Goal: Task Accomplishment & Management: Manage account settings

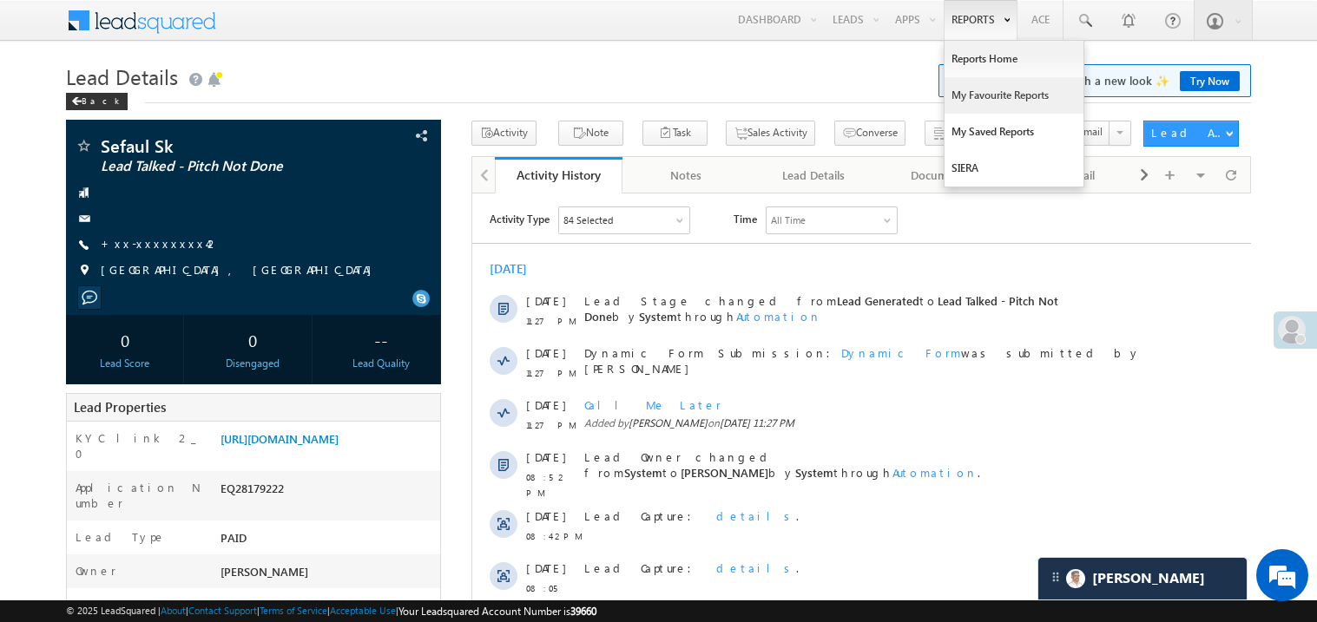
click at [986, 95] on link "My Favourite Reports" at bounding box center [1013, 95] width 139 height 36
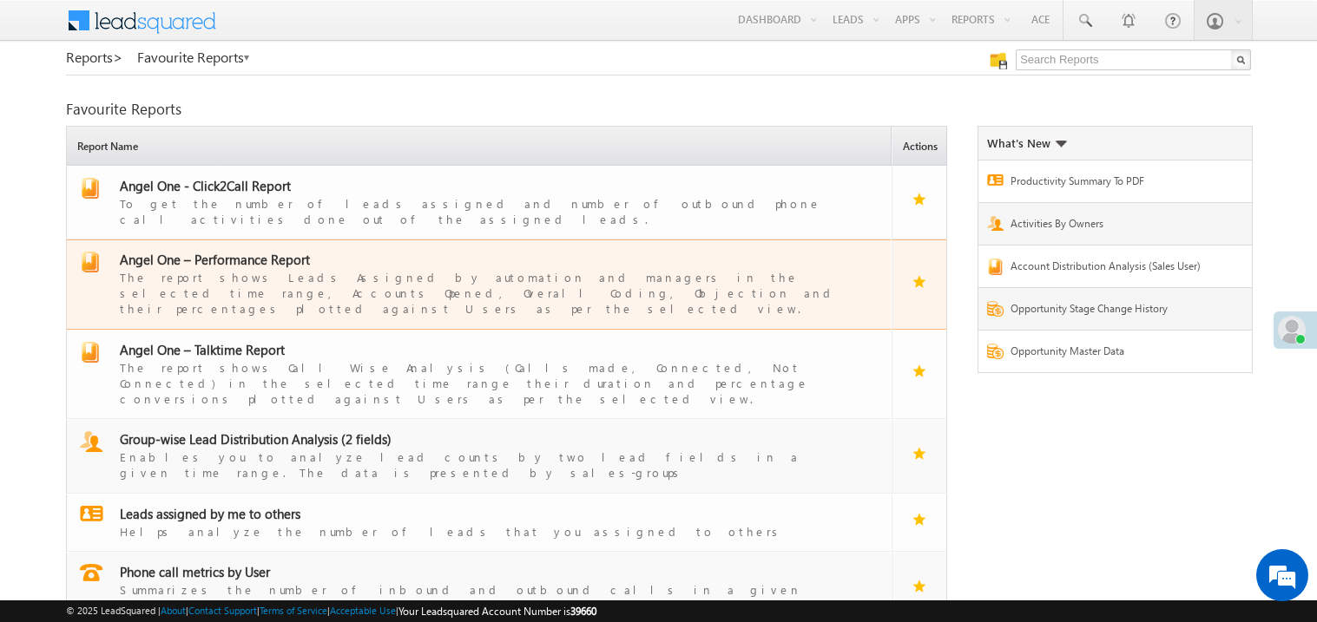
click at [229, 251] on span "Angel One – Performance Report" at bounding box center [215, 259] width 190 height 17
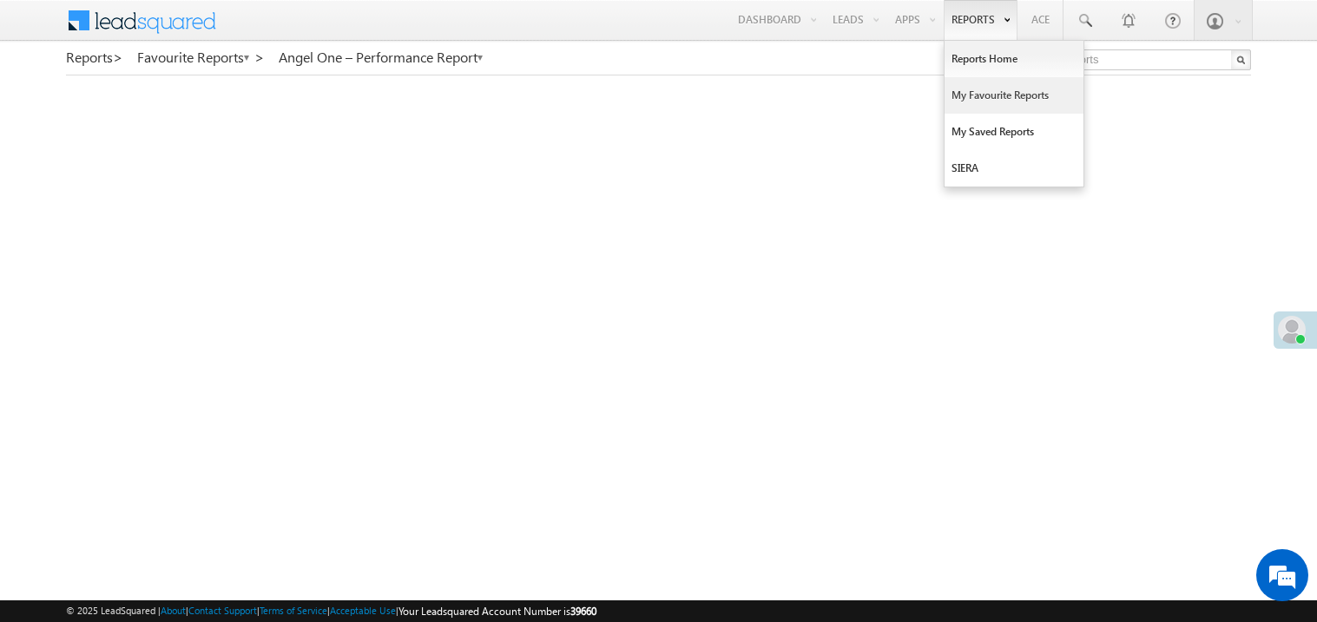
click at [965, 86] on link "My Favourite Reports" at bounding box center [1013, 95] width 139 height 36
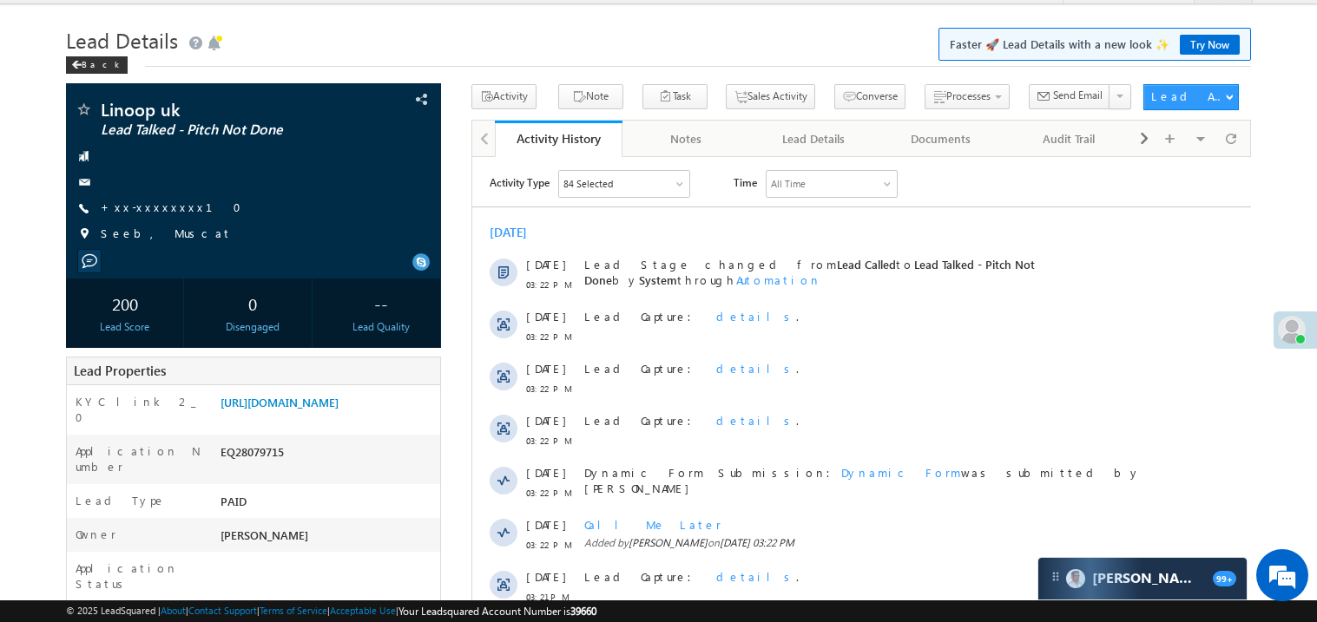
scroll to position [34, 0]
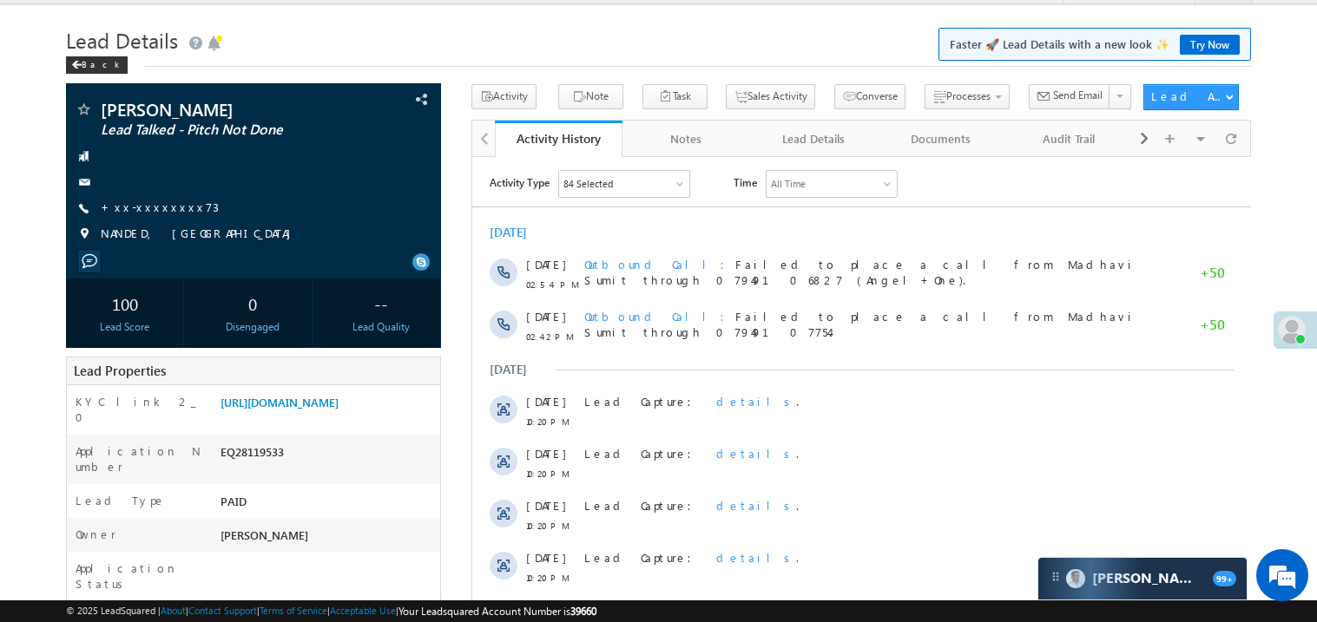
scroll to position [34, 0]
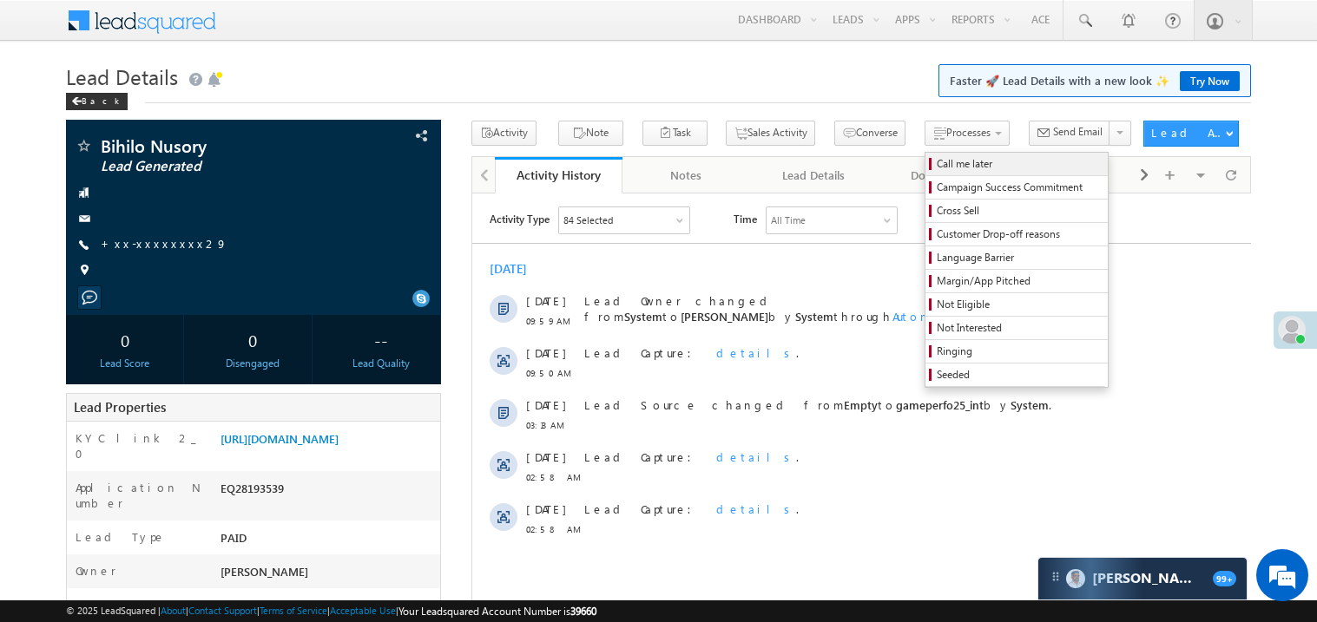
click at [936, 164] on span "Call me later" at bounding box center [1018, 164] width 165 height 16
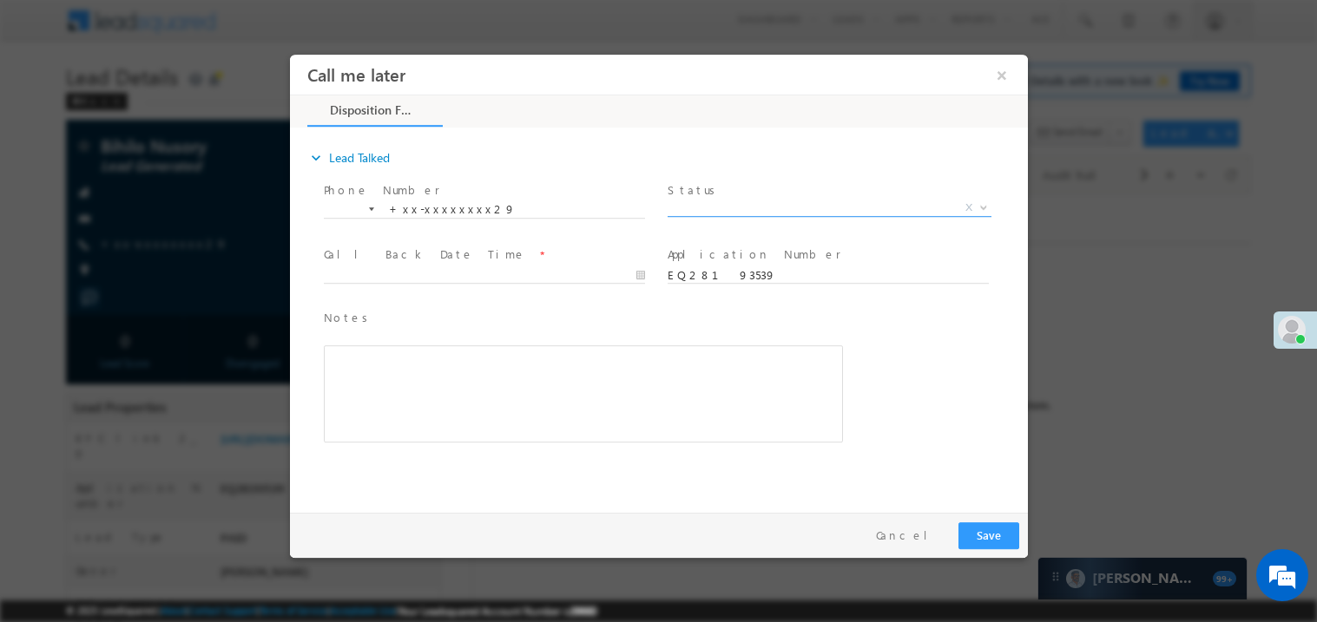
click at [711, 202] on span "X" at bounding box center [829, 207] width 324 height 17
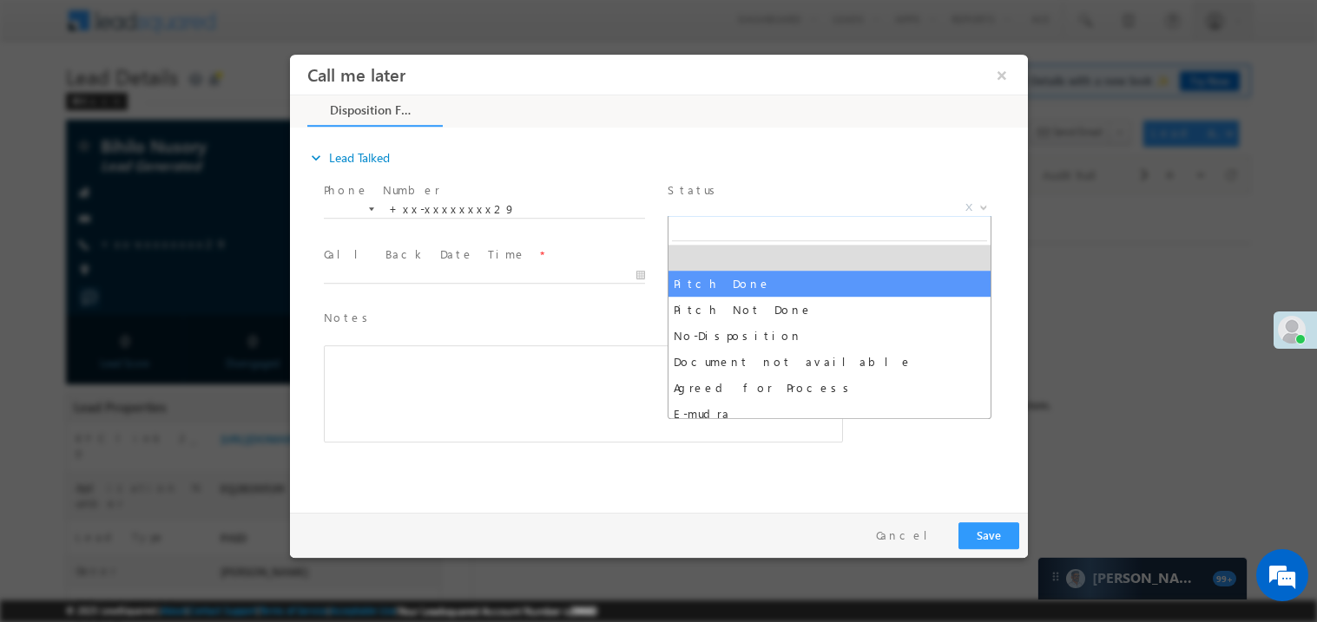
select select "Pitch Done"
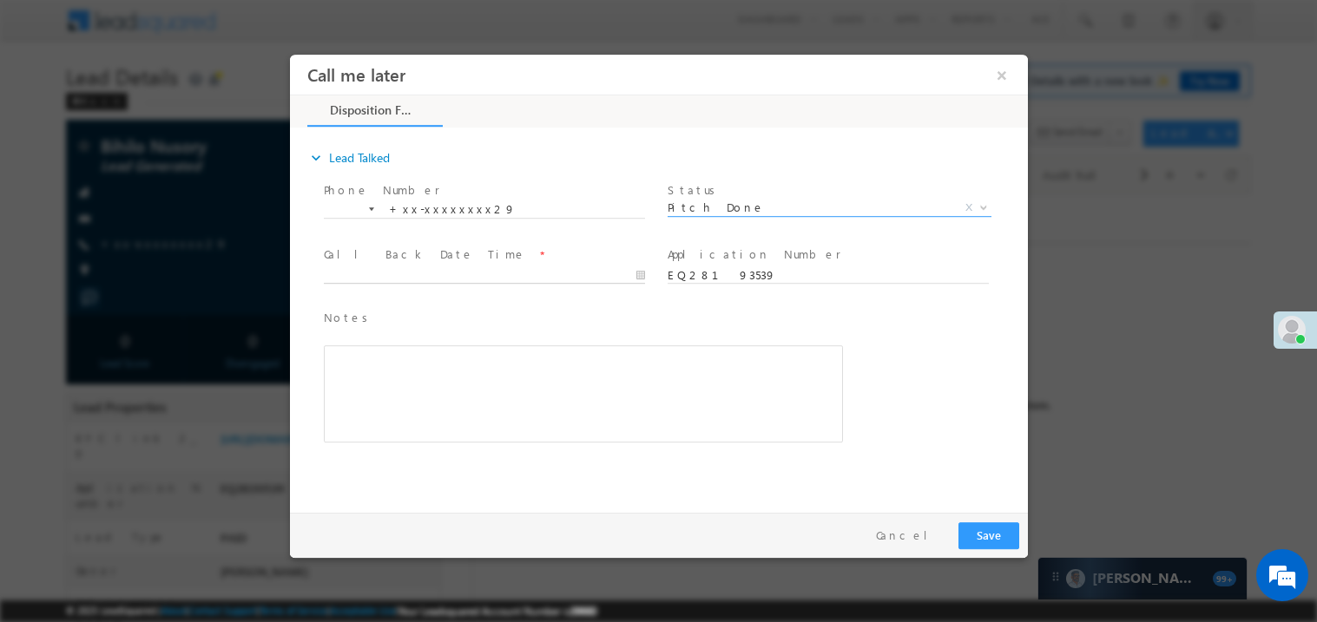
click at [412, 274] on body "Call me later ×" at bounding box center [658, 279] width 738 height 450
type input "09/02/25 10:36 AM"
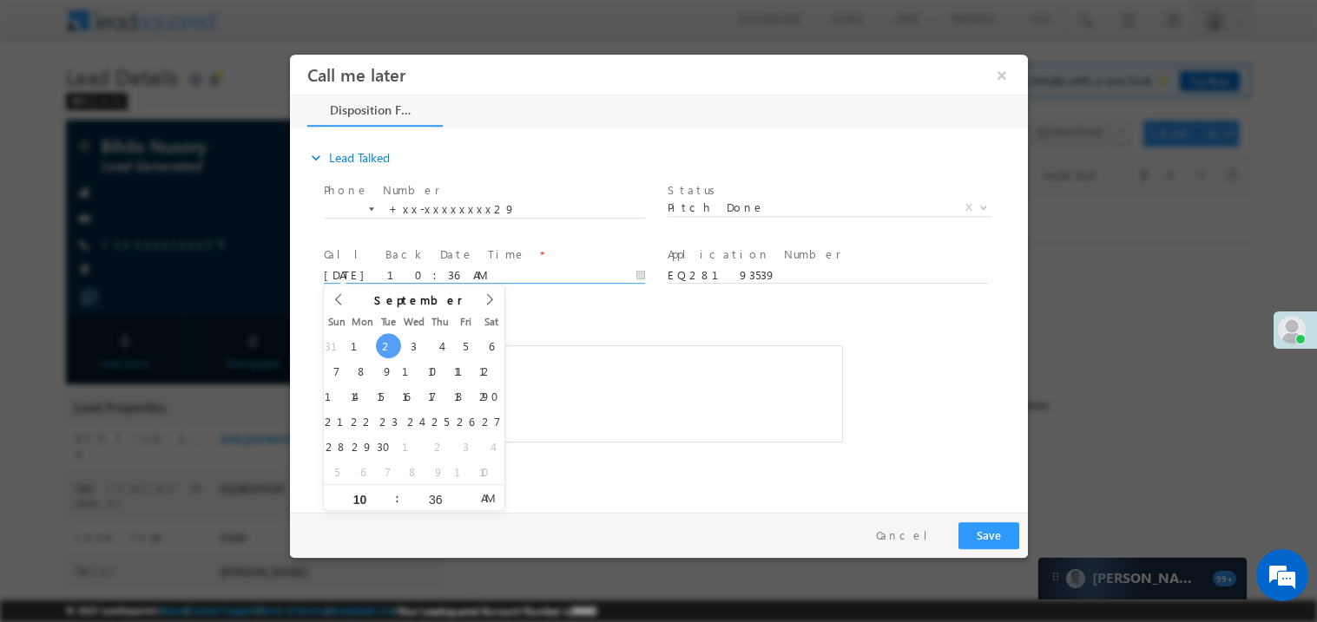
click at [594, 393] on div "Rich Text Editor, 40788eee-0fb2-11ec-a811-0adc8a9d82c2__tab1__section1__Notes__…" at bounding box center [582, 393] width 519 height 97
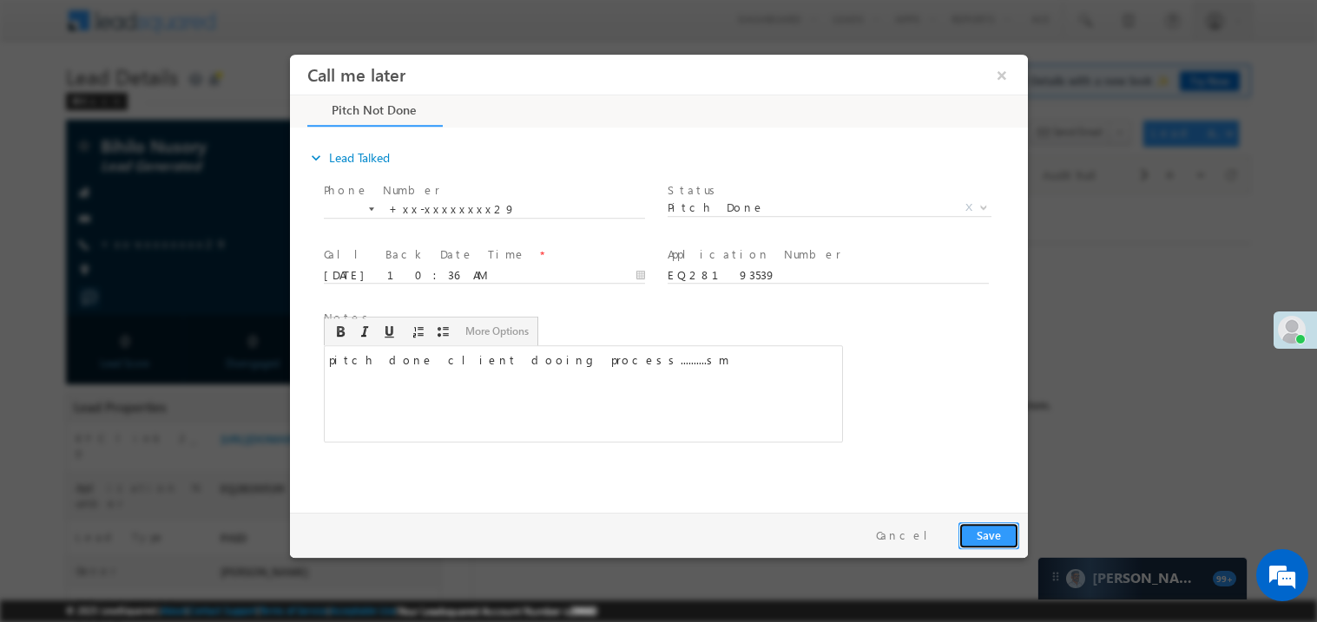
click at [994, 536] on button "Save" at bounding box center [987, 535] width 61 height 27
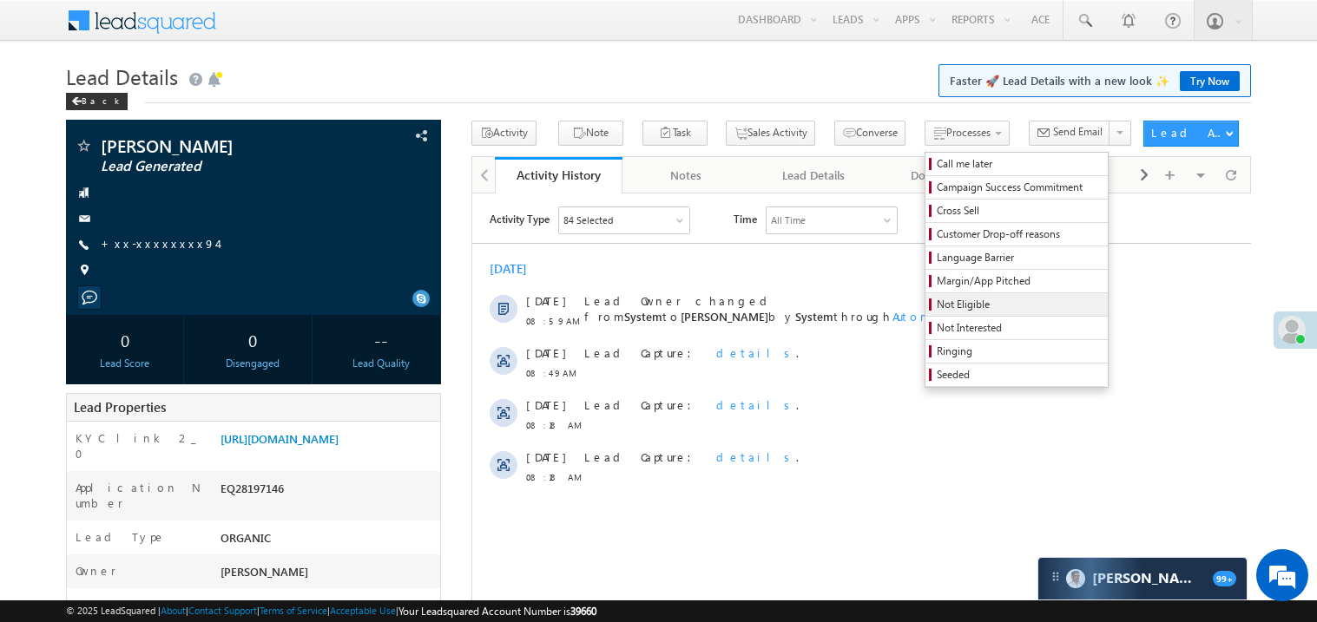
click at [936, 306] on span "Not Eligible" at bounding box center [1018, 305] width 165 height 16
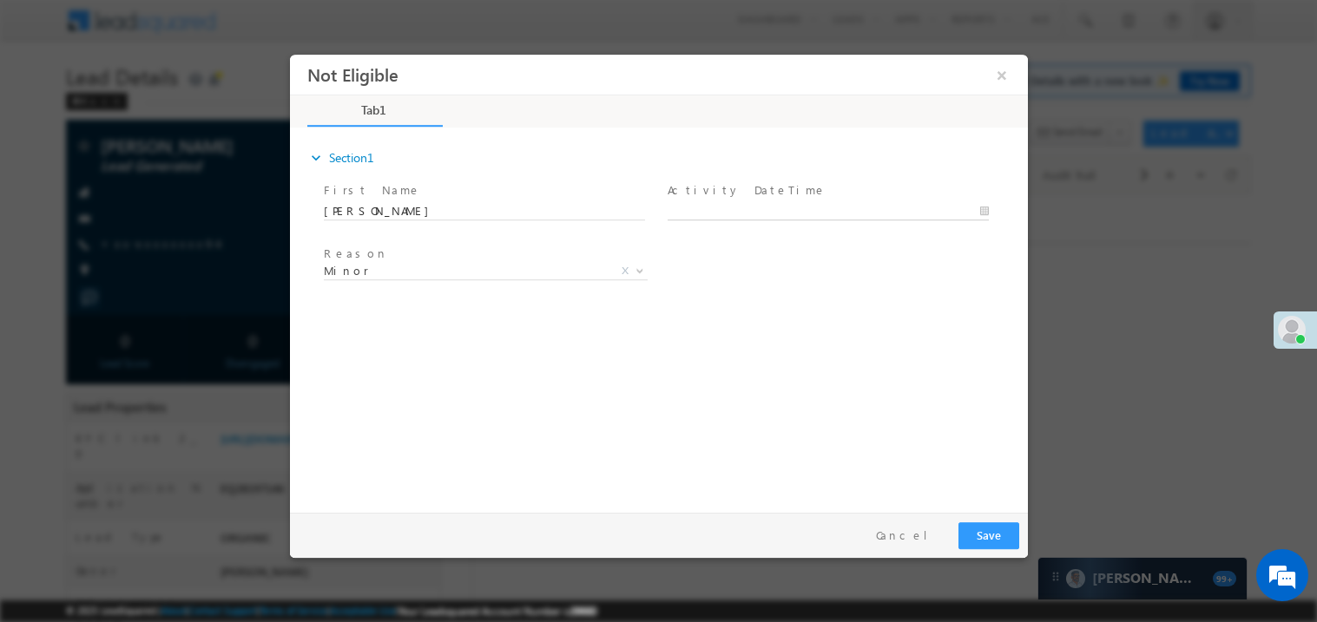
click at [721, 215] on body "Not Eligible ×" at bounding box center [658, 279] width 738 height 450
type input "09/02/25 10:39 AM"
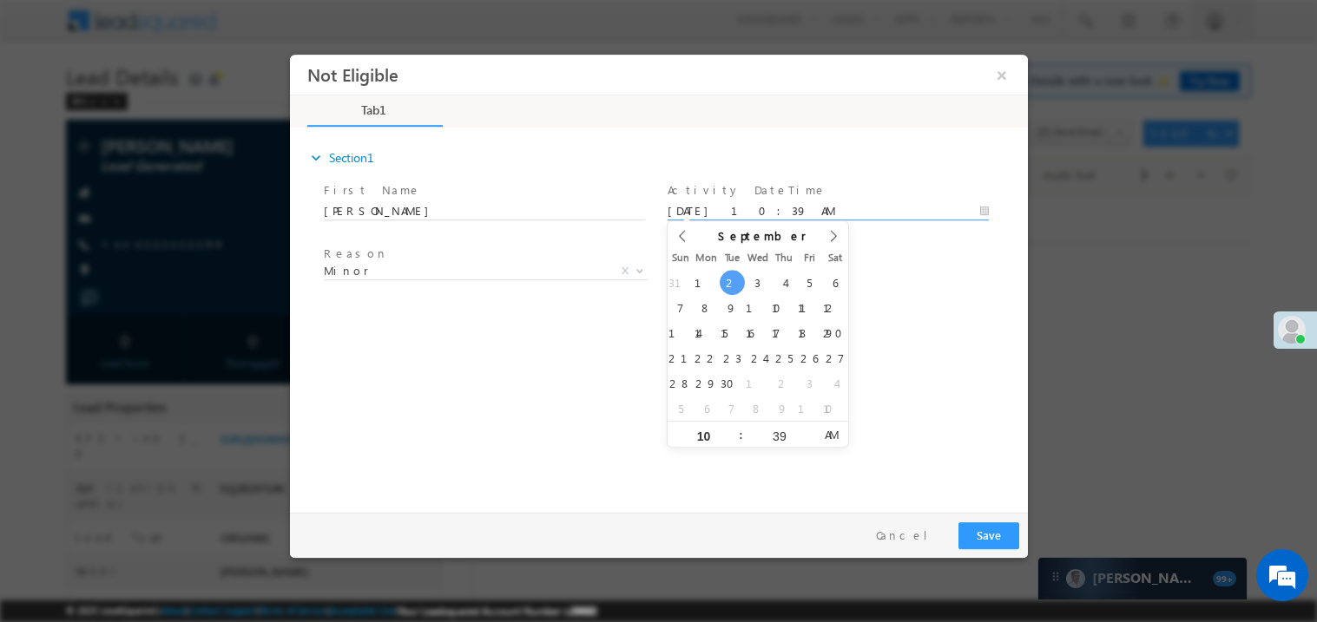
click at [555, 317] on div "expand_more Section1 First Name *" at bounding box center [662, 316] width 729 height 375
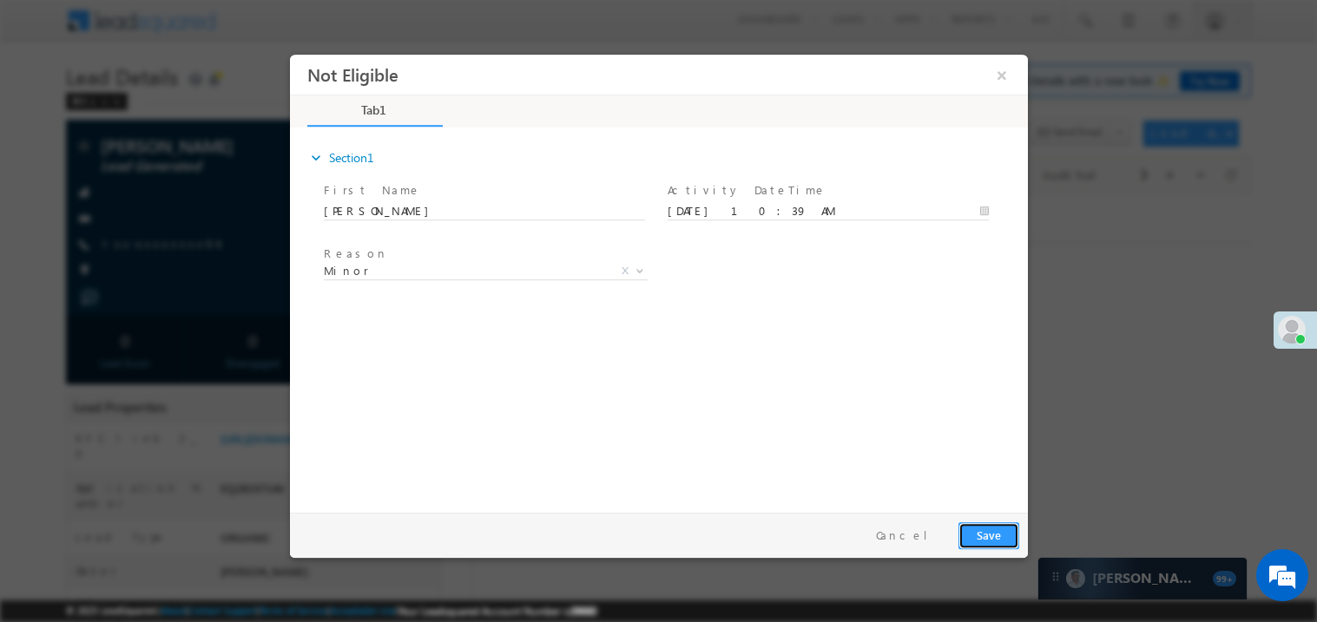
click at [982, 526] on button "Save" at bounding box center [987, 535] width 61 height 27
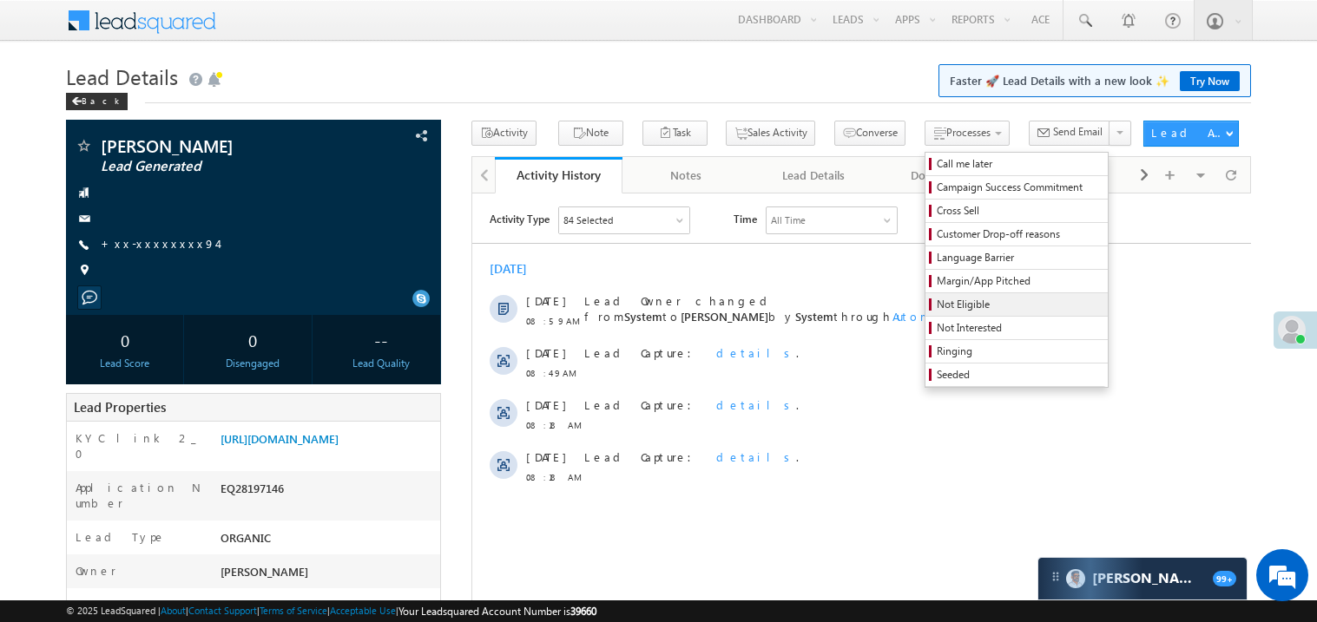
click at [936, 312] on span "Not Eligible" at bounding box center [1018, 305] width 165 height 16
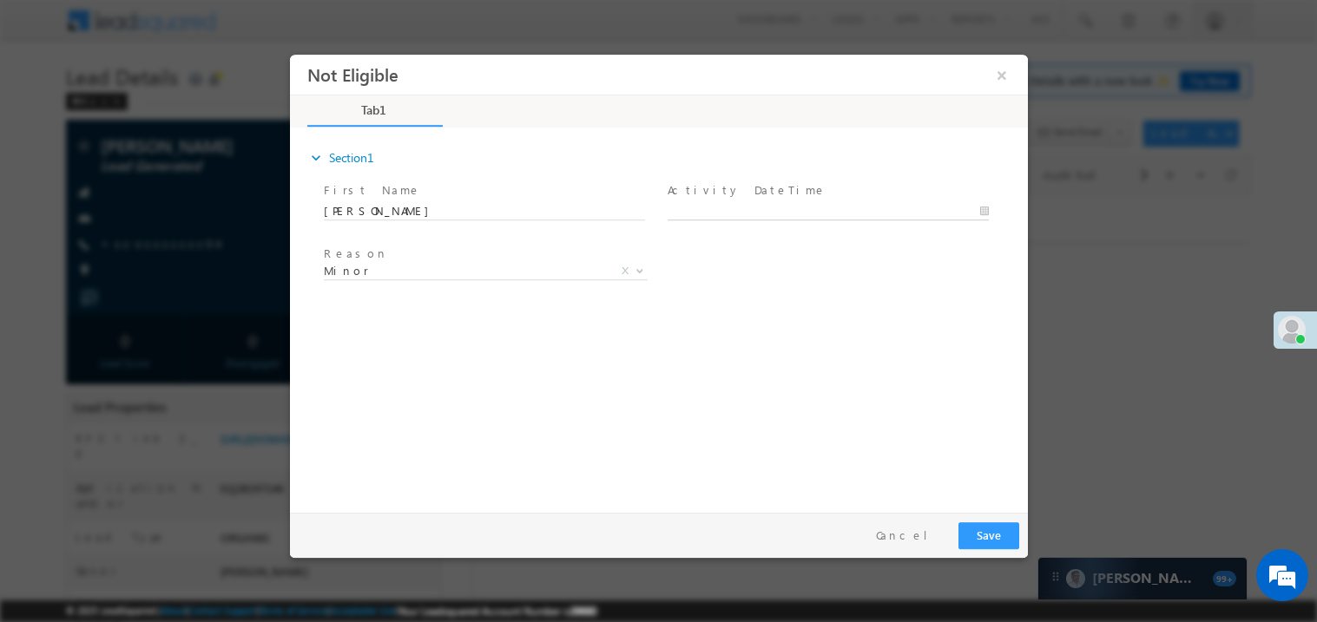
click at [707, 210] on body "Not Eligible ×" at bounding box center [658, 279] width 738 height 450
type input "09/02/25 10:39 AM"
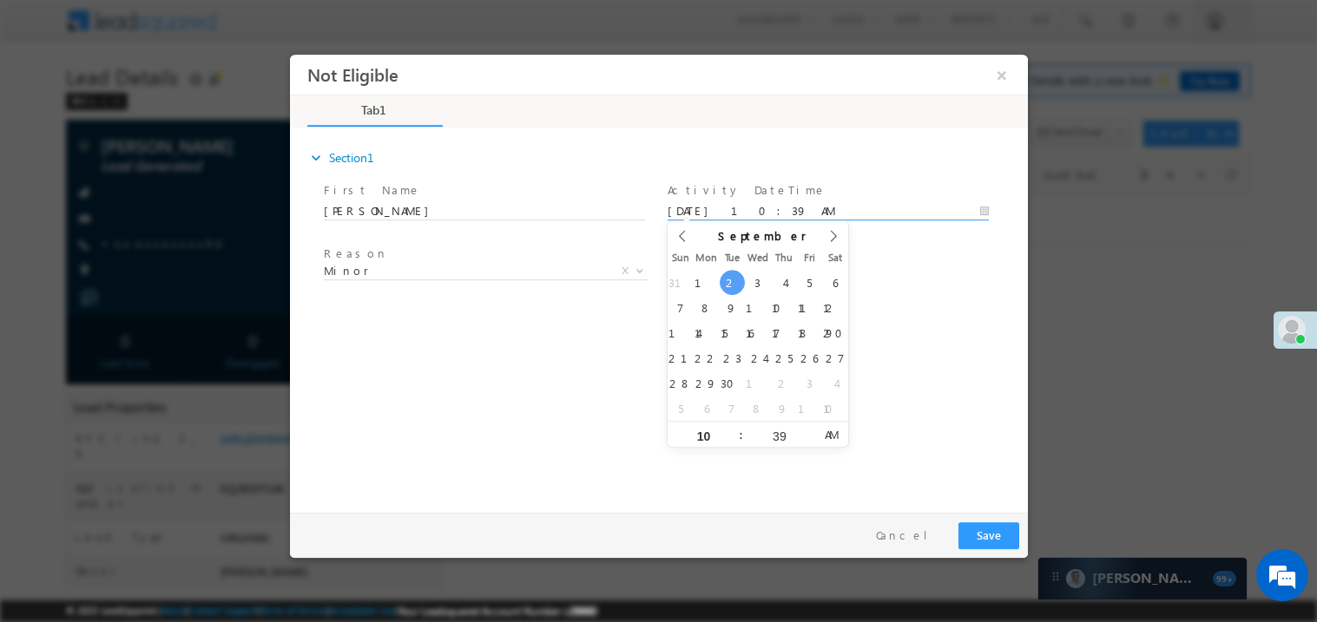
click at [663, 372] on div "expand_more Section1 First Name *" at bounding box center [662, 316] width 729 height 375
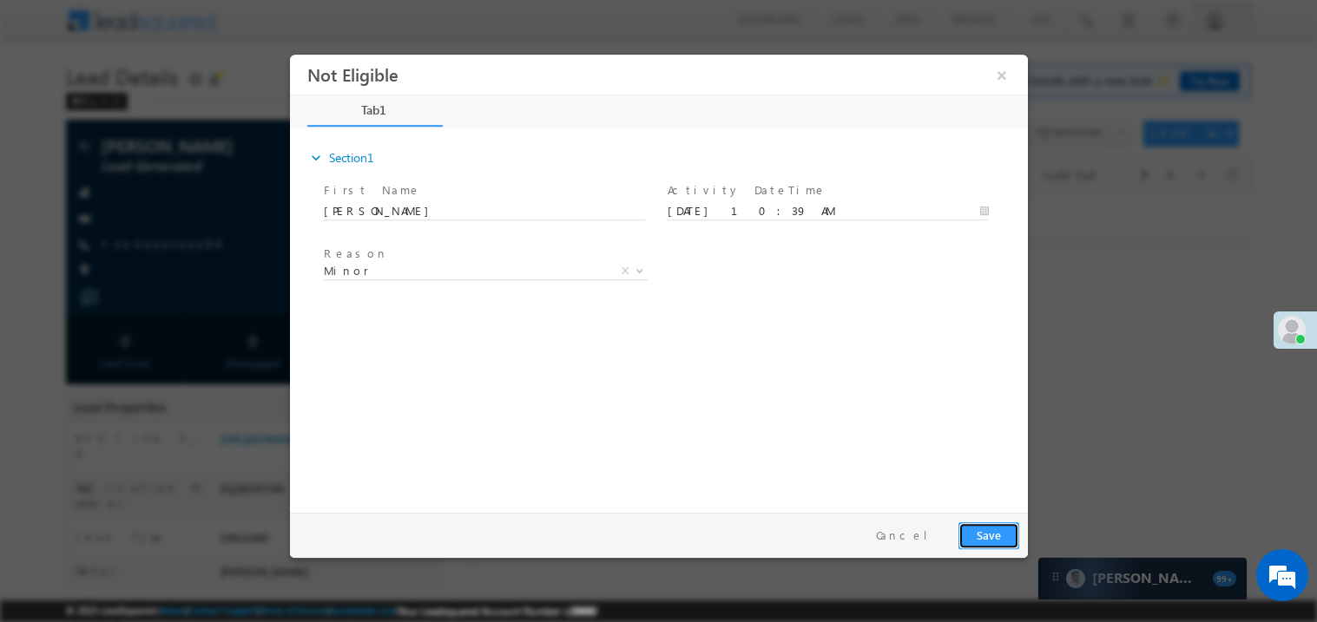
click at [990, 536] on button "Save" at bounding box center [987, 535] width 61 height 27
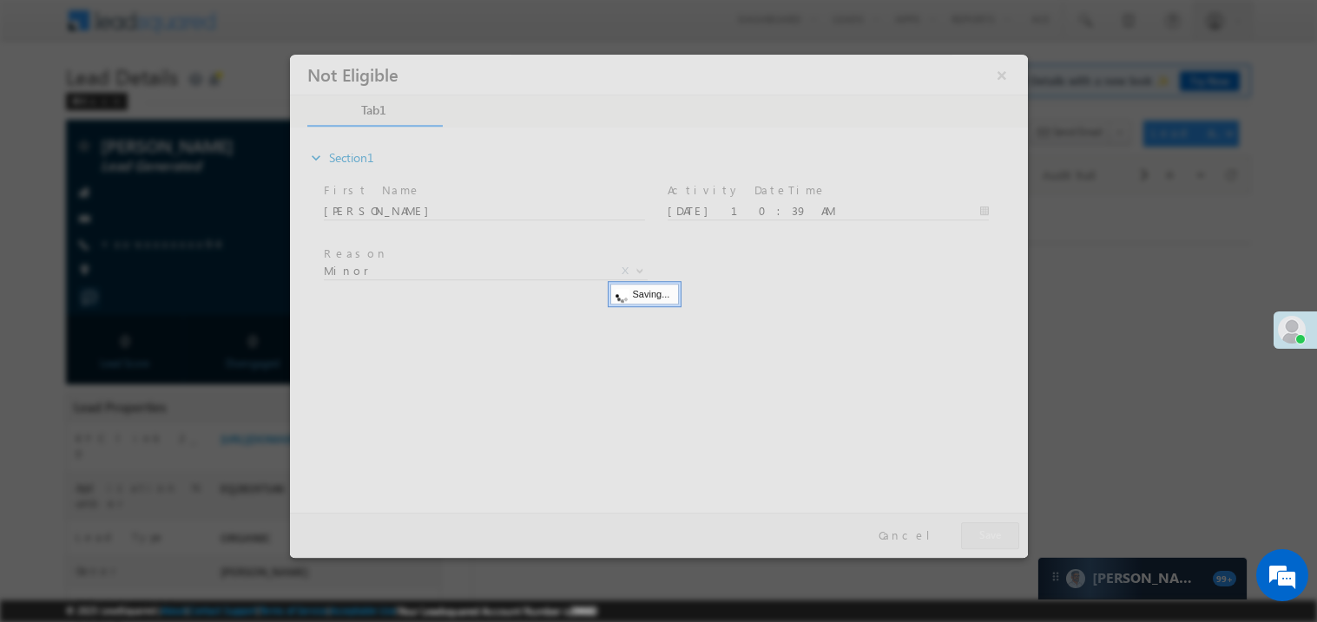
click at [990, 536] on div at bounding box center [658, 305] width 738 height 503
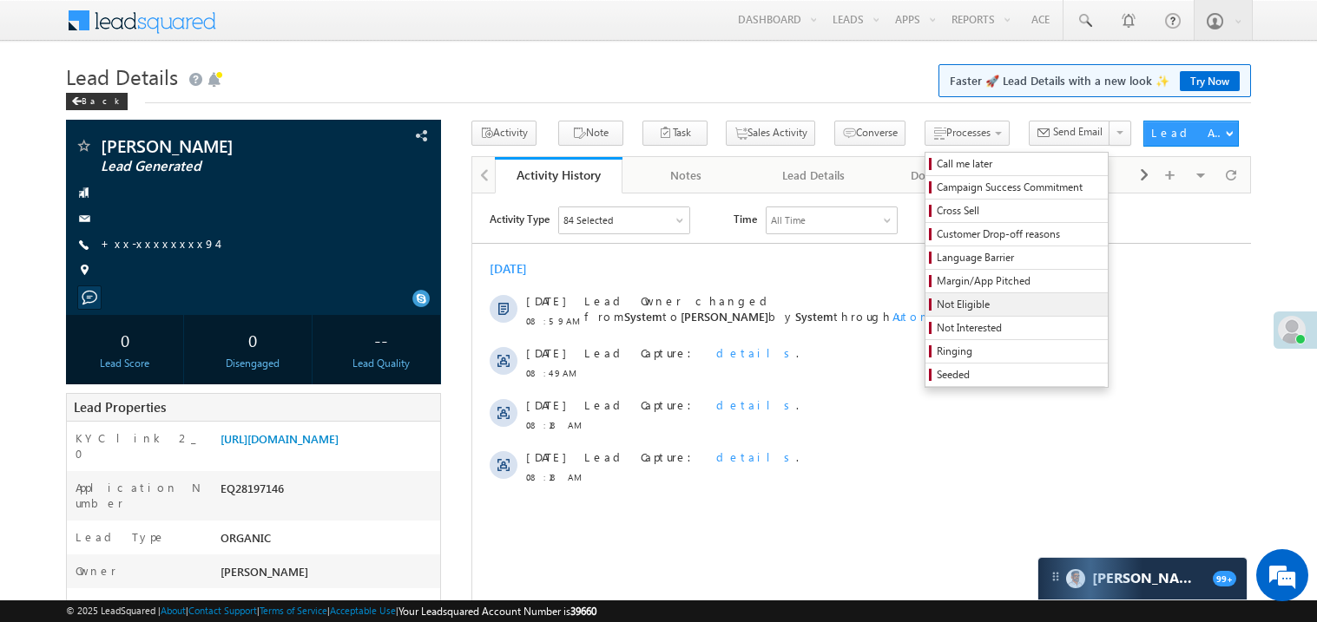
click at [953, 306] on span "Not Eligible" at bounding box center [1018, 305] width 165 height 16
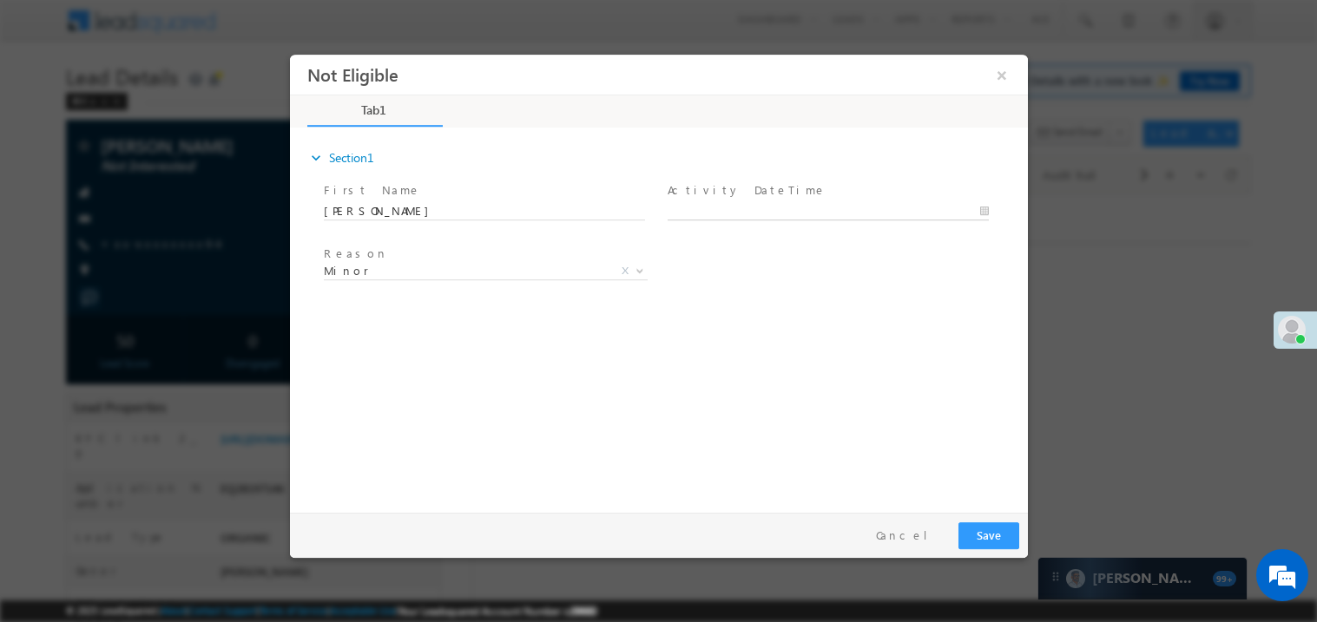
click at [734, 211] on body "Not Eligible ×" at bounding box center [658, 279] width 738 height 450
type input "09/02/25 10:39 AM"
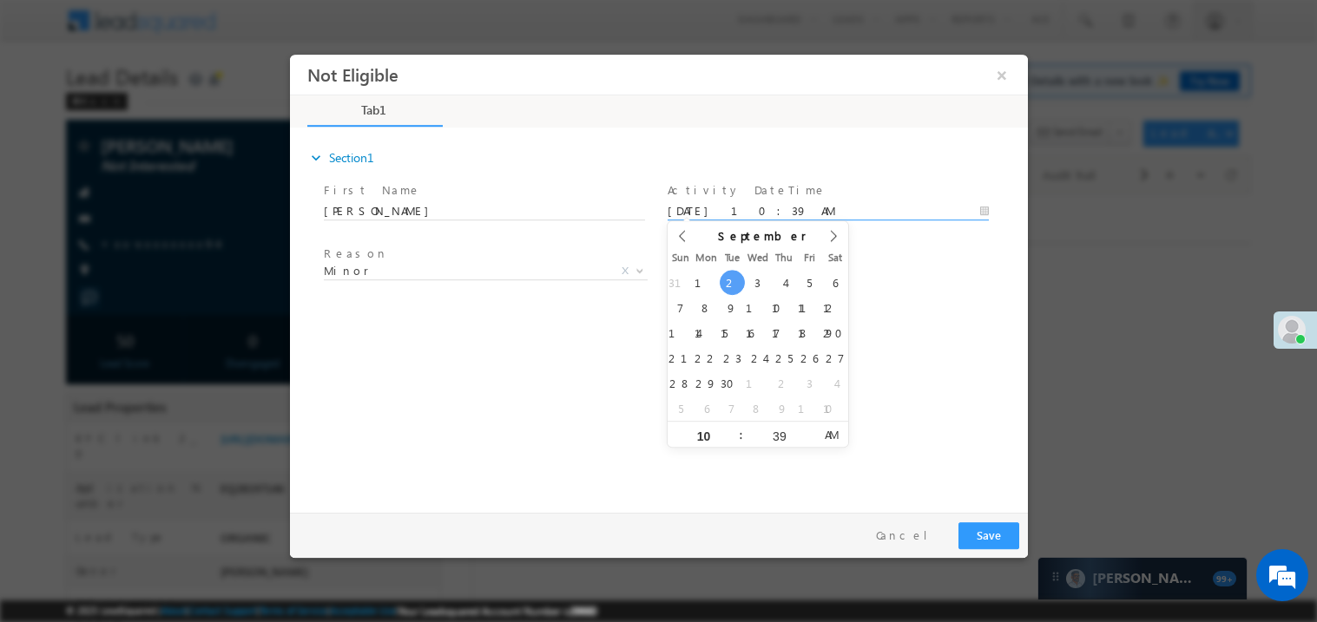
click at [499, 398] on div "expand_more Section1 First Name *" at bounding box center [662, 316] width 729 height 375
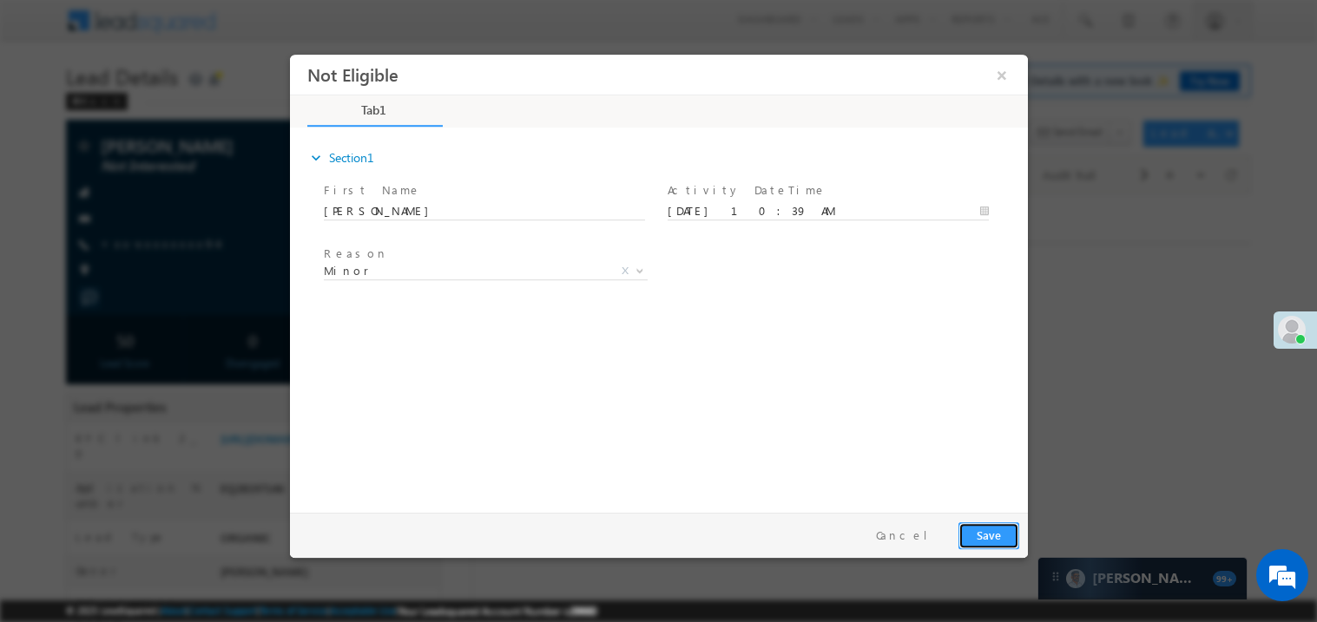
click at [984, 529] on button "Save" at bounding box center [987, 535] width 61 height 27
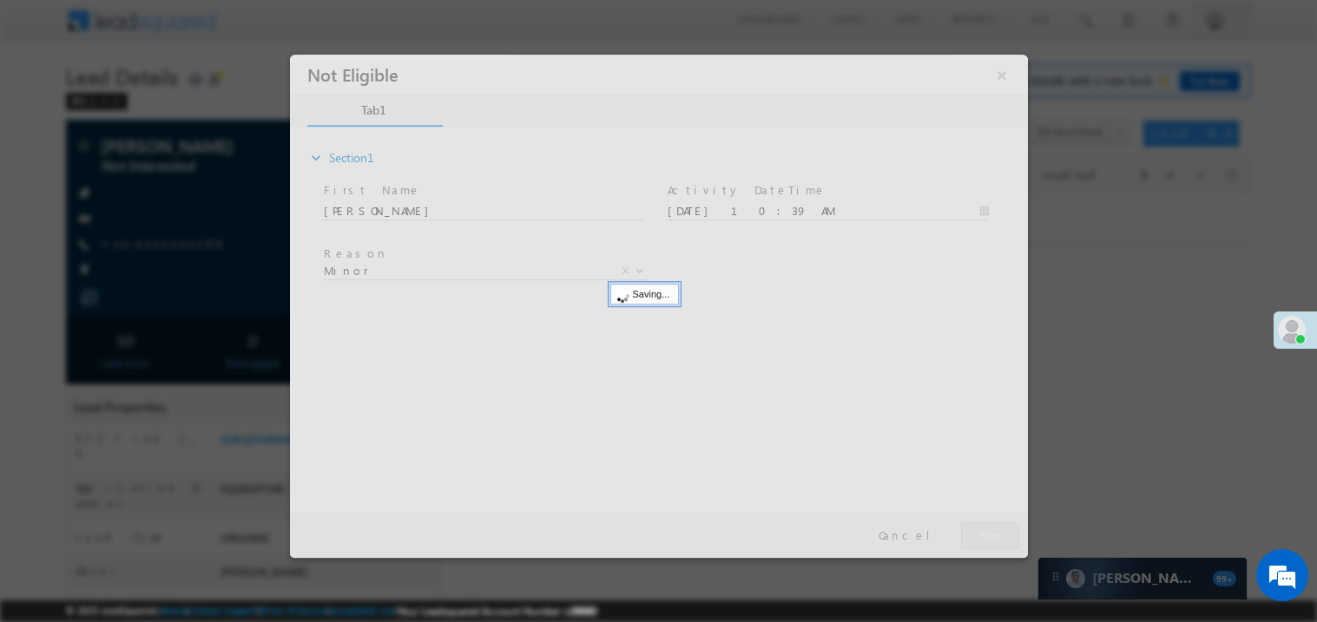
click at [984, 529] on div at bounding box center [658, 305] width 738 height 503
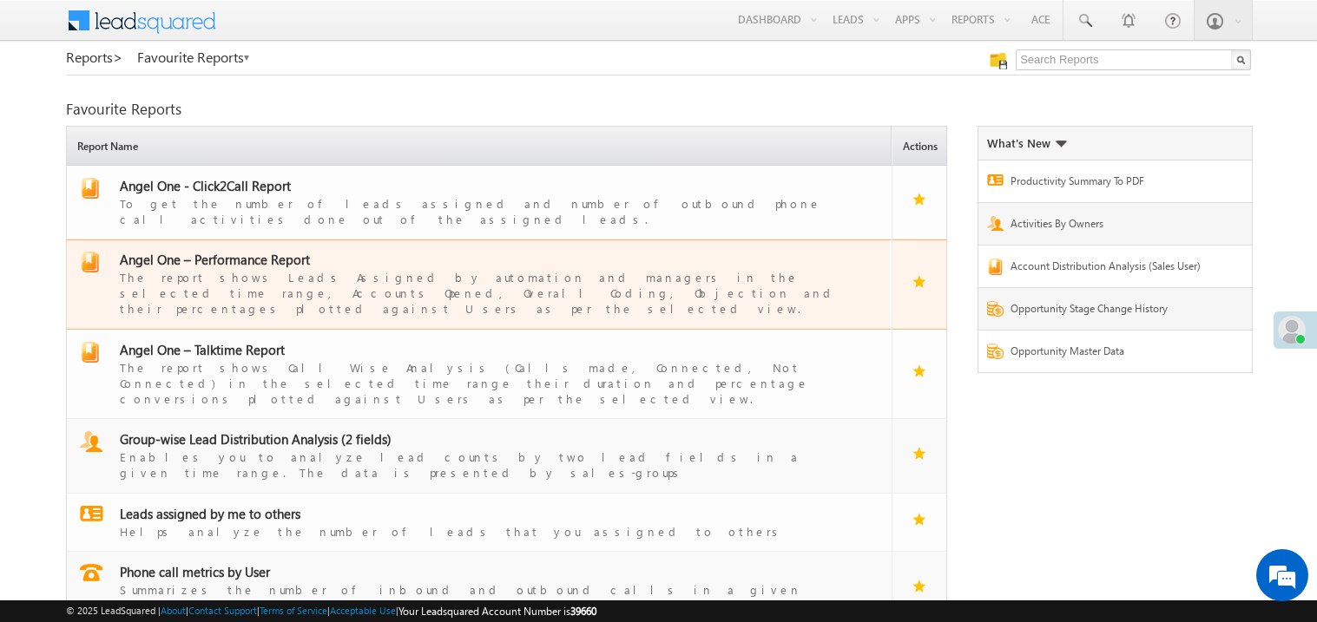
click at [247, 251] on span "Angel One – Performance Report" at bounding box center [215, 259] width 190 height 17
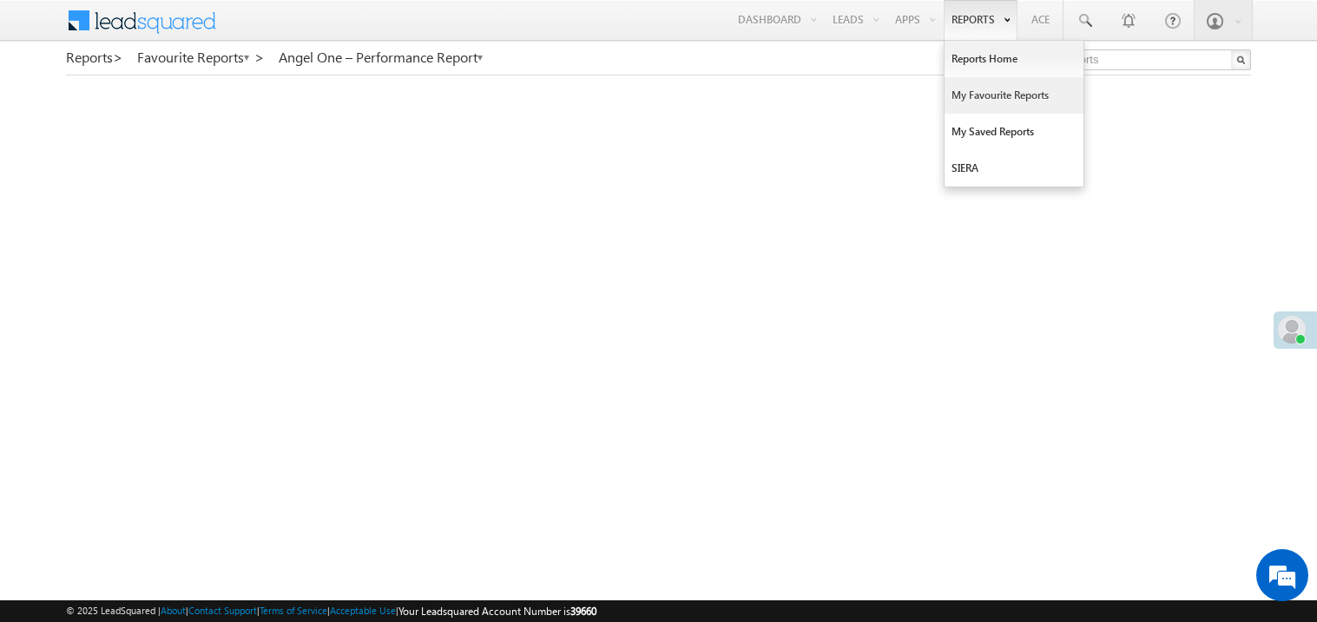
click at [969, 96] on link "My Favourite Reports" at bounding box center [1013, 95] width 139 height 36
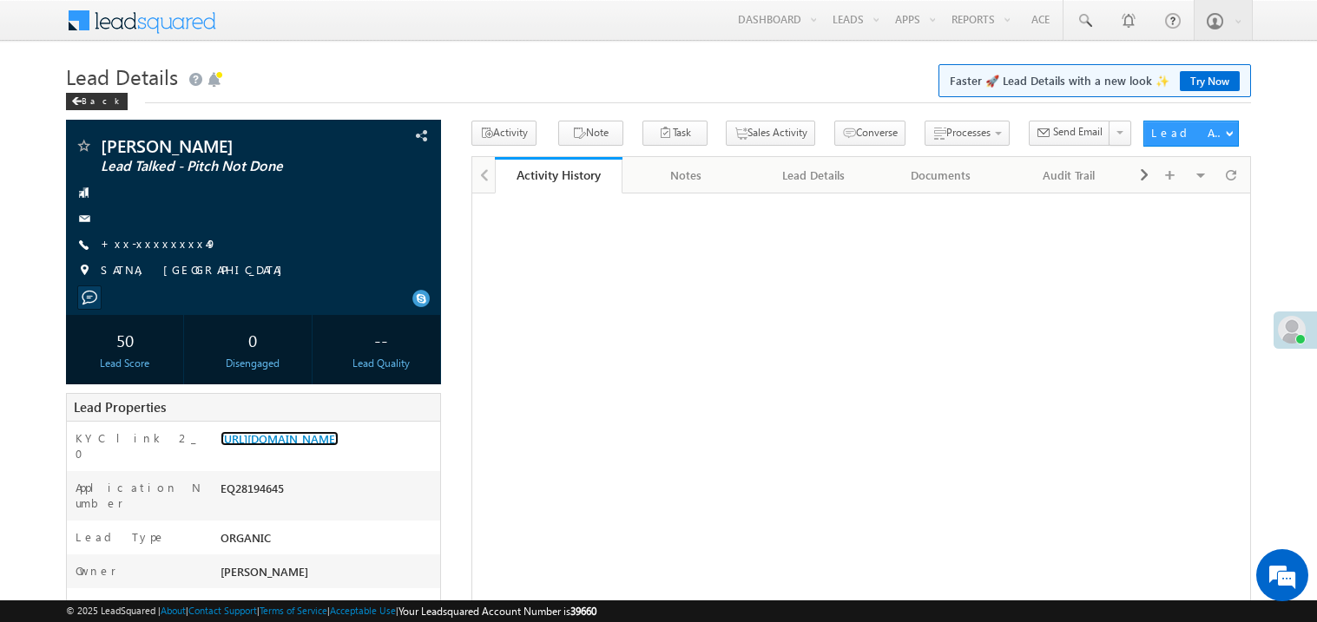
click at [327, 445] on link "[URL][DOMAIN_NAME]" at bounding box center [279, 438] width 118 height 15
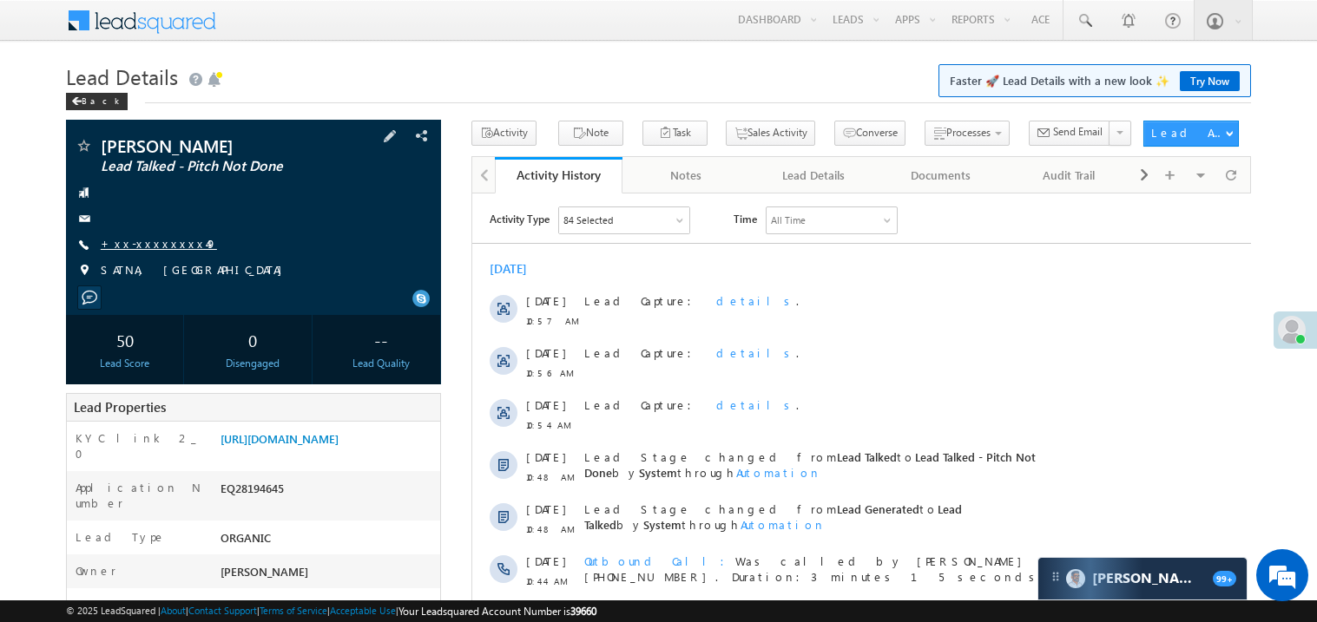
click at [151, 242] on link "+xx-xxxxxxxx49" at bounding box center [159, 243] width 116 height 15
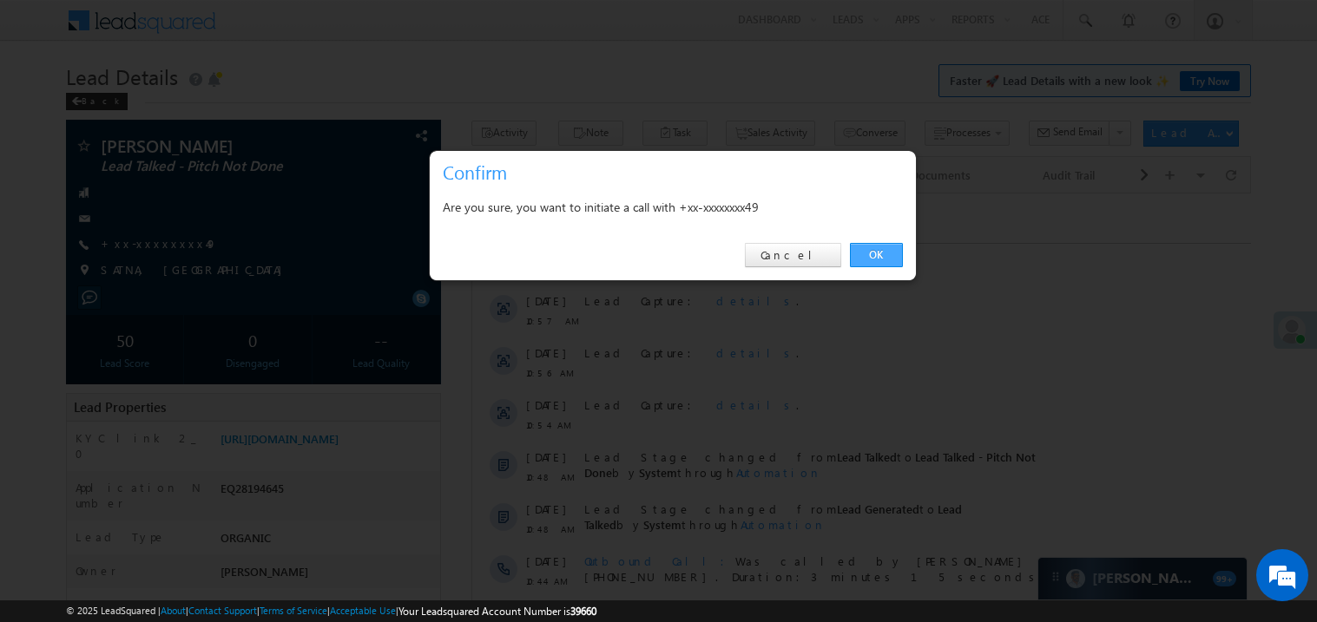
click at [879, 255] on link "OK" at bounding box center [876, 255] width 53 height 24
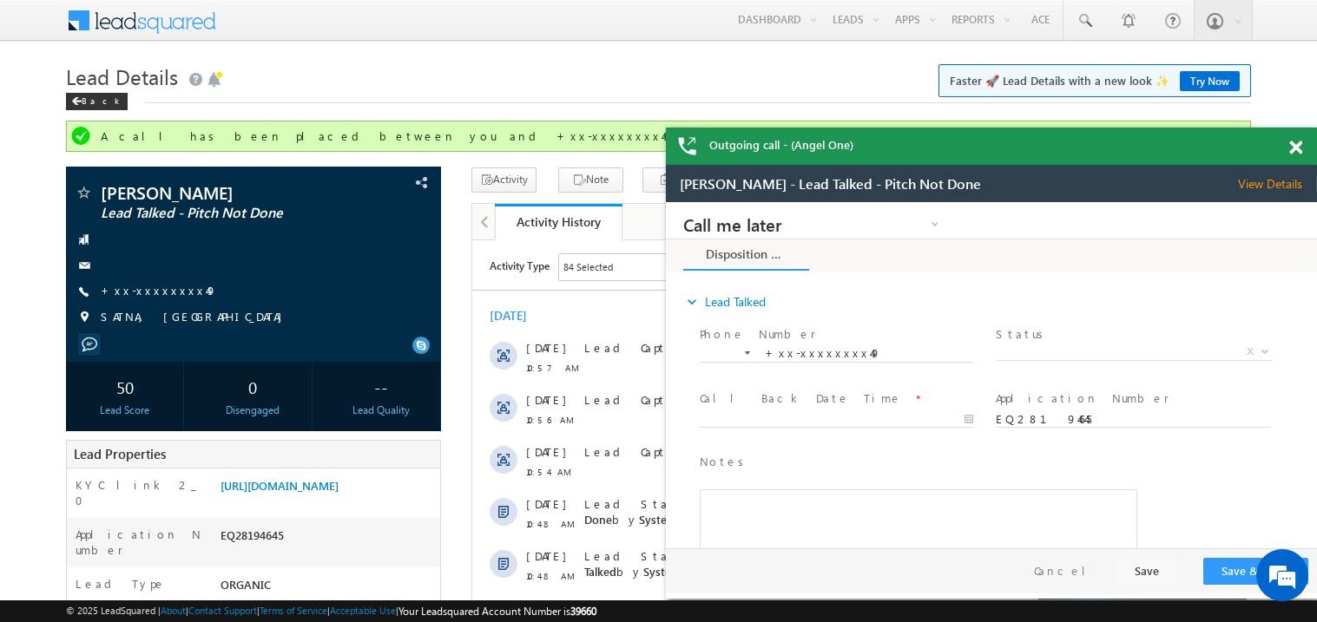
click at [1296, 144] on span at bounding box center [1295, 148] width 13 height 15
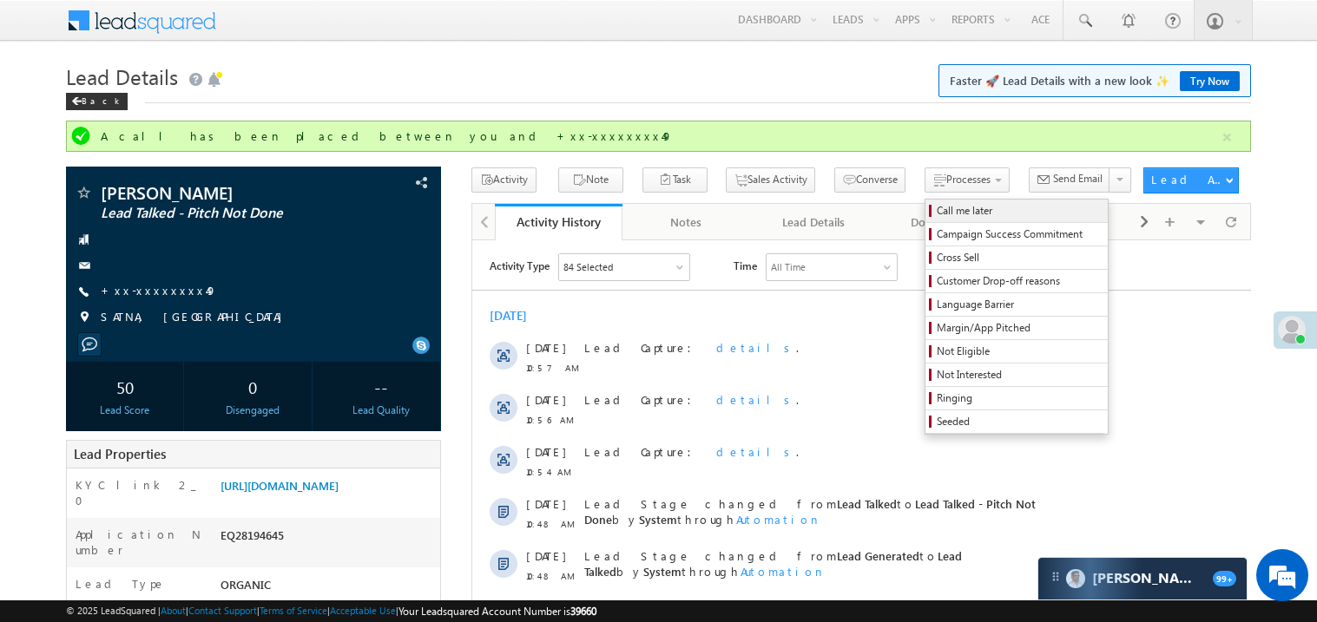
click at [936, 205] on span "Call me later" at bounding box center [1018, 211] width 165 height 16
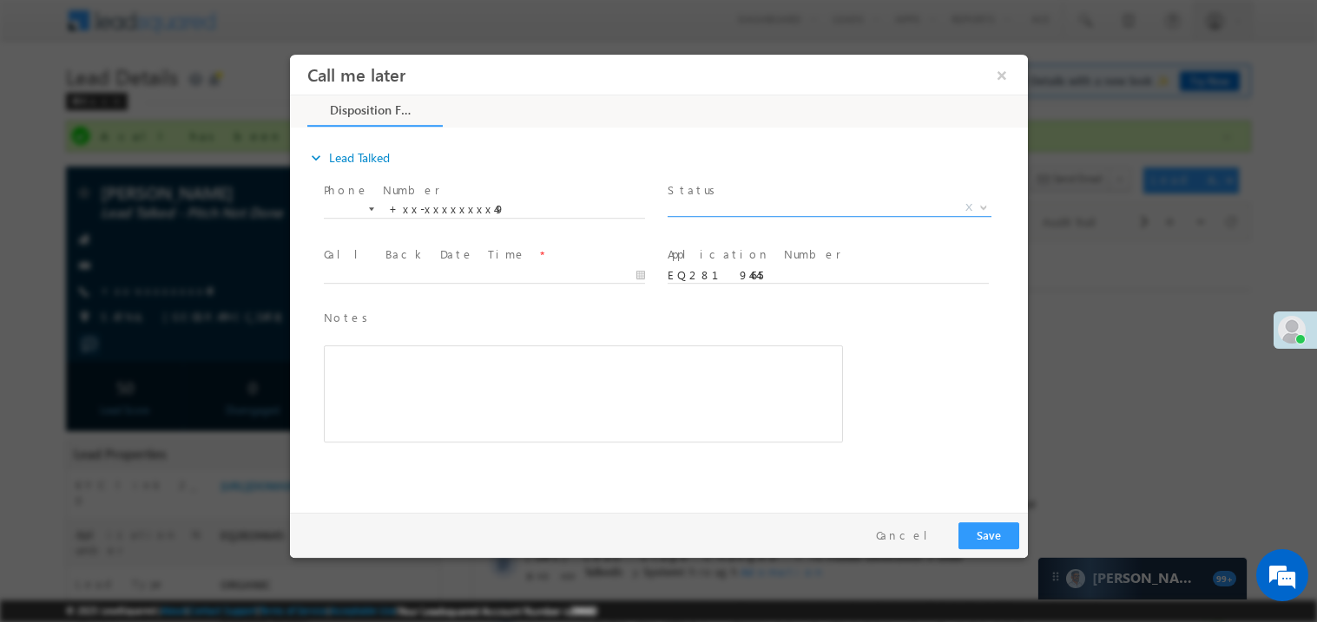
click at [698, 209] on span "X" at bounding box center [829, 207] width 324 height 17
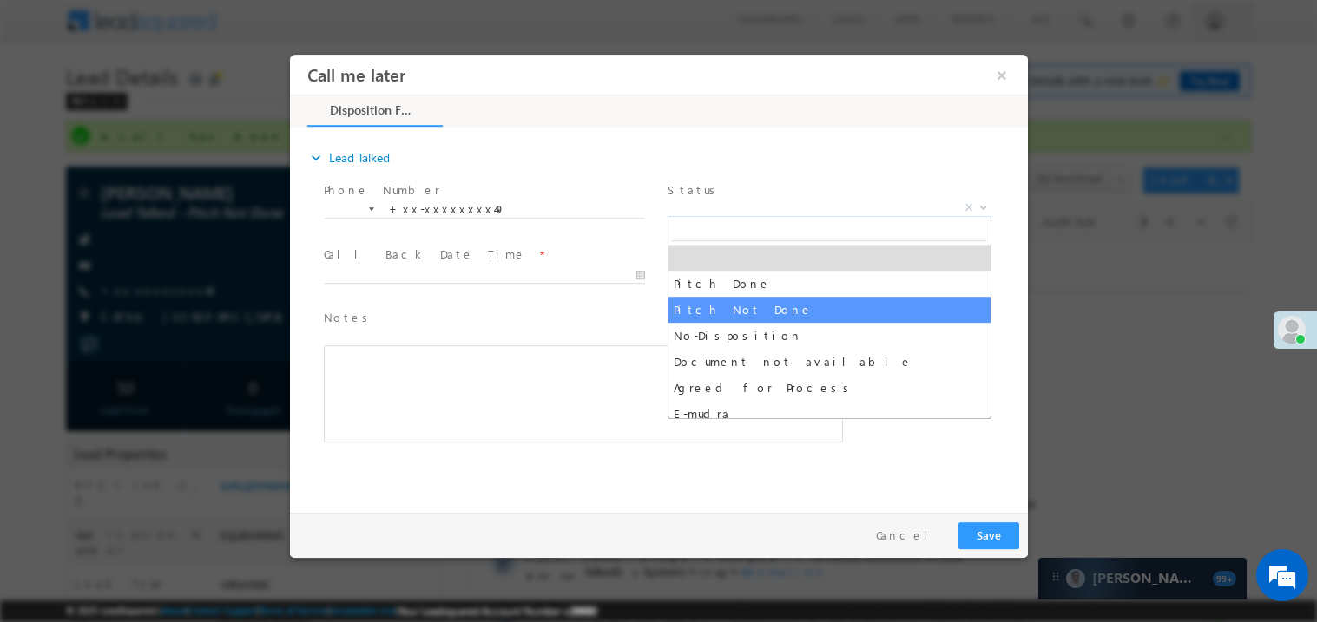
select select "Pitch Not Done"
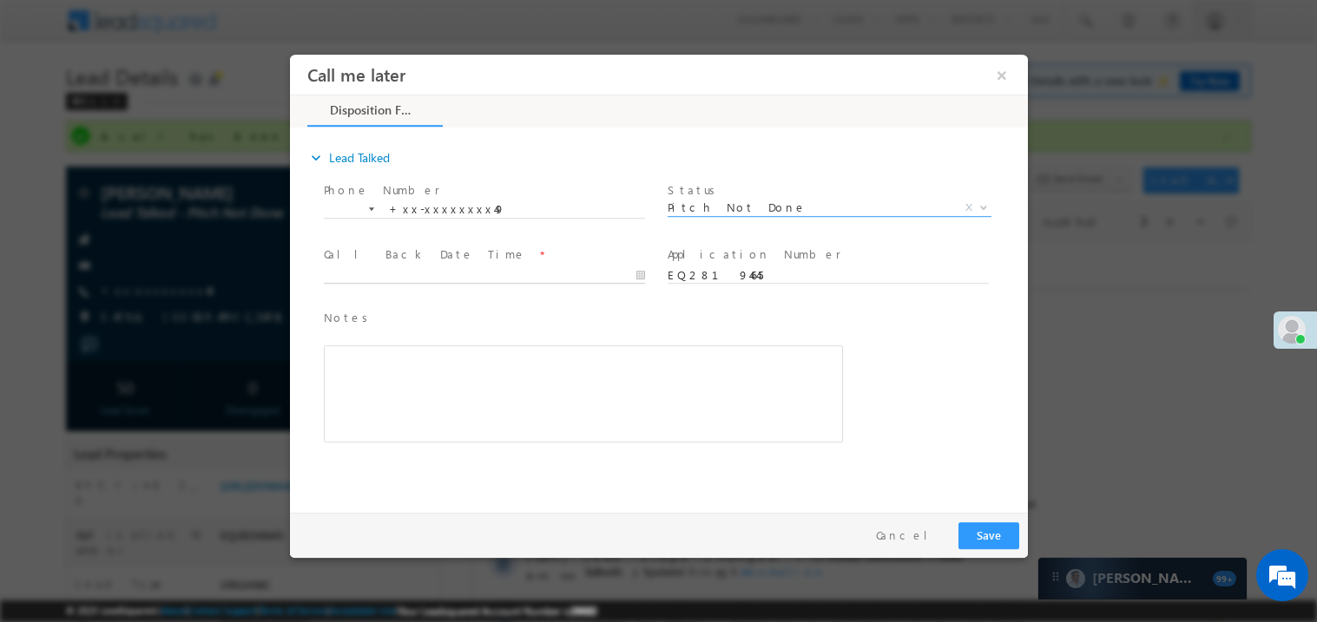
click at [418, 266] on body "Call me later ×" at bounding box center [658, 279] width 738 height 450
type input "09/02/25 11:15 AM"
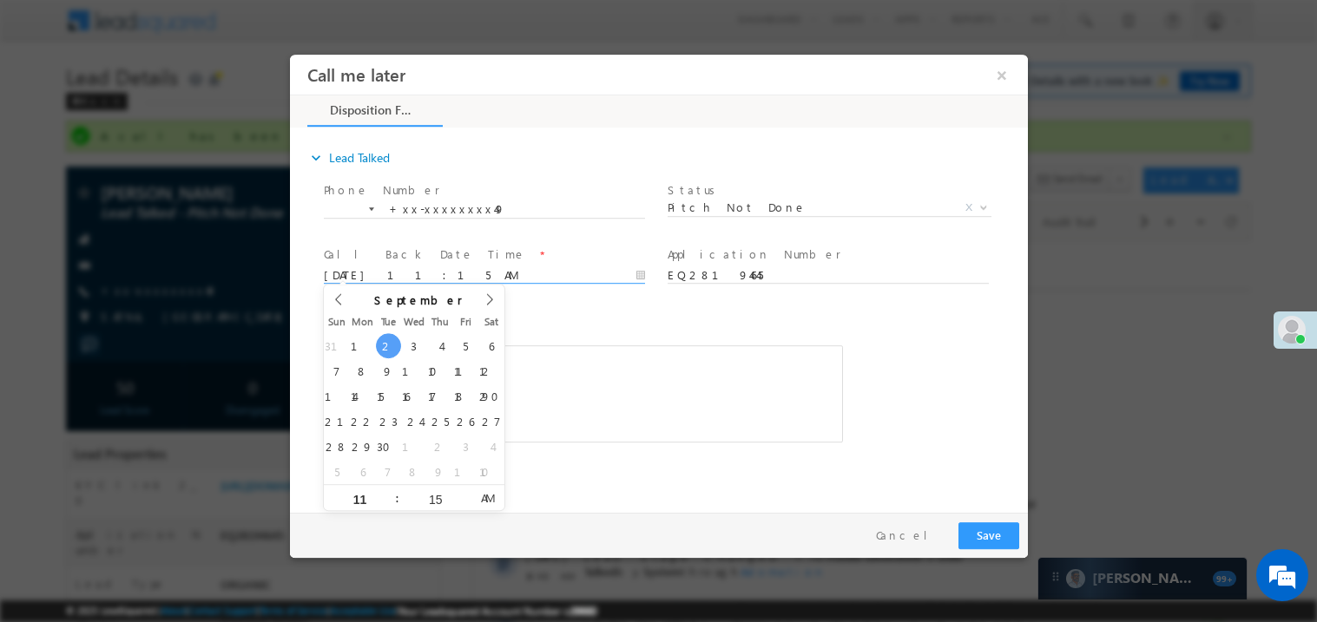
click at [606, 358] on div "Rich Text Editor, 40788eee-0fb2-11ec-a811-0adc8a9d82c2__tab1__section1__Notes__…" at bounding box center [582, 393] width 519 height 97
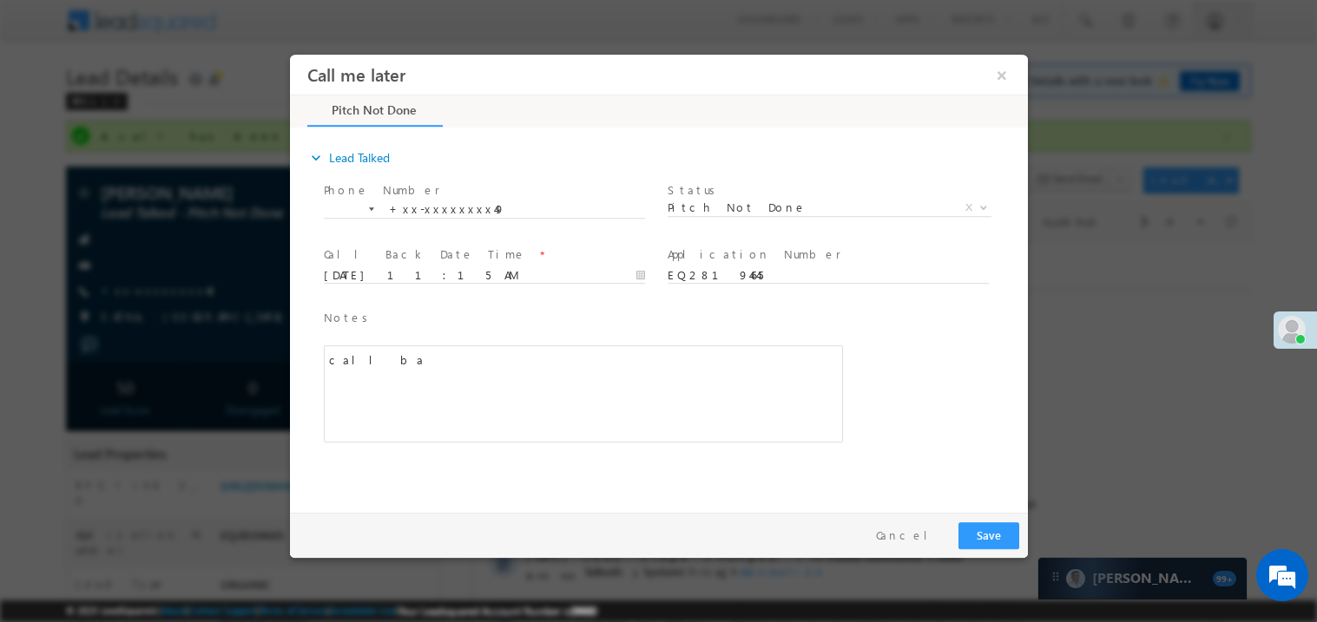
click at [467, 363] on div "call ba" at bounding box center [582, 393] width 519 height 97
click at [1001, 538] on button "Save" at bounding box center [987, 535] width 61 height 27
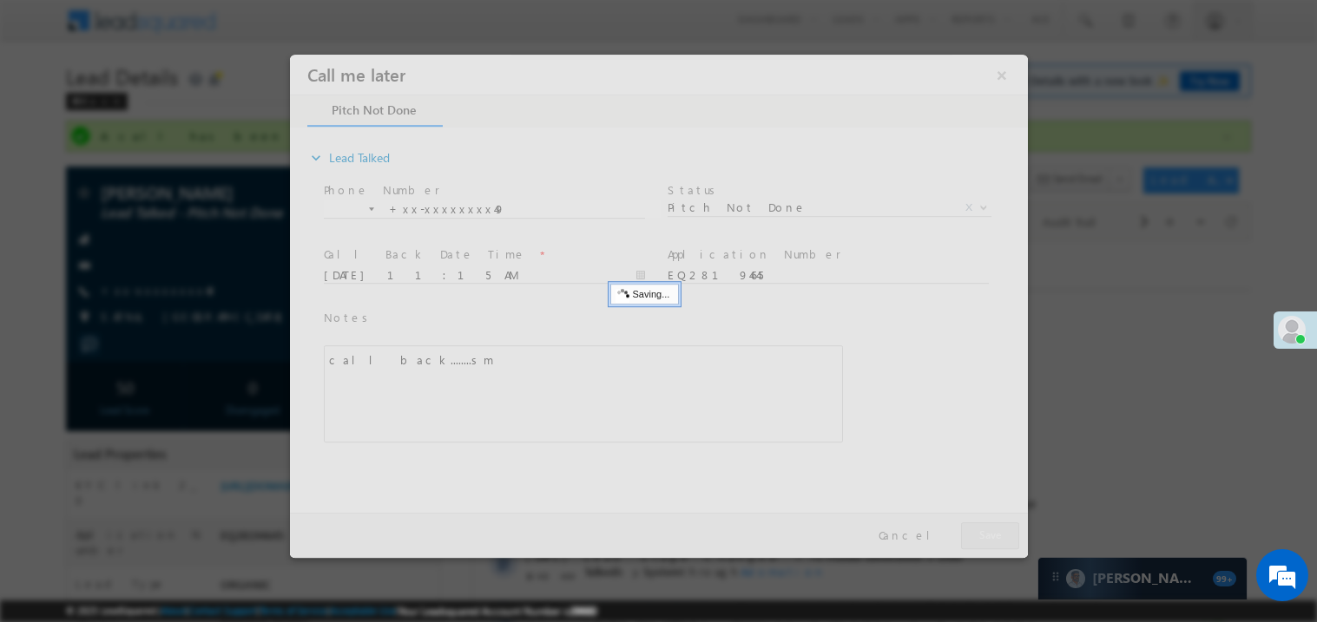
click at [1001, 538] on div at bounding box center [658, 305] width 738 height 503
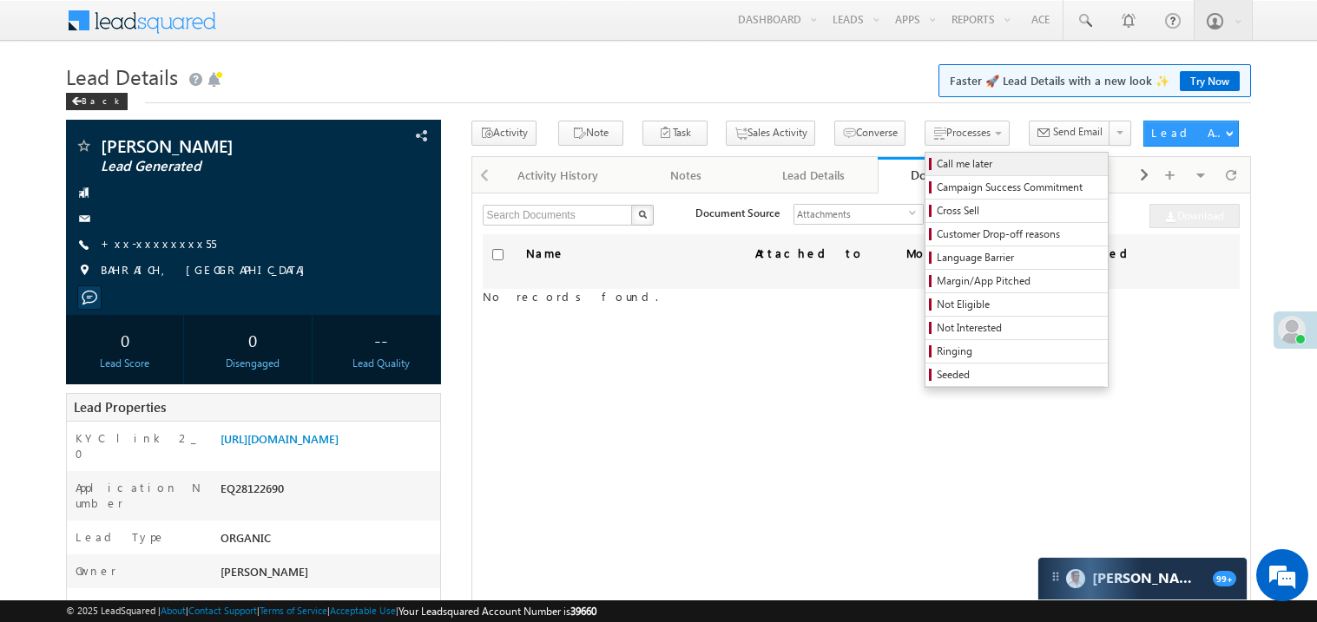
click at [925, 155] on link "Call me later" at bounding box center [1016, 164] width 182 height 23
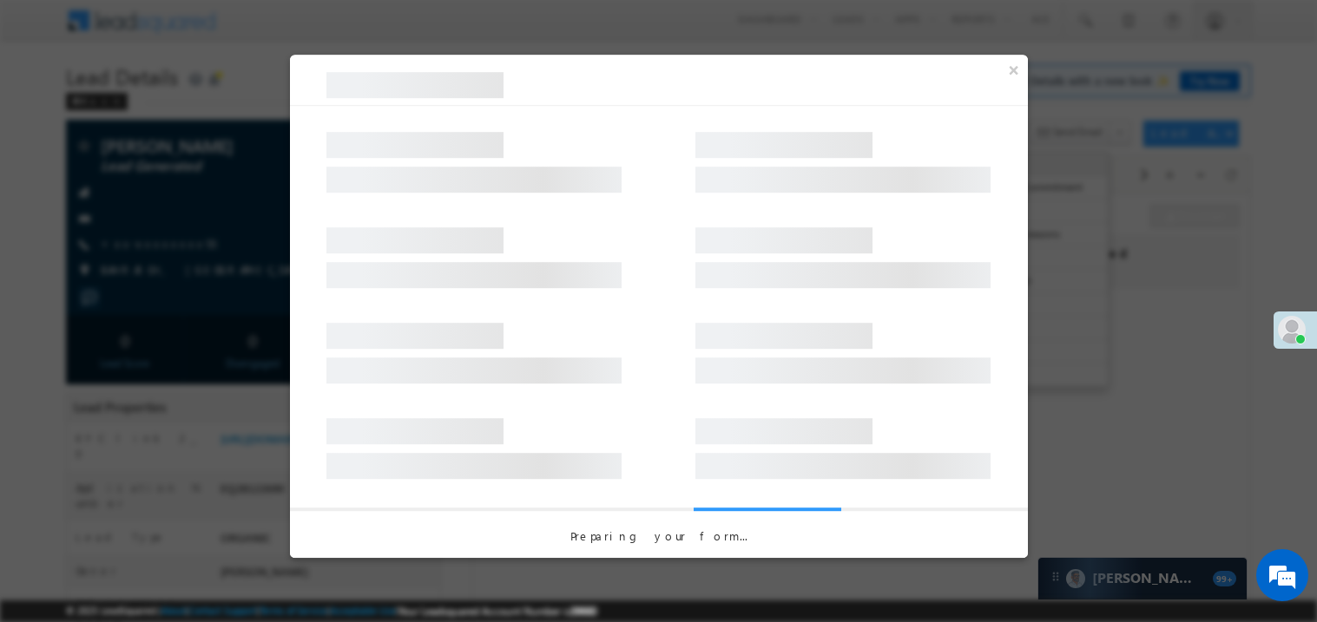
click at [915, 155] on div at bounding box center [842, 149] width 295 height 52
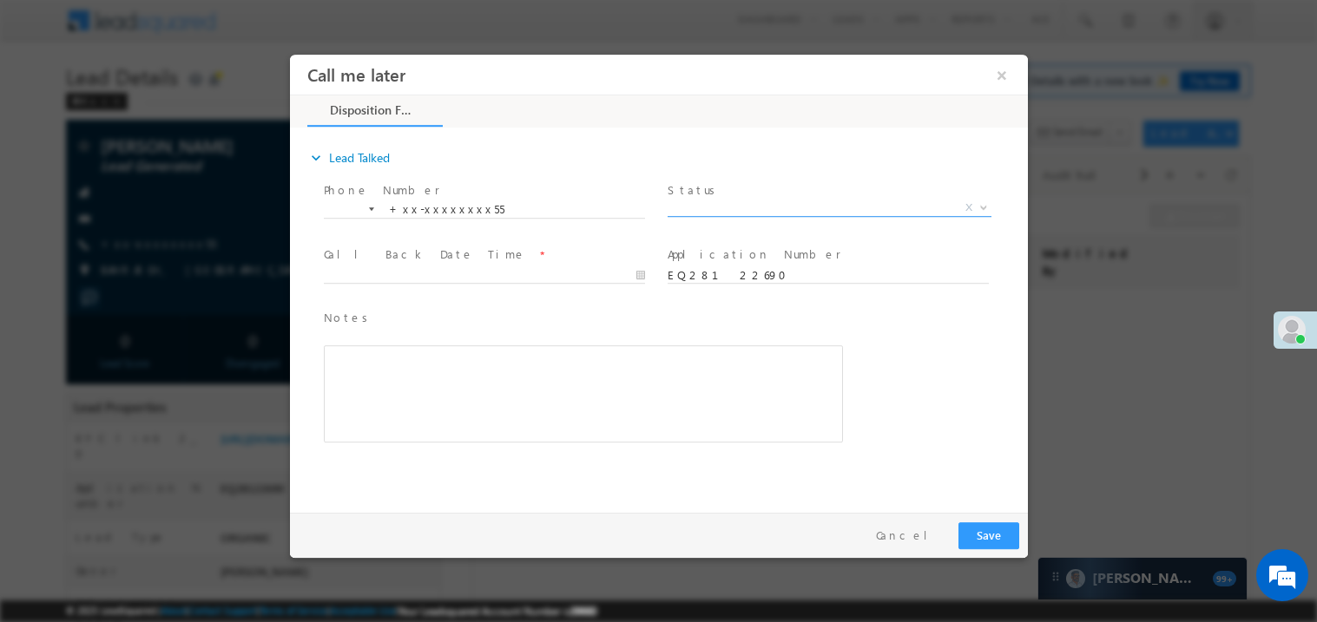
click at [717, 209] on span "X" at bounding box center [829, 207] width 324 height 17
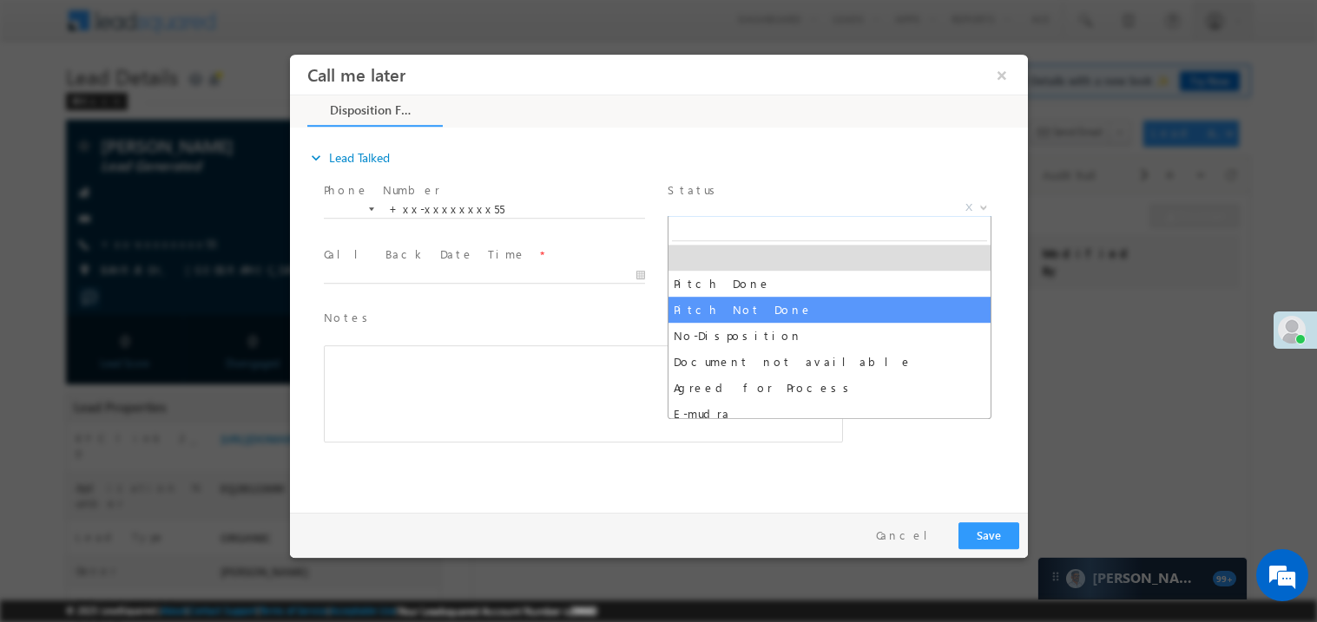
select select "Pitch Not Done"
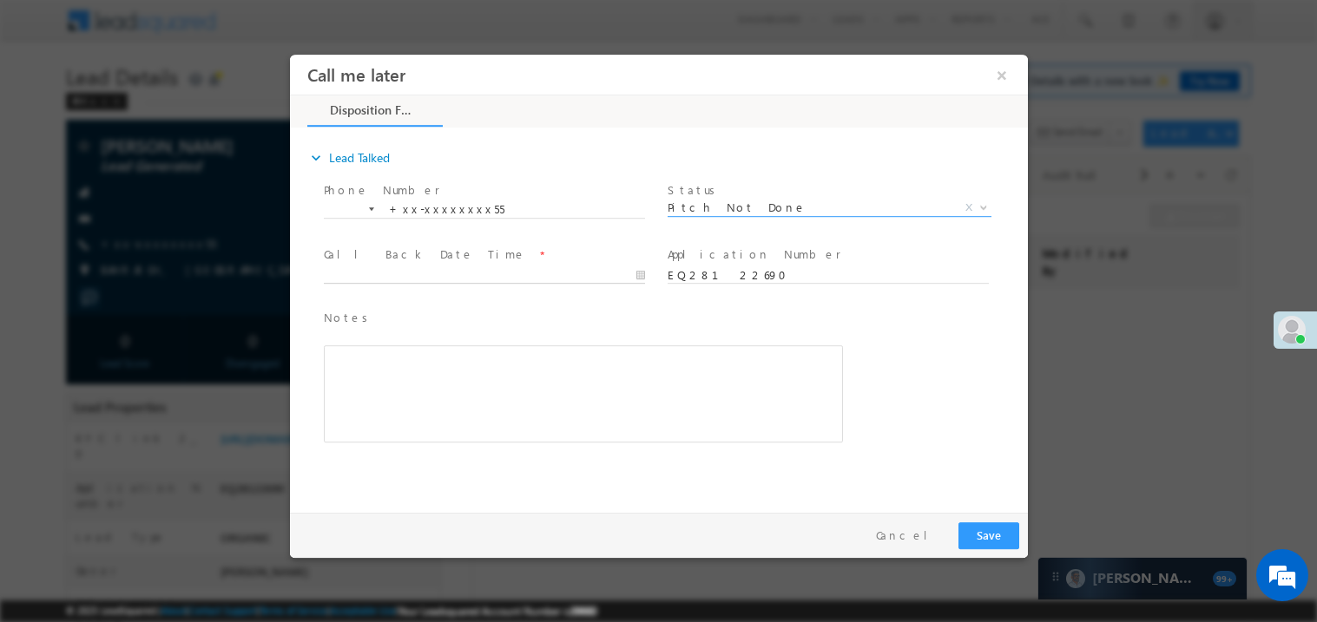
click at [364, 266] on body "Call me later ×" at bounding box center [658, 279] width 738 height 450
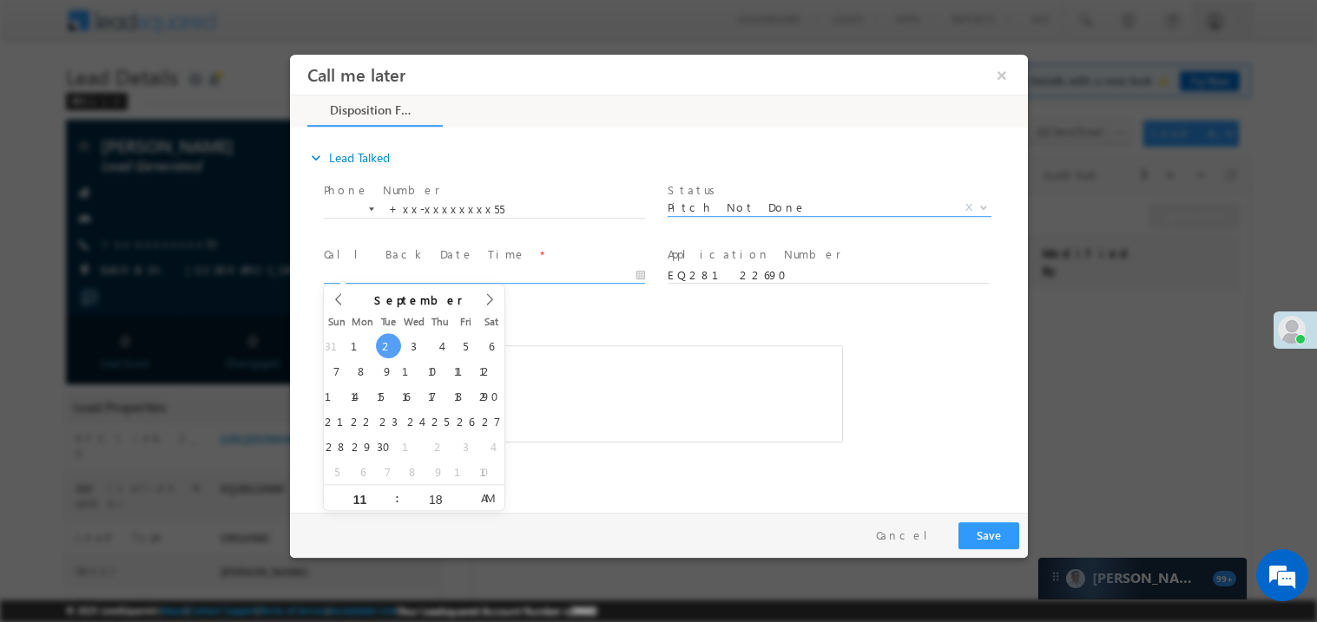
type input "[DATE] 11:18 AM"
click at [688, 389] on div "Rich Text Editor, 40788eee-0fb2-11ec-a811-0adc8a9d82c2__tab1__section1__Notes__…" at bounding box center [582, 393] width 519 height 97
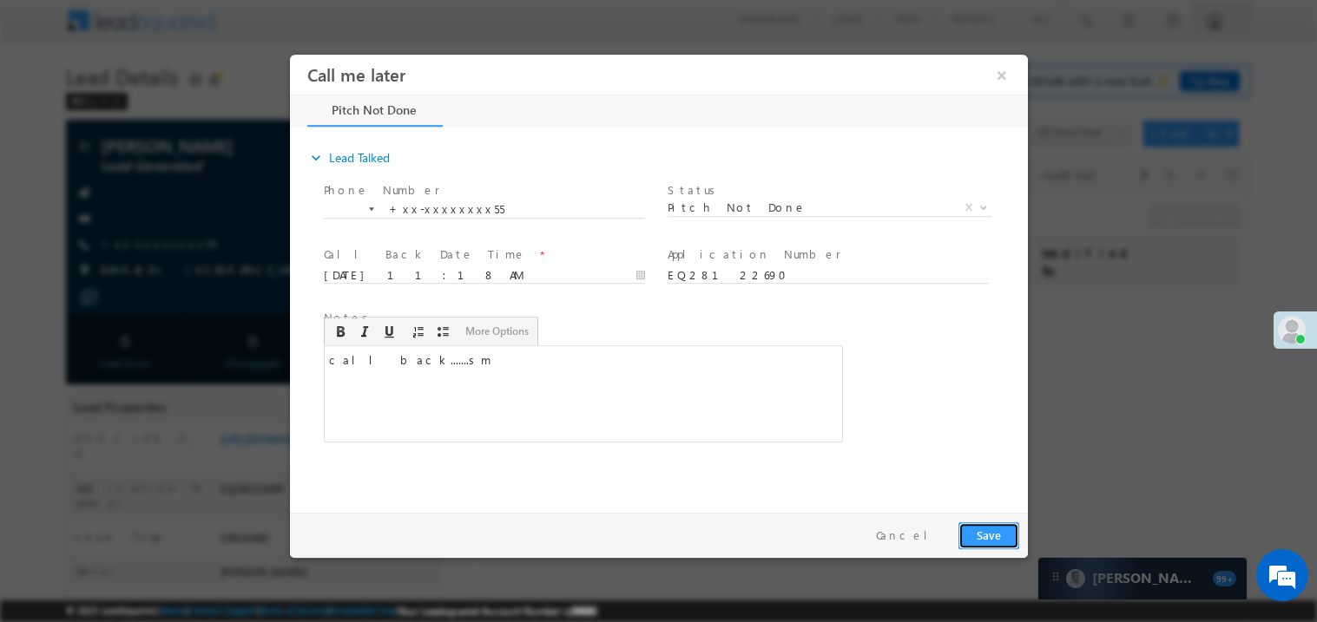
click at [989, 526] on button "Save" at bounding box center [987, 535] width 61 height 27
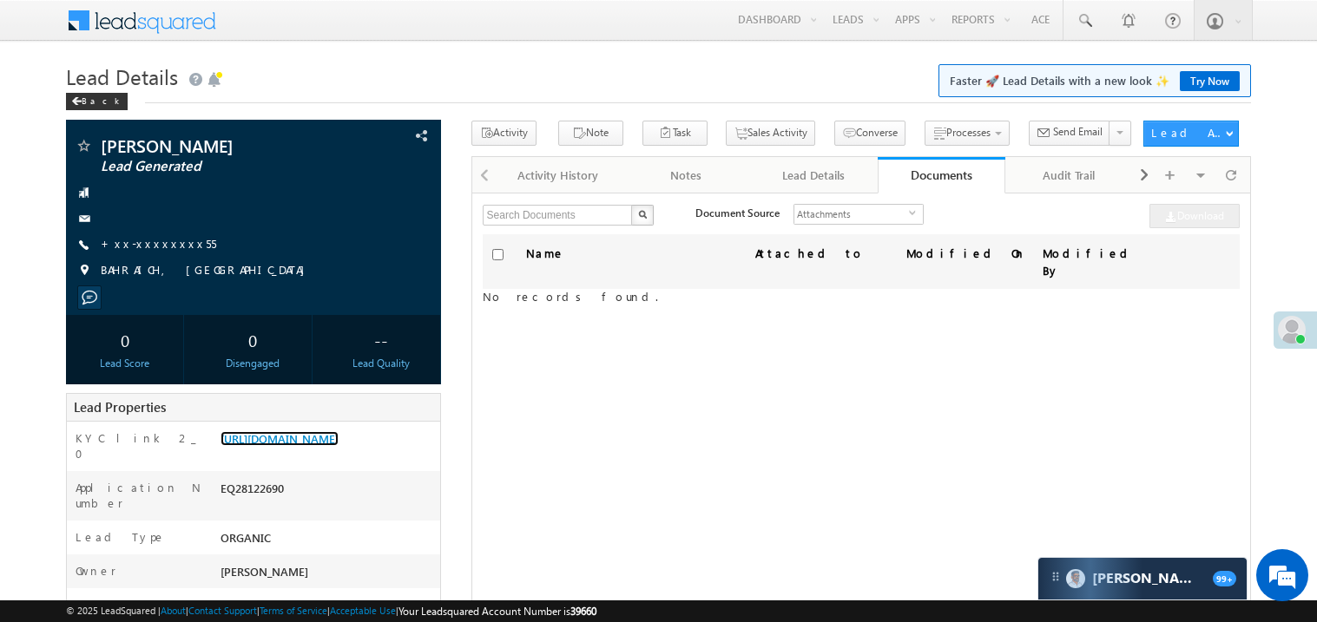
click at [294, 446] on link "https://angelbroking1-pk3em7sa.customui-test.leadsquared.com?leadId=fc5e5310-66…" at bounding box center [279, 438] width 118 height 15
click at [153, 244] on link "+xx-xxxxxxxx55" at bounding box center [158, 243] width 115 height 15
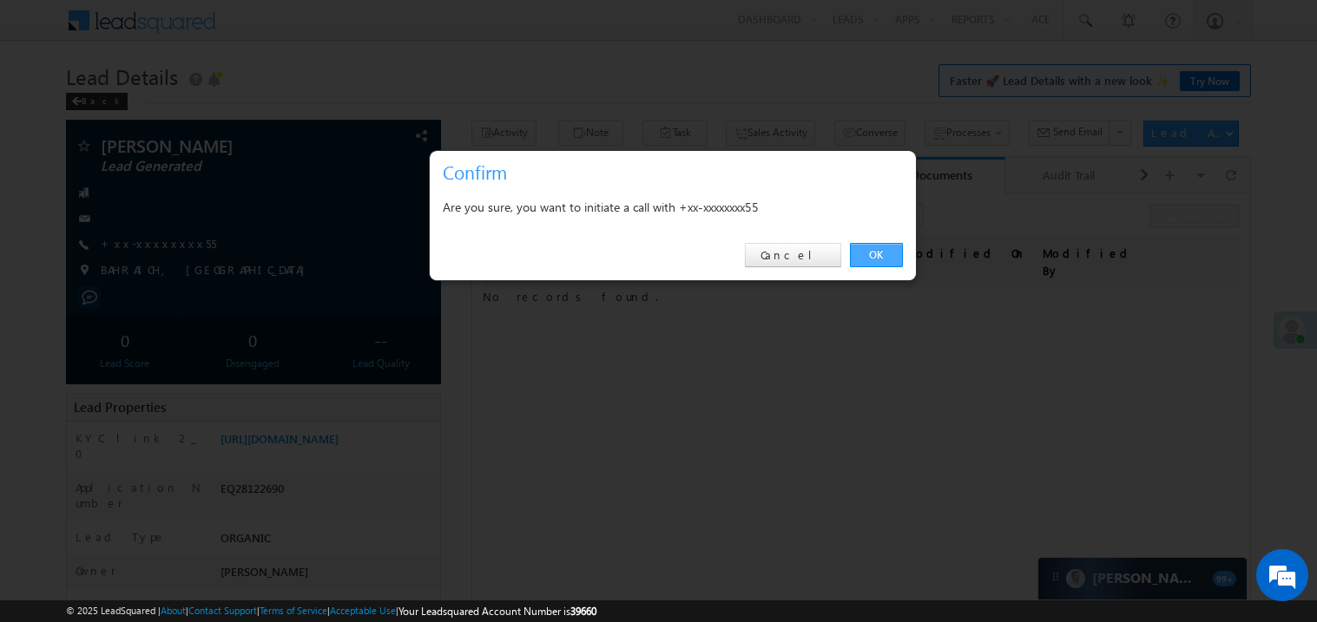
click at [871, 253] on link "OK" at bounding box center [876, 255] width 53 height 24
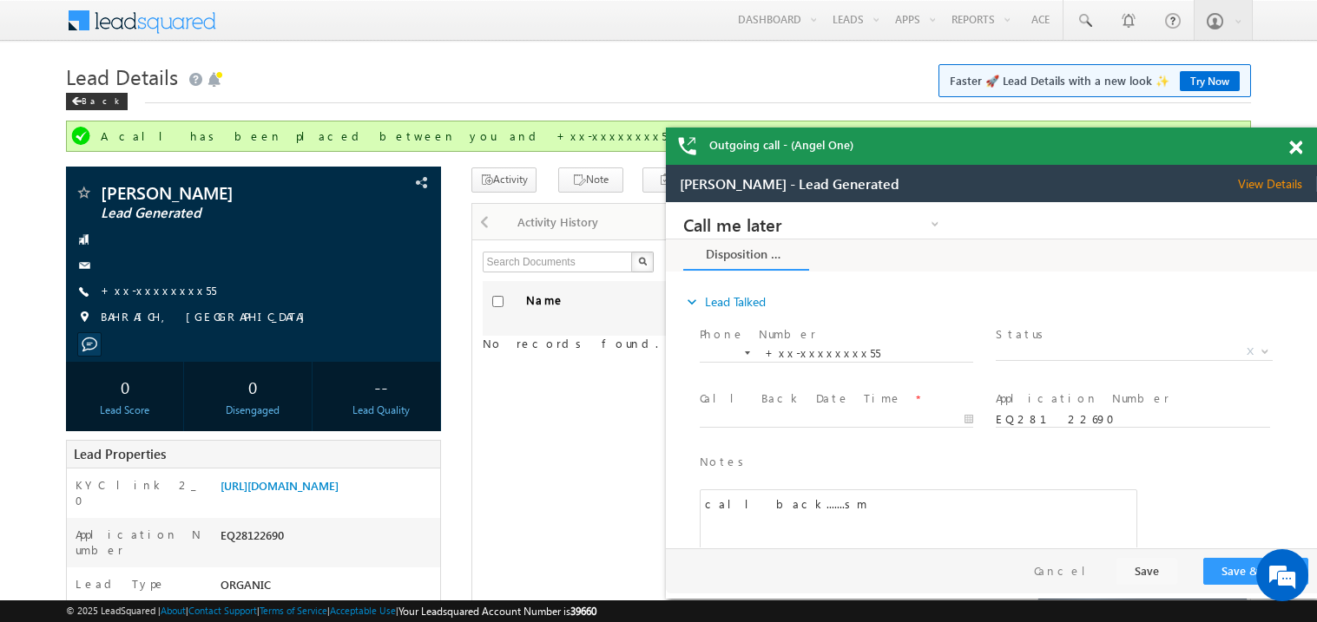
click at [1297, 149] on span at bounding box center [1295, 148] width 13 height 15
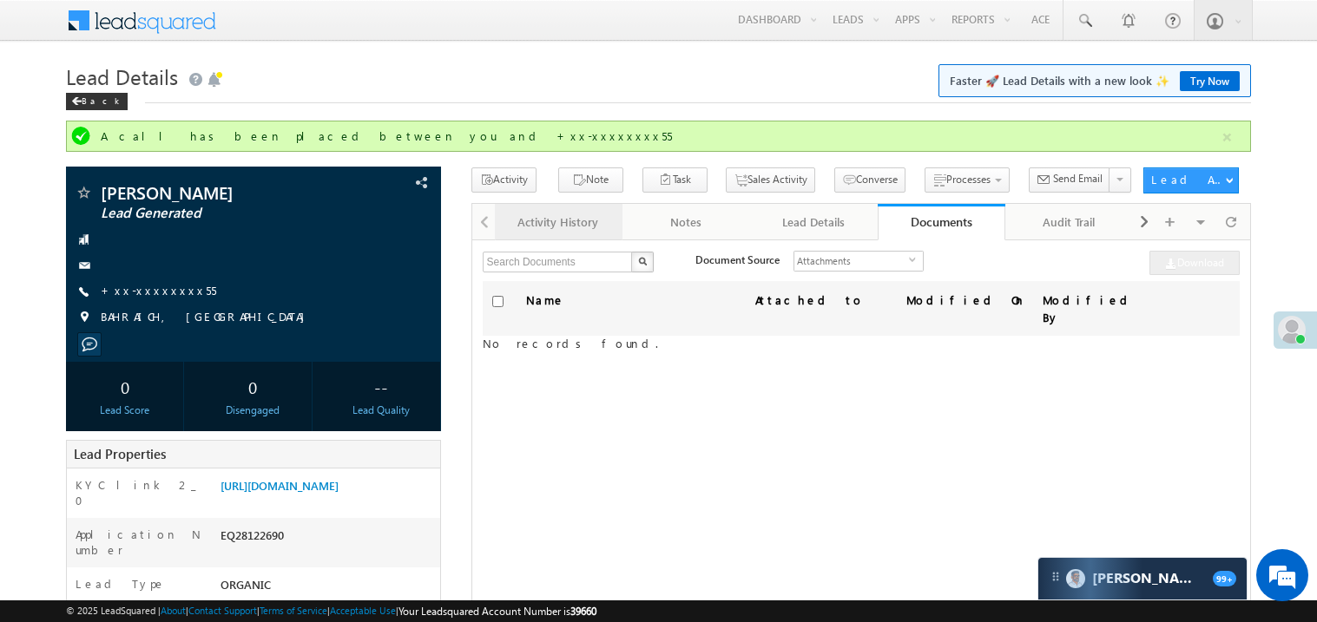
click at [556, 229] on div "Activity History" at bounding box center [558, 222] width 98 height 21
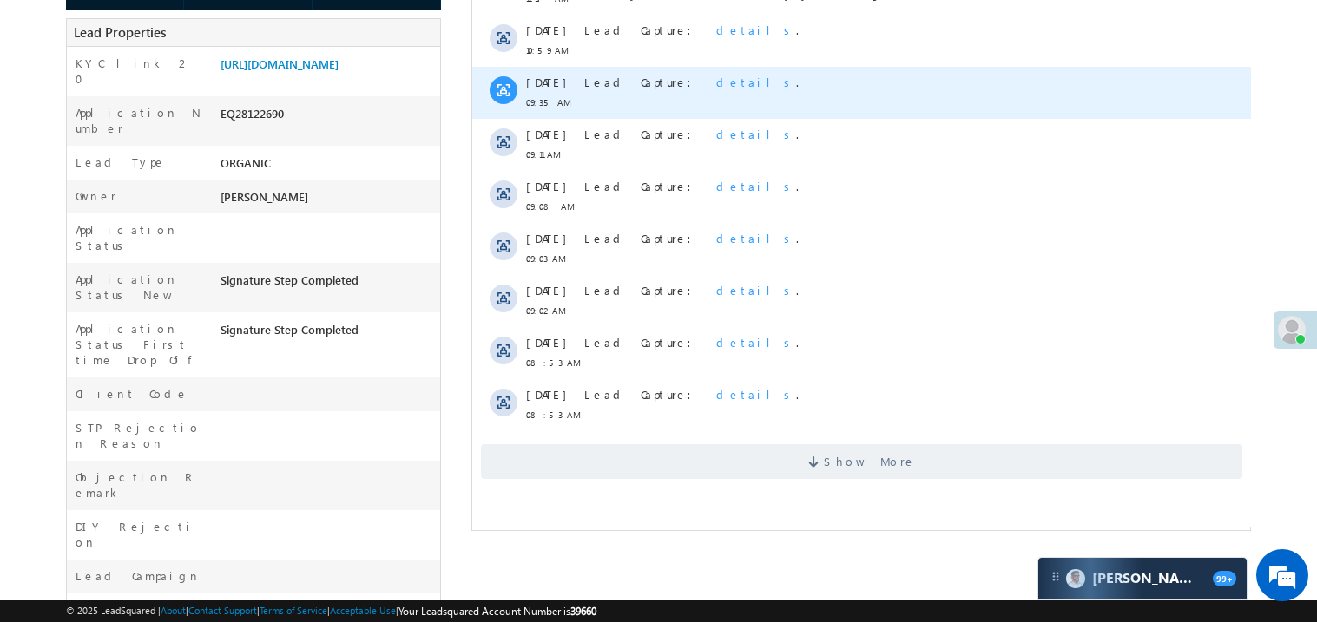
scroll to position [450, 0]
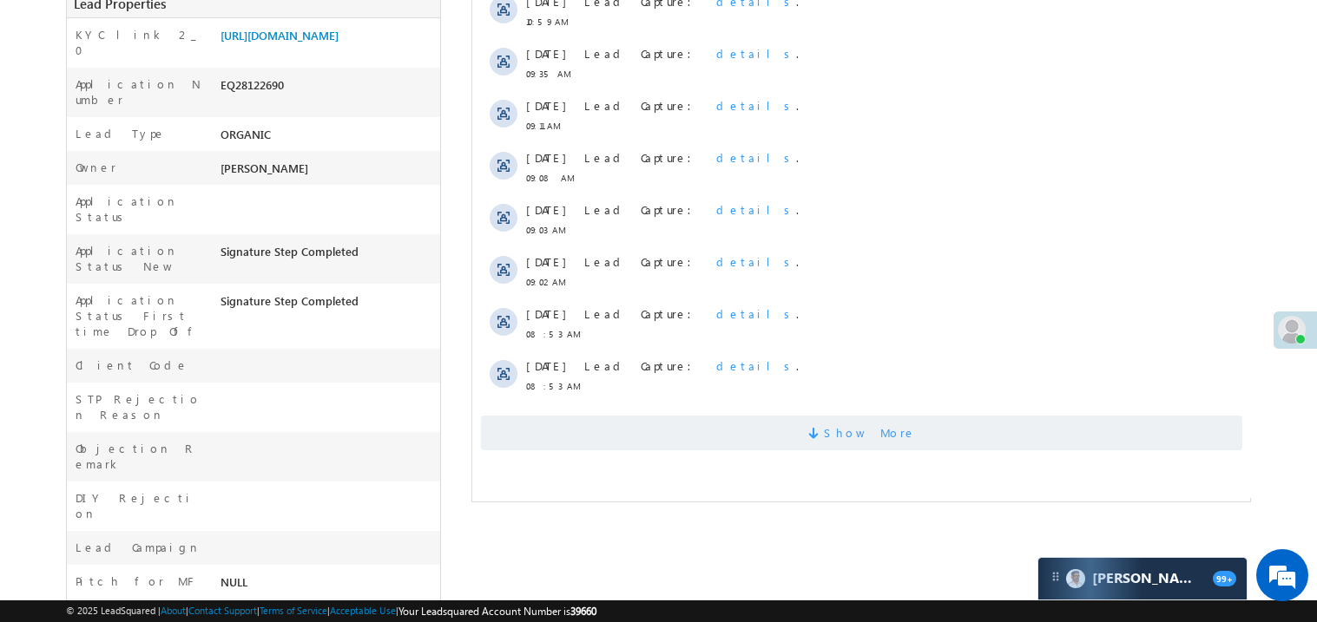
click at [747, 431] on span "Show More" at bounding box center [860, 433] width 761 height 35
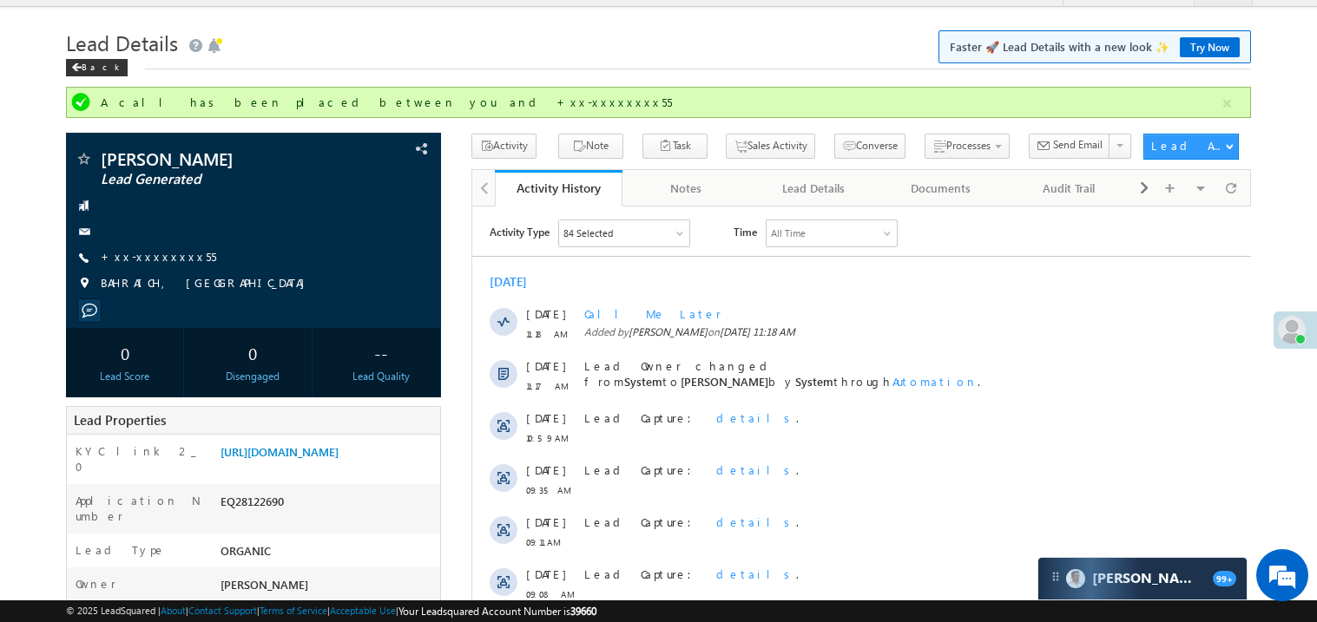
scroll to position [0, 0]
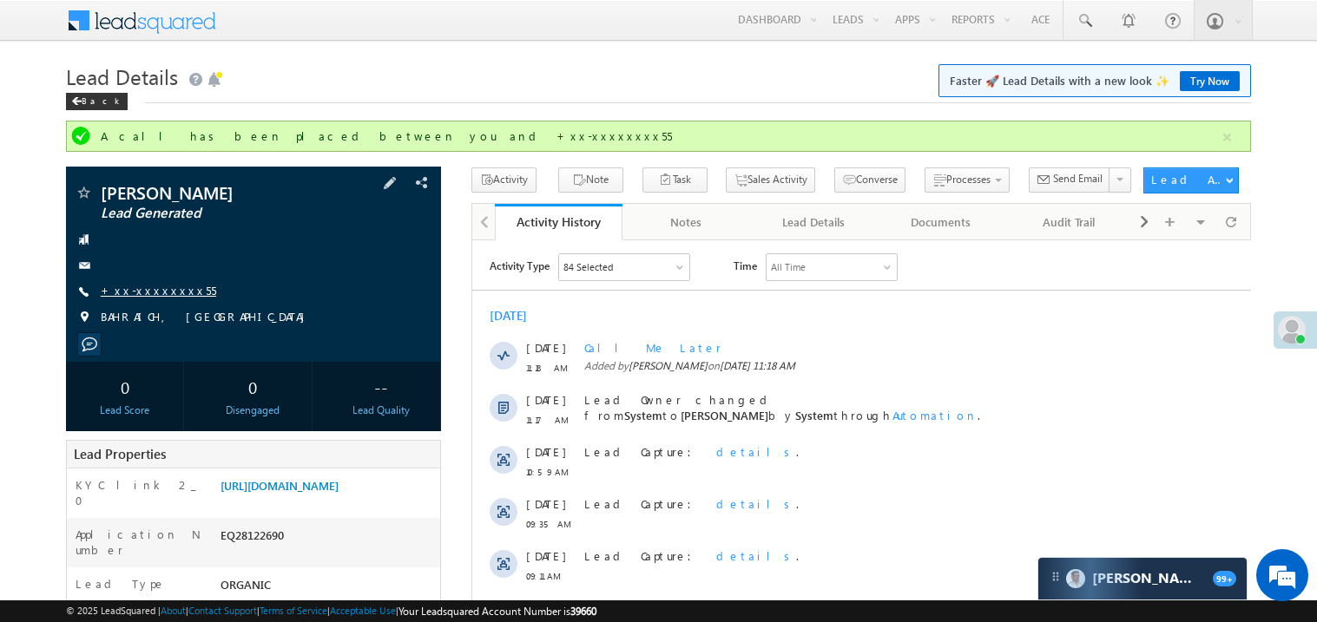
click at [166, 288] on link "+xx-xxxxxxxx55" at bounding box center [158, 290] width 115 height 15
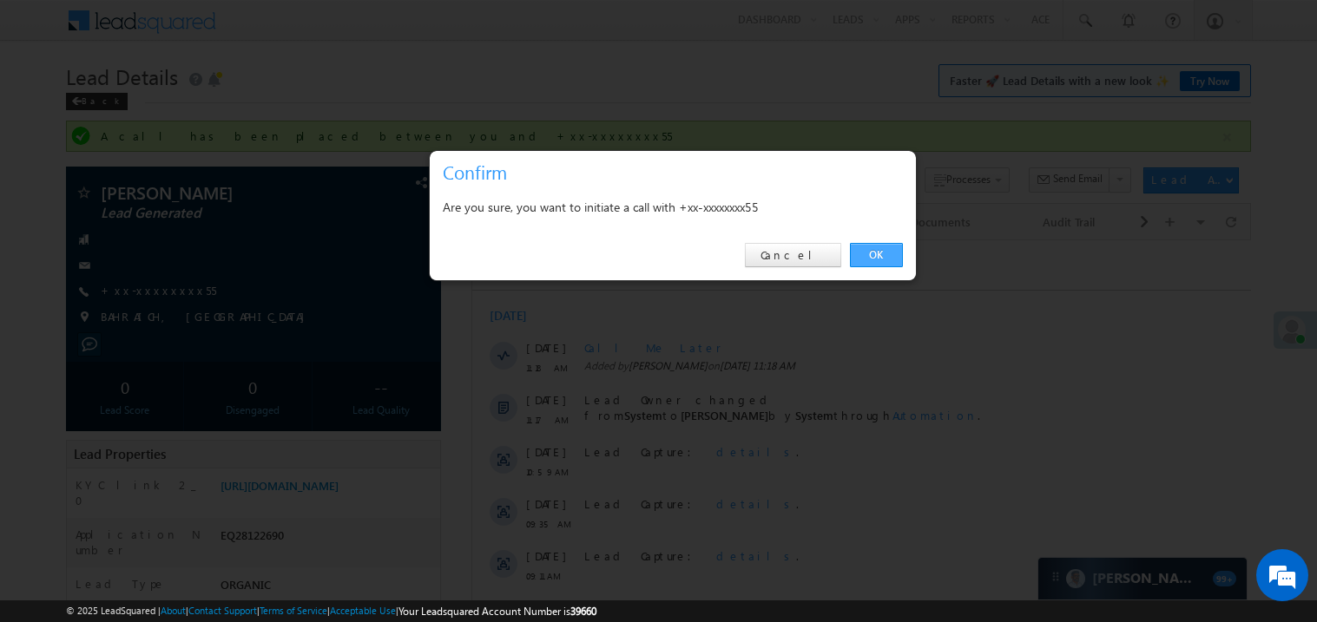
click at [877, 256] on link "OK" at bounding box center [876, 255] width 53 height 24
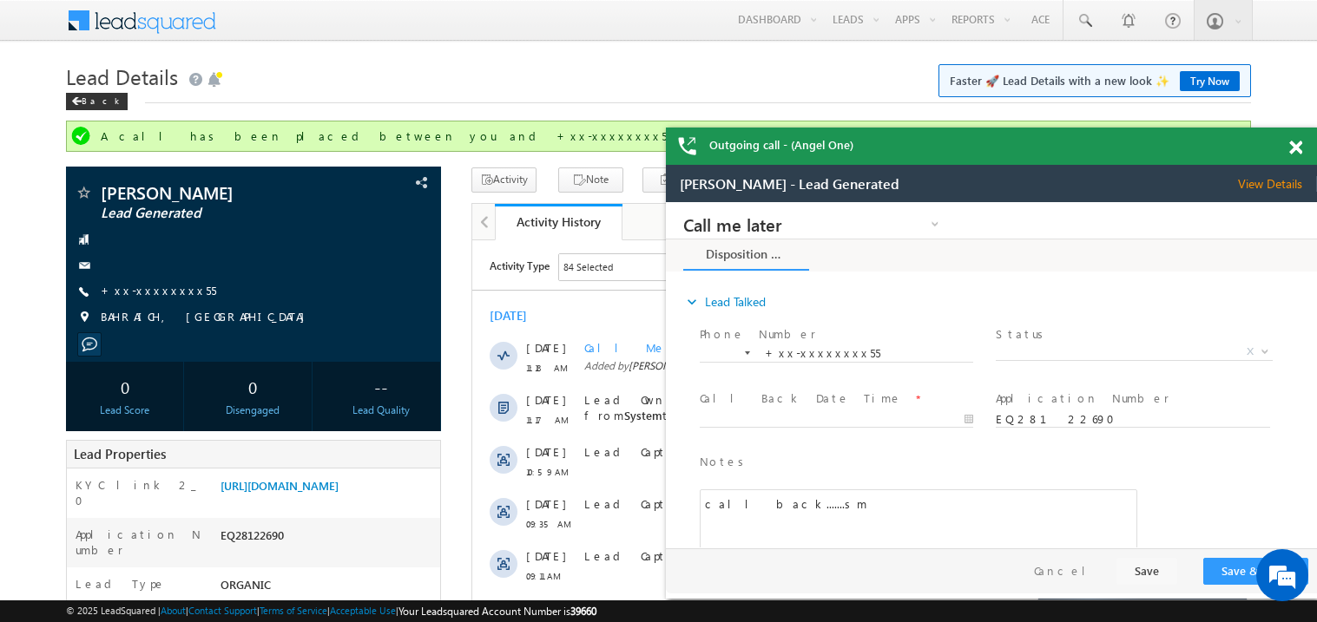
click at [1304, 145] on div at bounding box center [1304, 145] width 23 height 34
click at [1295, 154] on span at bounding box center [1295, 148] width 13 height 15
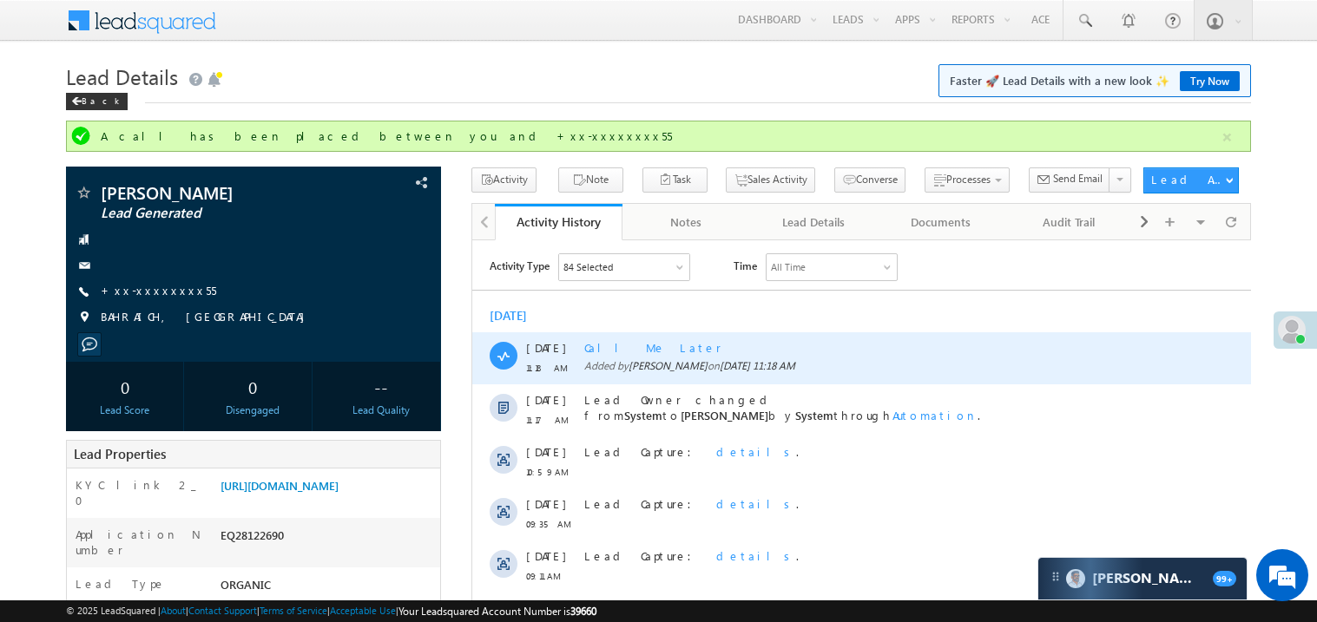
click at [1032, 348] on div "Call Me Later" at bounding box center [868, 347] width 571 height 16
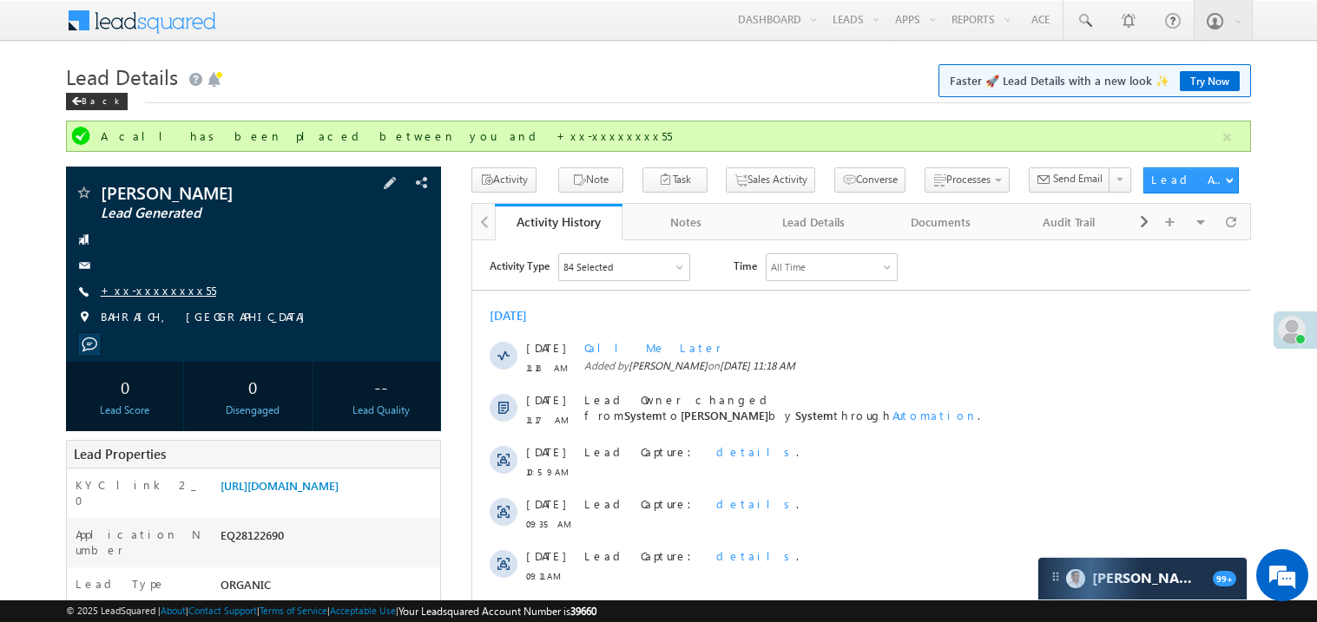
click at [151, 288] on link "+xx-xxxxxxxx55" at bounding box center [158, 290] width 115 height 15
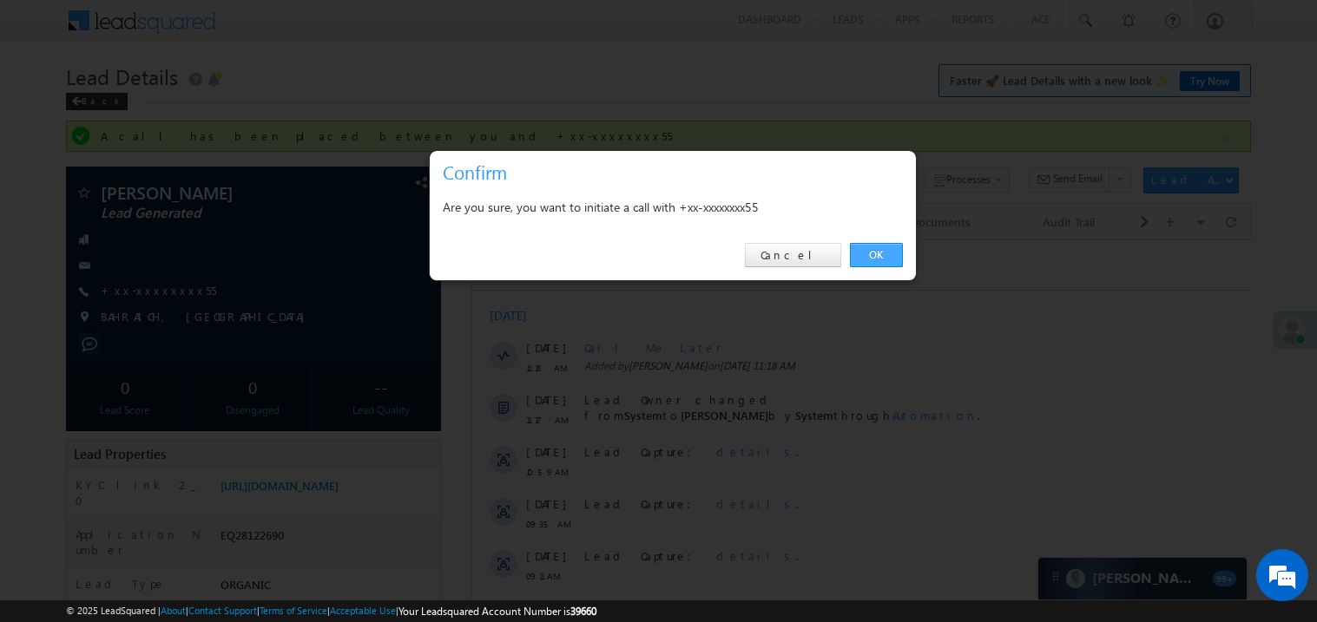
click at [873, 255] on link "OK" at bounding box center [876, 255] width 53 height 24
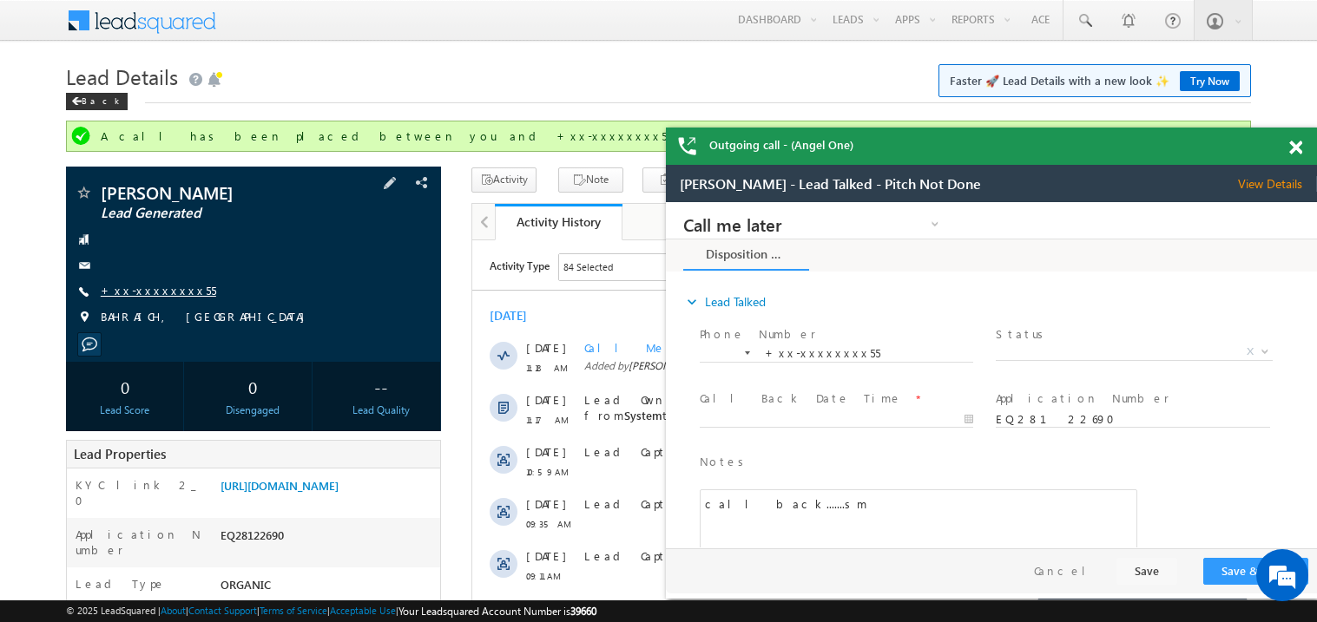
click at [153, 285] on link "+xx-xxxxxxxx55" at bounding box center [158, 290] width 115 height 15
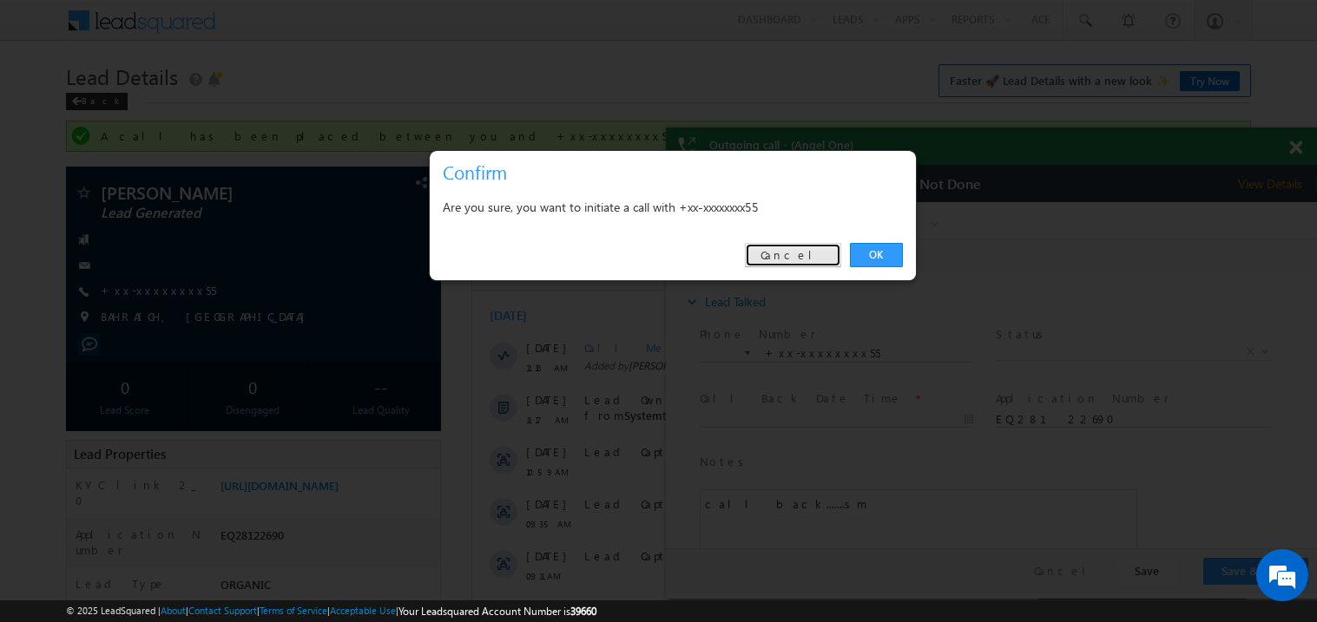
click at [797, 263] on link "Cancel" at bounding box center [793, 255] width 96 height 24
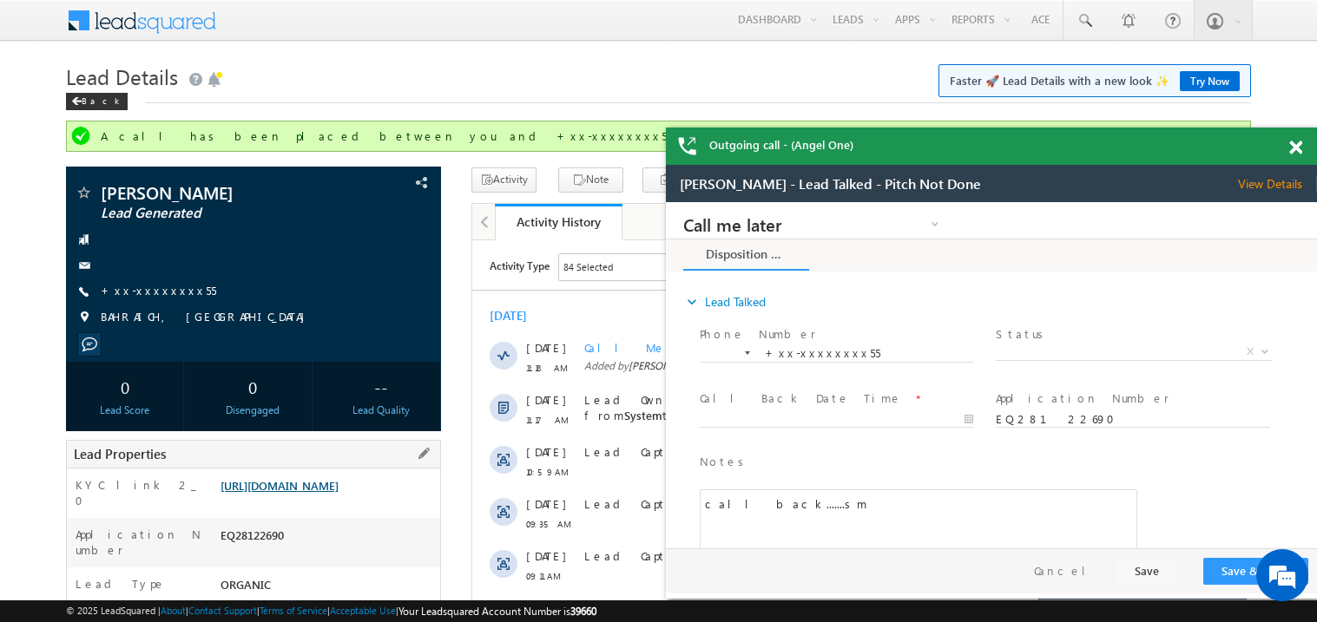
click at [338, 491] on link "https://angelbroking1-pk3em7sa.customui-test.leadsquared.com?leadId=fc5e5310-66…" at bounding box center [279, 485] width 118 height 15
click at [151, 296] on link "+xx-xxxxxxxx55" at bounding box center [158, 290] width 115 height 15
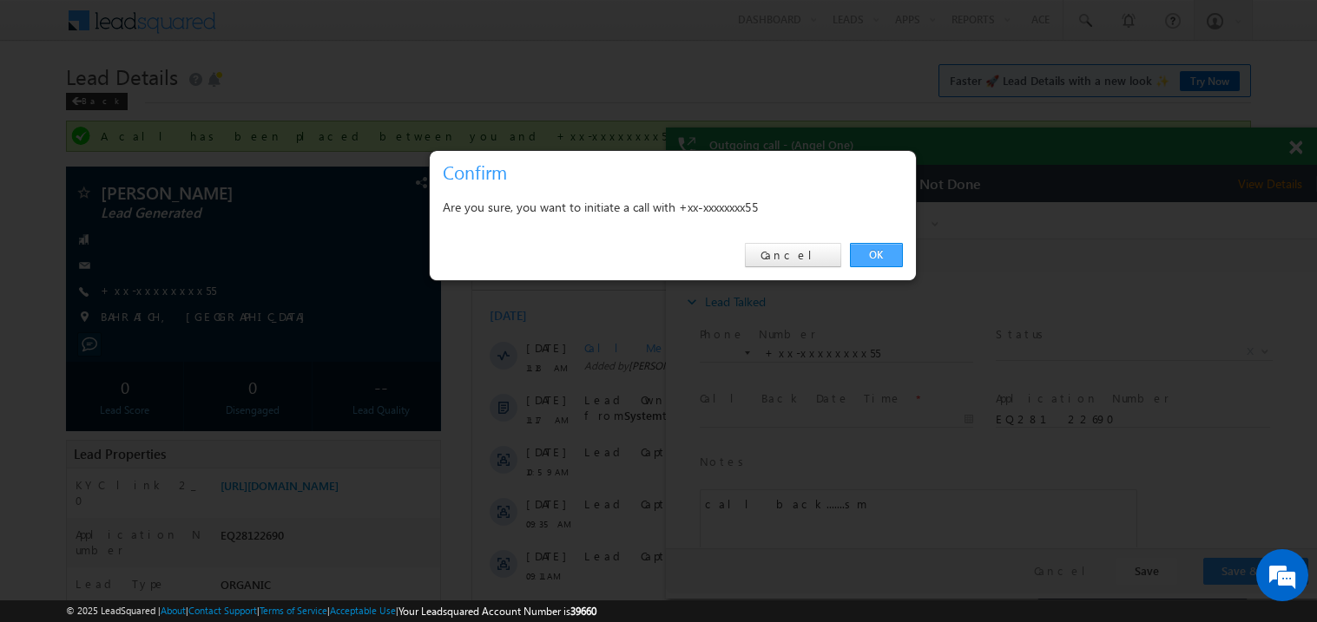
click at [880, 250] on link "OK" at bounding box center [876, 255] width 53 height 24
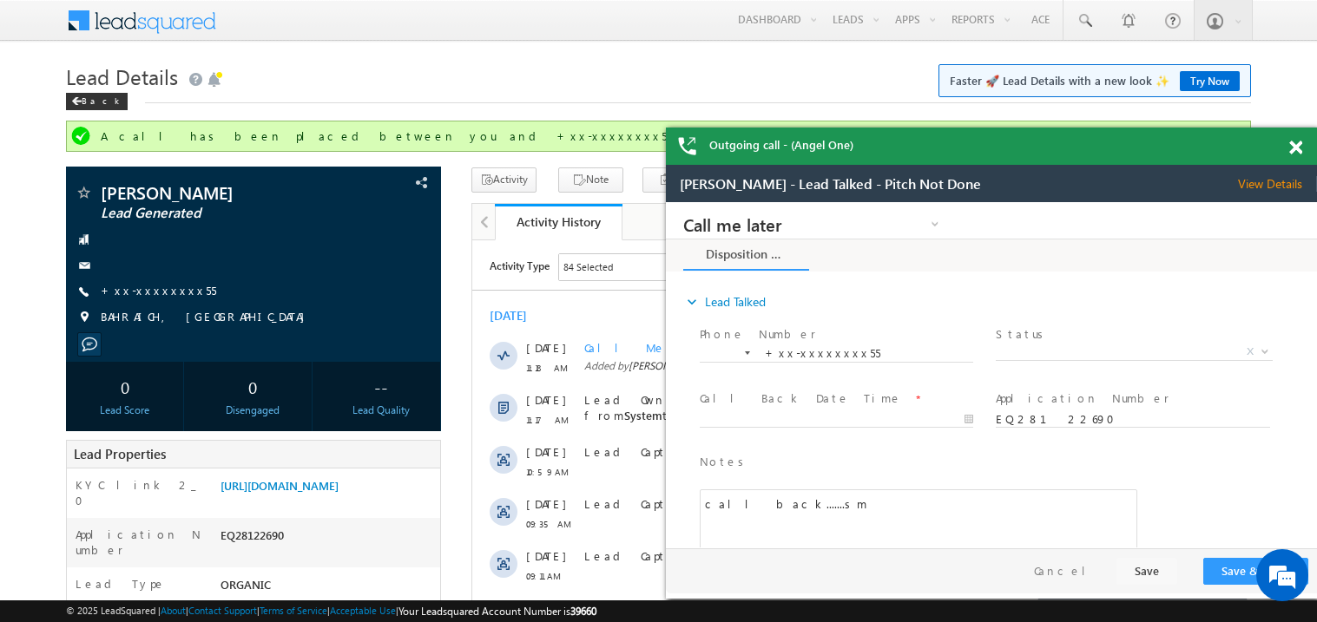
click at [1296, 148] on span at bounding box center [1295, 148] width 13 height 15
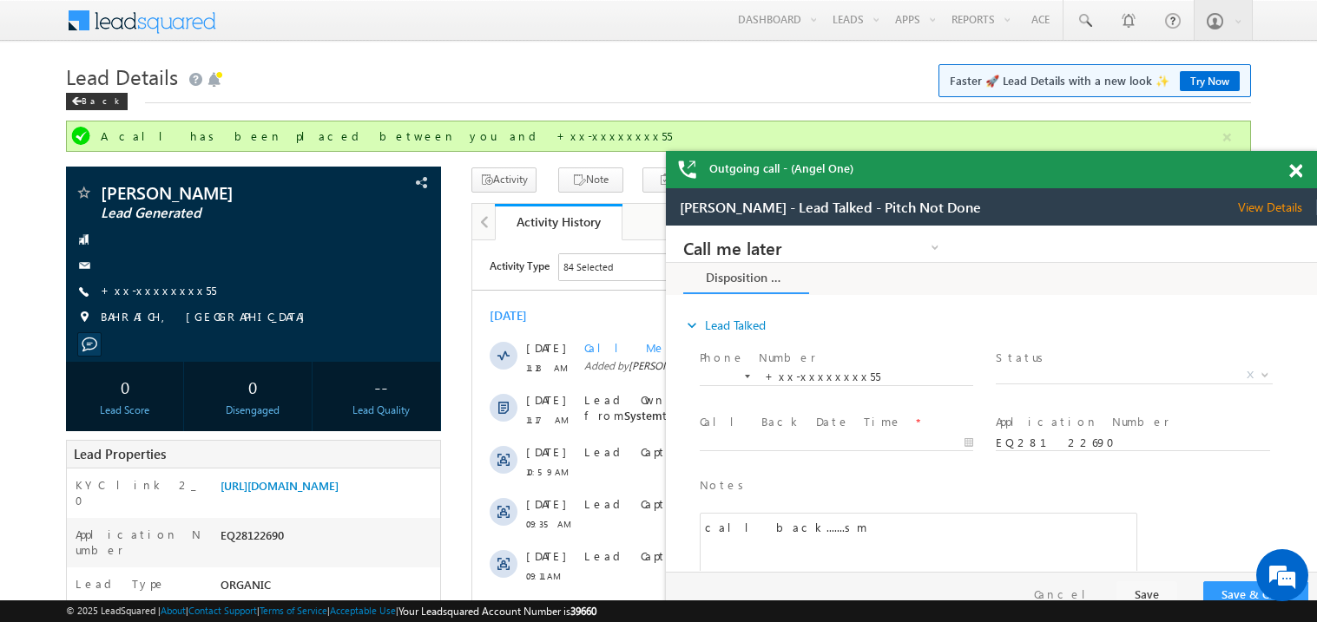
drag, startPoint x: 1160, startPoint y: 167, endPoint x: 1049, endPoint y: 150, distance: 112.3
click at [1049, 151] on div "Outgoing call - (Angel One)" at bounding box center [991, 169] width 651 height 37
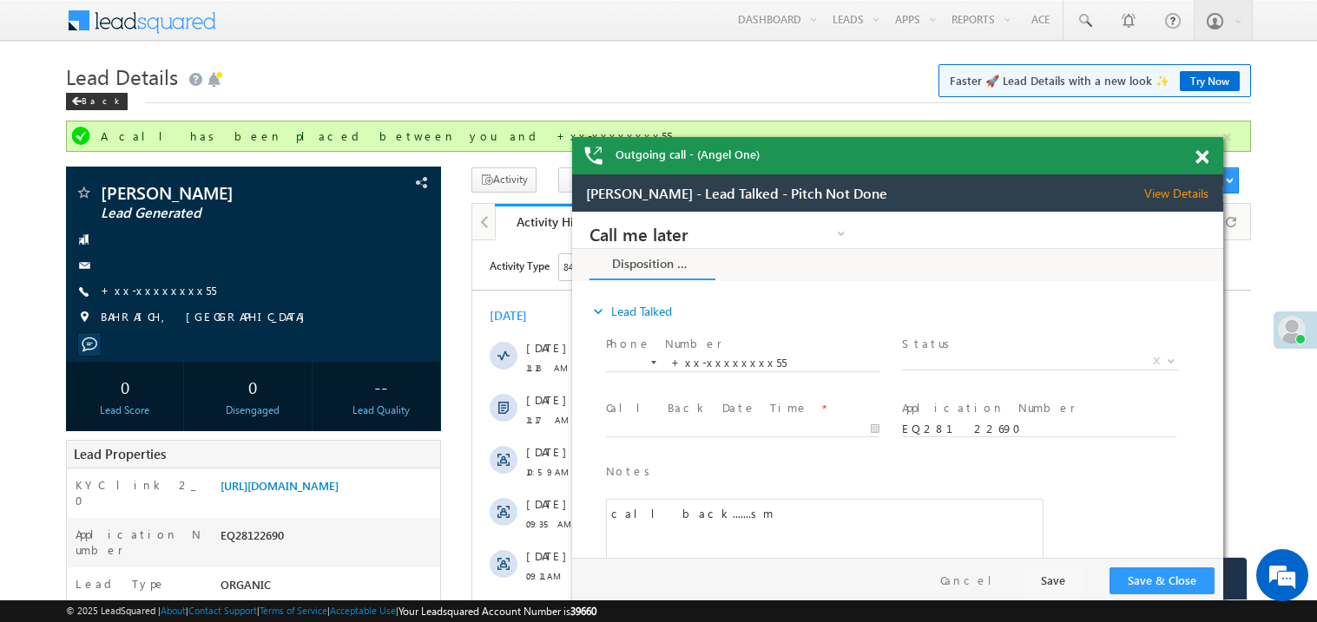
click at [1205, 156] on span at bounding box center [1201, 157] width 13 height 15
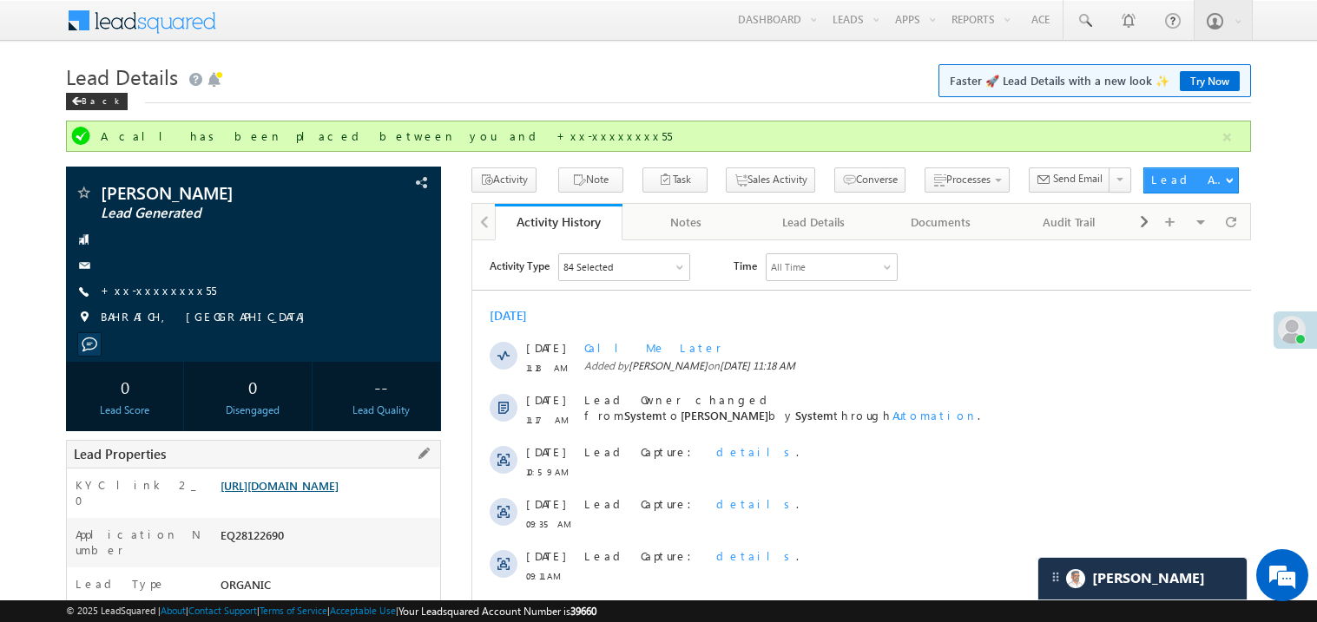
click at [312, 493] on link "https://angelbroking1-pk3em7sa.customui-test.leadsquared.com?leadId=fc5e5310-66…" at bounding box center [279, 485] width 118 height 15
click at [141, 291] on link "+xx-xxxxxxxx55" at bounding box center [158, 290] width 115 height 15
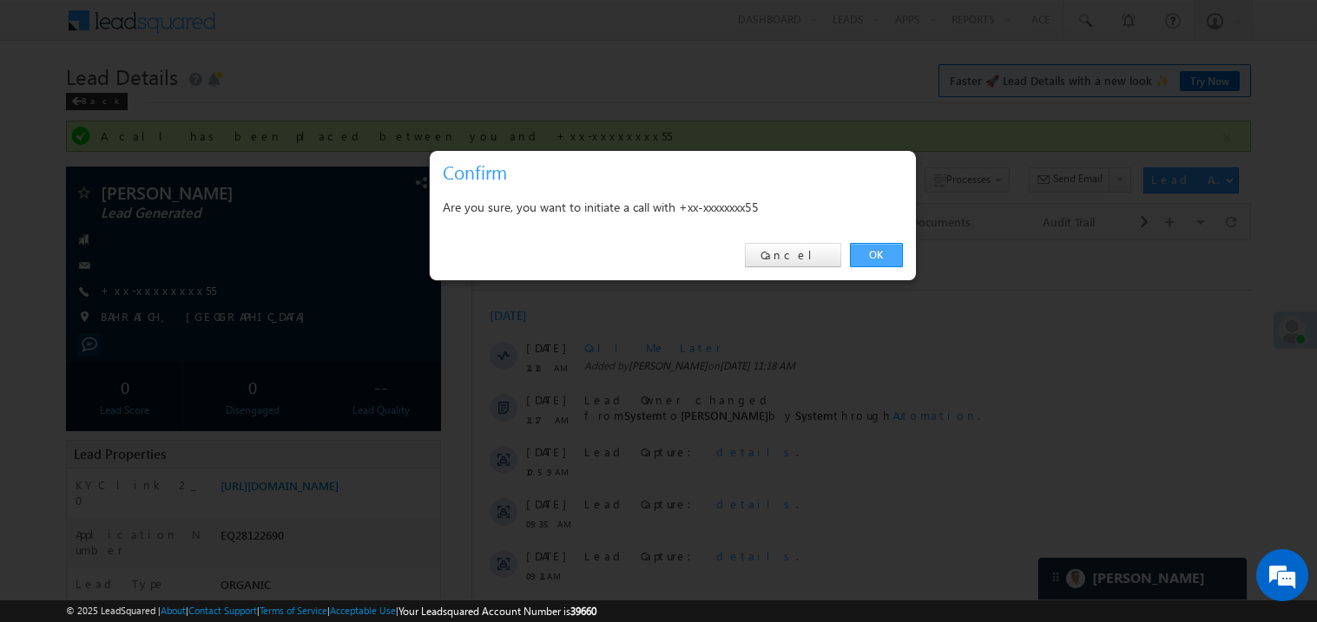
click at [898, 248] on link "OK" at bounding box center [876, 255] width 53 height 24
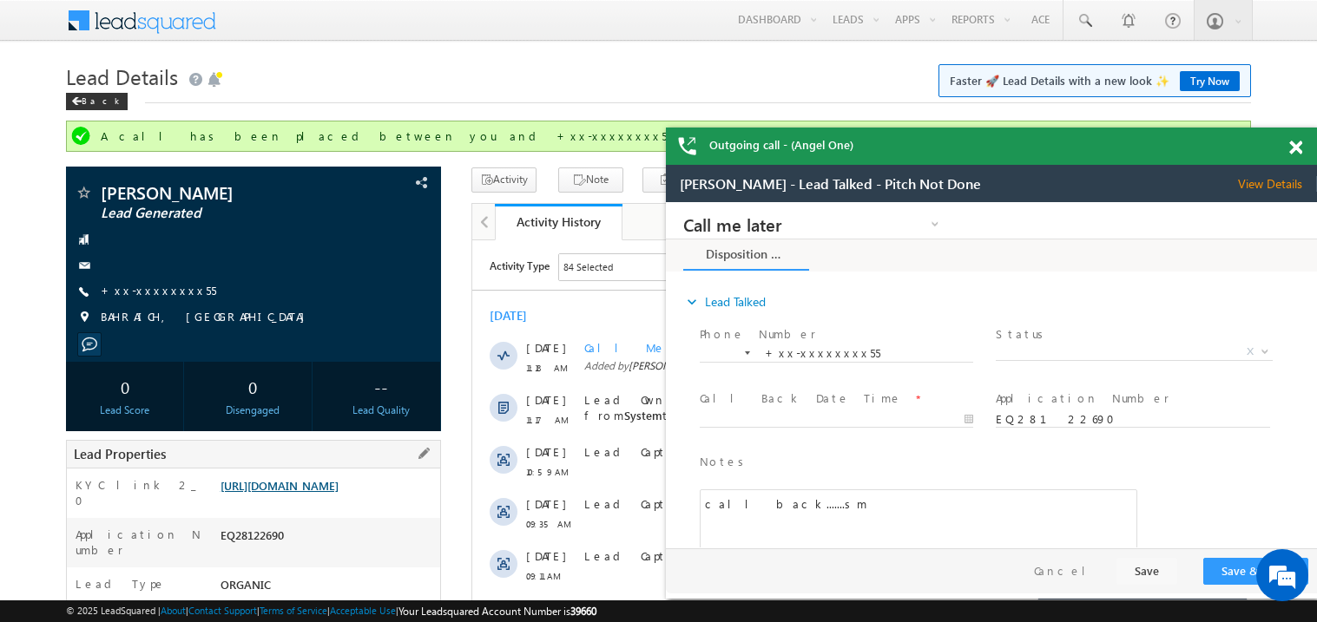
click at [329, 493] on link "https://angelbroking1-pk3em7sa.customui-test.leadsquared.com?leadId=fc5e5310-66…" at bounding box center [279, 485] width 118 height 15
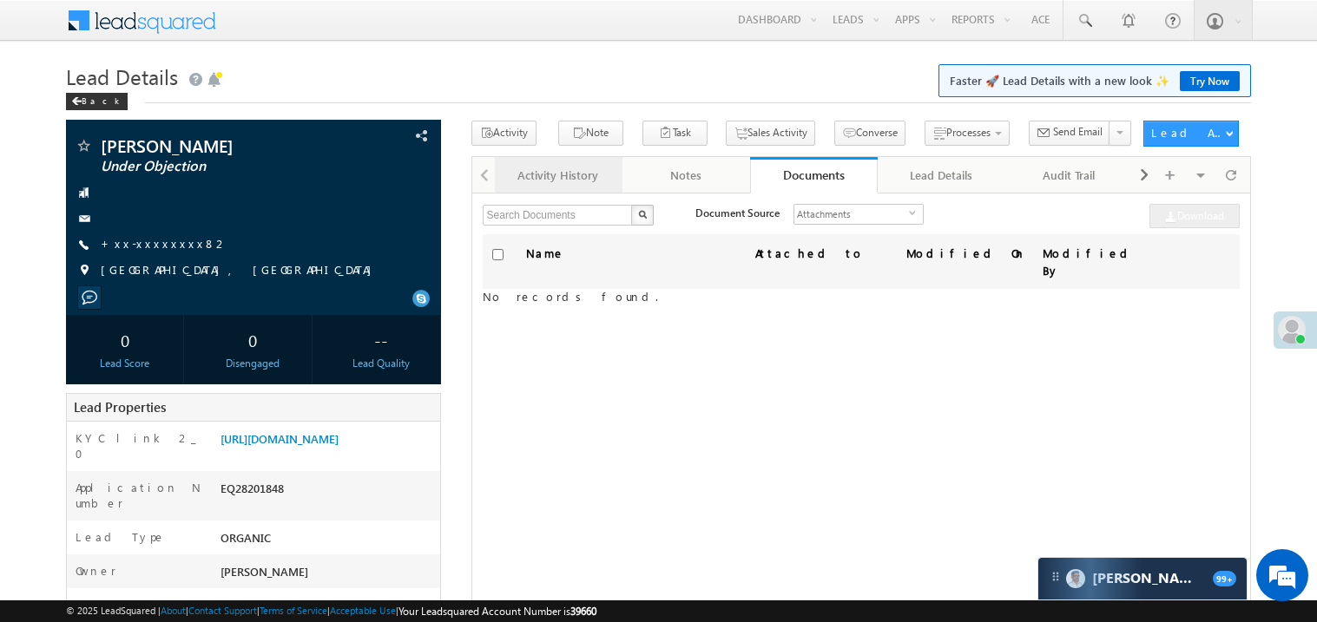
click at [571, 185] on div "Activity History" at bounding box center [558, 175] width 98 height 21
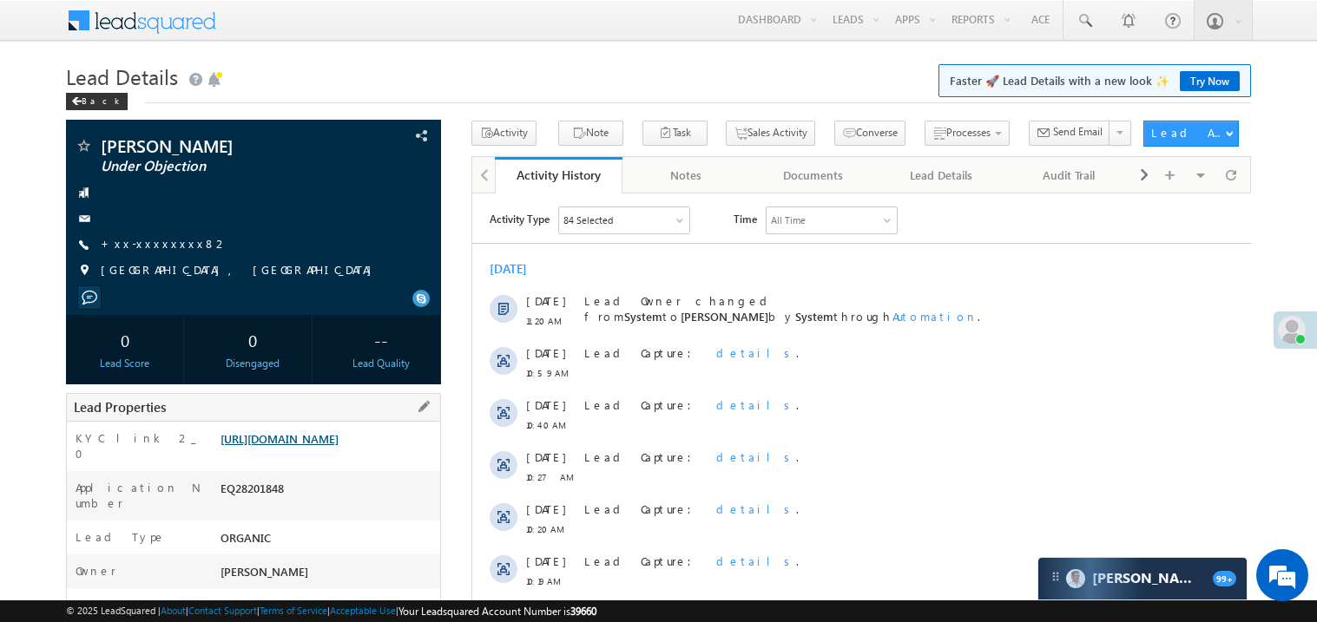
click at [312, 446] on link "[URL][DOMAIN_NAME]" at bounding box center [279, 438] width 118 height 15
click at [142, 246] on link "+xx-xxxxxxxx82" at bounding box center [165, 243] width 128 height 15
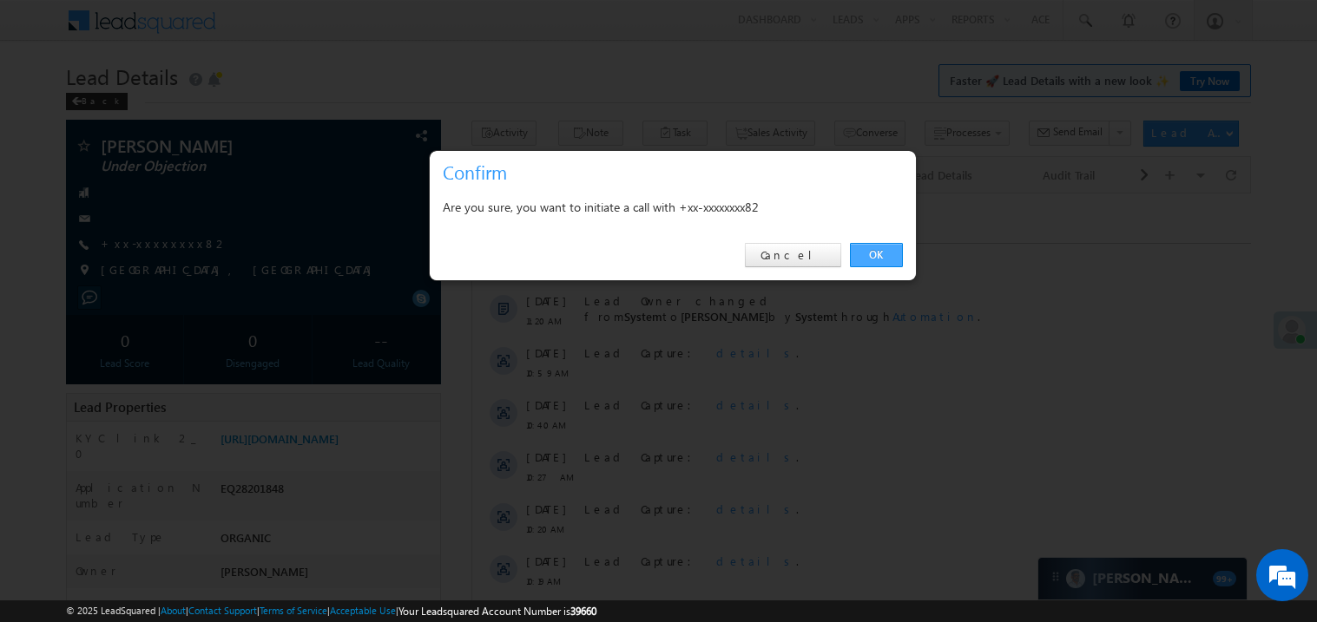
click at [880, 249] on link "OK" at bounding box center [876, 255] width 53 height 24
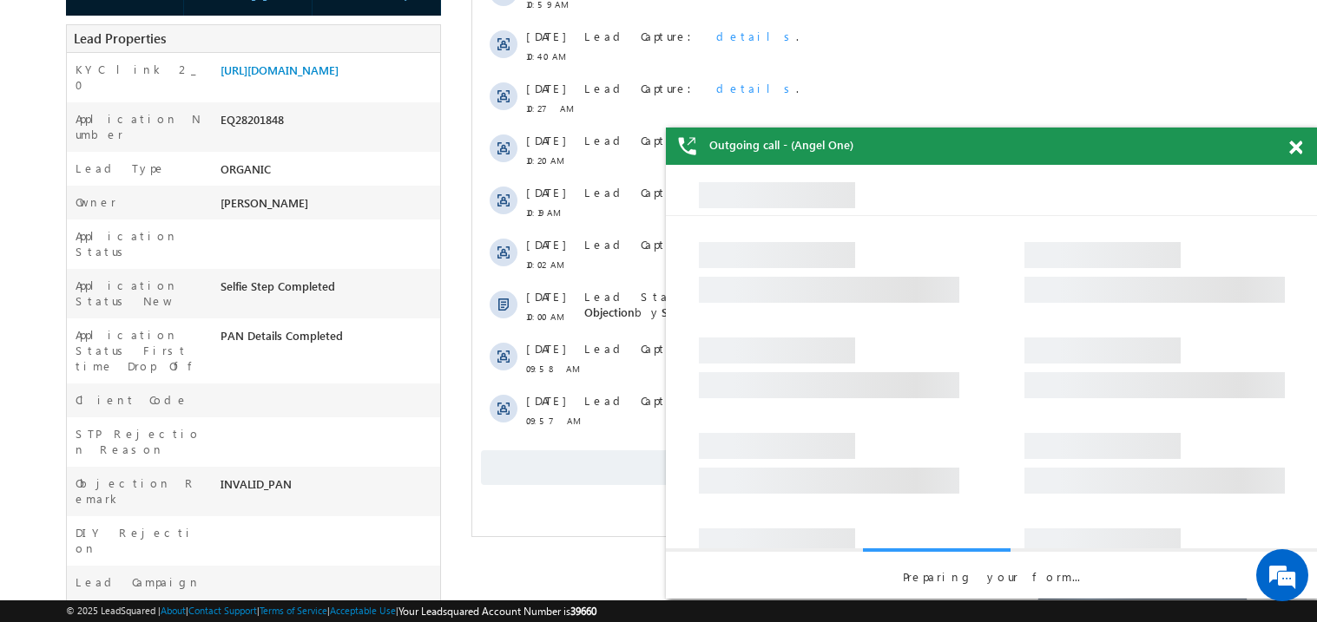
click at [624, 473] on span "Show More" at bounding box center [860, 467] width 761 height 35
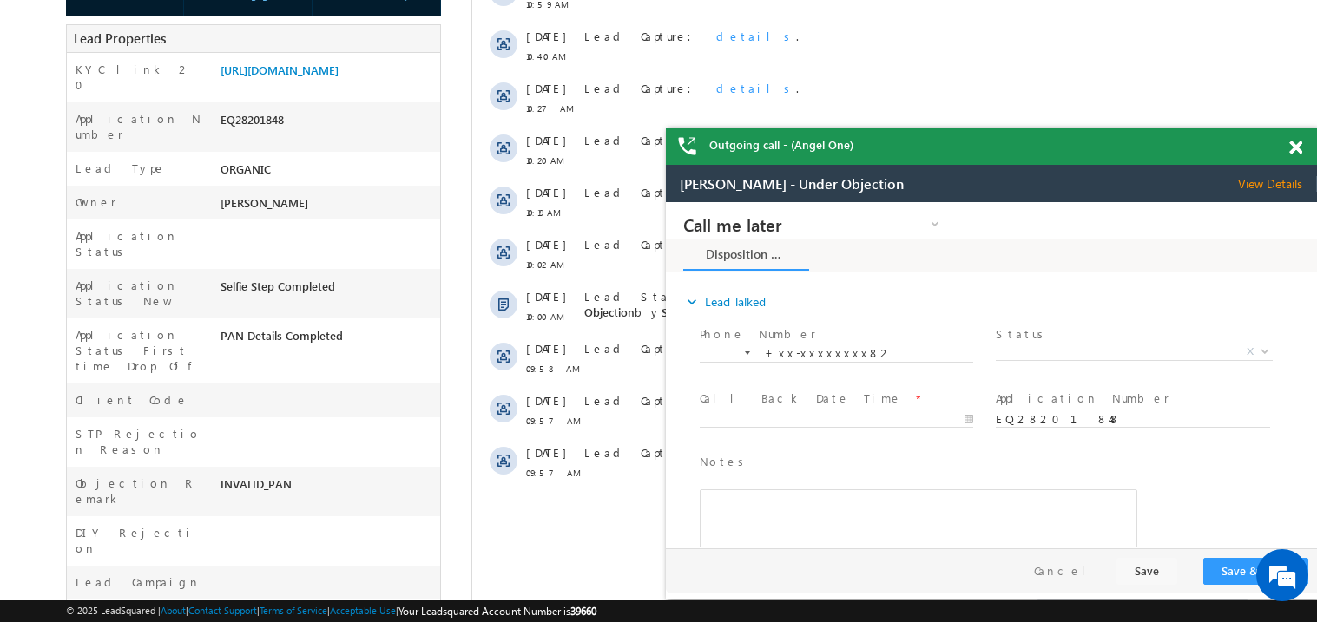
click at [1293, 144] on span at bounding box center [1295, 148] width 13 height 15
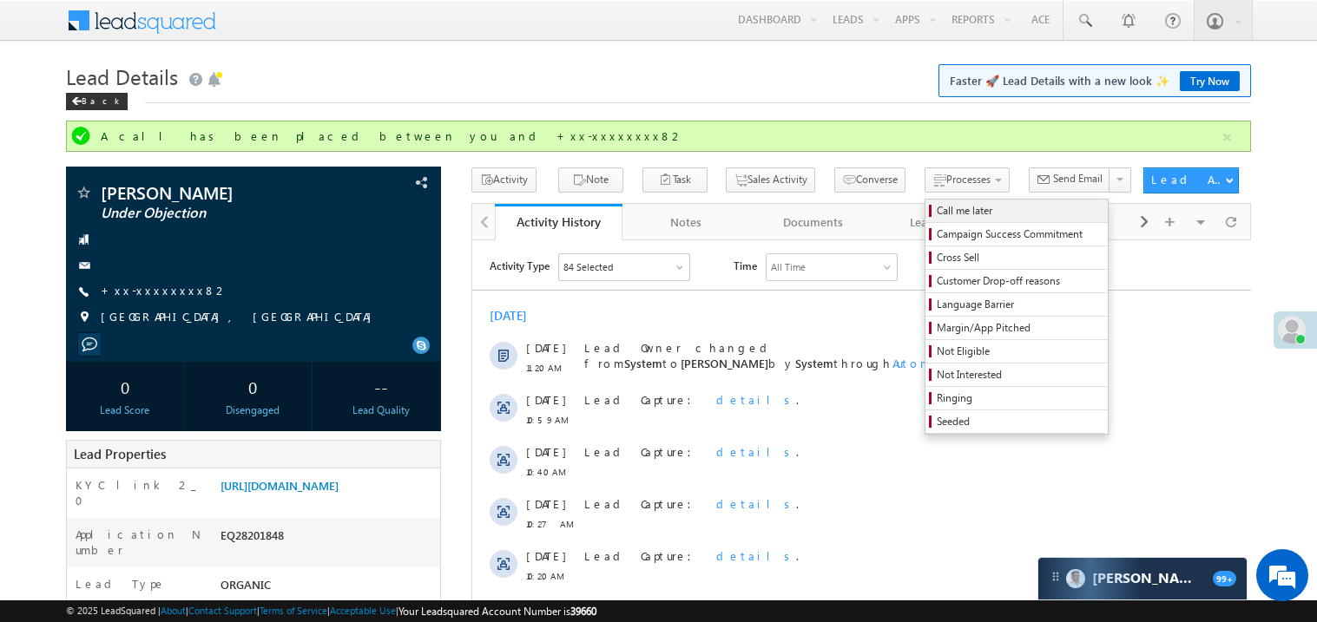
click at [936, 216] on span "Call me later" at bounding box center [1018, 211] width 165 height 16
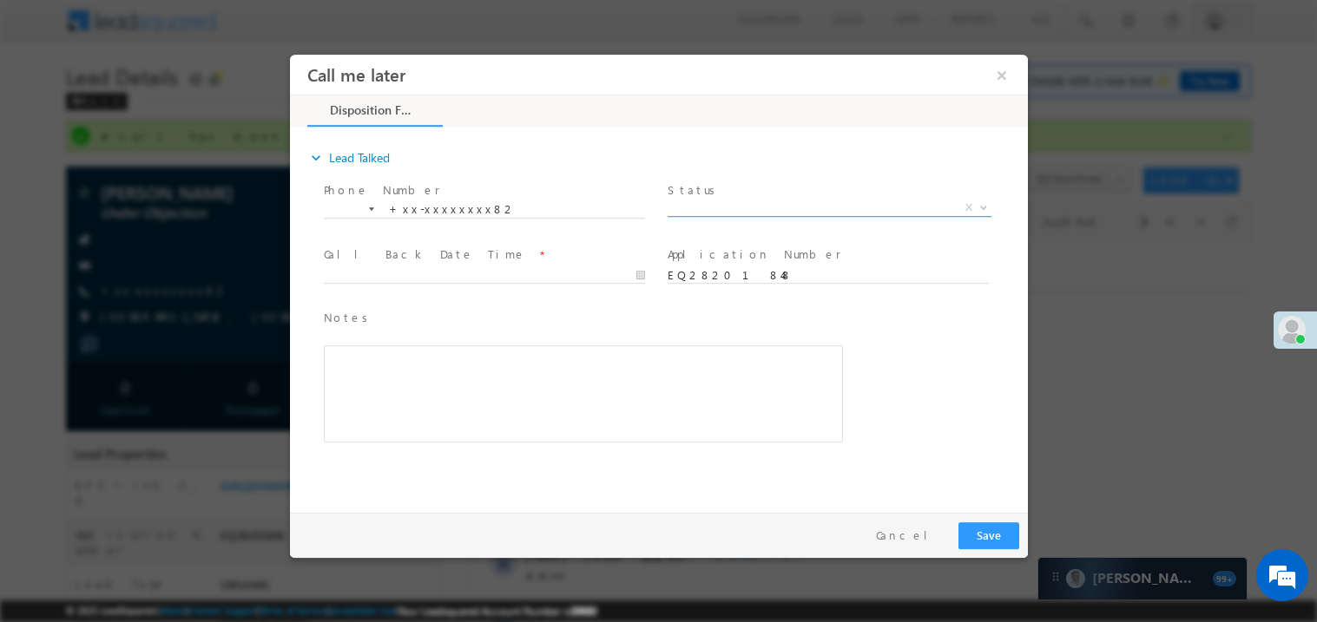
click at [705, 207] on span "X" at bounding box center [829, 207] width 324 height 17
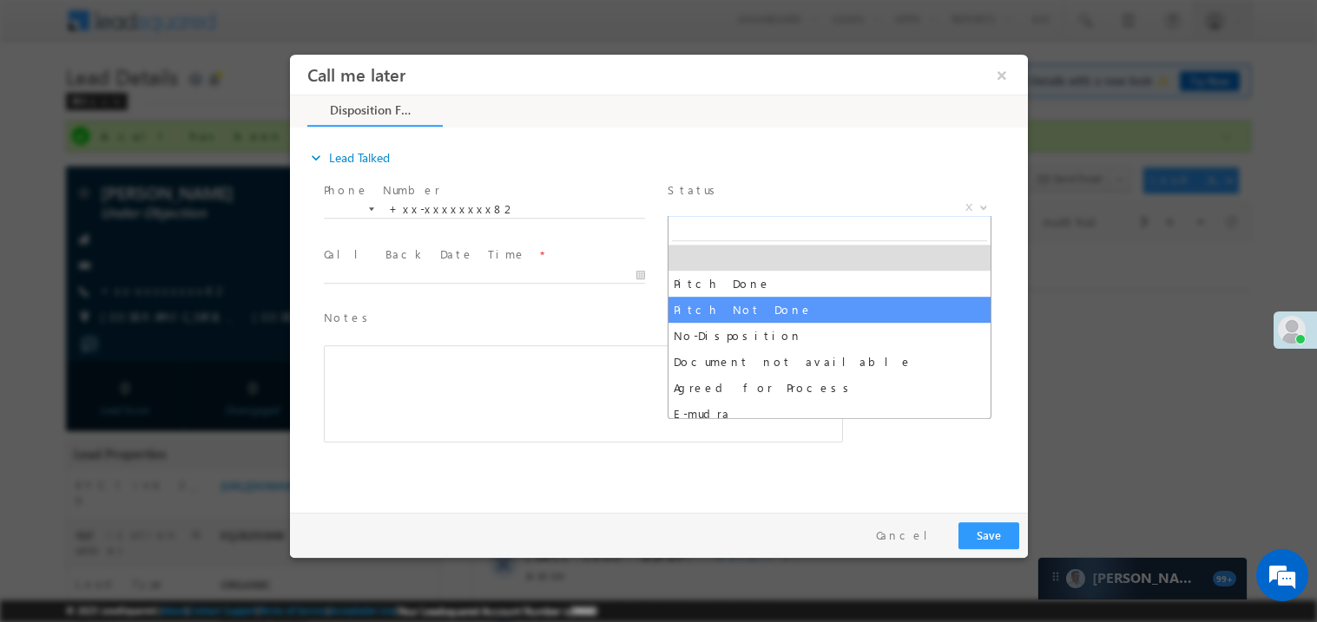
select select "Pitch Not Done"
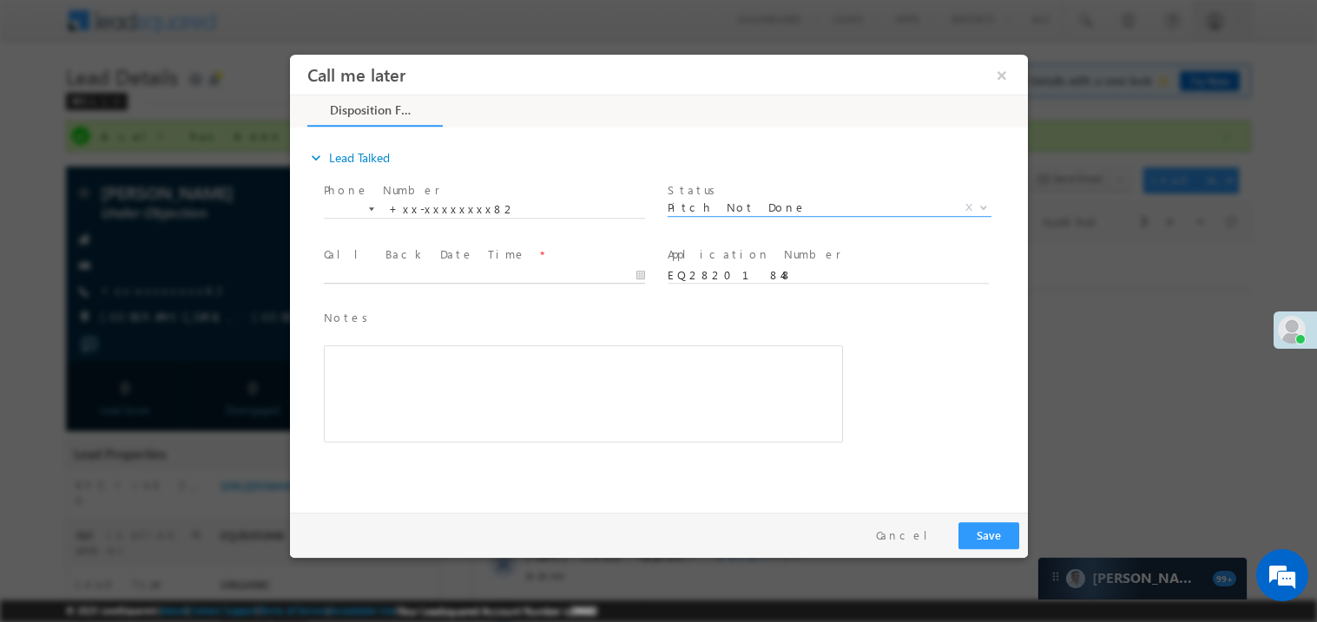
click at [371, 277] on body "Call me later ×" at bounding box center [658, 279] width 738 height 450
type input "09/02/25 11:36 AM"
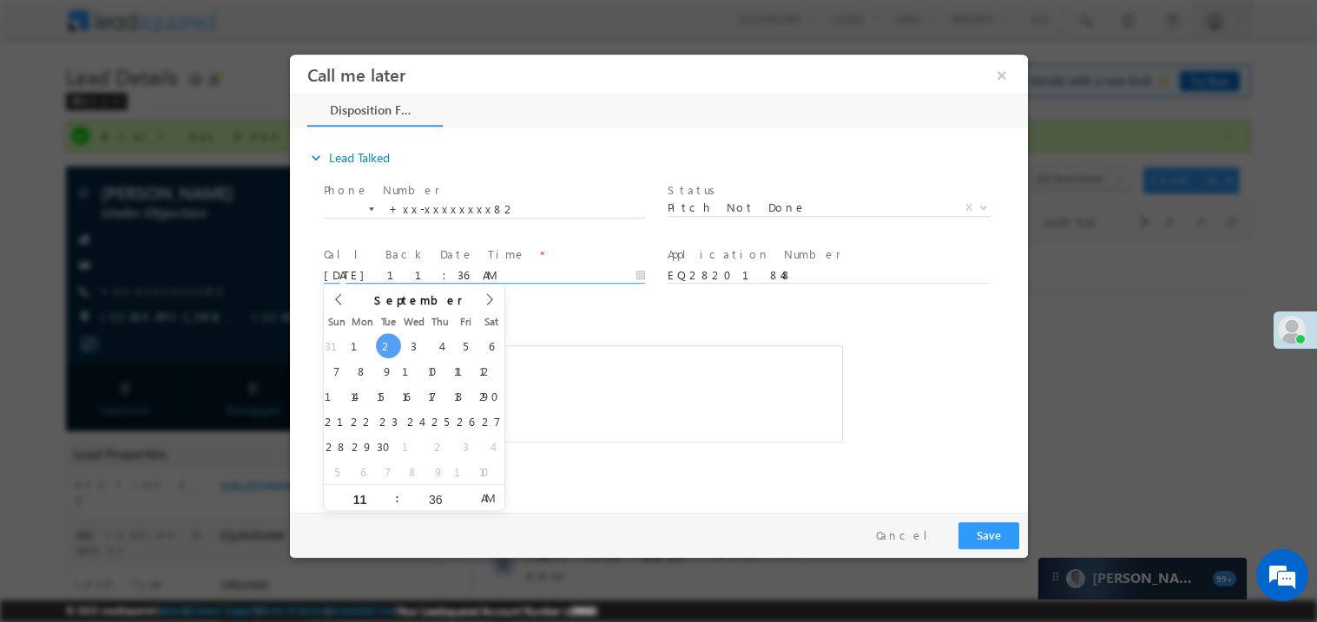
click at [656, 325] on span "Notes *" at bounding box center [569, 317] width 493 height 19
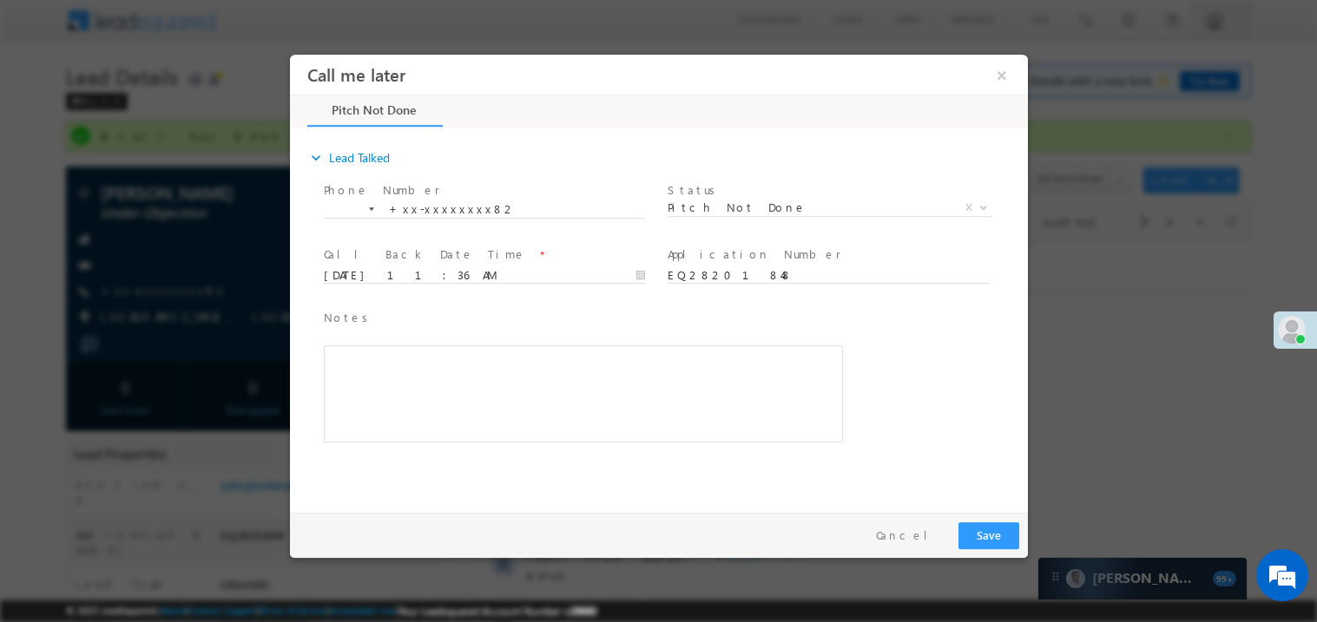
click at [483, 392] on div "Rich Text Editor, 40788eee-0fb2-11ec-a811-0adc8a9d82c2__tab1__section1__Notes__…" at bounding box center [582, 393] width 519 height 97
click at [983, 538] on button "Save" at bounding box center [987, 535] width 61 height 27
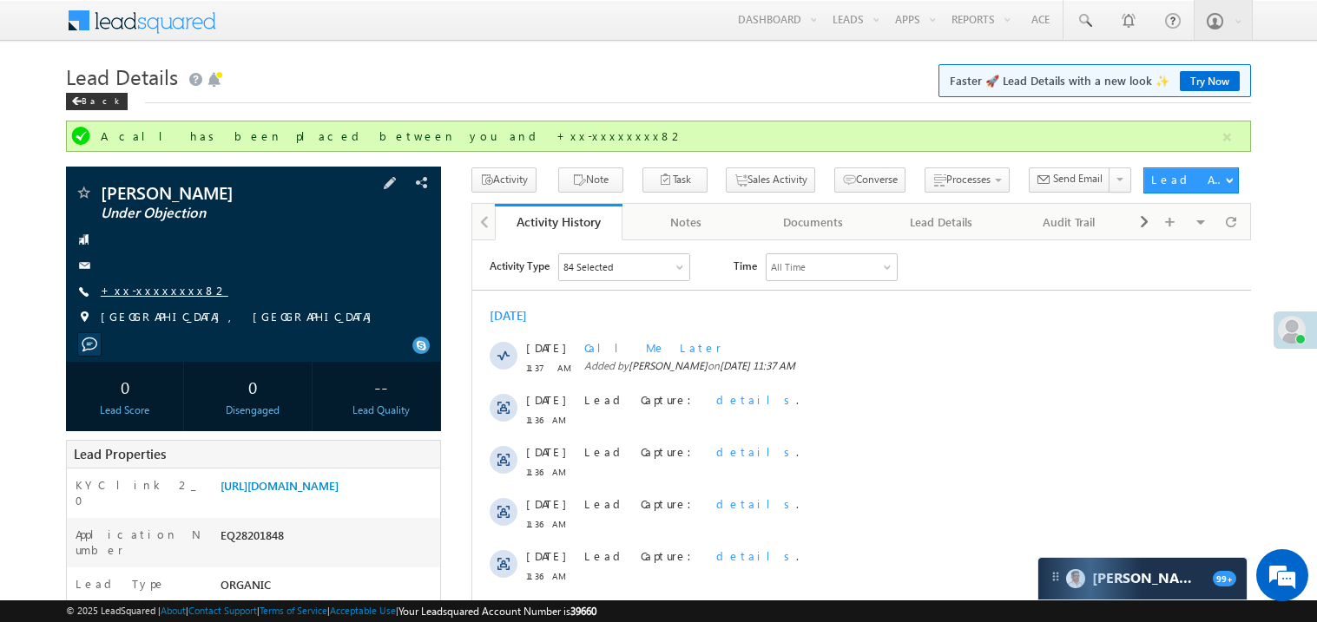
click at [174, 289] on link "+xx-xxxxxxxx82" at bounding box center [165, 290] width 128 height 15
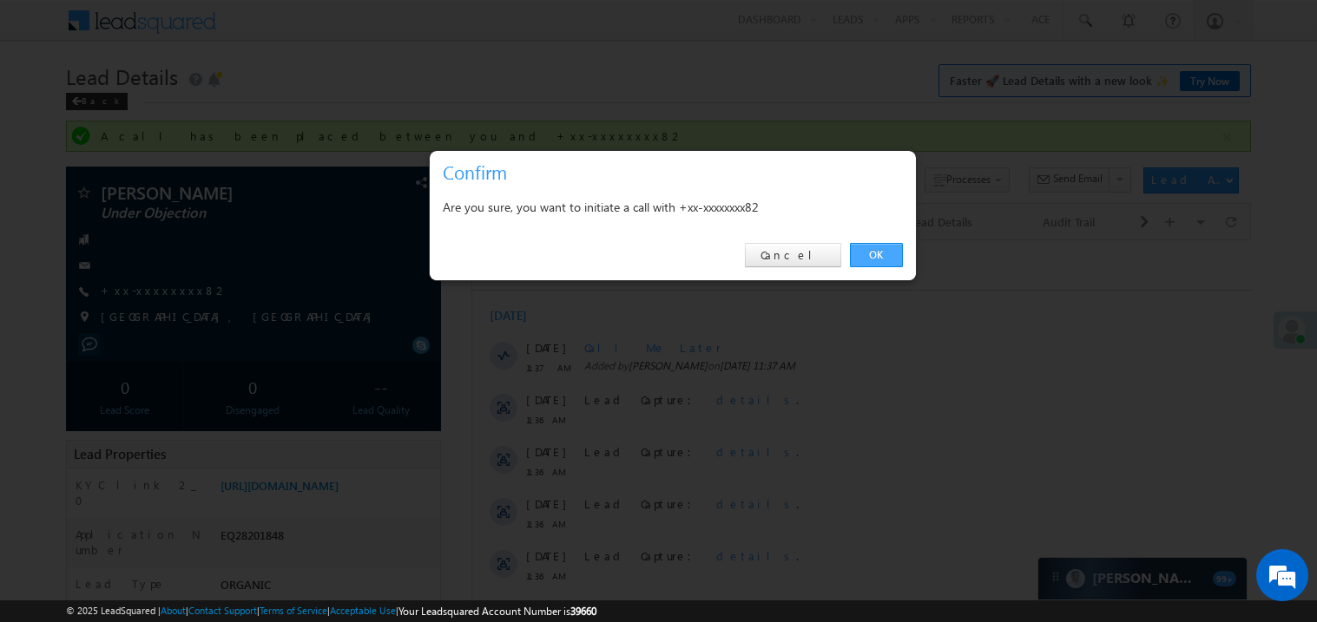
click at [866, 254] on link "OK" at bounding box center [876, 255] width 53 height 24
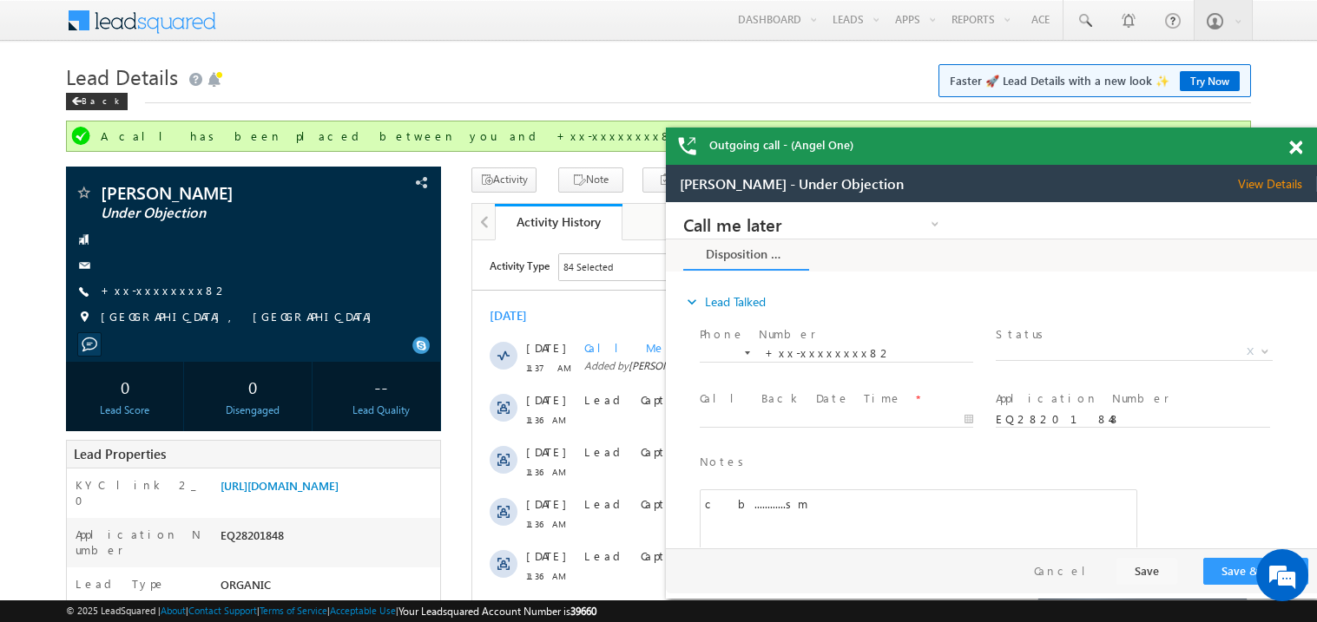
click at [1302, 144] on div at bounding box center [1304, 145] width 23 height 34
click at [1294, 145] on span at bounding box center [1295, 148] width 13 height 15
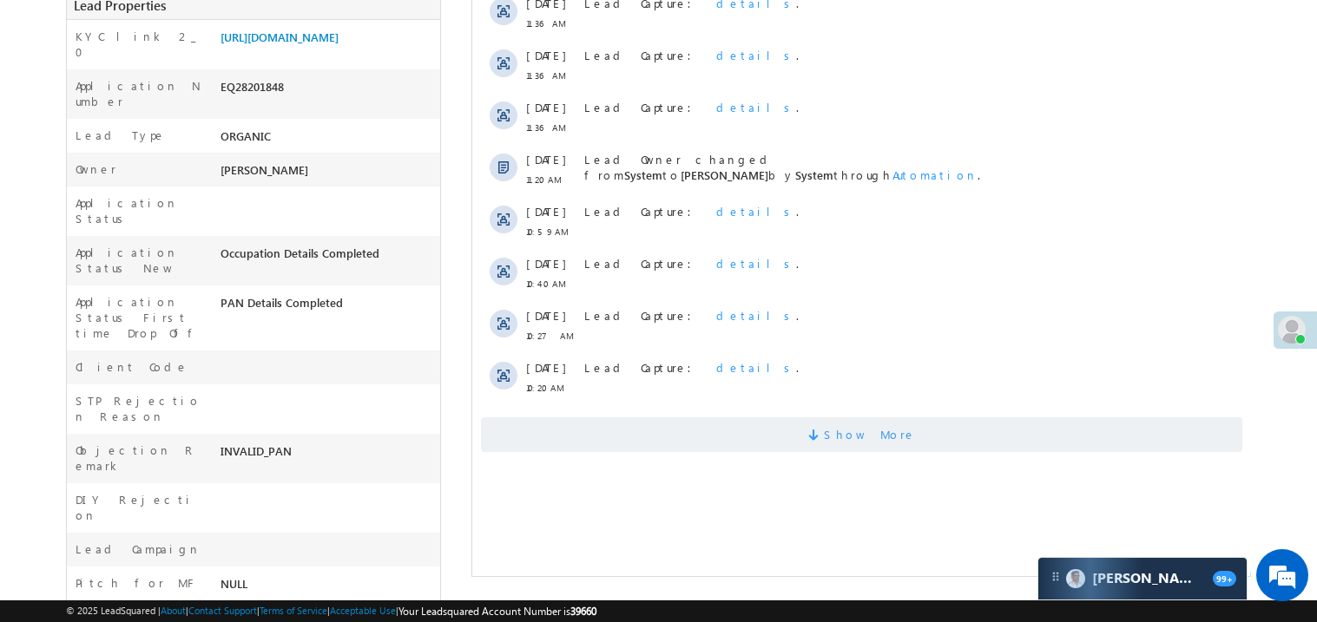
scroll to position [450, 0]
click at [745, 434] on span "Show More" at bounding box center [860, 433] width 761 height 35
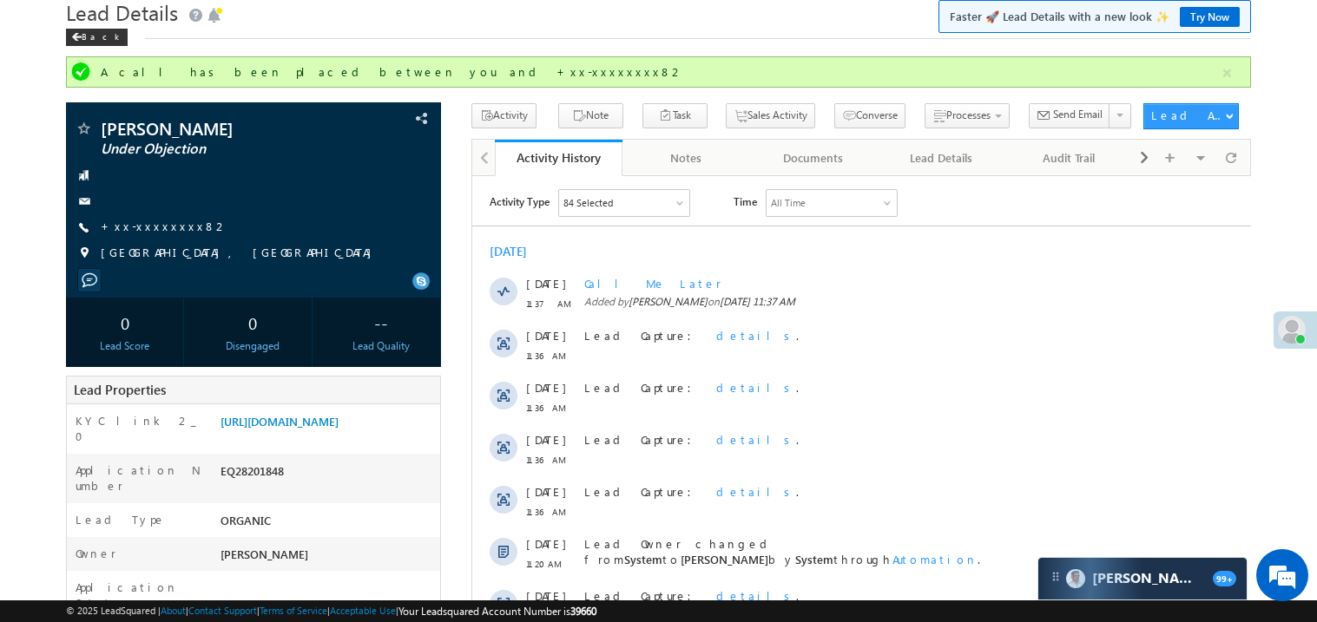
scroll to position [0, 0]
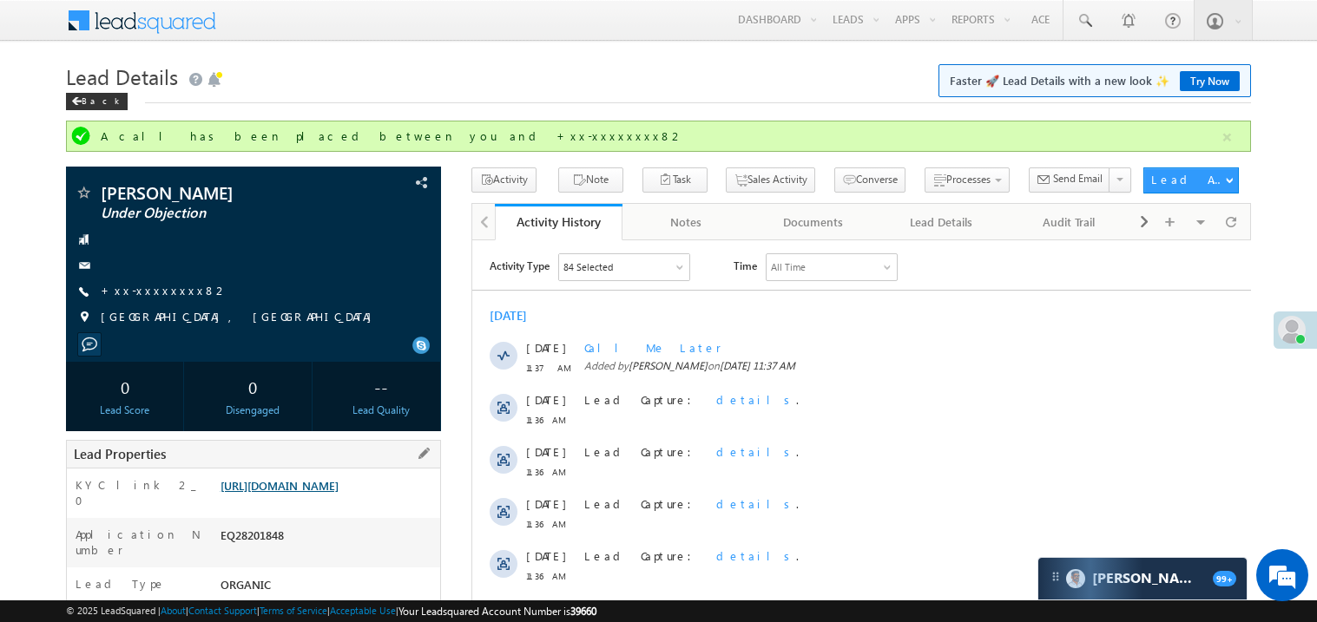
click at [328, 490] on link "https://angelbroking1-pk3em7sa.customui-test.leadsquared.com?leadId=514aa020-be…" at bounding box center [279, 485] width 118 height 15
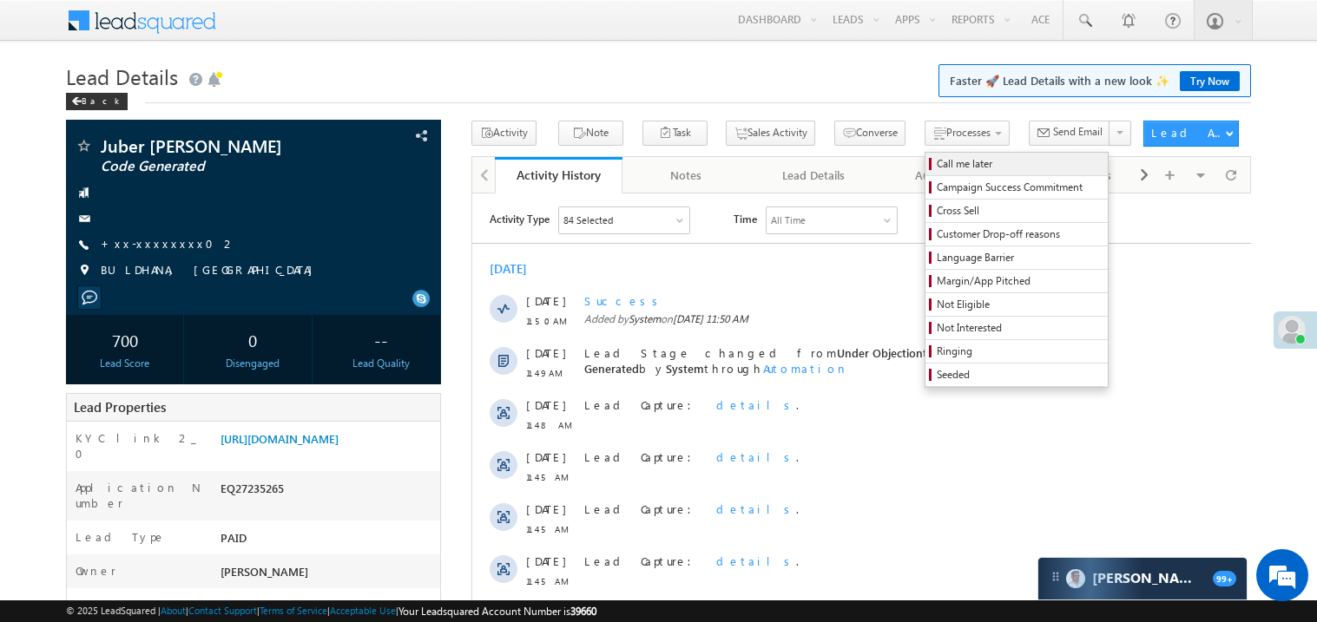
click at [936, 164] on span "Call me later" at bounding box center [1018, 164] width 165 height 16
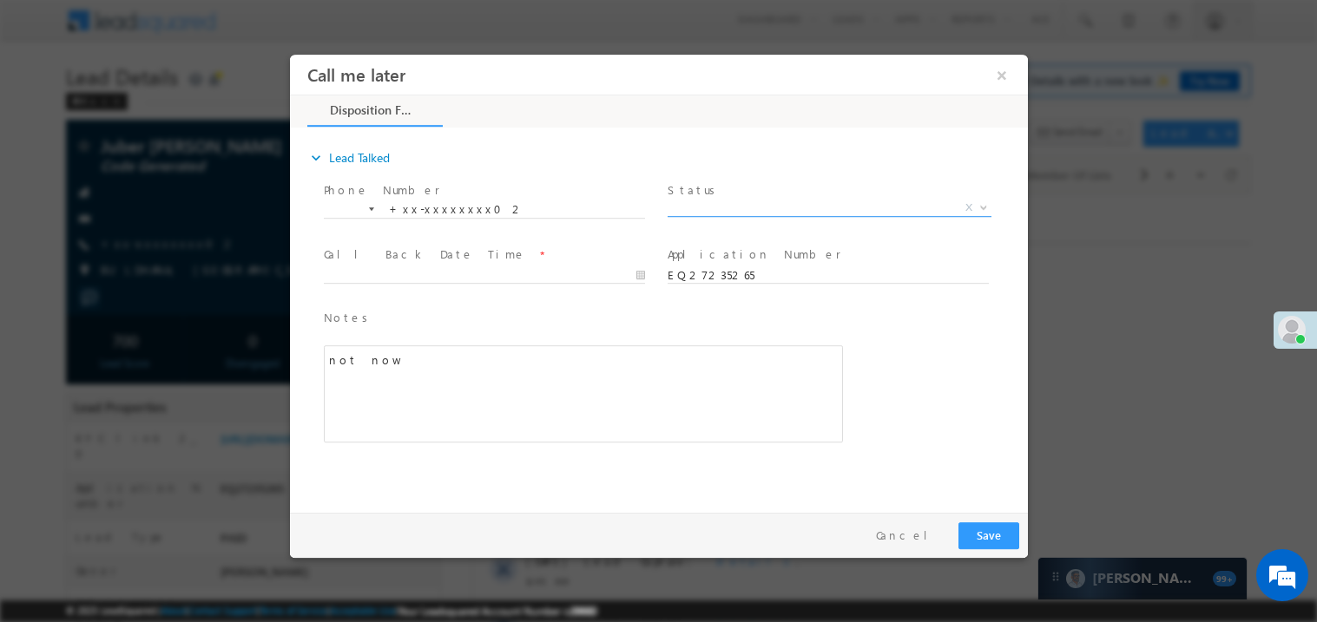
click at [704, 208] on span "X" at bounding box center [829, 207] width 324 height 17
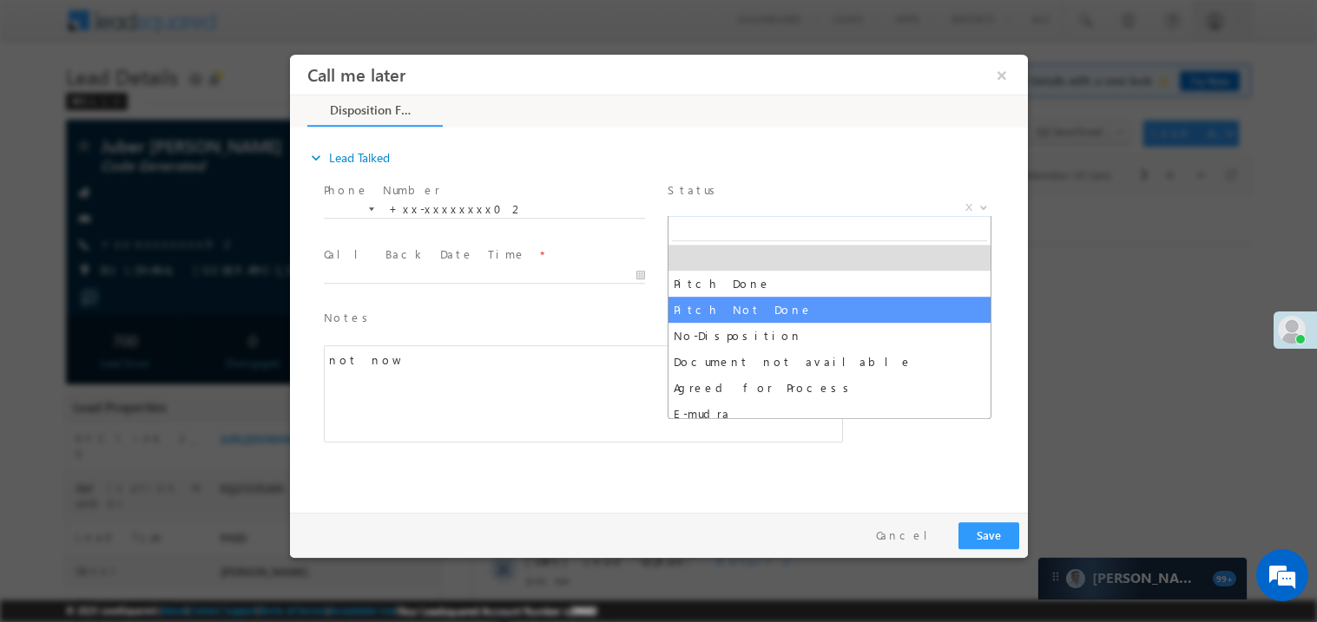
select select "Pitch Not Done"
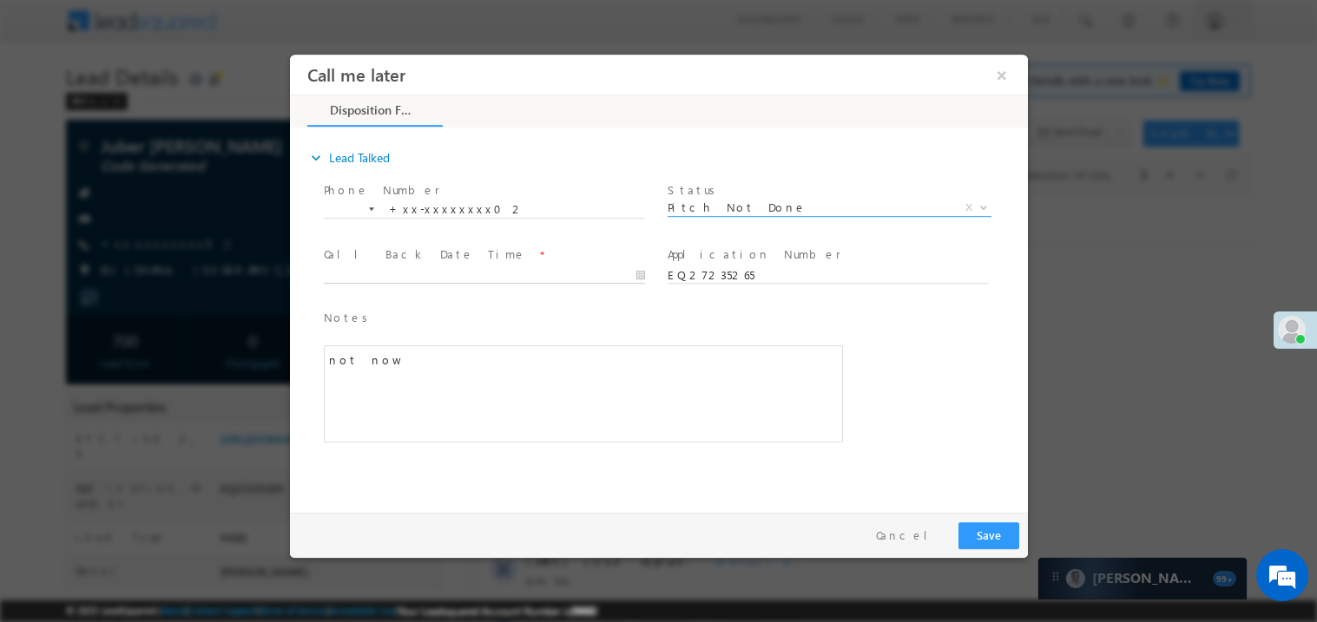
click at [448, 280] on body "Call me later ×" at bounding box center [658, 279] width 738 height 450
type input "[DATE] 12:08 PM"
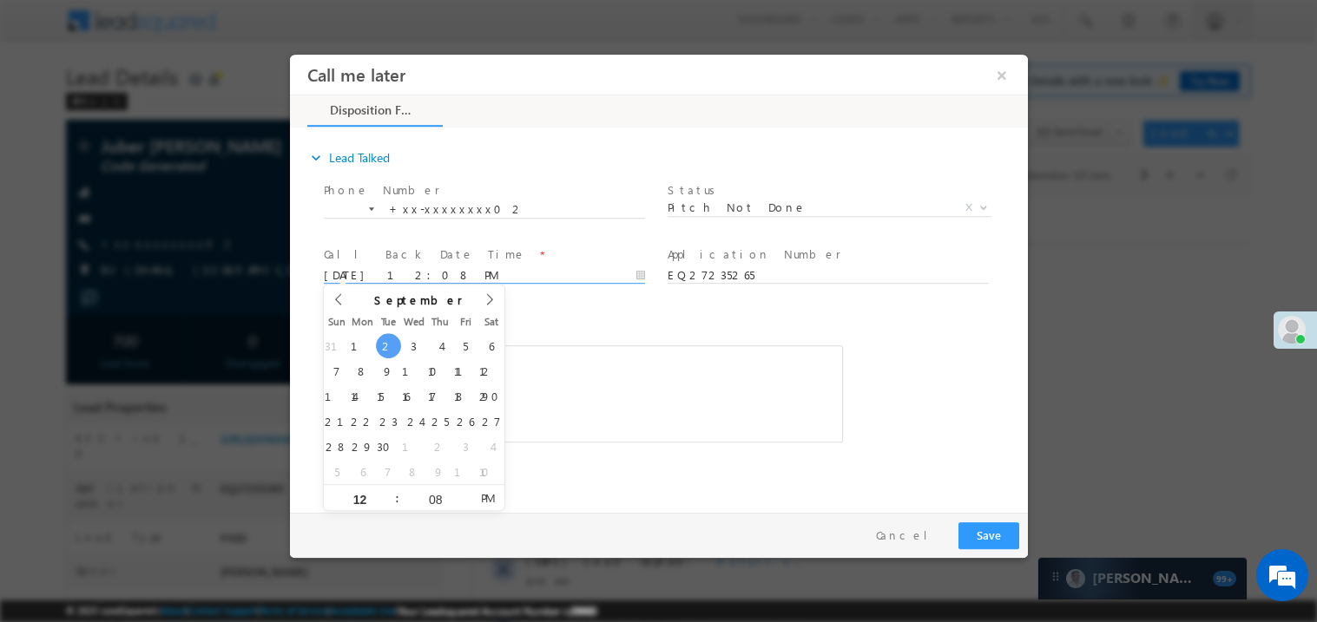
click at [588, 377] on div "not now" at bounding box center [582, 393] width 519 height 97
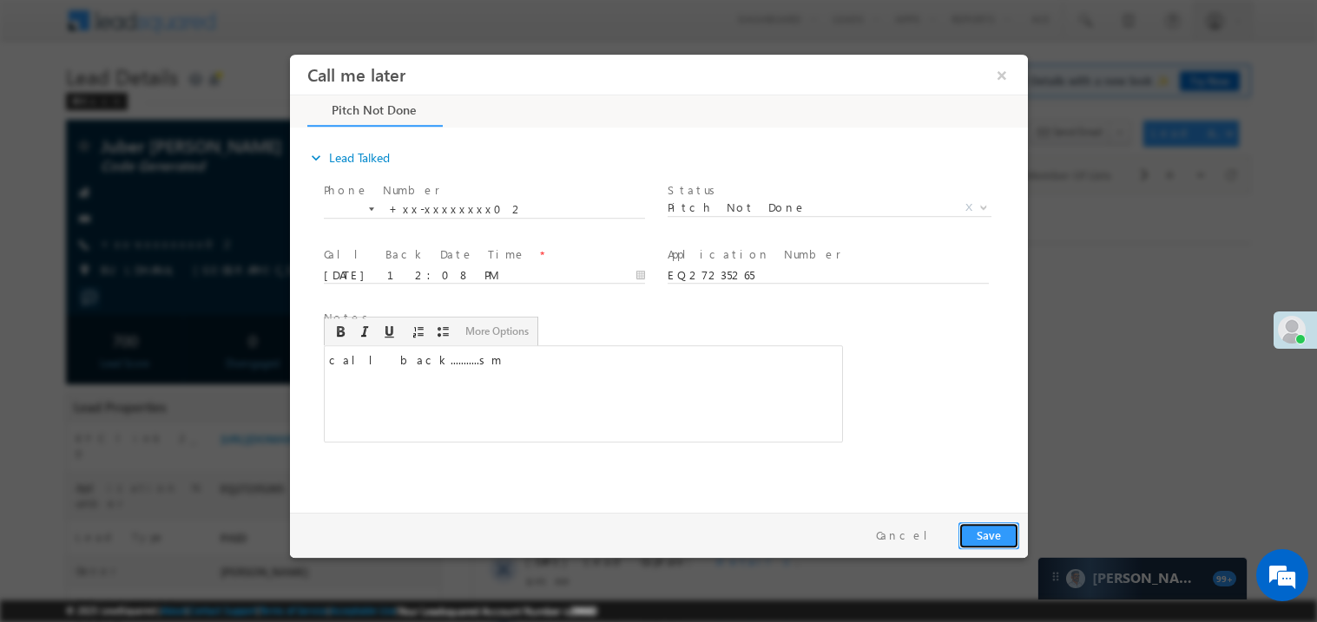
click at [999, 536] on button "Save" at bounding box center [987, 535] width 61 height 27
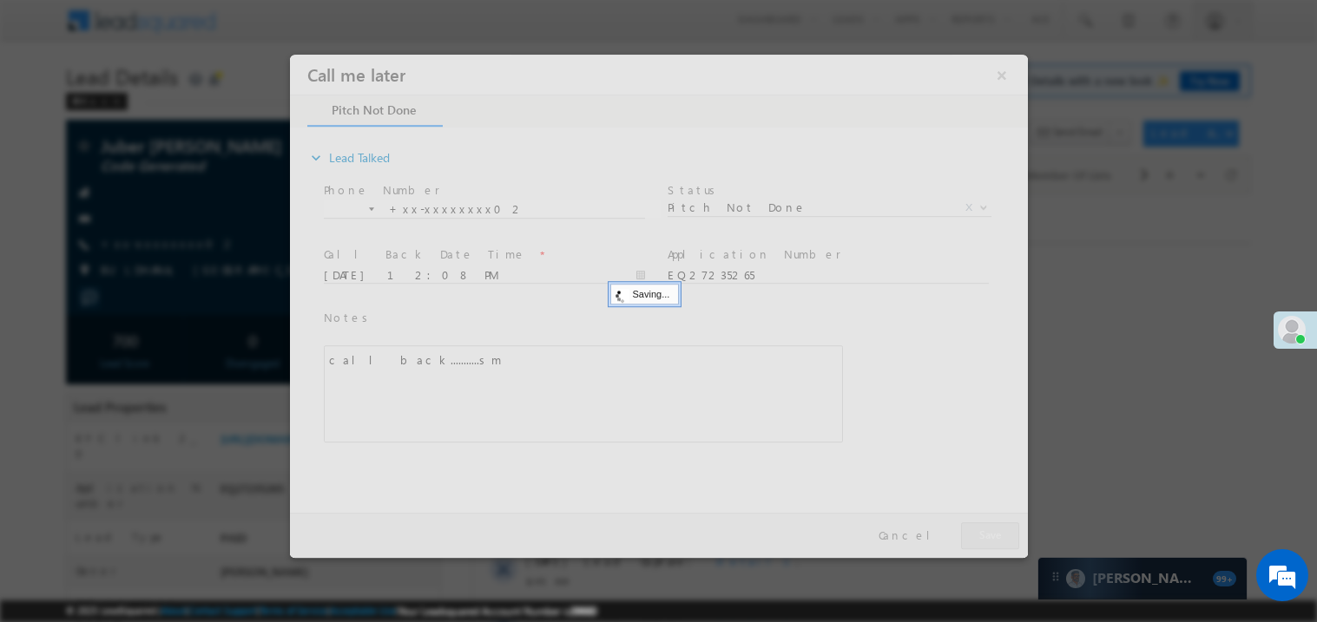
click at [999, 536] on div at bounding box center [658, 305] width 738 height 503
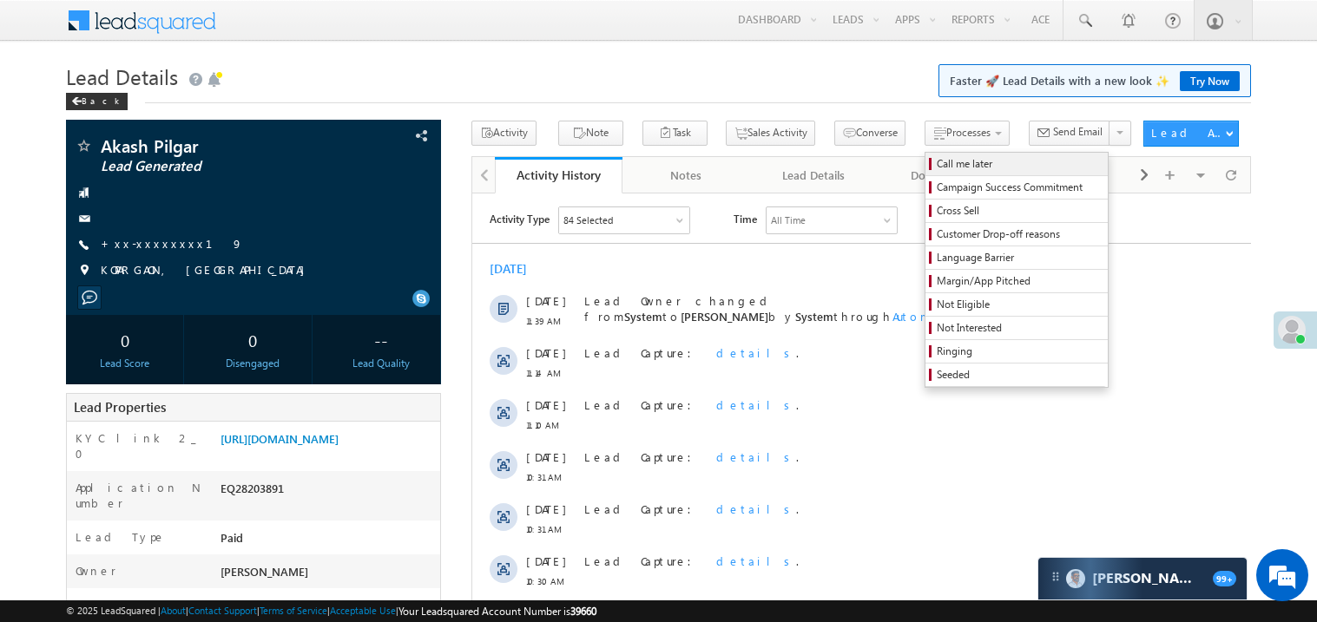
click at [936, 161] on span "Call me later" at bounding box center [1018, 164] width 165 height 16
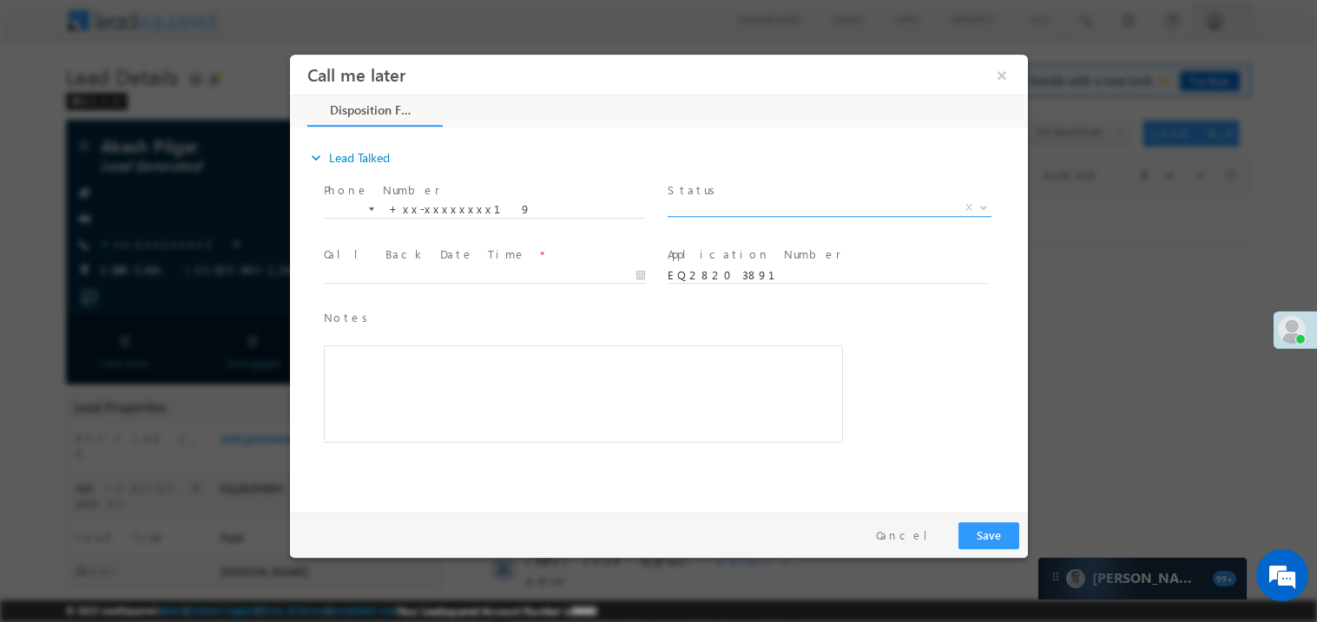
click at [711, 199] on span "X" at bounding box center [829, 207] width 324 height 17
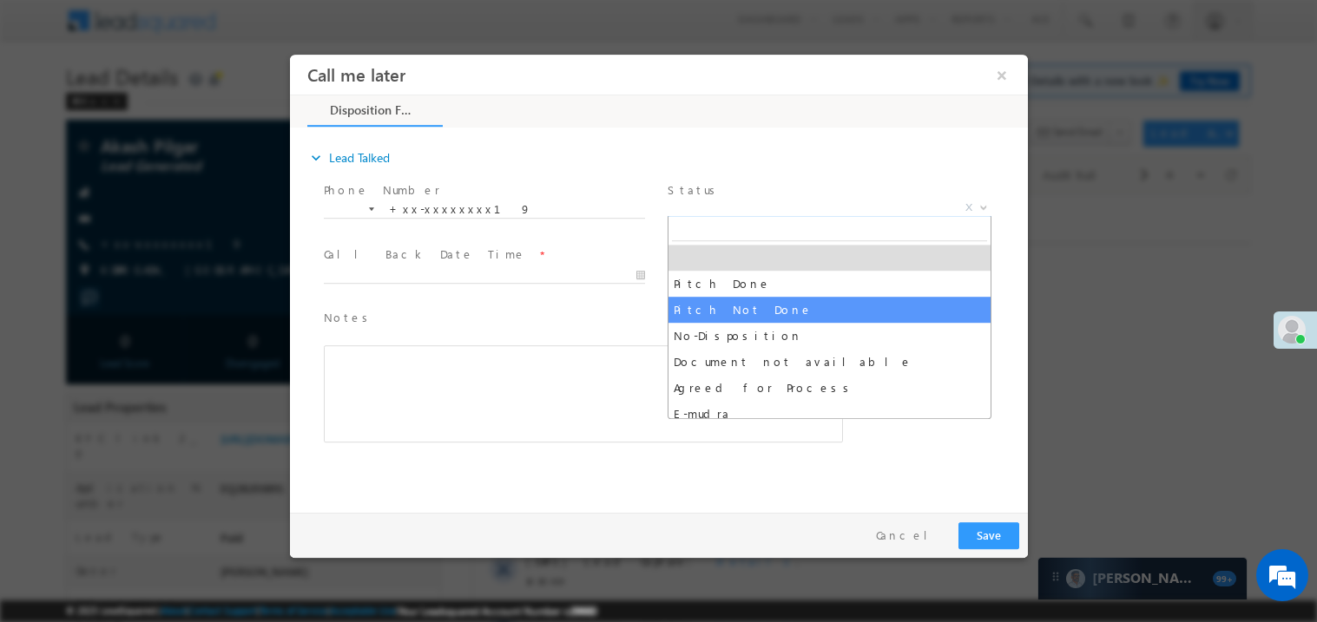
select select "Pitch Not Done"
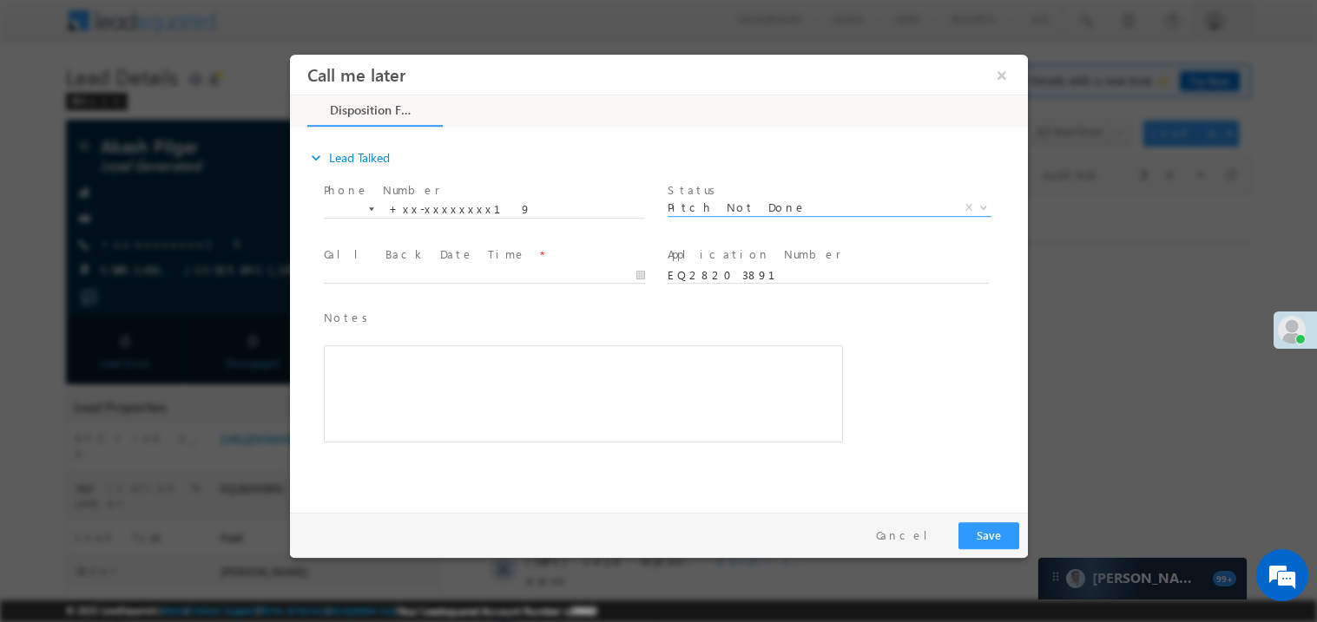
click at [367, 286] on span at bounding box center [483, 291] width 320 height 19
click at [406, 267] on body "Call me later ×" at bounding box center [658, 279] width 738 height 450
type input "[DATE] 12:09 PM"
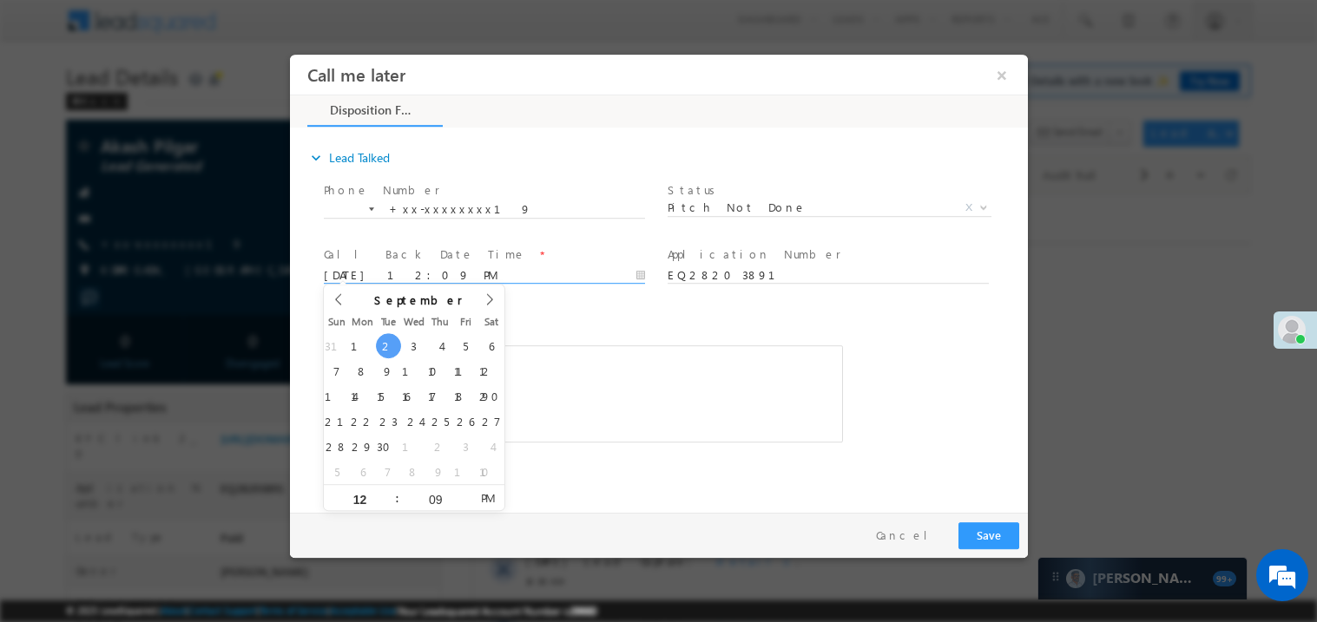
click at [581, 365] on div "Rich Text Editor, 40788eee-0fb2-11ec-a811-0adc8a9d82c2__tab1__section1__Notes__…" at bounding box center [582, 393] width 519 height 97
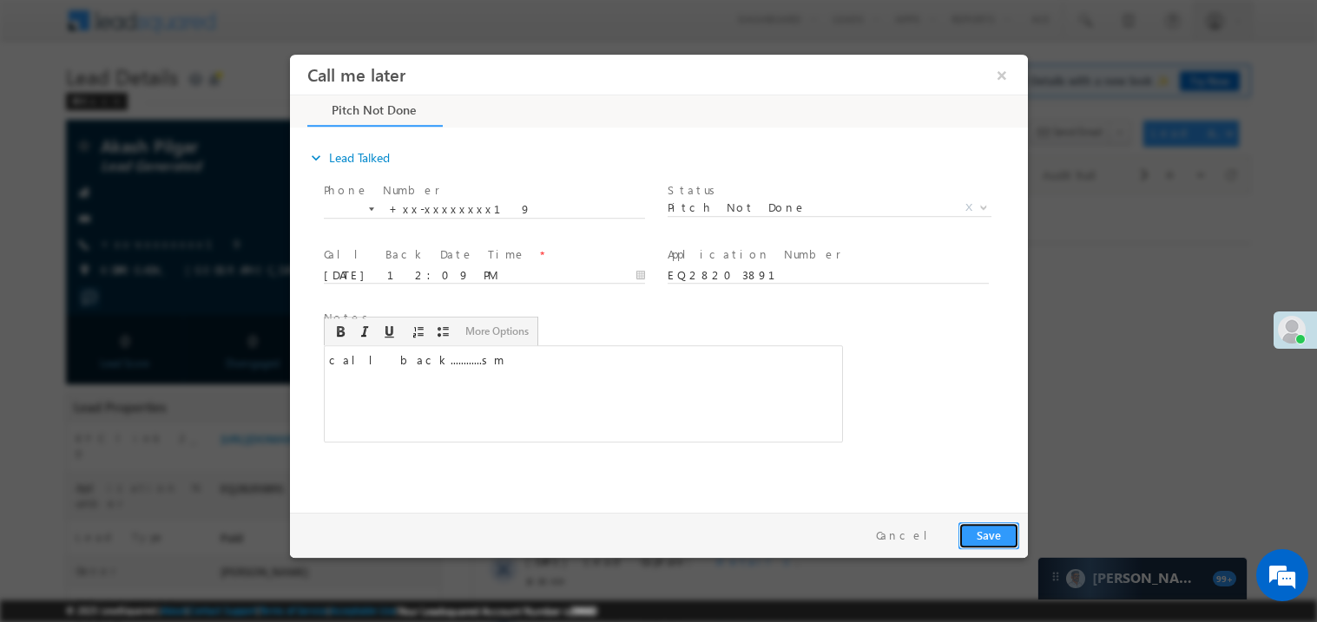
click at [995, 536] on button "Save" at bounding box center [987, 535] width 61 height 27
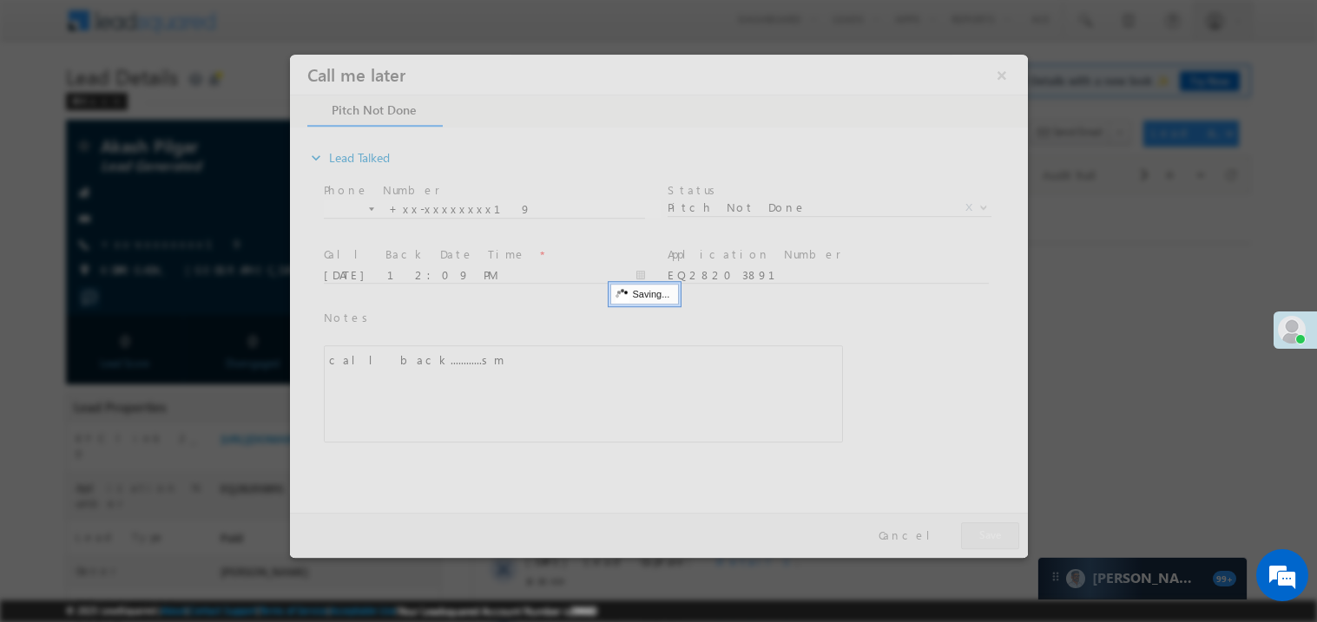
click at [995, 536] on div at bounding box center [658, 305] width 738 height 503
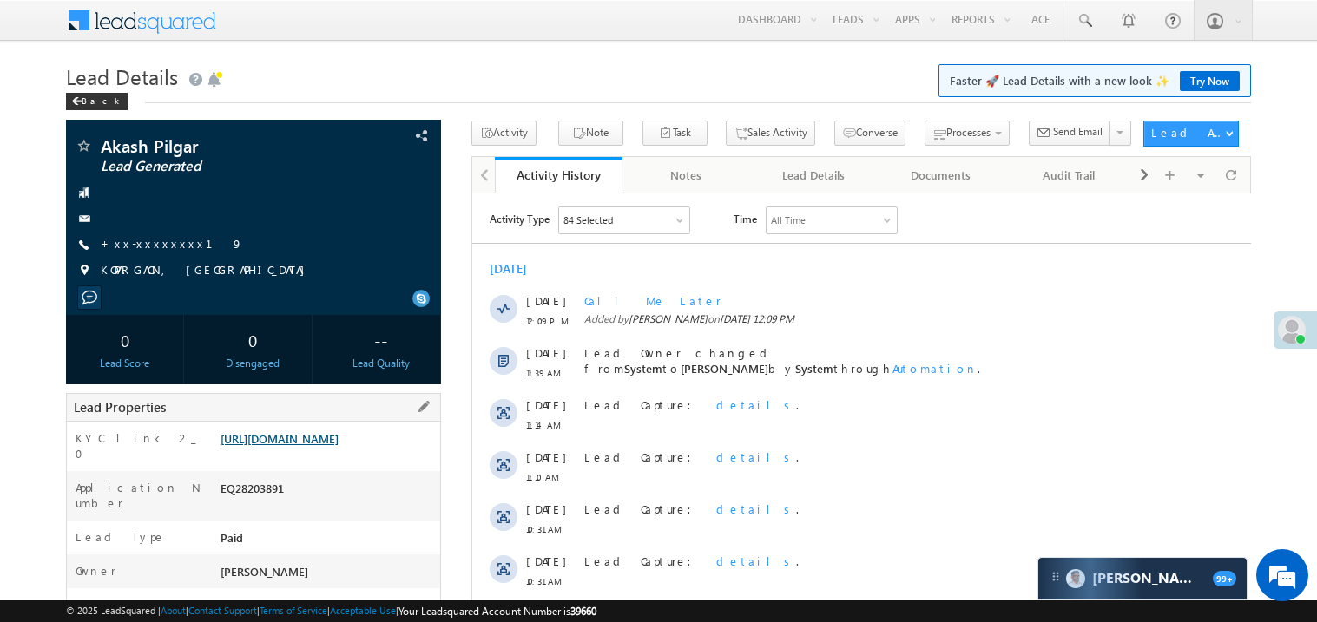
click at [312, 446] on link "https://angelbroking1-pk3em7sa.customui-test.leadsquared.com?leadId=43a80c49-9b…" at bounding box center [279, 438] width 118 height 15
click at [162, 250] on link "+xx-xxxxxxxx19" at bounding box center [172, 243] width 142 height 15
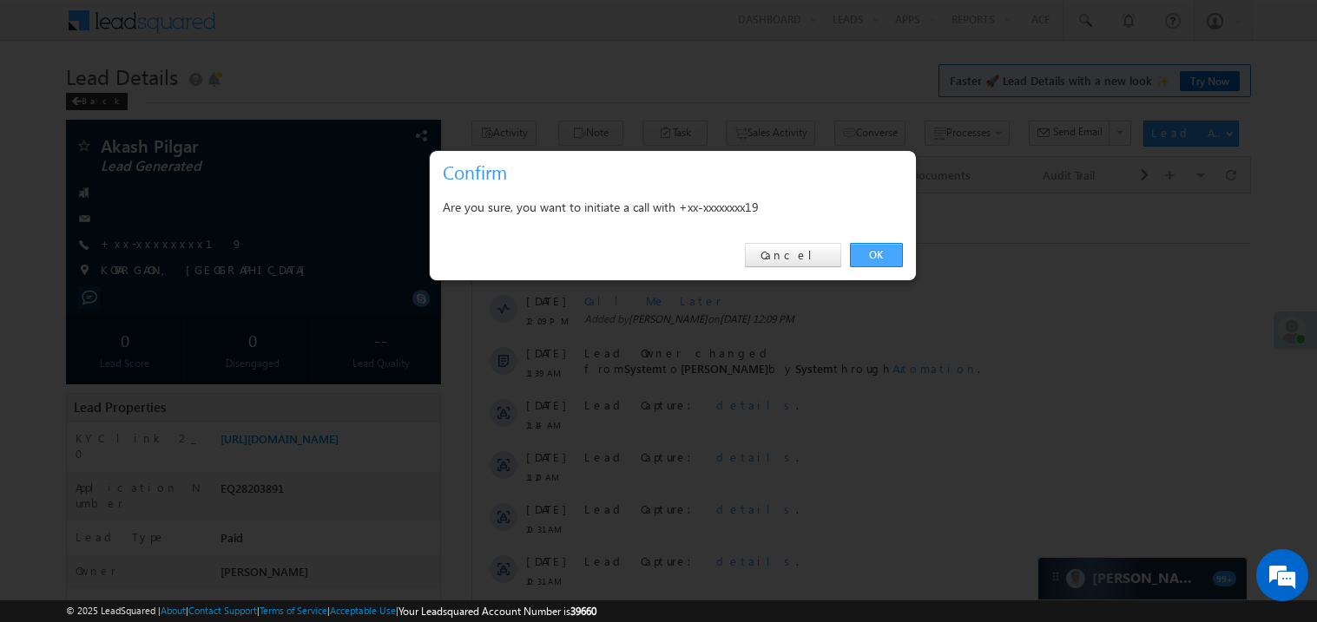
click at [881, 257] on link "OK" at bounding box center [876, 255] width 53 height 24
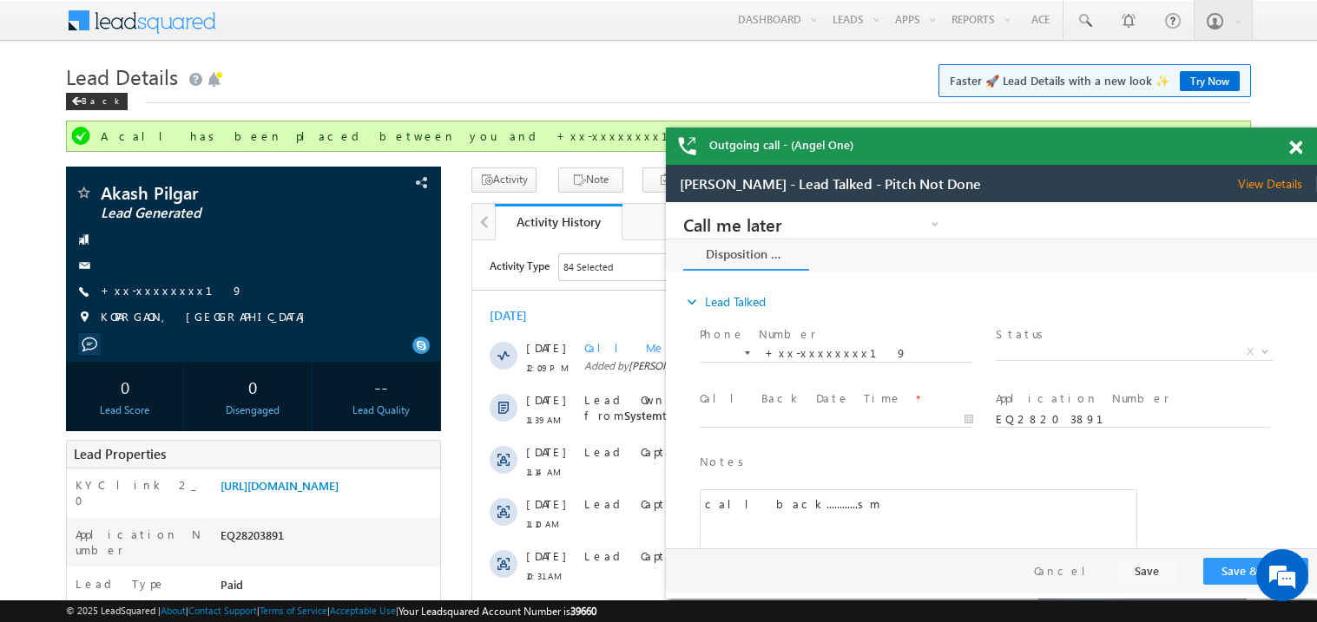
click at [1297, 151] on span at bounding box center [1295, 148] width 13 height 15
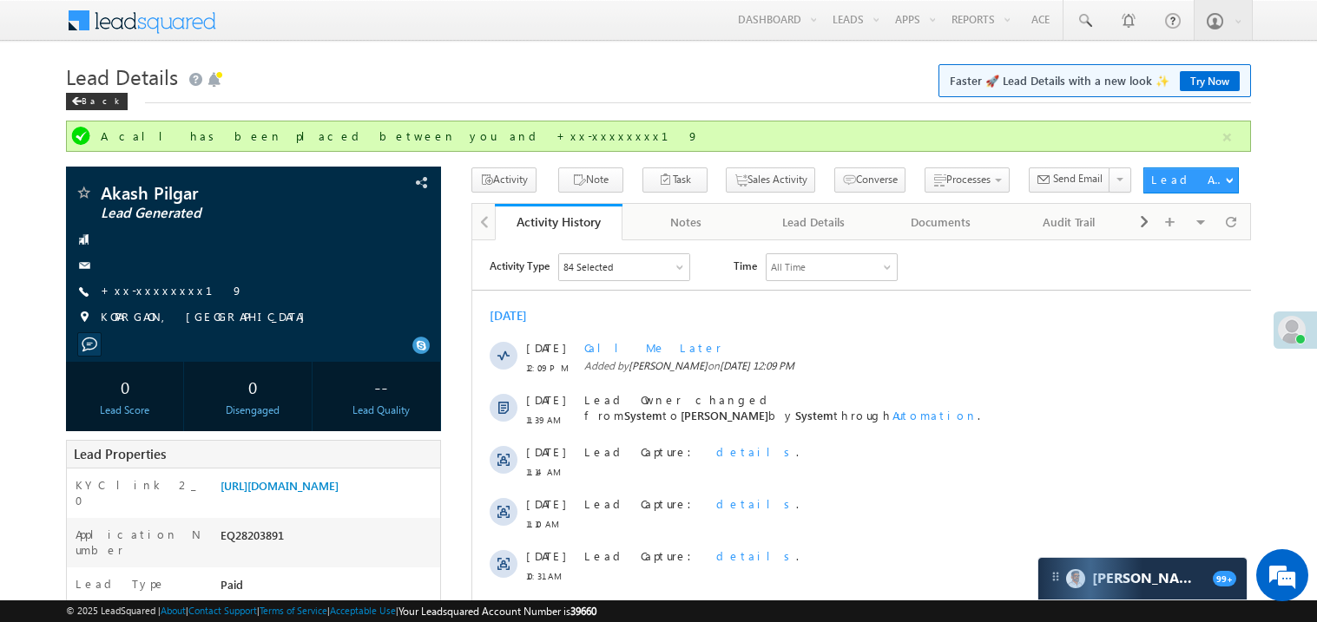
click at [696, 108] on div "Lead Details Faster 🚀 Lead Details with a new look ✨ Try Now Back" at bounding box center [658, 89] width 1185 height 62
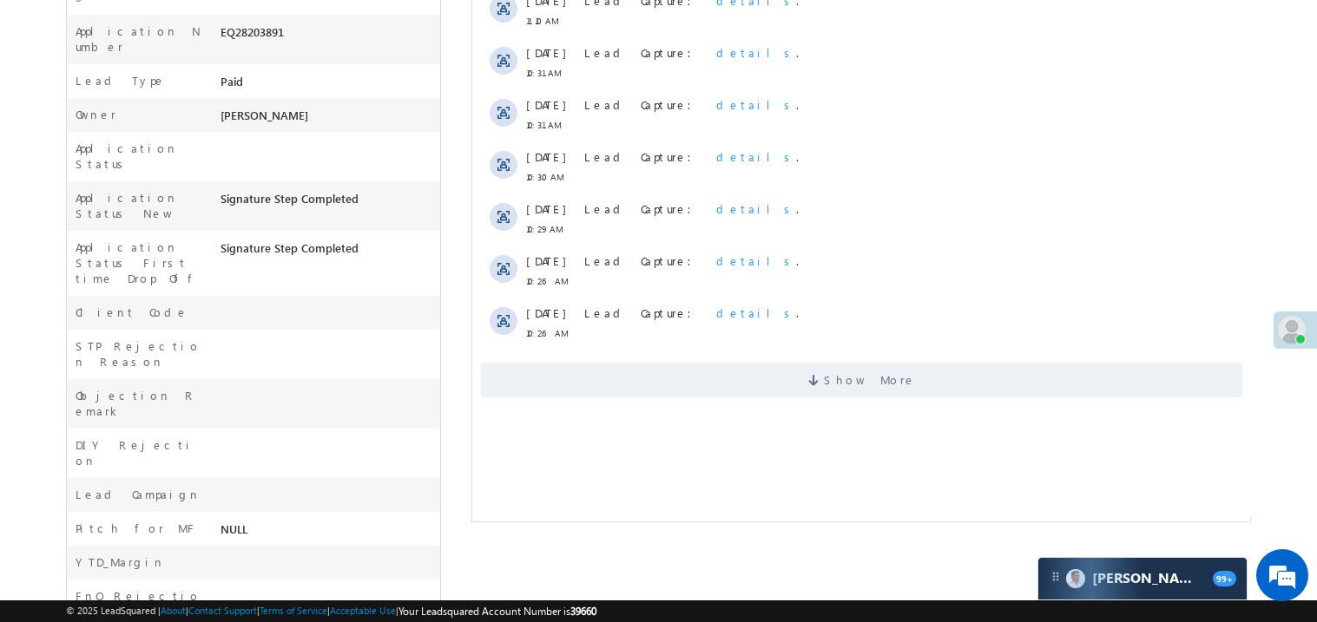
scroll to position [555, 0]
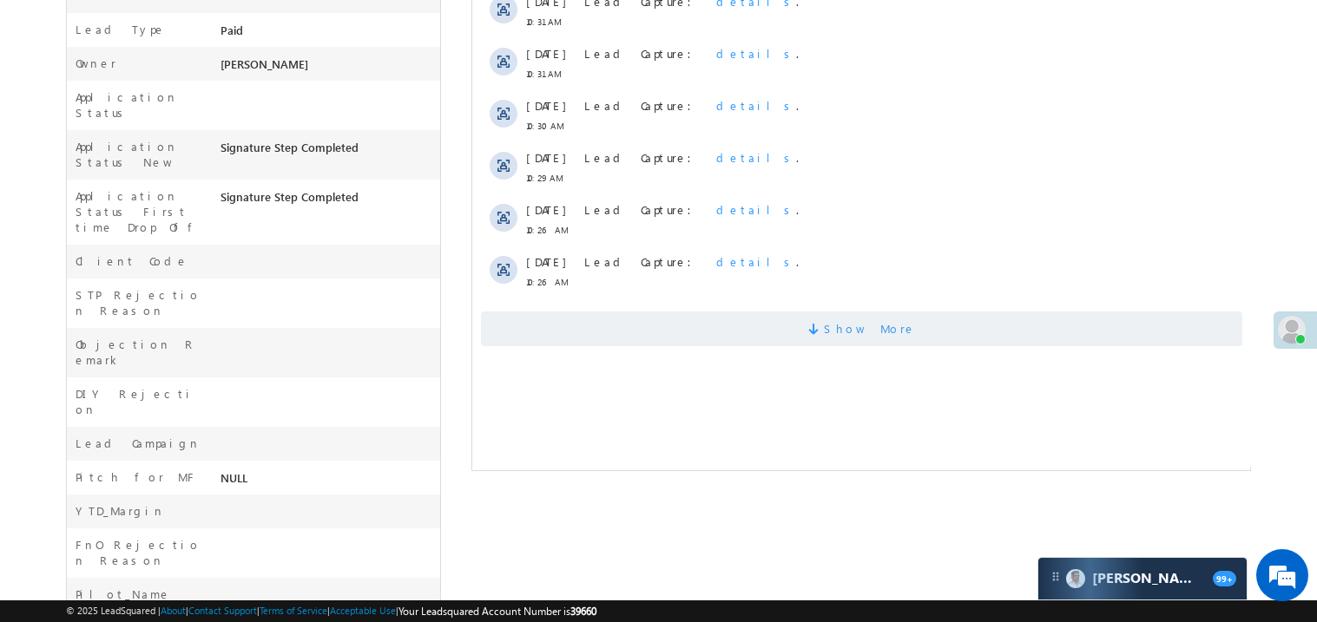
click at [752, 312] on span "Show More" at bounding box center [860, 329] width 761 height 35
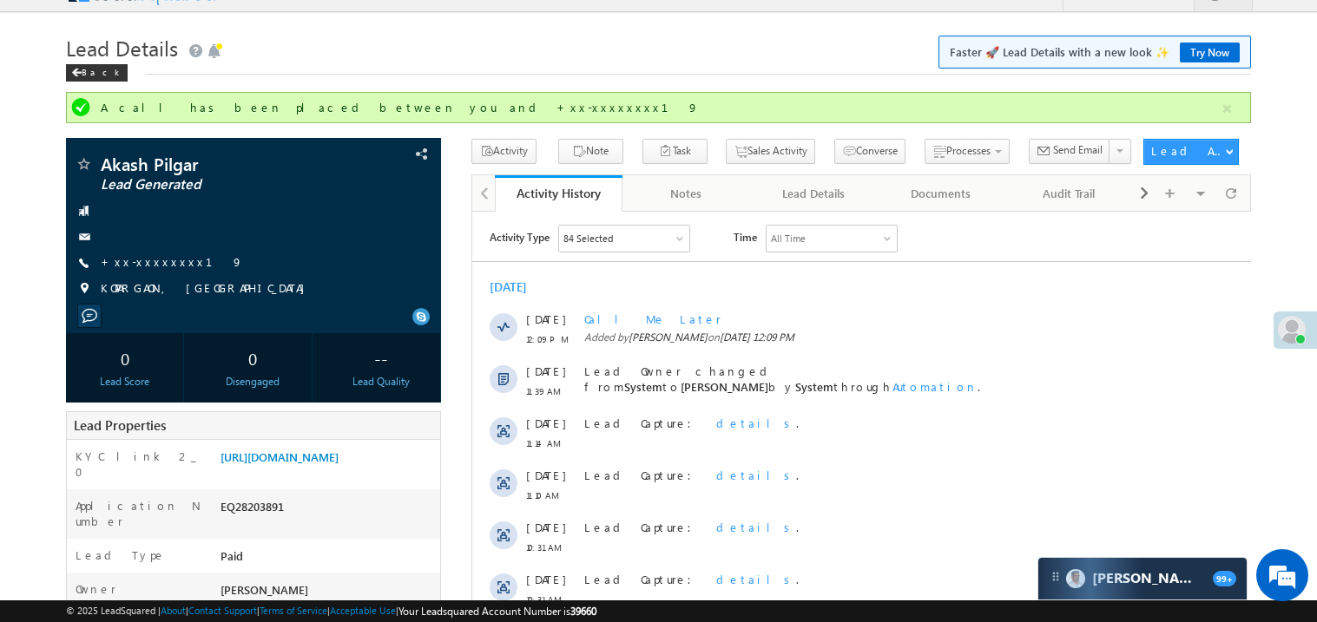
scroll to position [0, 0]
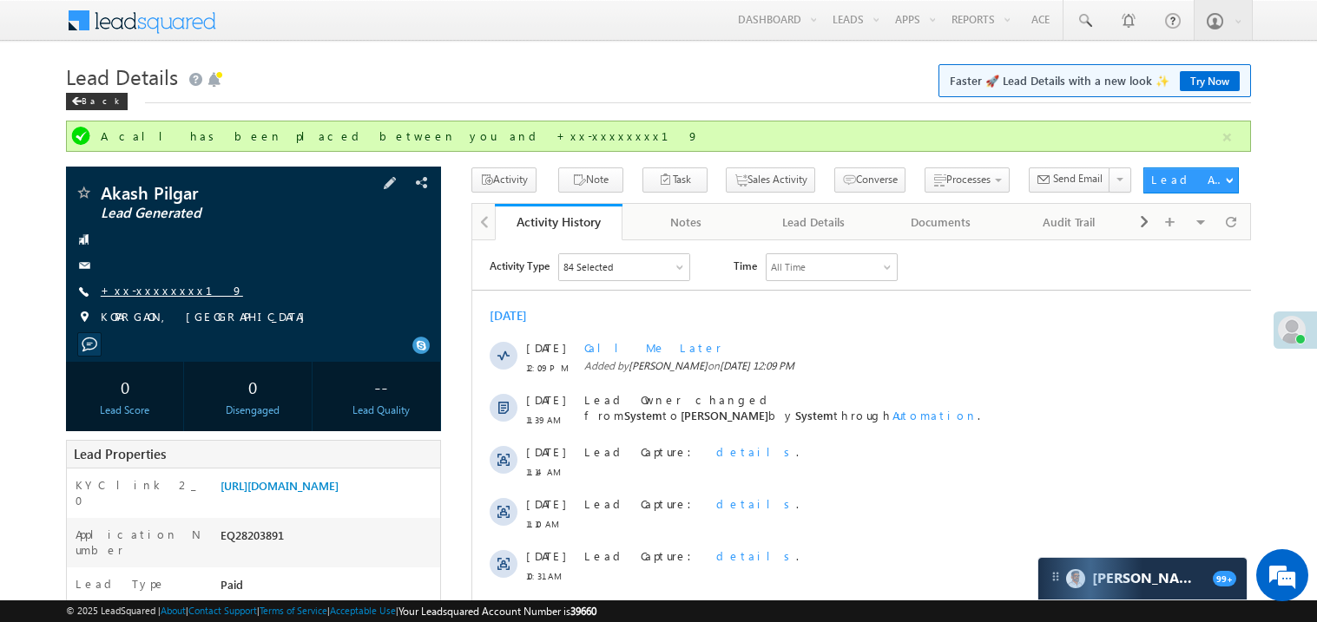
click at [139, 289] on link "+xx-xxxxxxxx19" at bounding box center [172, 290] width 142 height 15
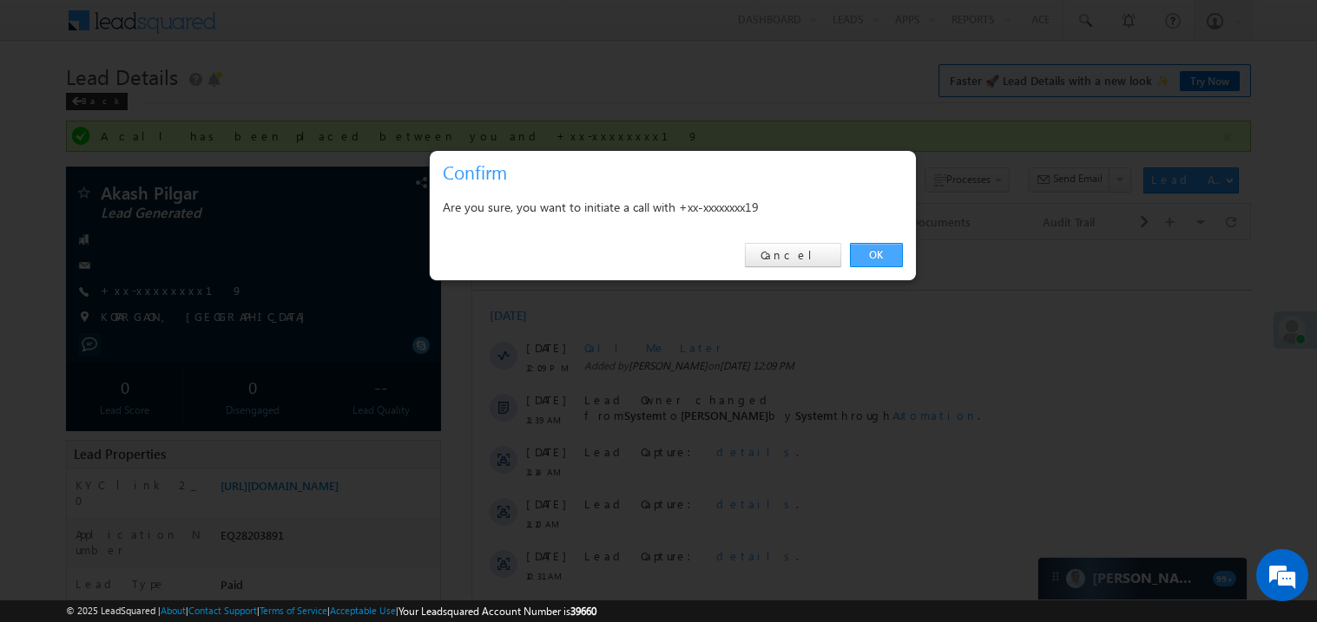
click at [871, 256] on link "OK" at bounding box center [876, 255] width 53 height 24
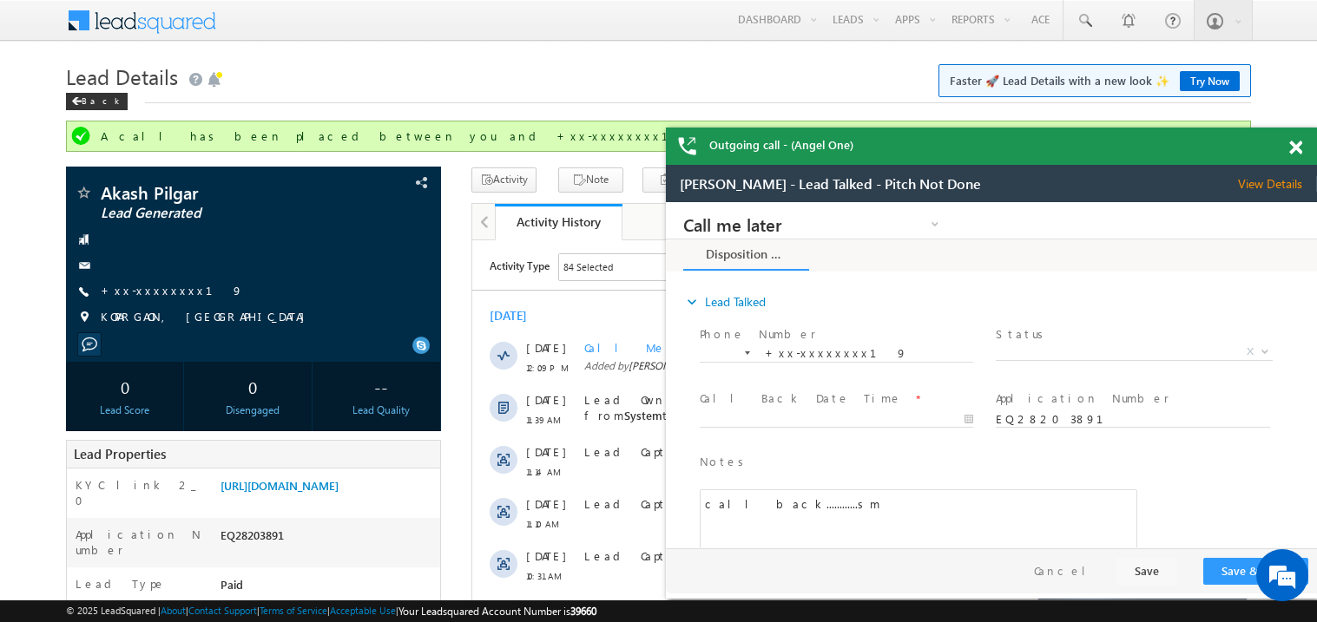
click at [1297, 151] on span at bounding box center [1295, 148] width 13 height 15
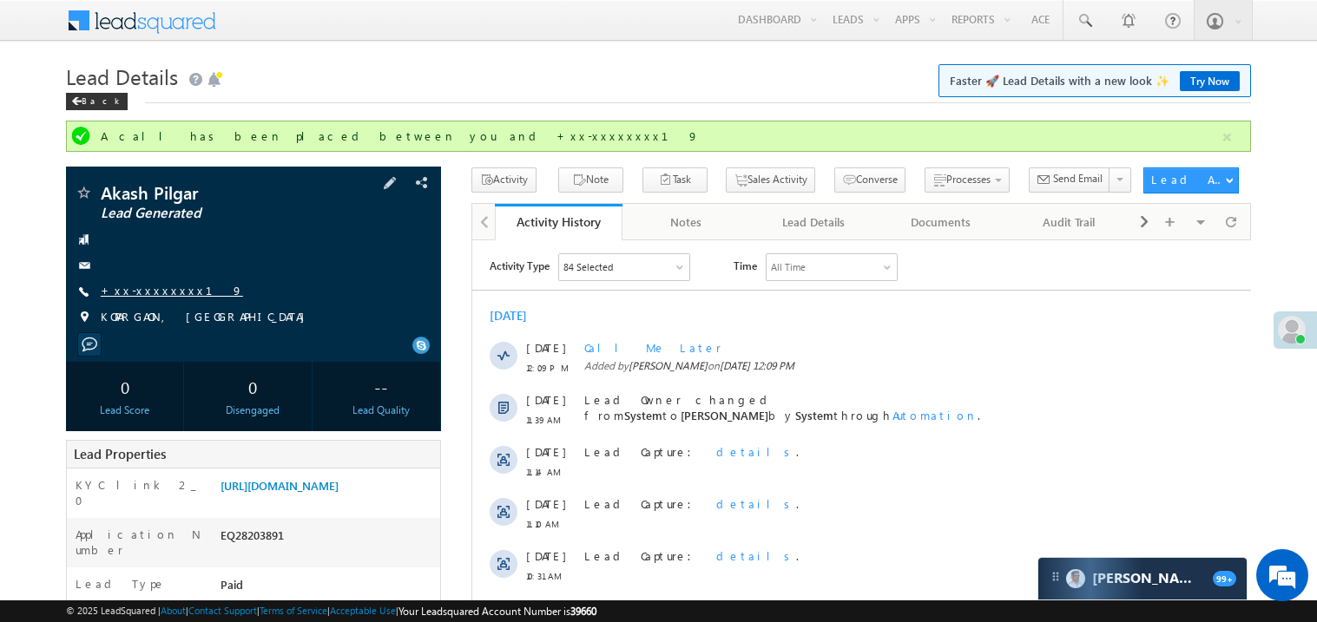
click at [152, 294] on link "+xx-xxxxxxxx19" at bounding box center [172, 290] width 142 height 15
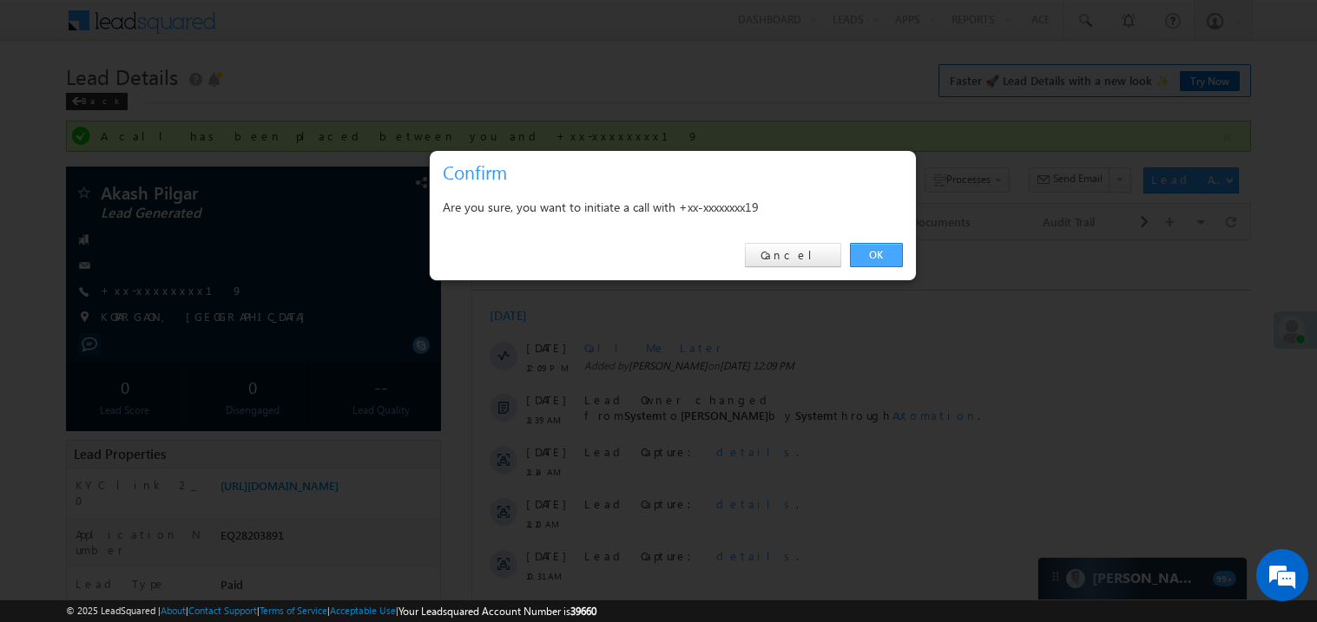
click at [886, 256] on link "OK" at bounding box center [876, 255] width 53 height 24
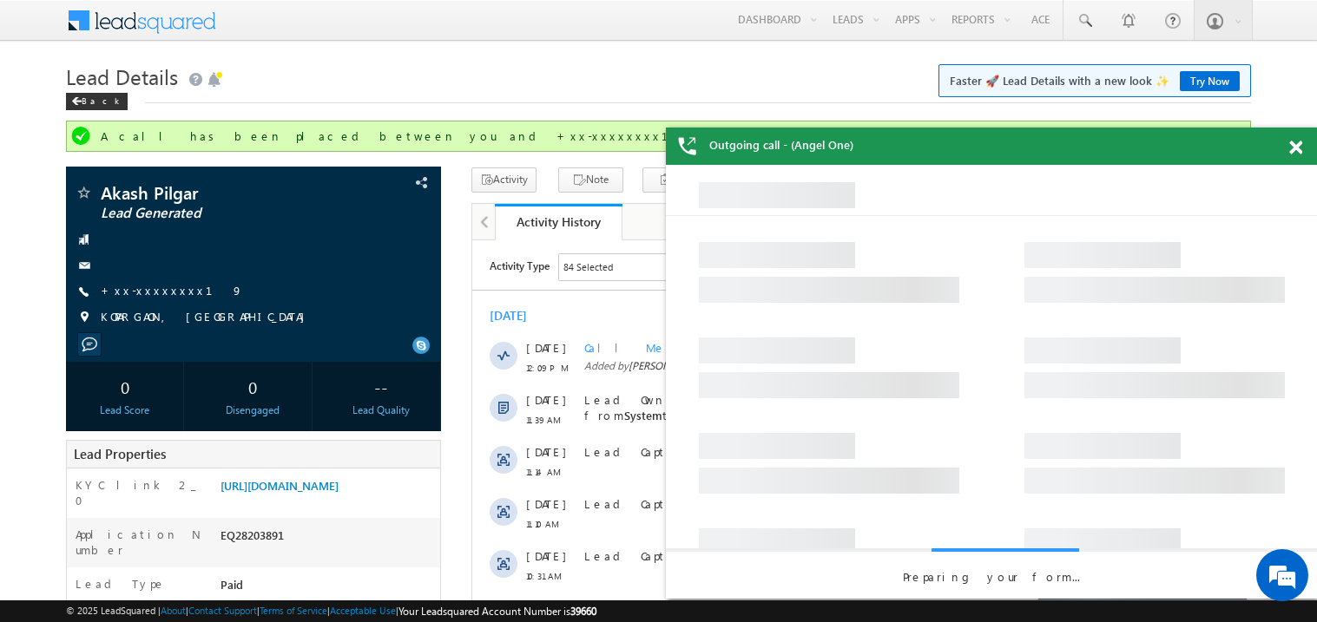
click at [1299, 151] on span at bounding box center [1295, 148] width 13 height 15
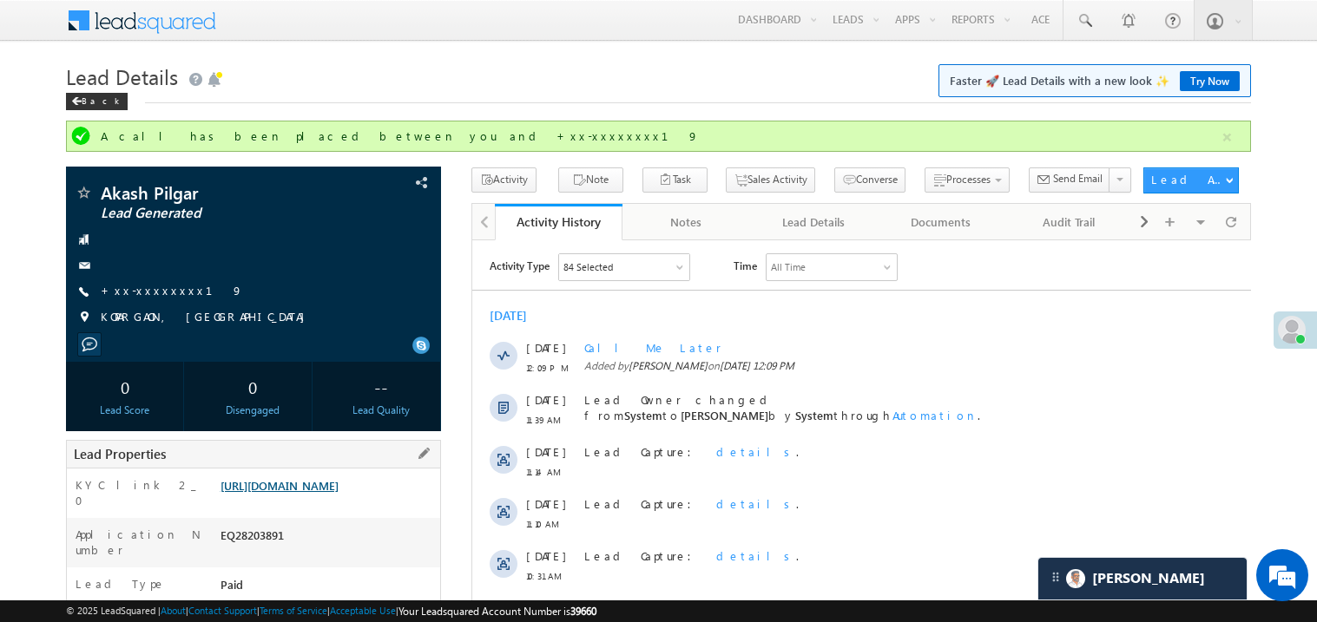
click at [338, 493] on link "https://angelbroking1-pk3em7sa.customui-test.leadsquared.com?leadId=43a80c49-9b…" at bounding box center [279, 485] width 118 height 15
click at [143, 292] on link "+xx-xxxxxxxx19" at bounding box center [172, 290] width 142 height 15
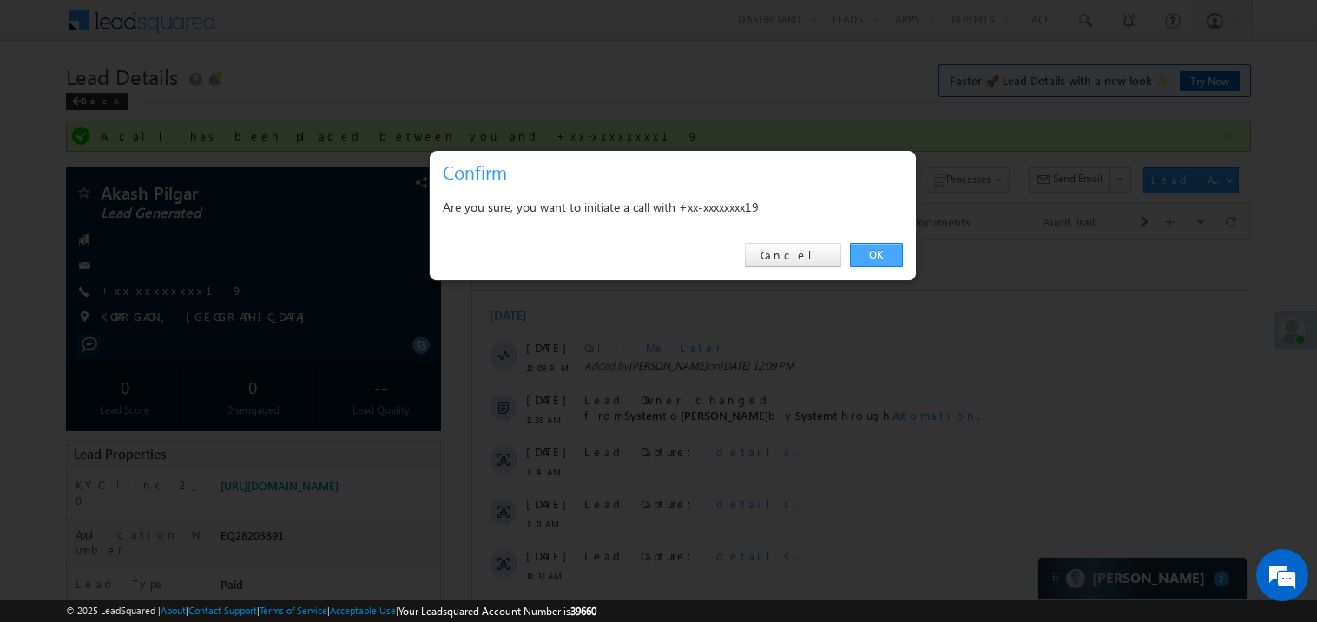
click at [881, 253] on link "OK" at bounding box center [876, 255] width 53 height 24
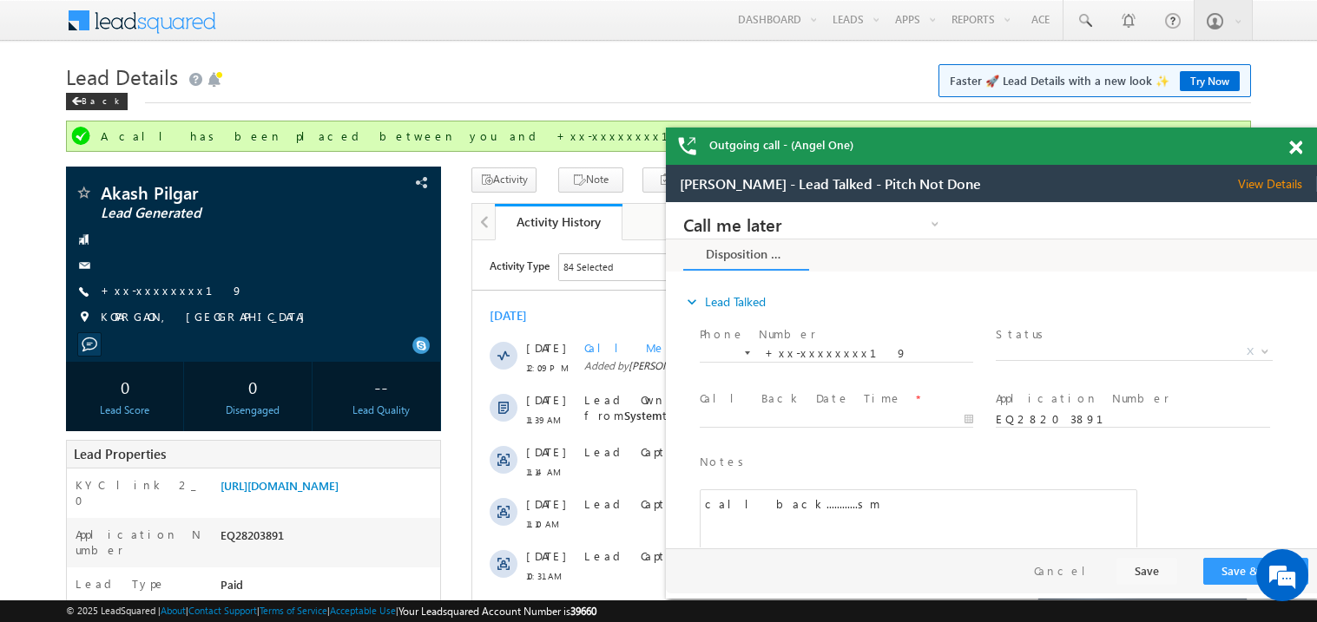
click at [1298, 139] on div at bounding box center [1304, 145] width 23 height 34
click at [860, 95] on div "Back" at bounding box center [658, 97] width 1185 height 11
click at [1298, 150] on span at bounding box center [1295, 148] width 13 height 15
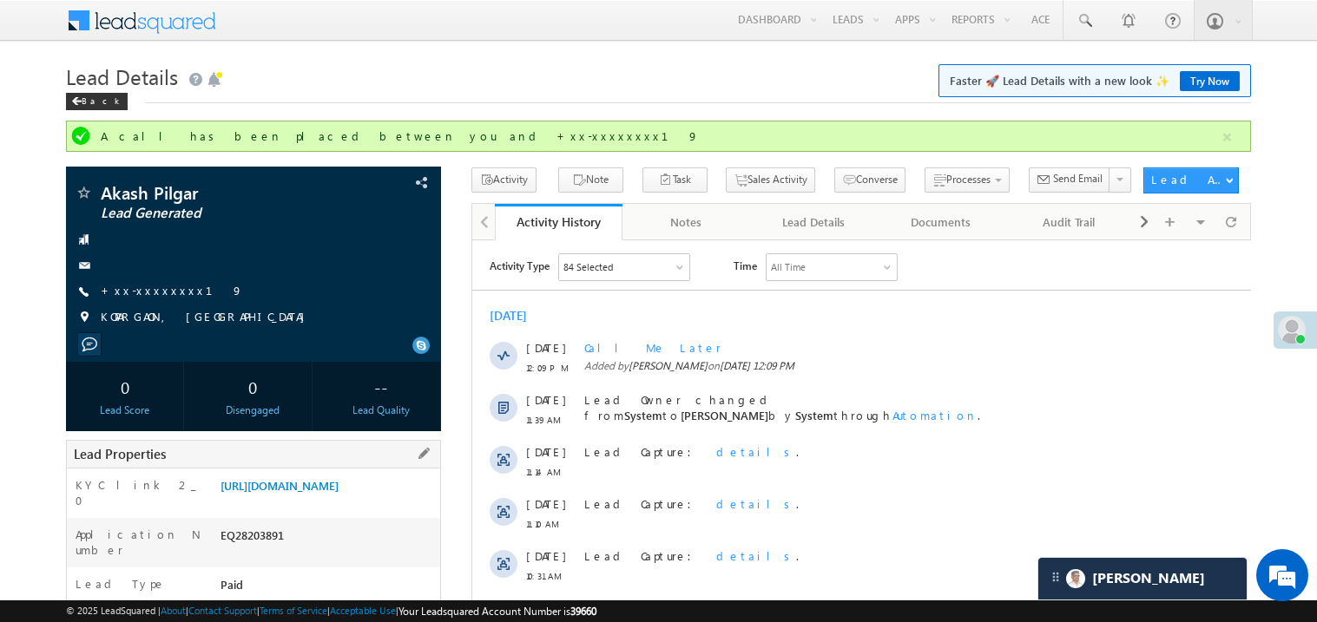
click at [330, 469] on div "KYC link 2_0 https://angelbroking1-pk3em7sa.customui-test.leadsquared.com?leadI…" at bounding box center [253, 493] width 373 height 49
click at [325, 493] on link "https://angelbroking1-pk3em7sa.customui-test.leadsquared.com?leadId=43a80c49-9b…" at bounding box center [279, 485] width 118 height 15
click at [307, 493] on link "https://angelbroking1-pk3em7sa.customui-test.leadsquared.com?leadId=43a80c49-9b…" at bounding box center [279, 485] width 118 height 15
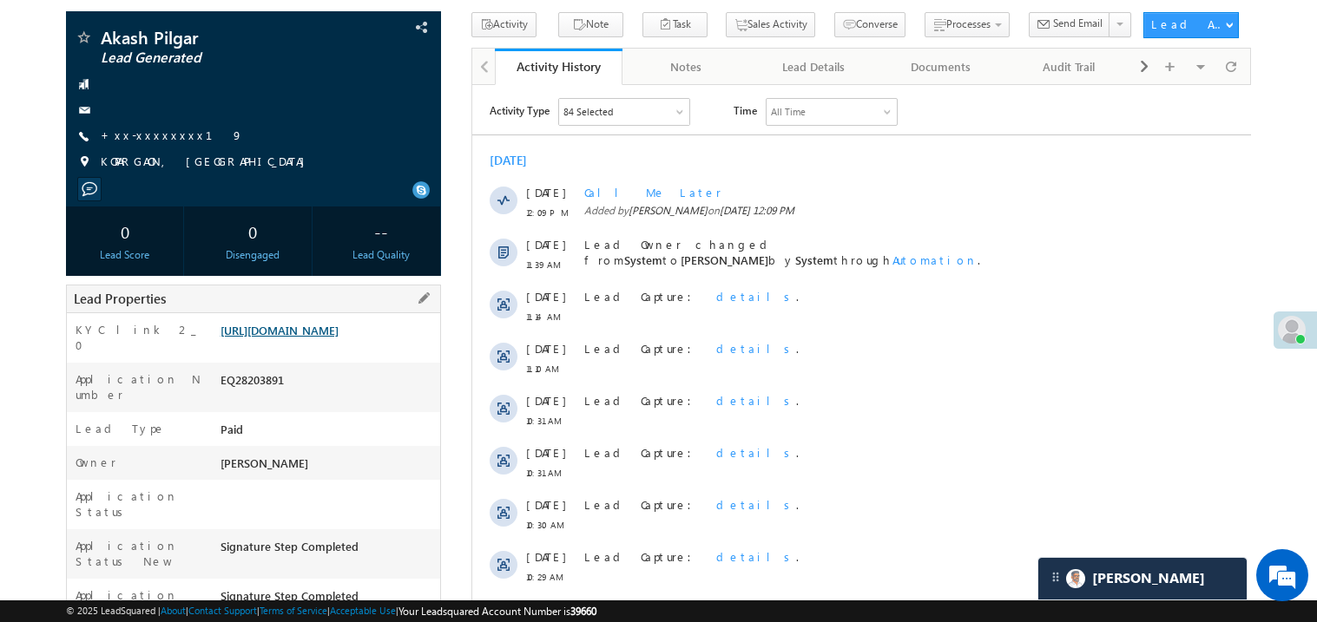
scroll to position [173, 0]
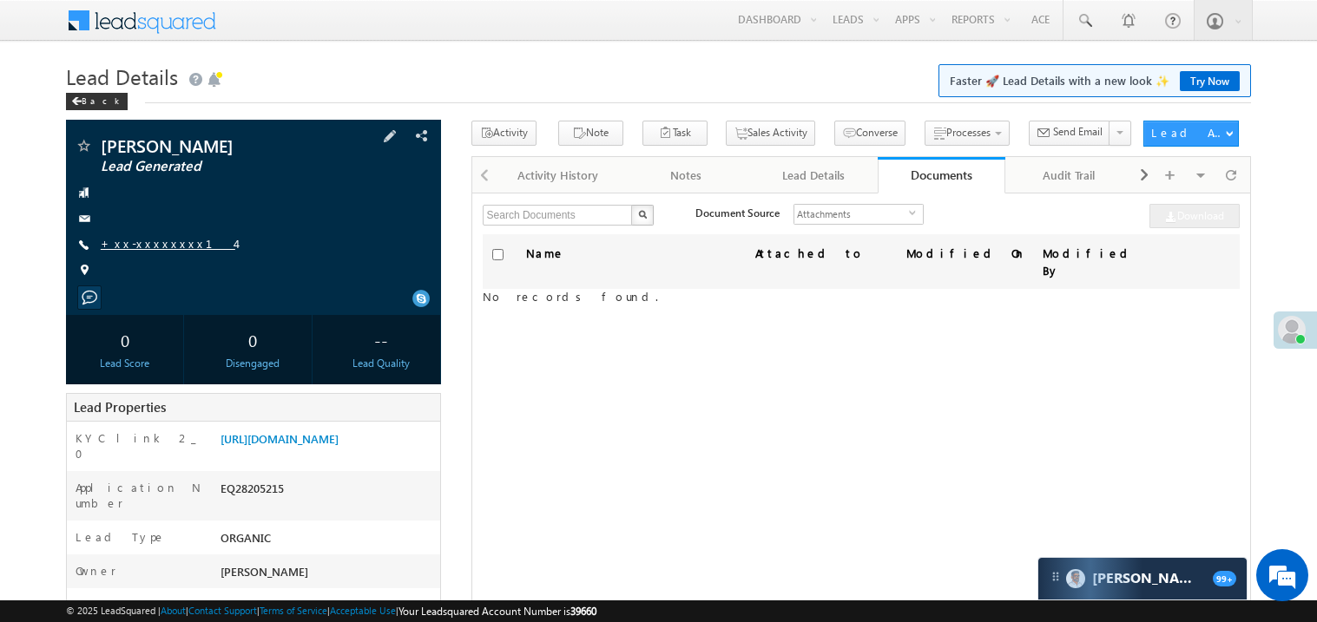
click at [152, 243] on link "+xx-xxxxxxxx14" at bounding box center [168, 243] width 135 height 15
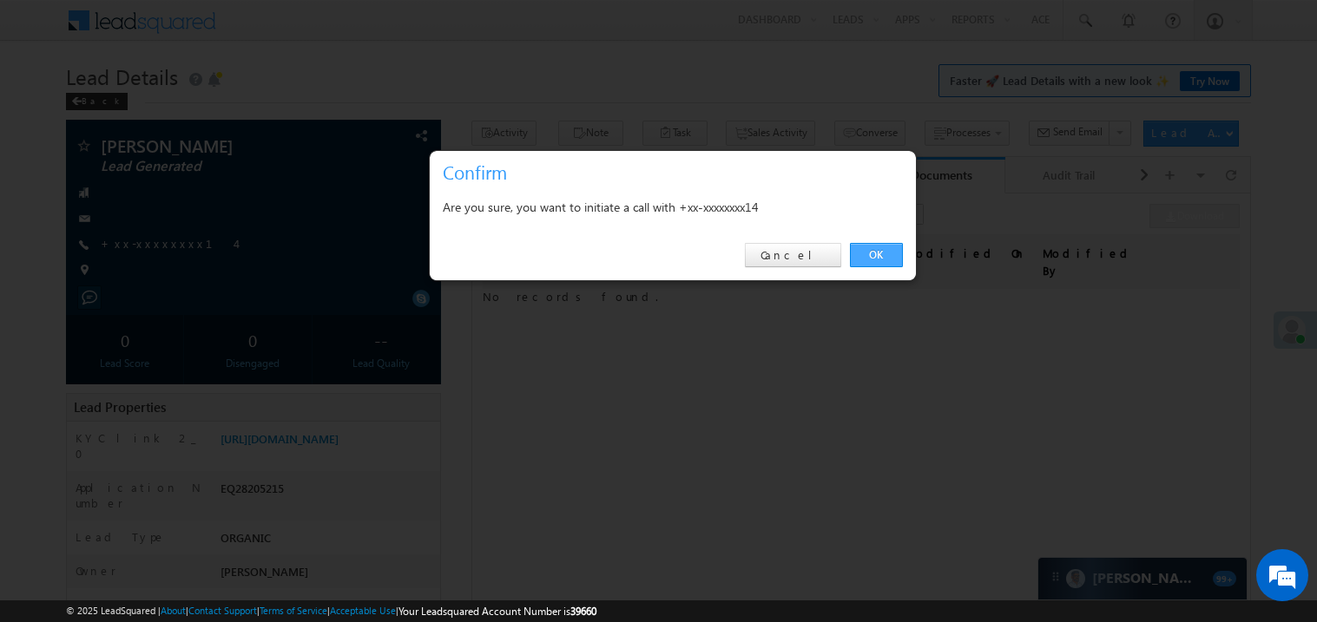
click at [878, 252] on link "OK" at bounding box center [876, 255] width 53 height 24
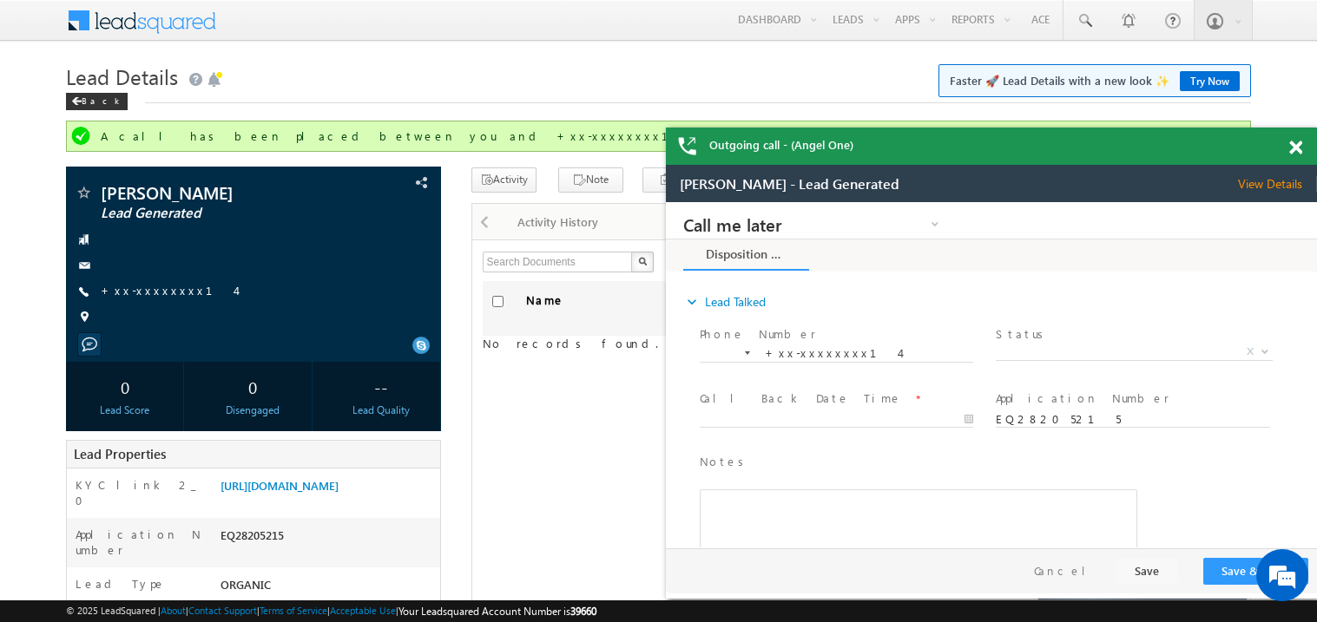
click at [1298, 148] on span at bounding box center [1295, 148] width 13 height 15
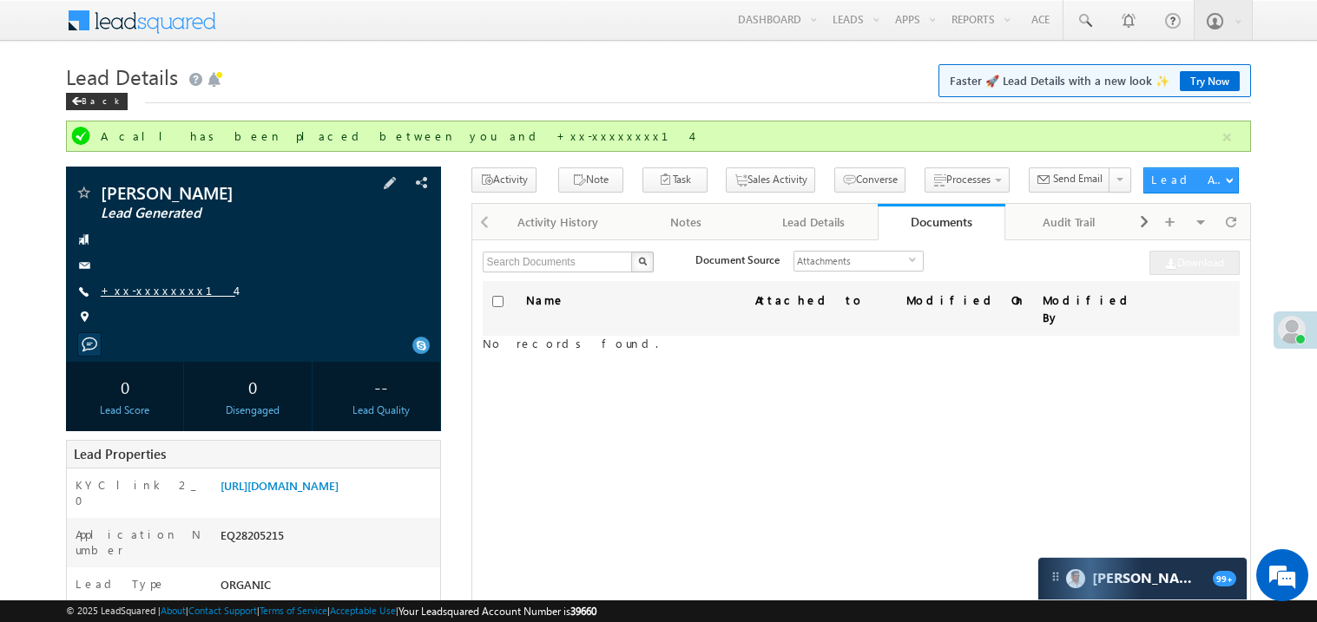
click at [175, 286] on link "+xx-xxxxxxxx14" at bounding box center [168, 290] width 135 height 15
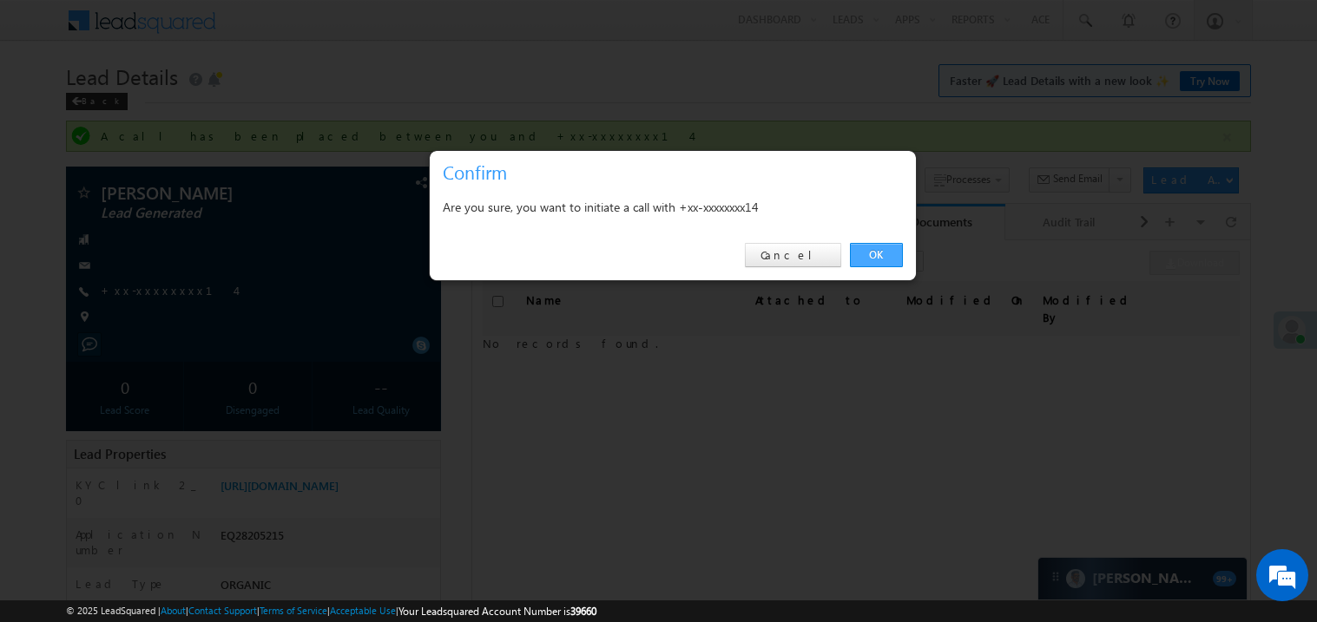
click at [875, 253] on link "OK" at bounding box center [876, 255] width 53 height 24
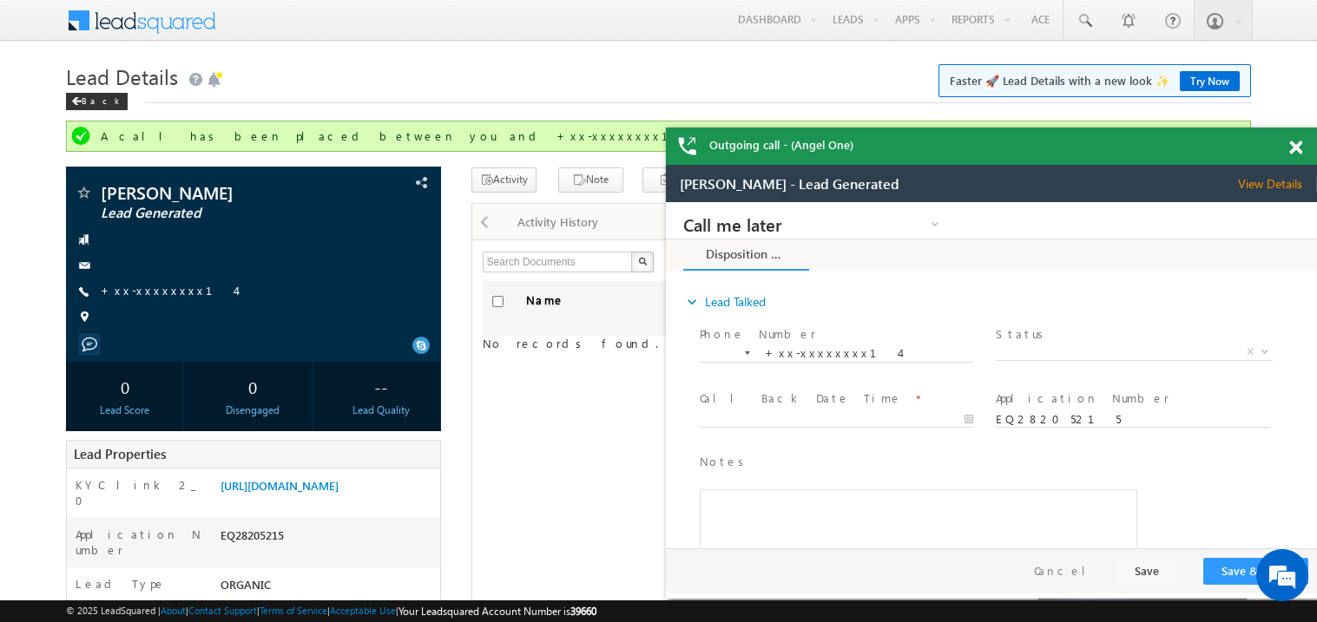
click at [1295, 150] on span at bounding box center [1295, 148] width 13 height 15
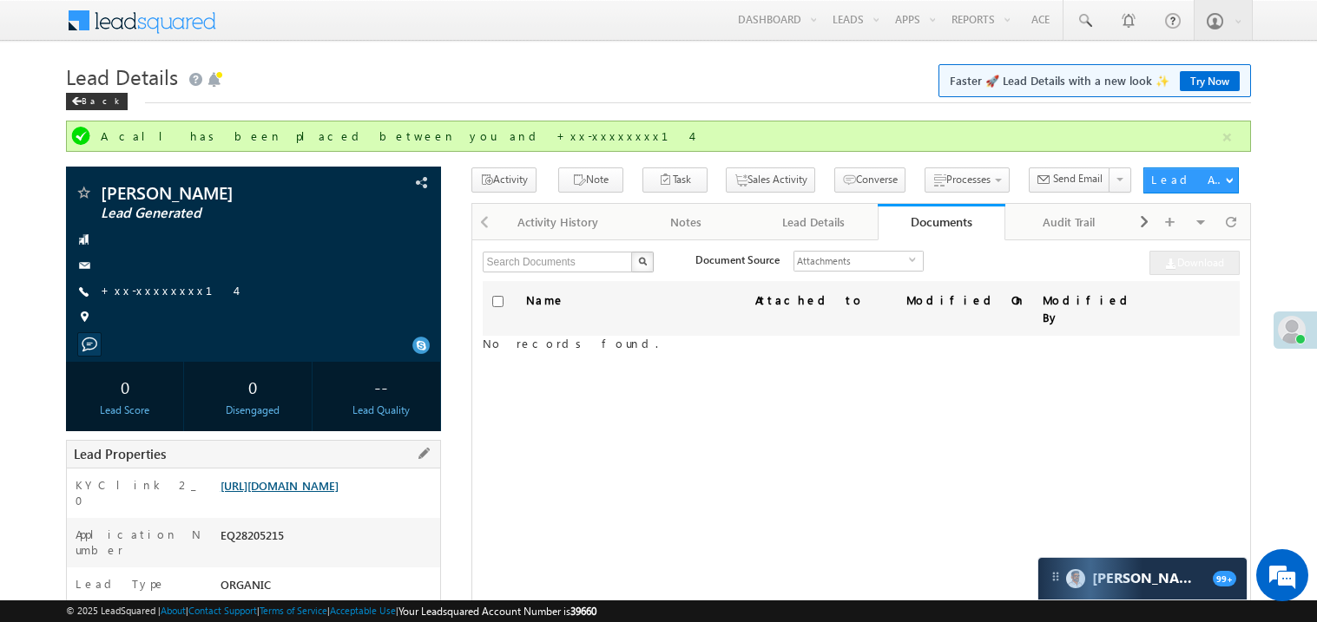
click at [334, 493] on link "https://angelbroking1-pk3em7sa.customui-test.leadsquared.com?leadId=a4bca95d-31…" at bounding box center [279, 485] width 118 height 15
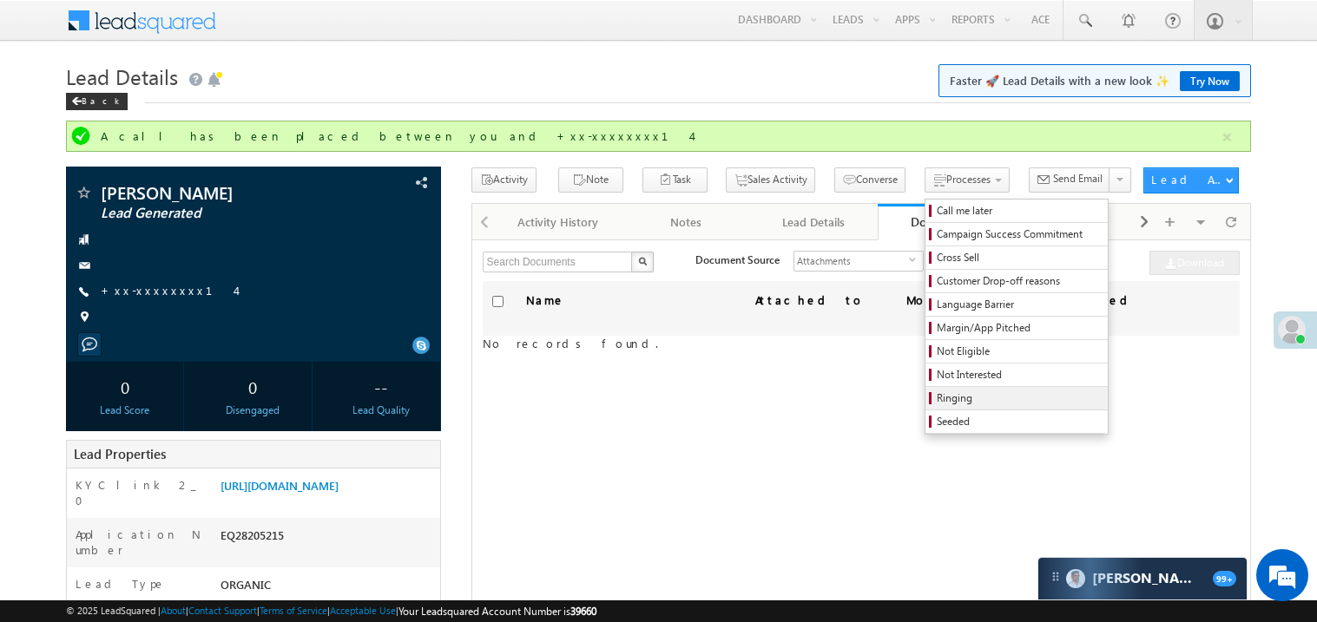
click at [945, 396] on span "Ringing" at bounding box center [1018, 399] width 165 height 16
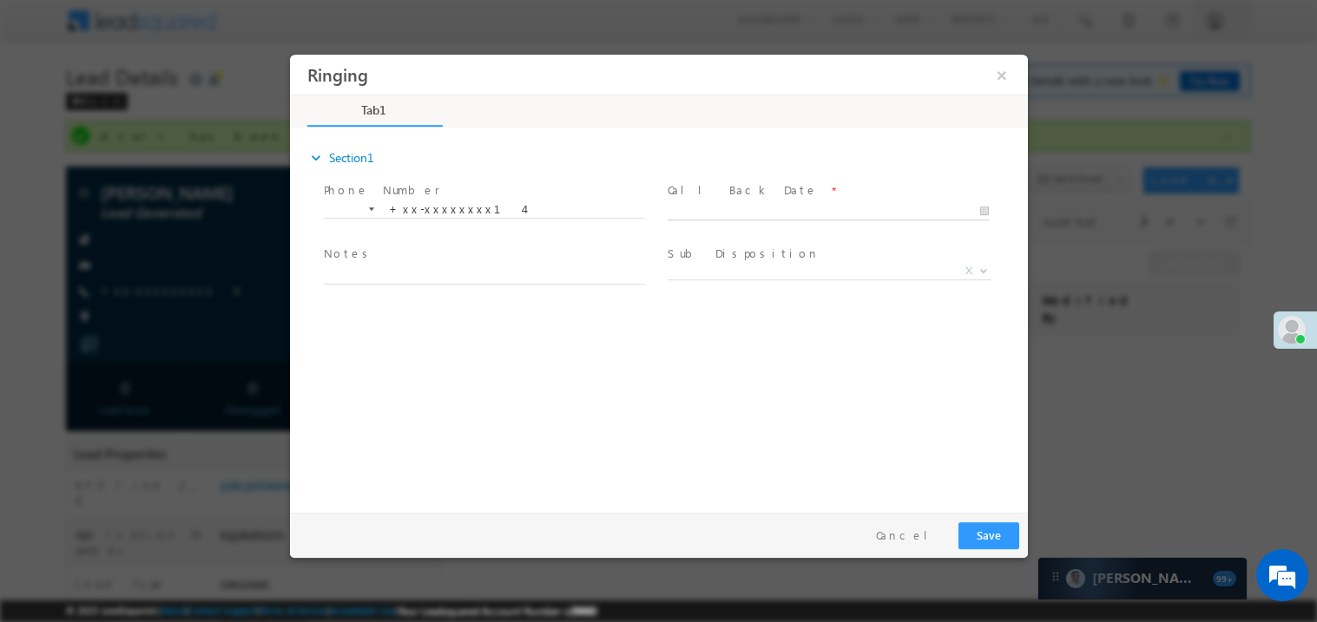
click at [739, 212] on body "Ringing ×" at bounding box center [658, 279] width 738 height 450
type input "09/02/25 12:21 PM"
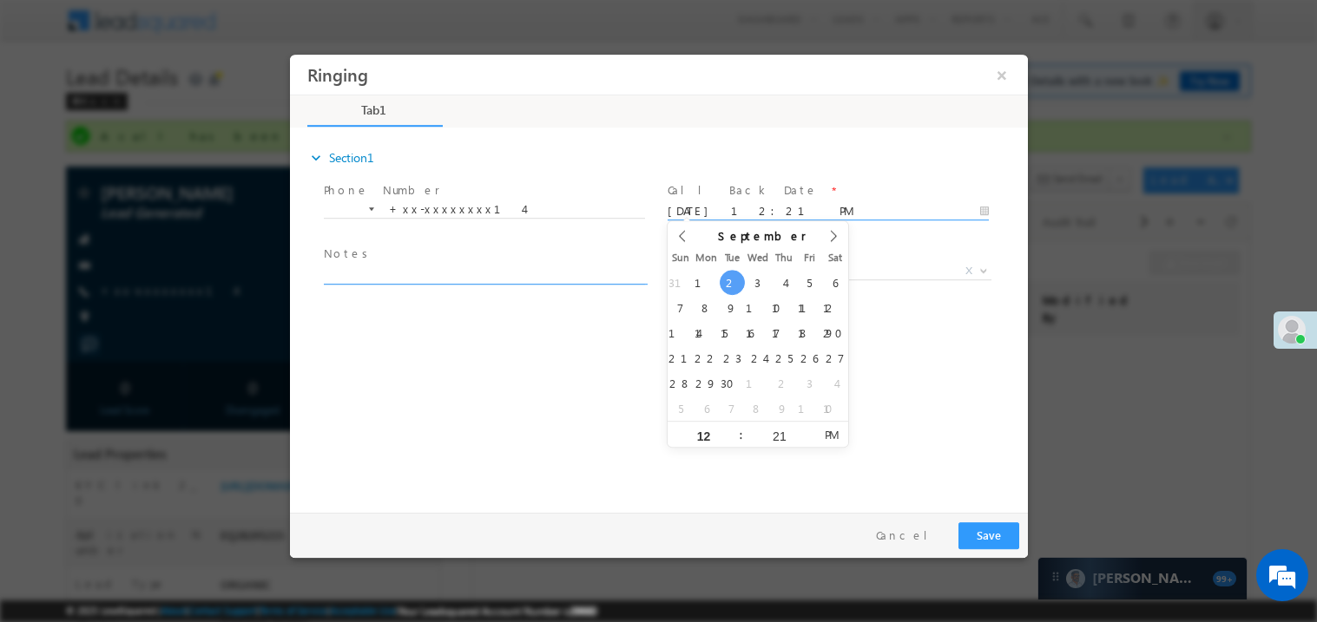
click at [388, 272] on textarea at bounding box center [483, 274] width 321 height 20
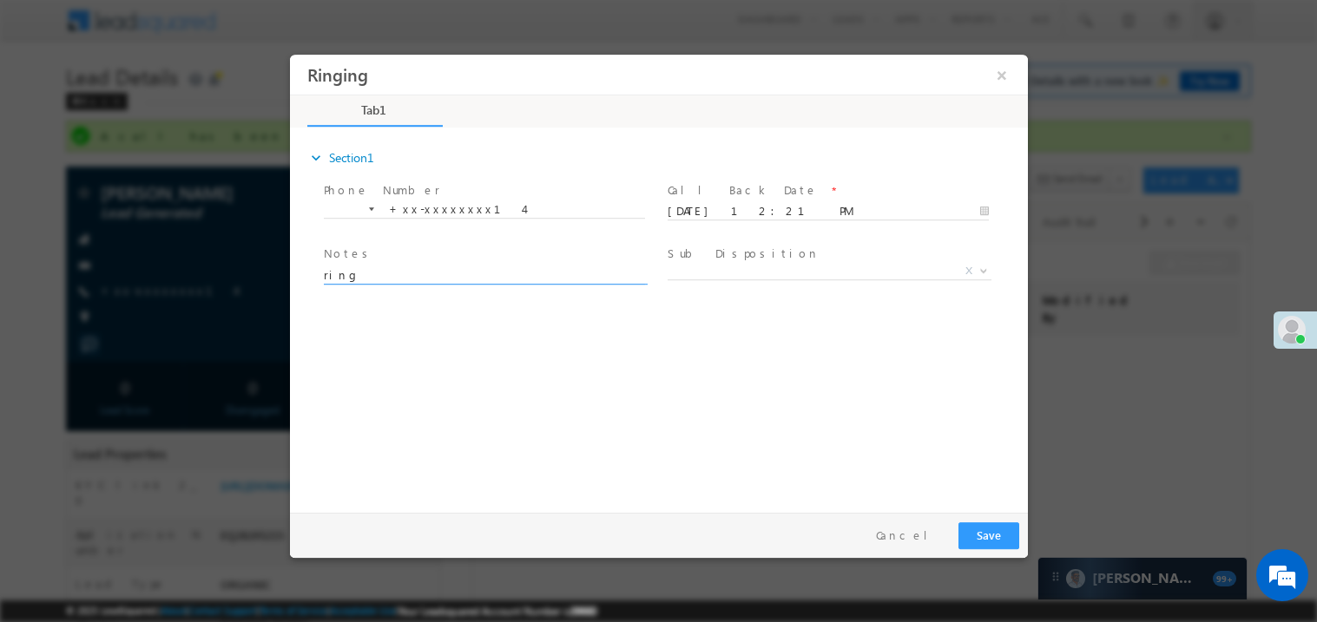
type textarea "ring"
click at [990, 540] on button "Save" at bounding box center [987, 535] width 61 height 27
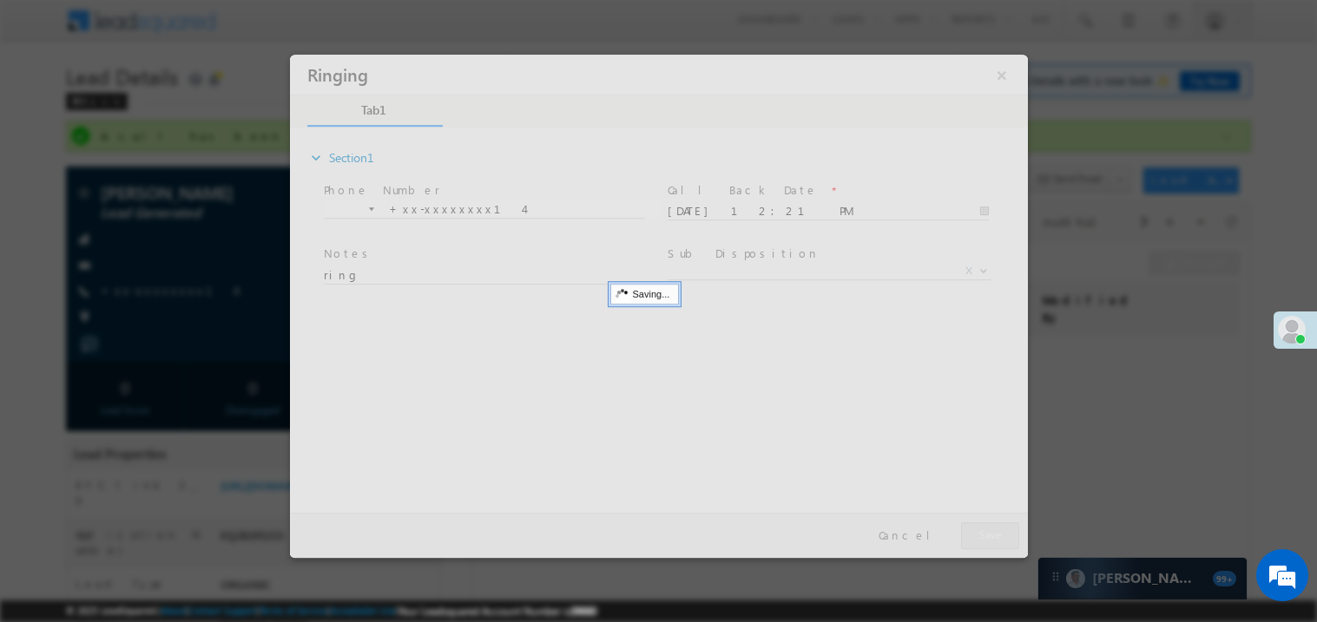
click at [990, 540] on div at bounding box center [658, 305] width 738 height 503
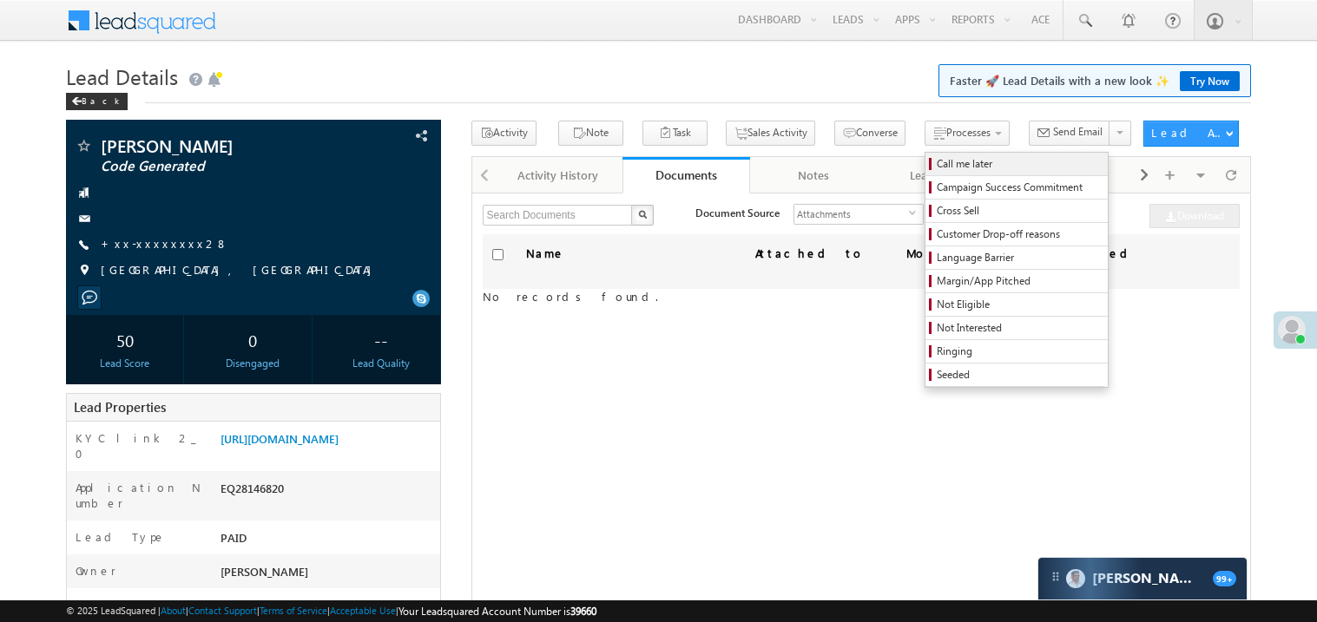
click at [936, 168] on span "Call me later" at bounding box center [1018, 164] width 165 height 16
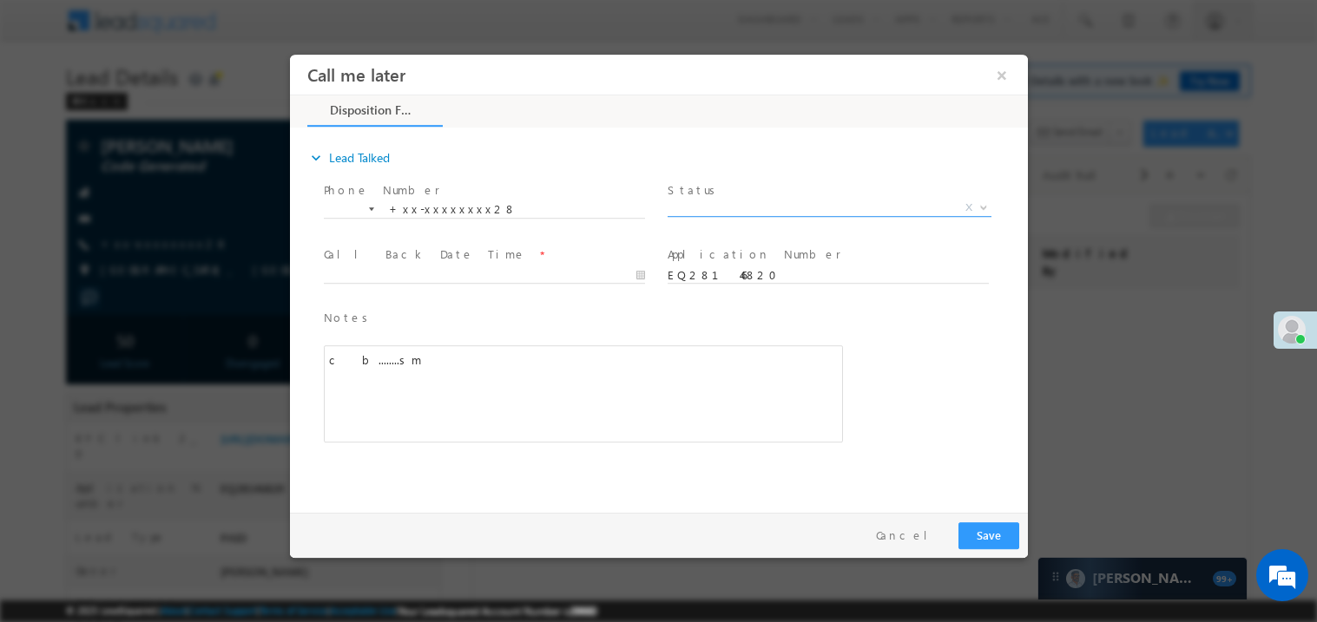
click at [692, 200] on span "X" at bounding box center [829, 207] width 324 height 17
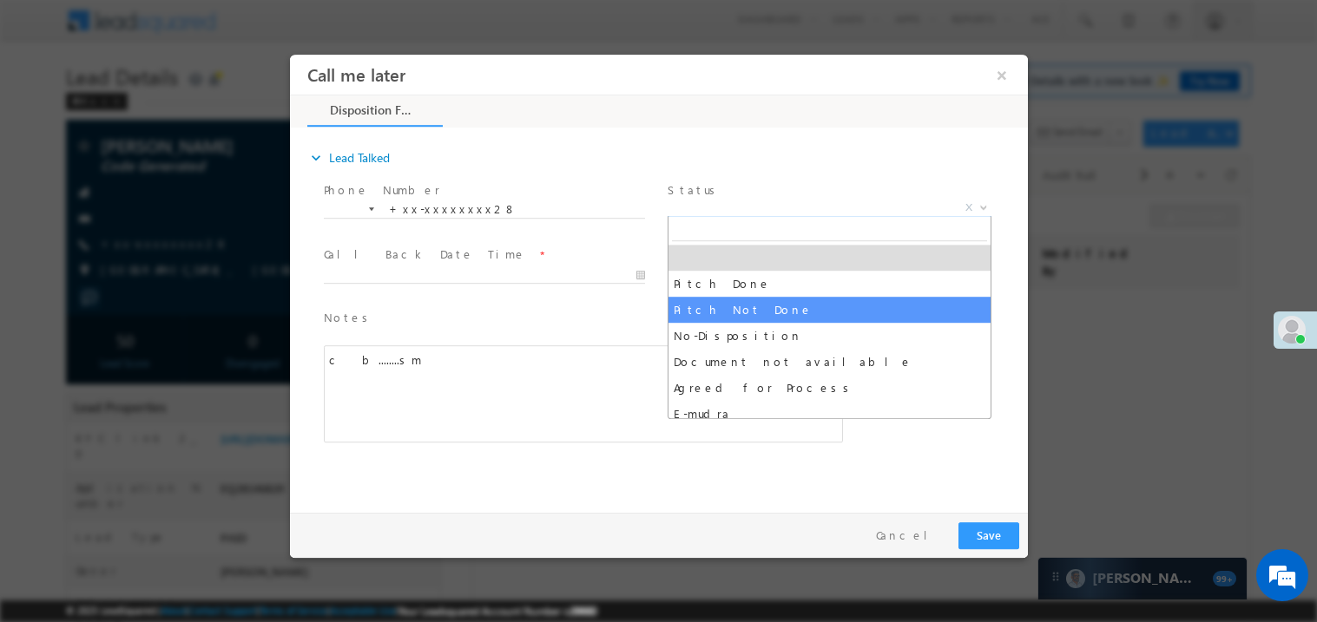
select select "Pitch Not Done"
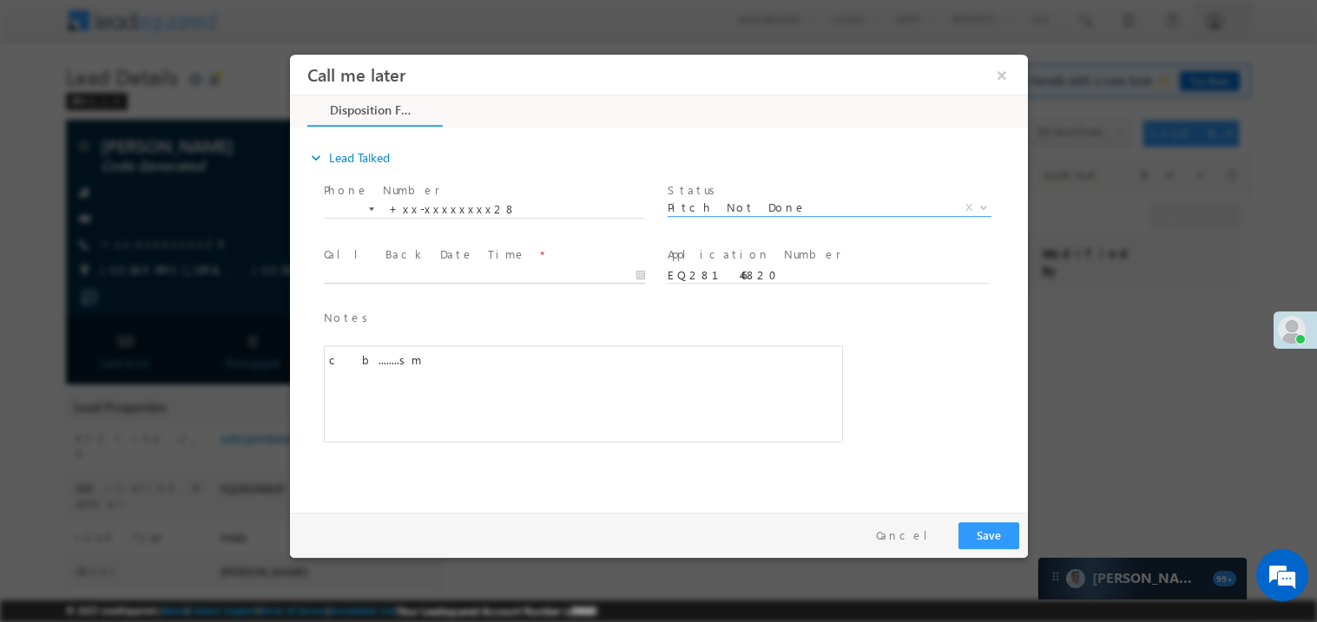
click at [406, 274] on body "Call me later ×" at bounding box center [658, 279] width 738 height 450
type input "09/02/25 12:37 PM"
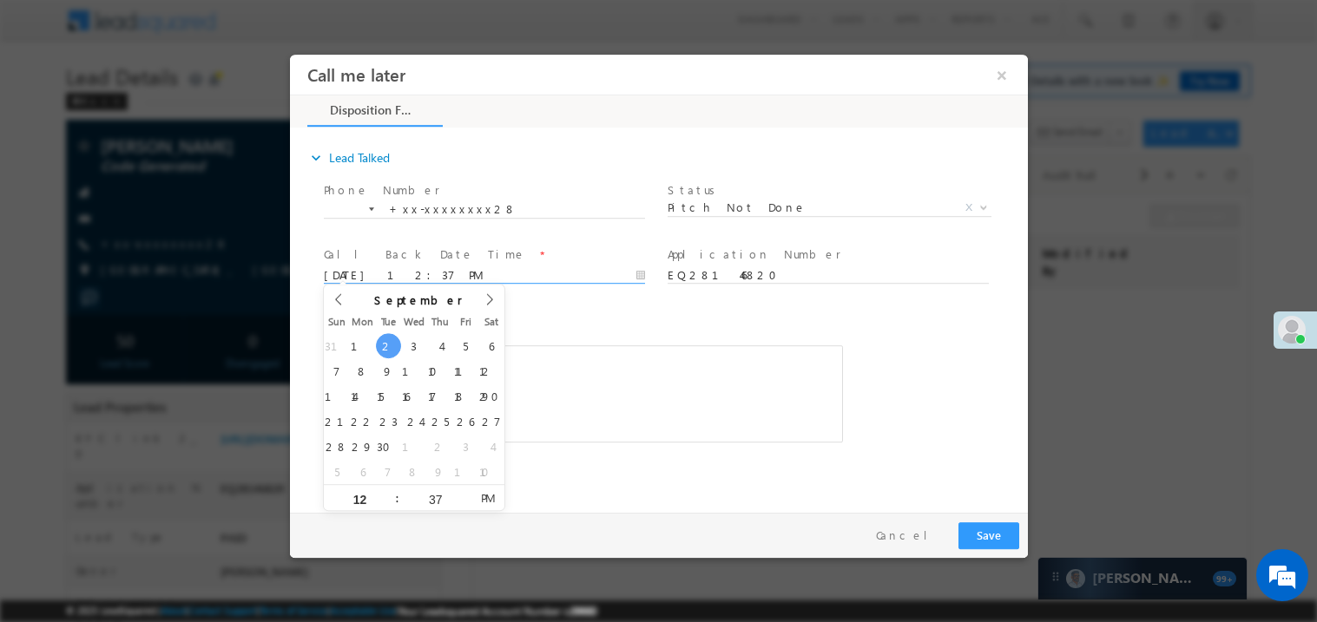
click at [594, 359] on div "c b........sm" at bounding box center [582, 393] width 519 height 97
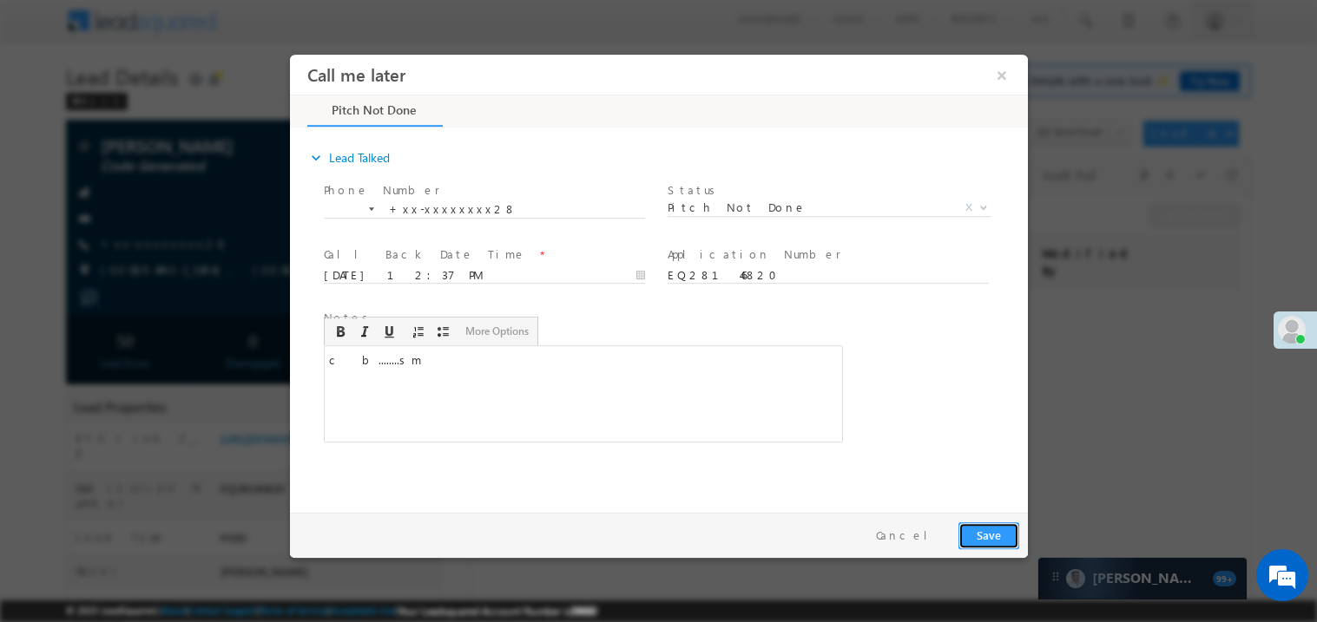
click at [977, 527] on button "Save" at bounding box center [987, 535] width 61 height 27
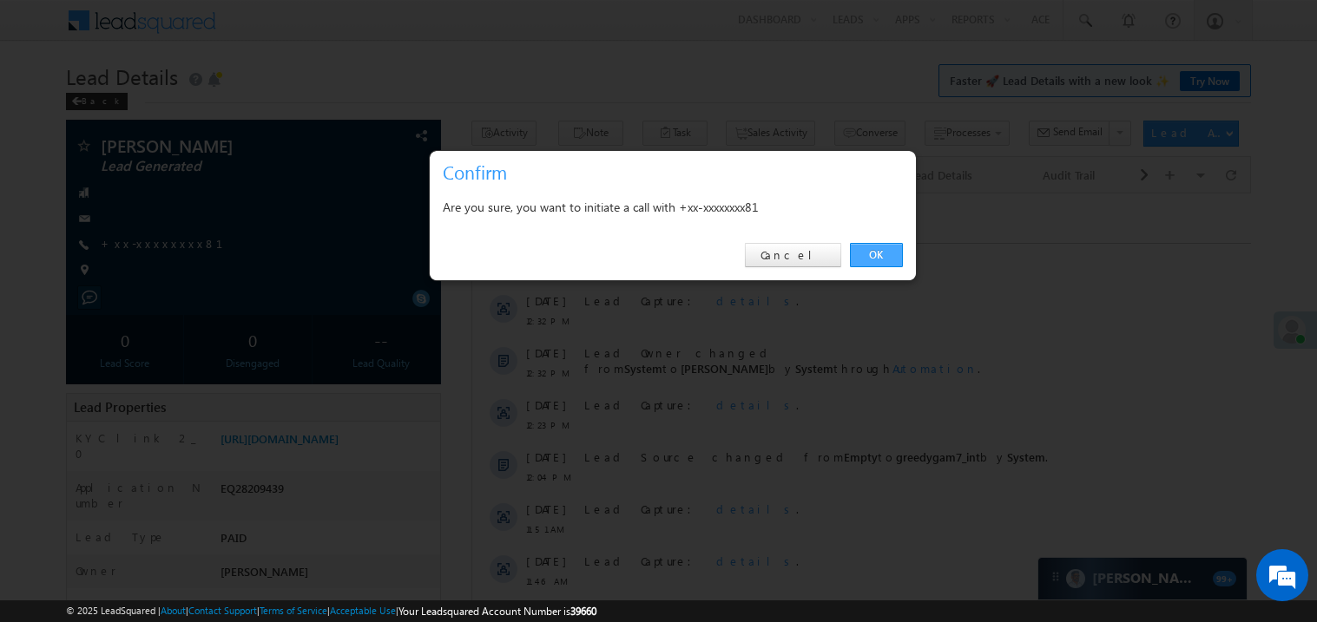
click at [884, 253] on link "OK" at bounding box center [876, 255] width 53 height 24
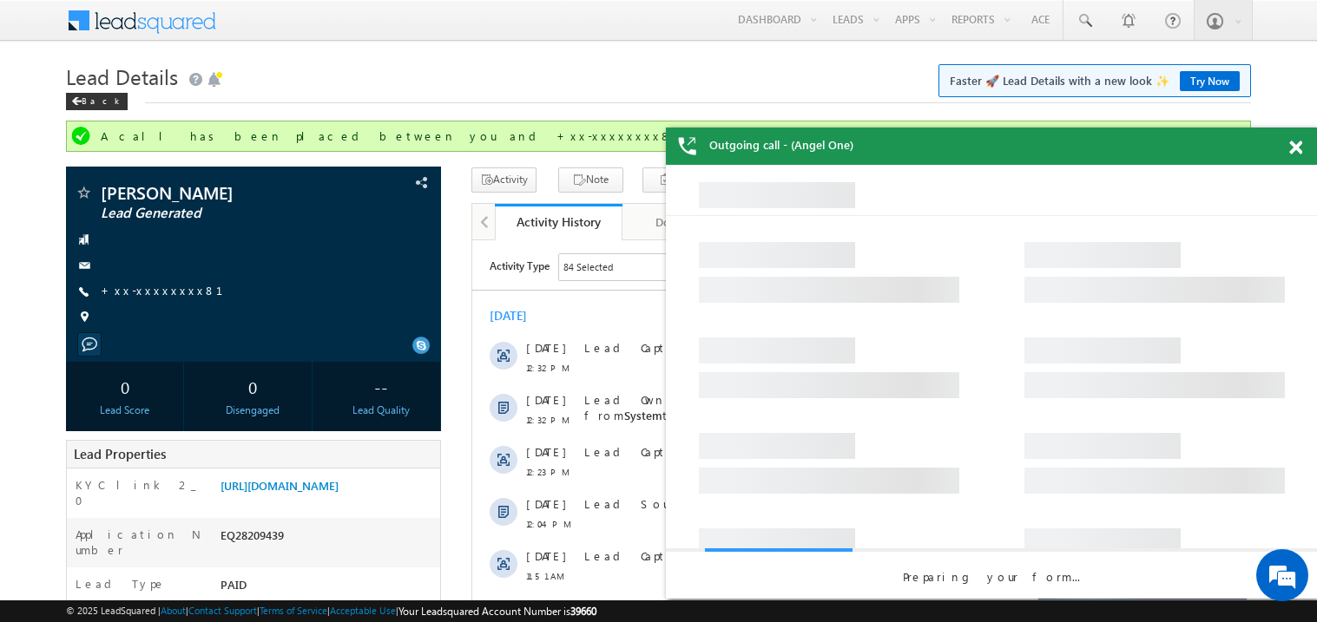
click at [1298, 155] on div at bounding box center [1304, 145] width 23 height 34
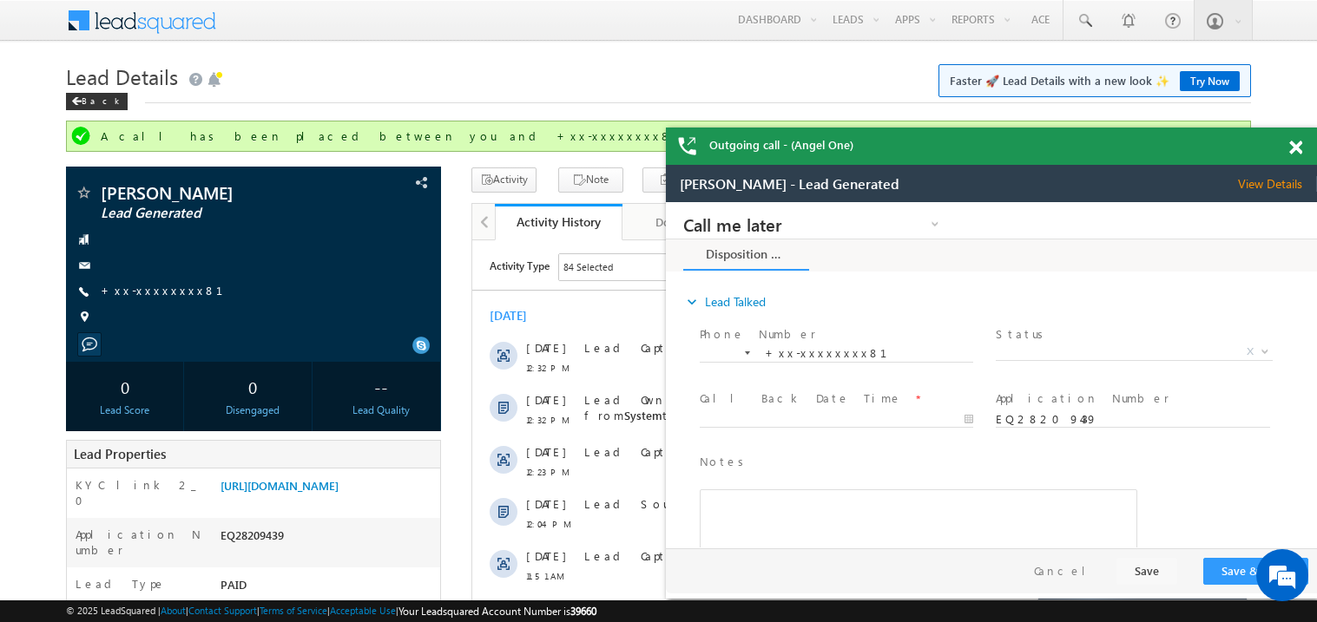
click at [1297, 147] on span at bounding box center [1295, 148] width 13 height 15
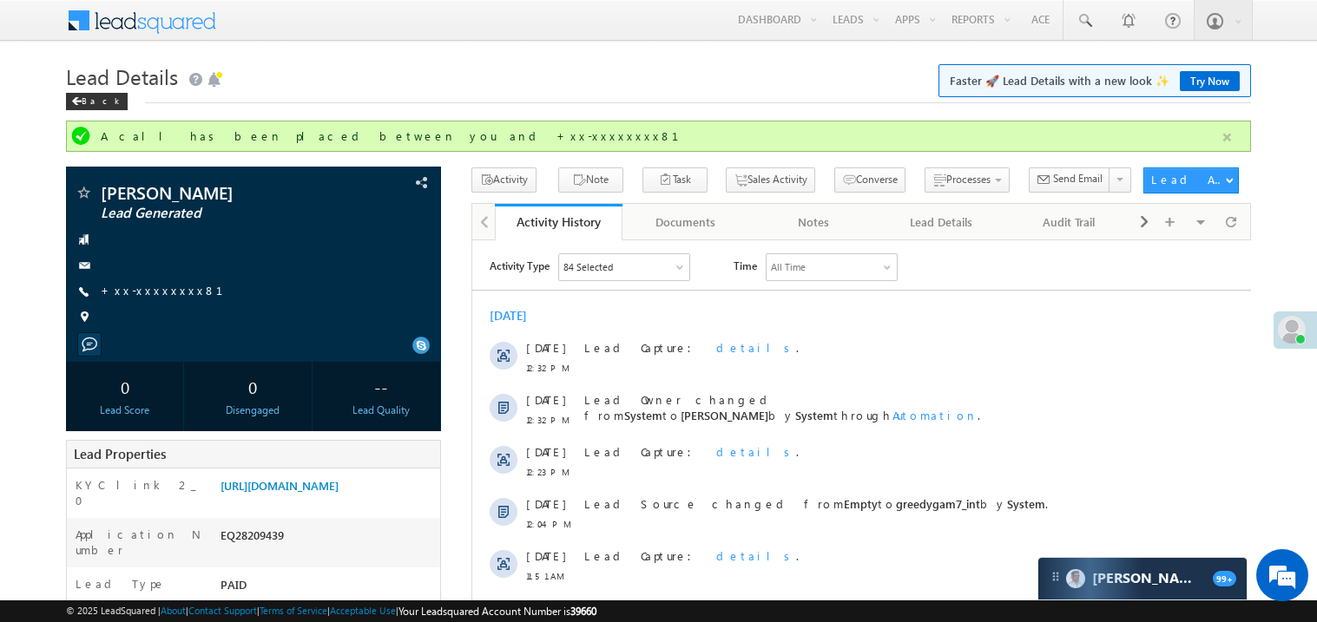
click at [1229, 131] on button "button" at bounding box center [1227, 138] width 22 height 22
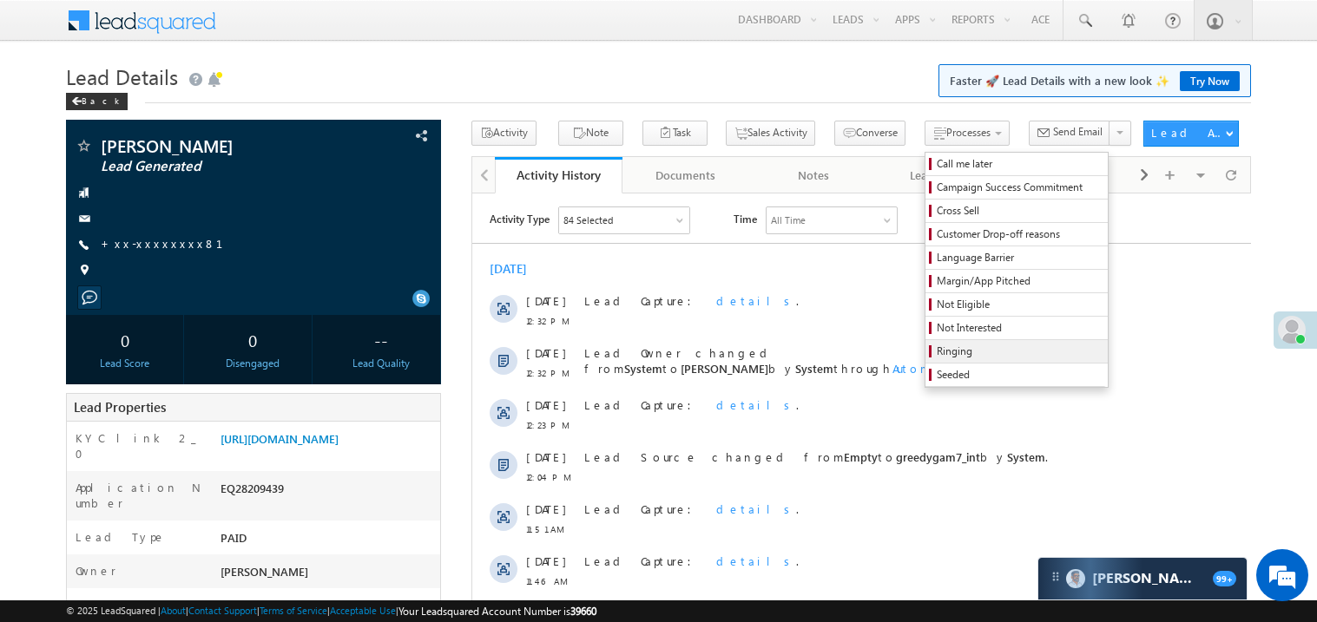
click at [951, 350] on span "Ringing" at bounding box center [1018, 352] width 165 height 16
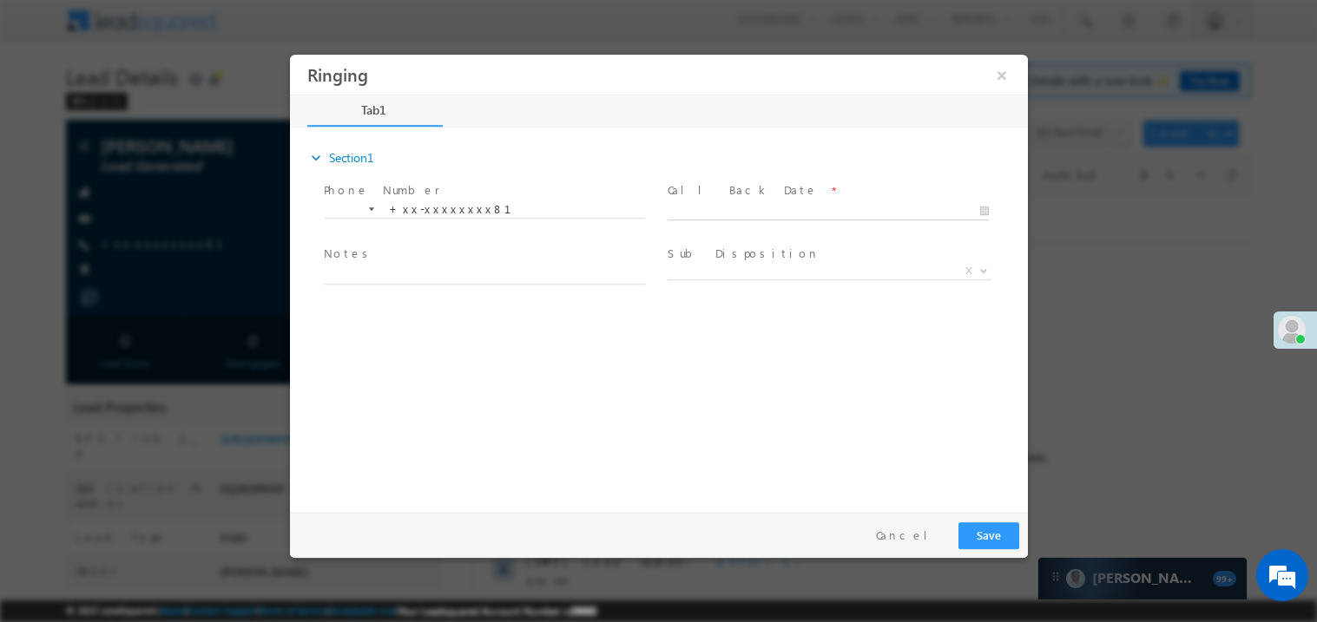
click at [721, 202] on input "text" at bounding box center [827, 210] width 321 height 17
type input "09/02/25 12:45 PM"
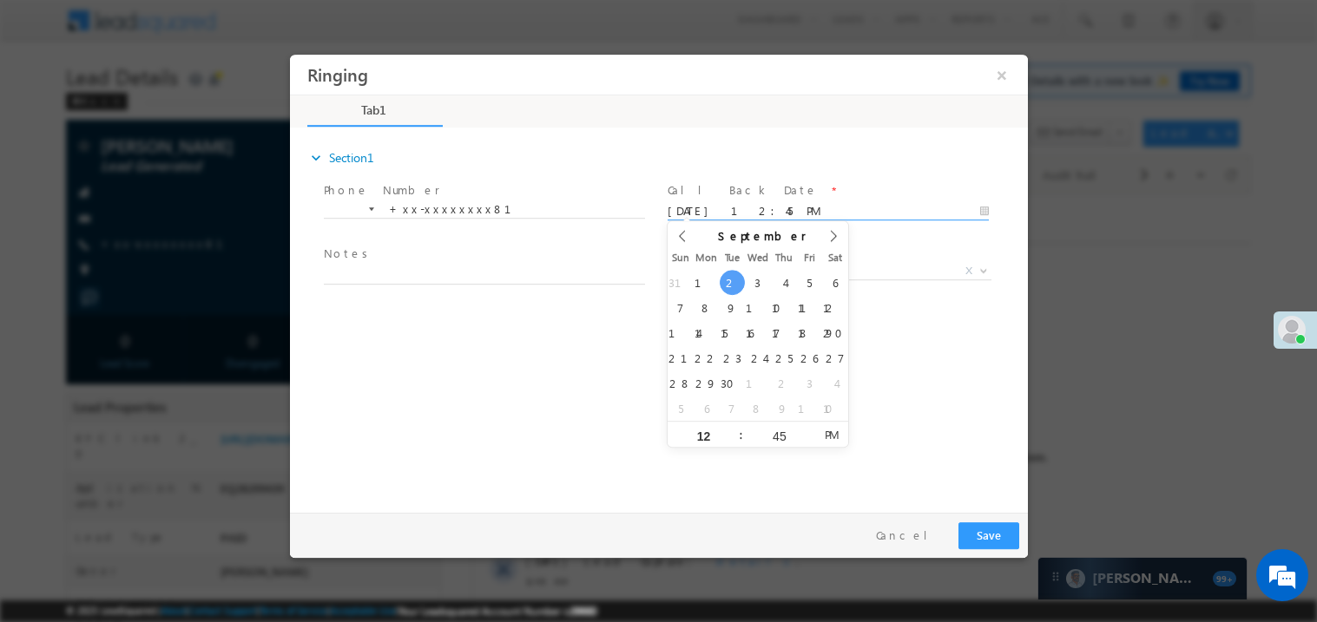
click at [393, 260] on span "Notes *" at bounding box center [483, 254] width 320 height 19
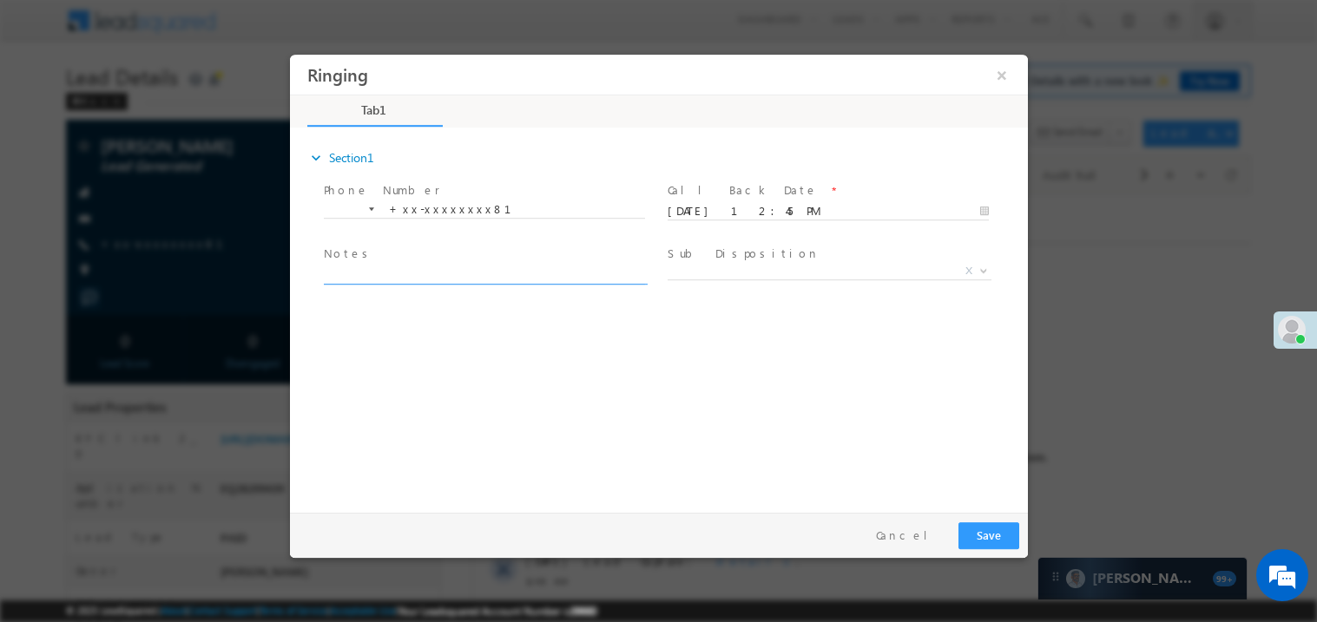
click at [384, 266] on textarea at bounding box center [483, 274] width 321 height 20
type textarea "ring"
click at [980, 524] on button "Save" at bounding box center [987, 535] width 61 height 27
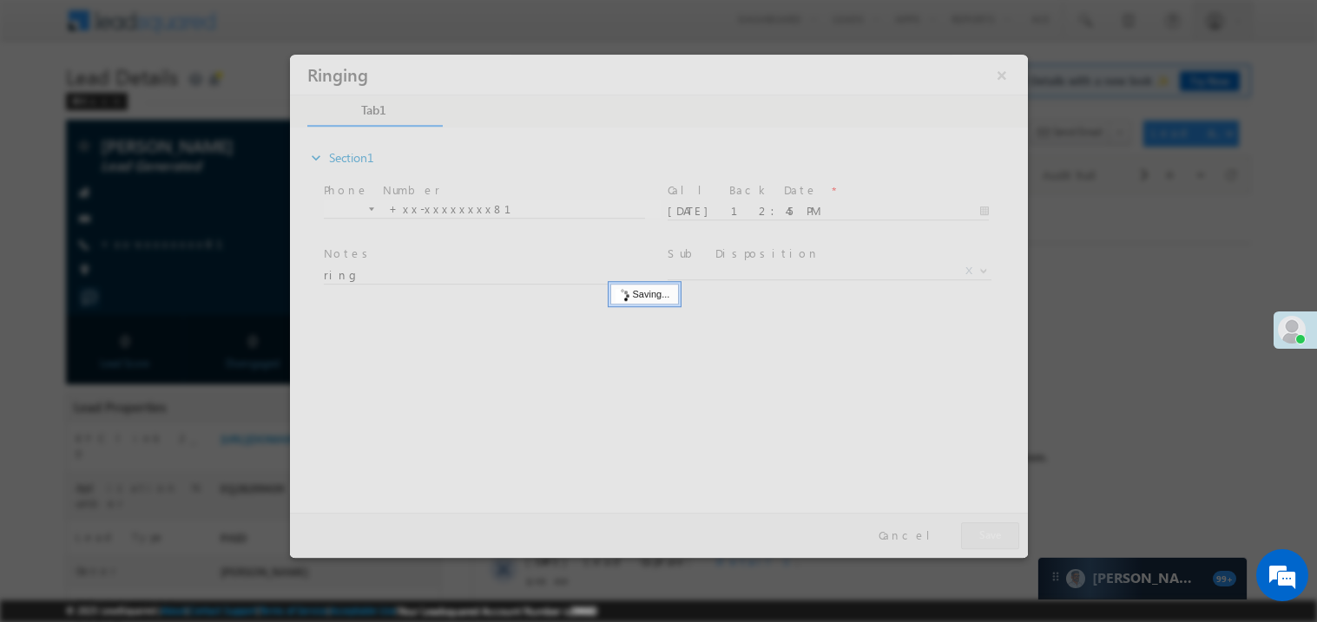
click at [980, 524] on div at bounding box center [658, 305] width 738 height 503
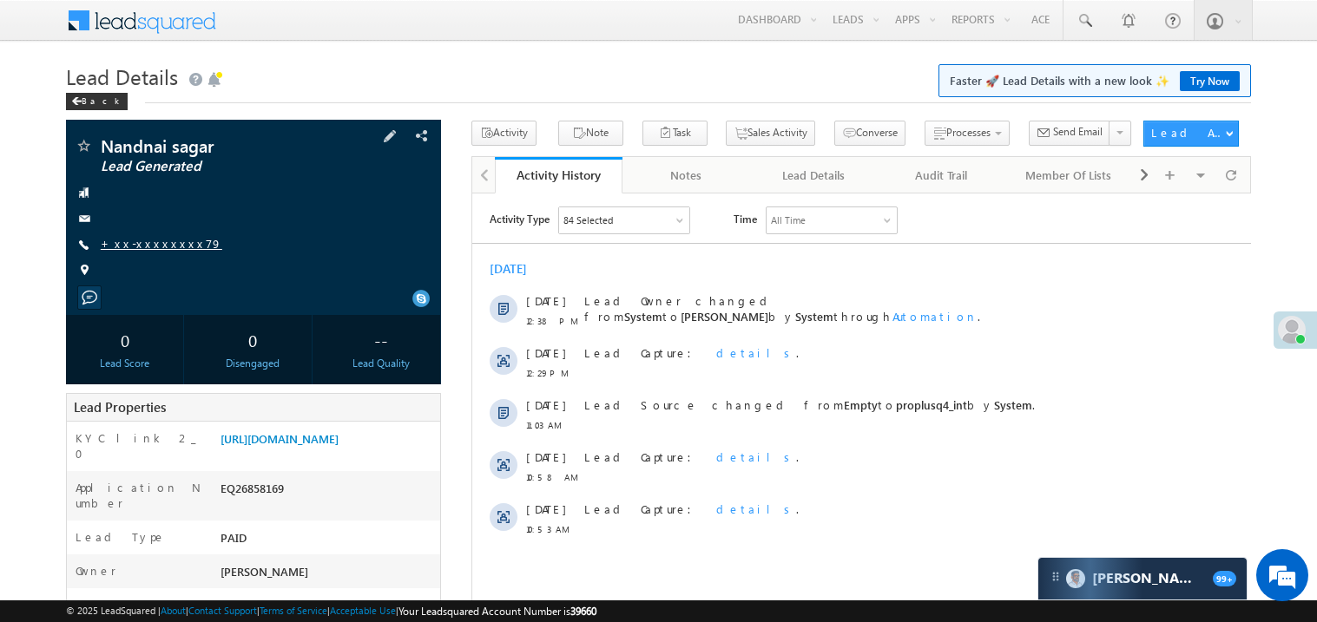
click at [150, 247] on link "+xx-xxxxxxxx79" at bounding box center [162, 243] width 122 height 15
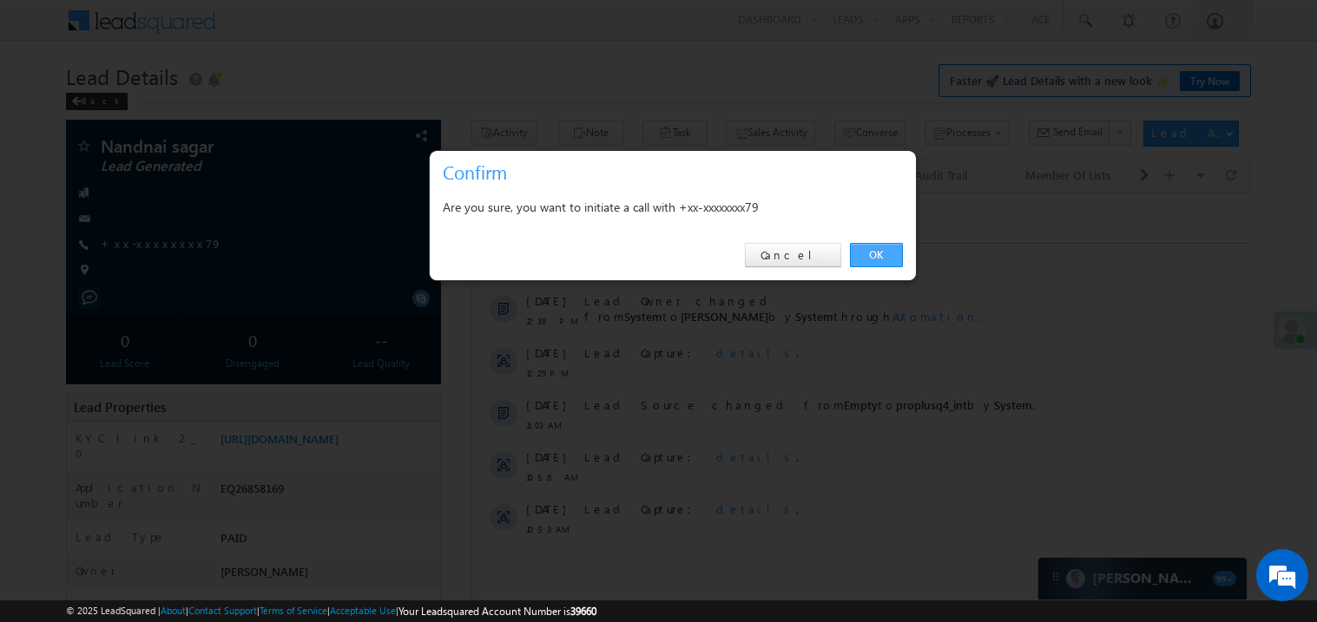
click at [874, 254] on link "OK" at bounding box center [876, 255] width 53 height 24
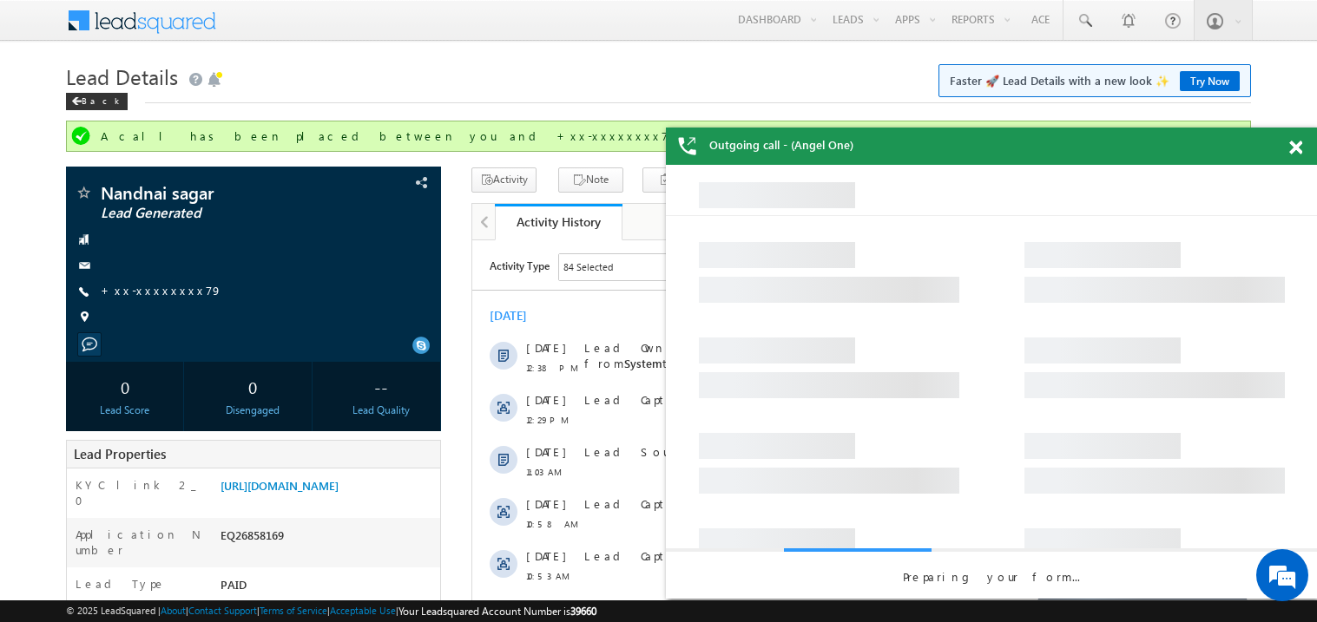
click at [1292, 153] on span at bounding box center [1295, 148] width 13 height 15
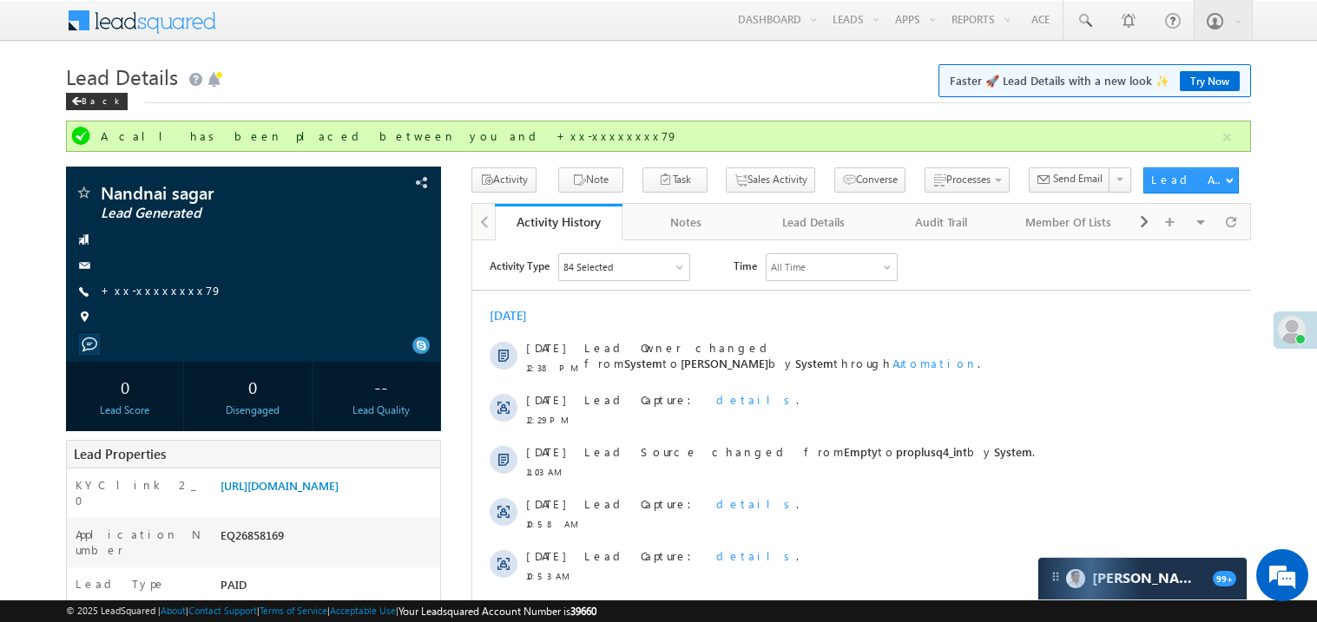
click at [650, 82] on h1 "Lead Details Faster 🚀 Lead Details with a new look ✨ Try Now" at bounding box center [658, 75] width 1185 height 34
click at [865, 307] on div "[DATE]" at bounding box center [860, 315] width 779 height 16
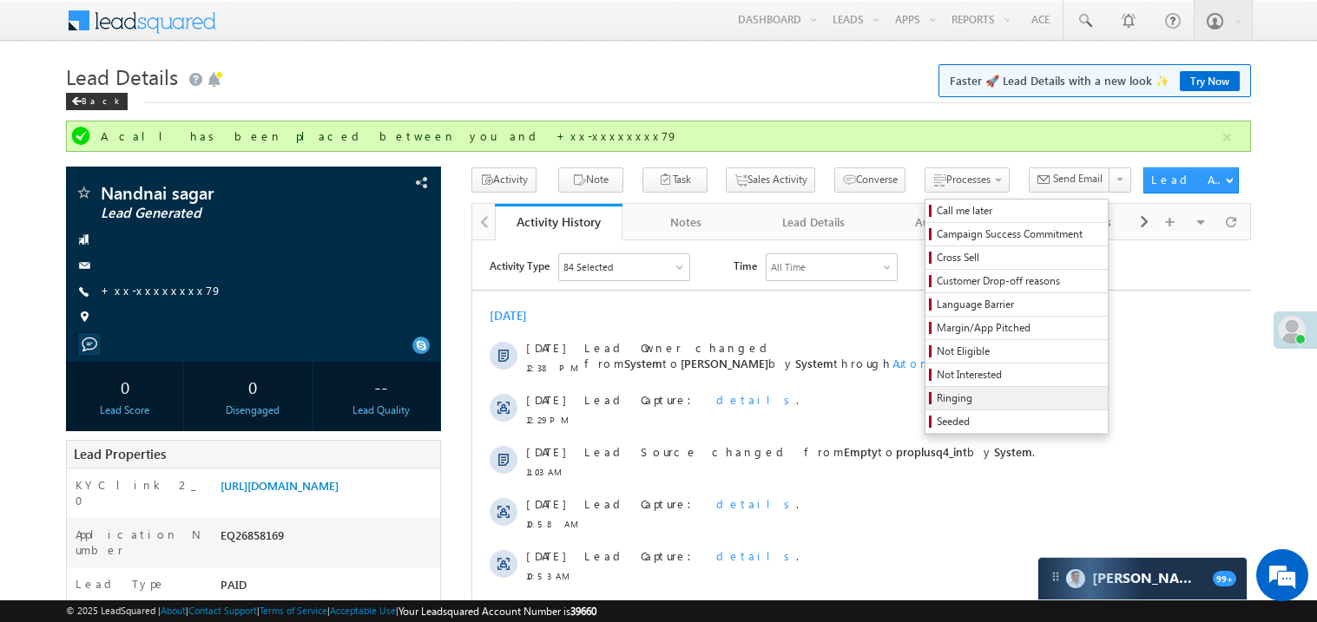
click at [925, 392] on link "Ringing" at bounding box center [1016, 398] width 182 height 23
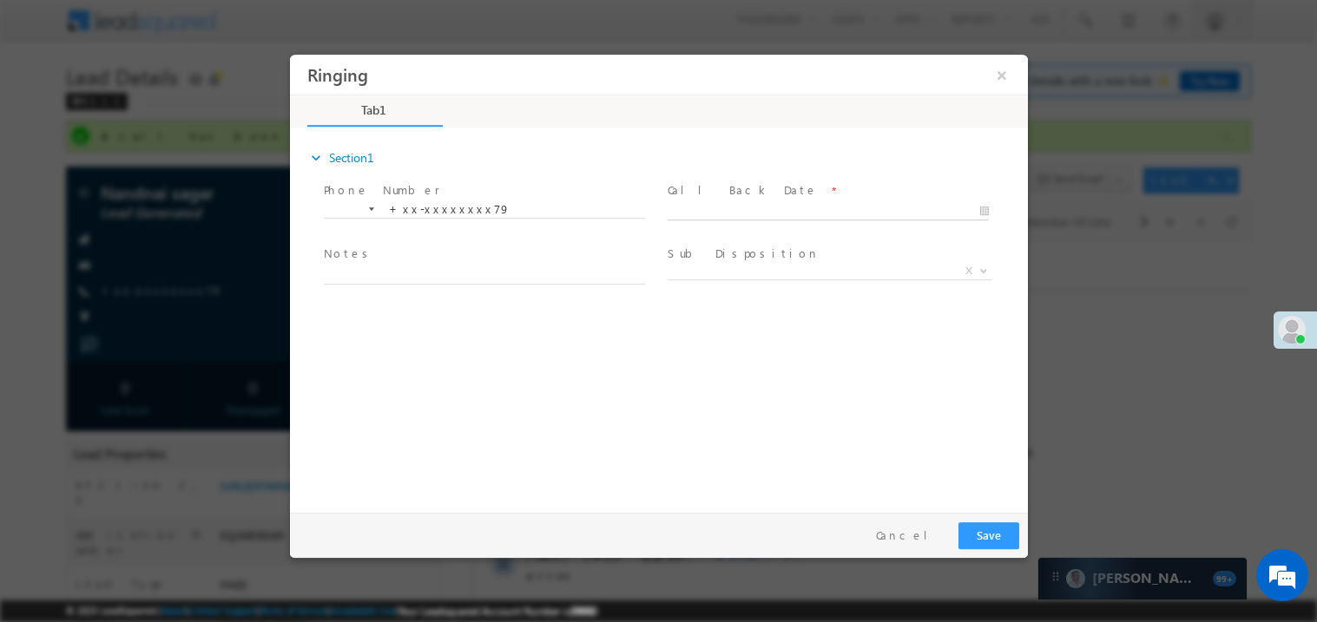
click at [726, 213] on body "Ringing ×" at bounding box center [658, 279] width 738 height 450
type input "09/02/25 12:46 PM"
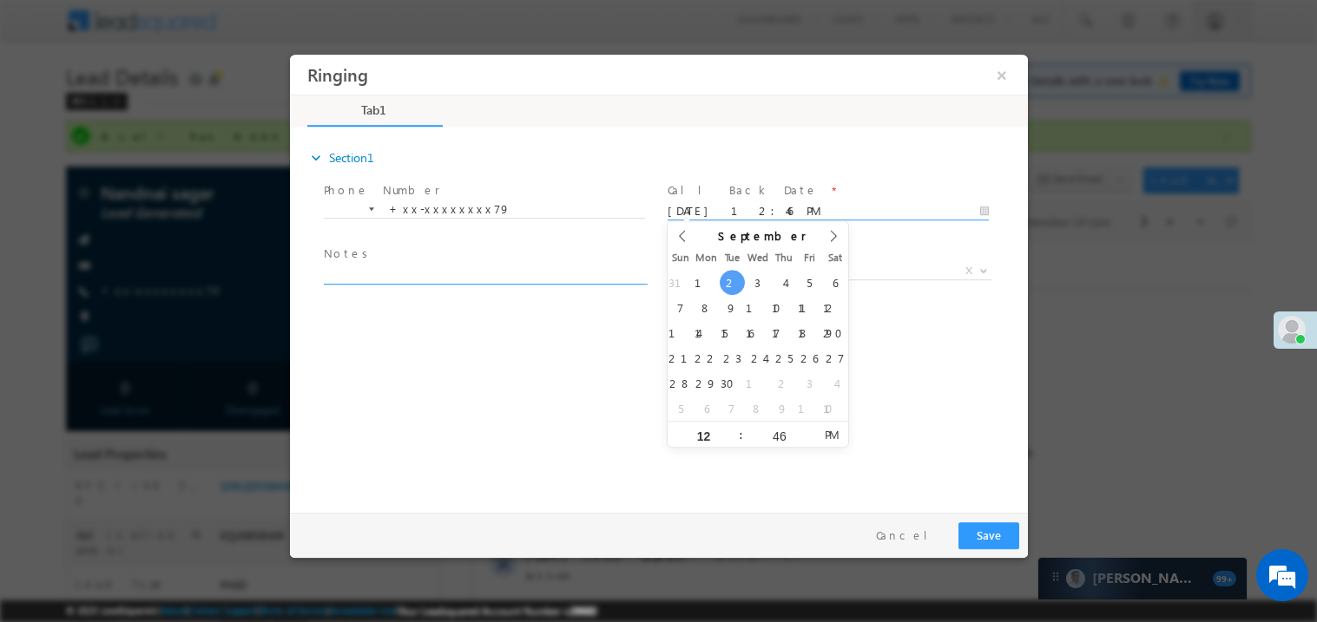
click at [420, 279] on textarea at bounding box center [483, 274] width 321 height 20
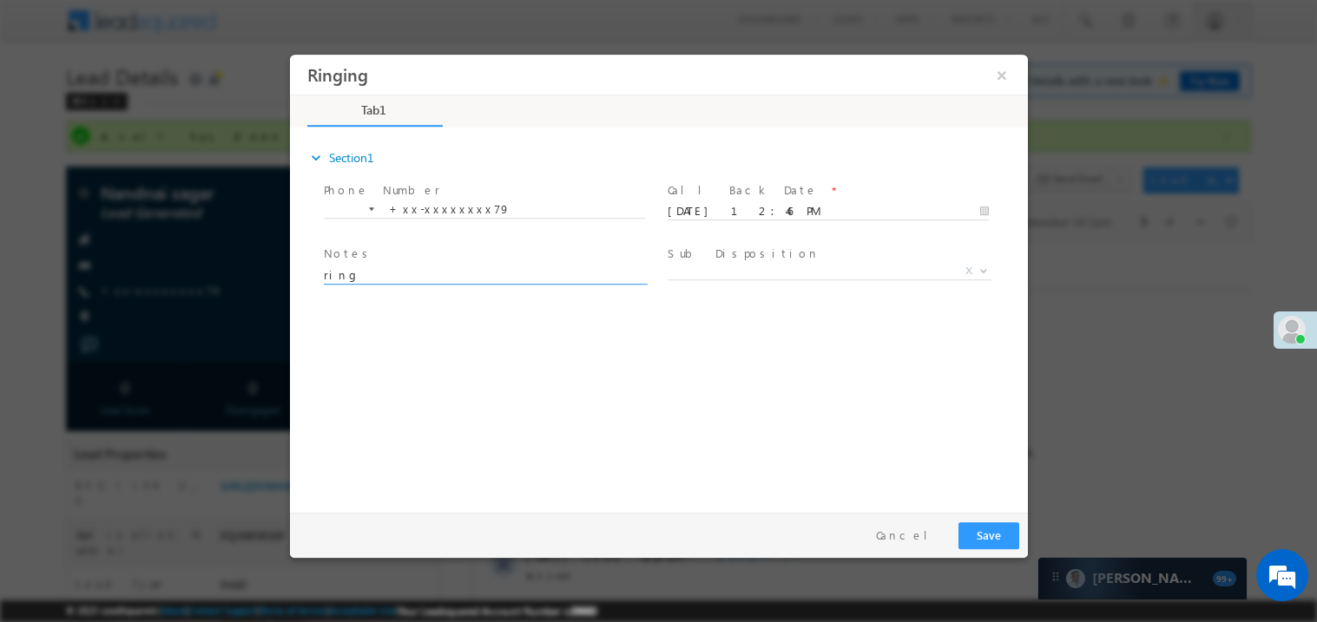
type textarea "ring"
click at [998, 529] on button "Save" at bounding box center [987, 535] width 61 height 27
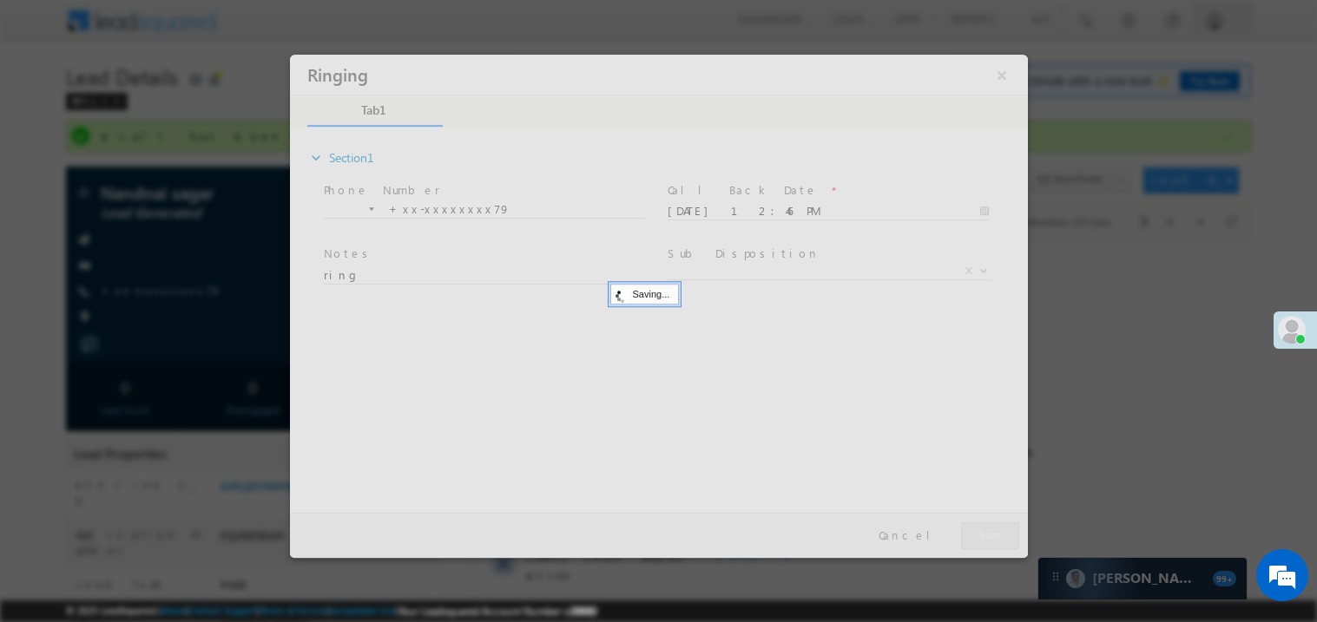
click at [998, 529] on div at bounding box center [658, 305] width 738 height 503
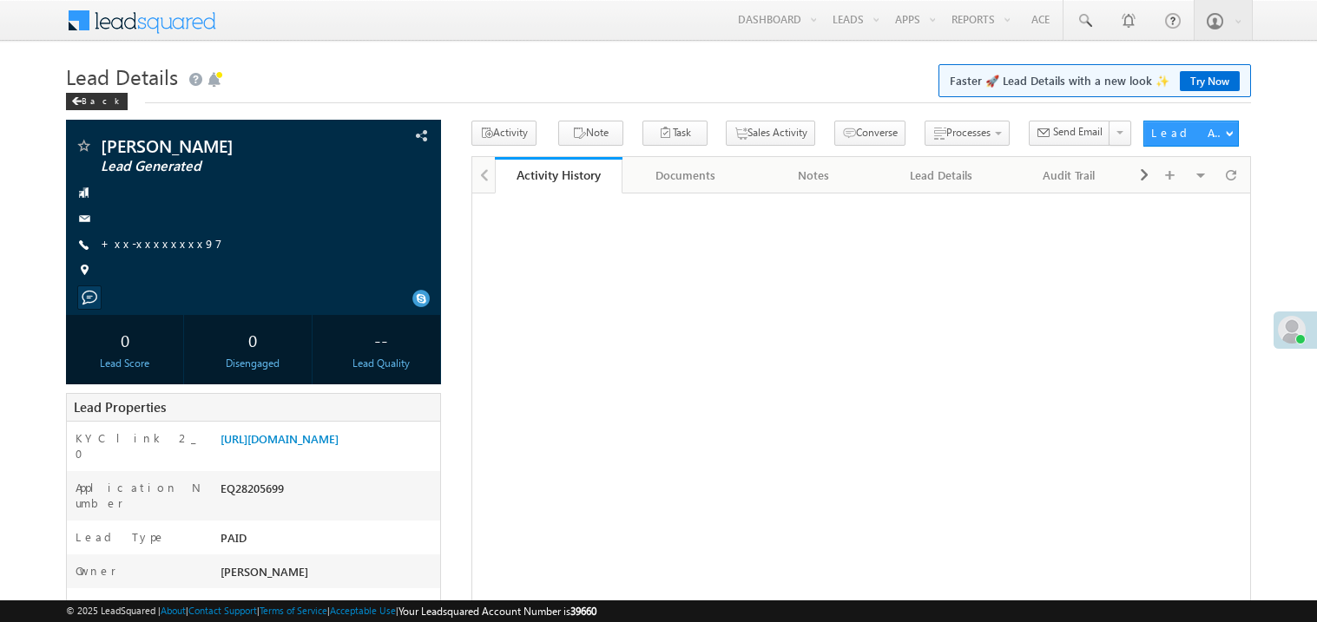
click at [145, 242] on link "+xx-xxxxxxxx97" at bounding box center [162, 243] width 122 height 15
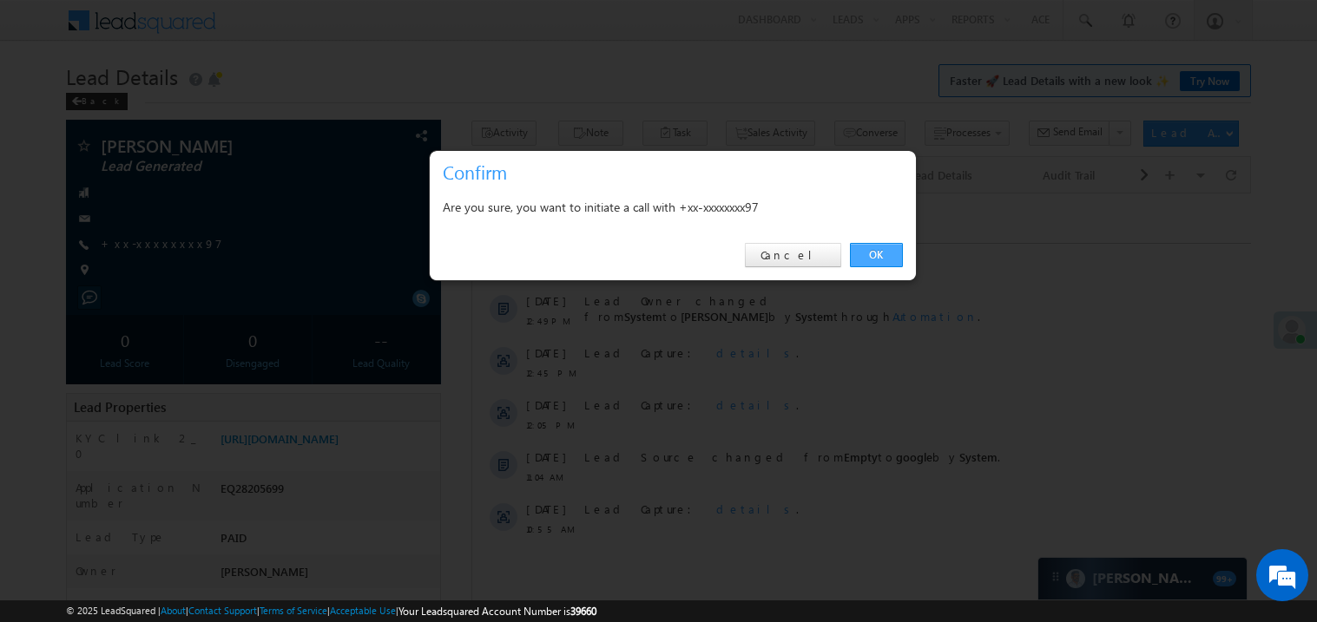
click at [877, 257] on link "OK" at bounding box center [876, 255] width 53 height 24
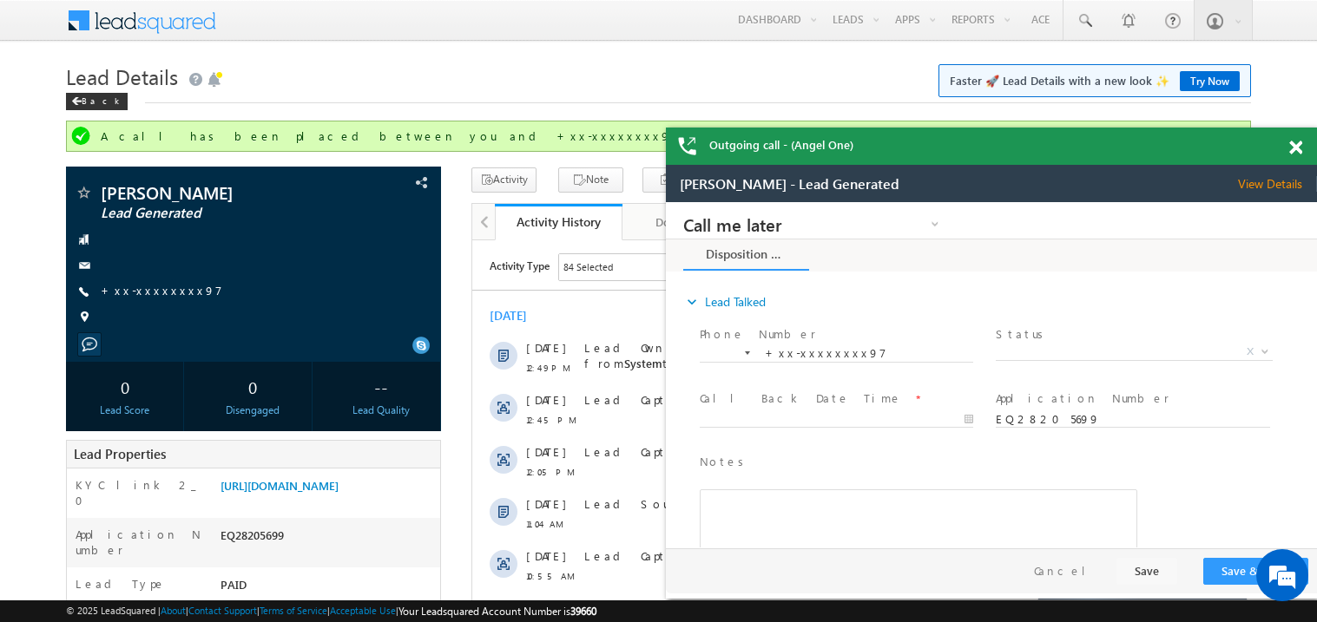
click at [1298, 155] on div at bounding box center [1304, 145] width 23 height 34
click at [1294, 153] on span at bounding box center [1295, 148] width 13 height 15
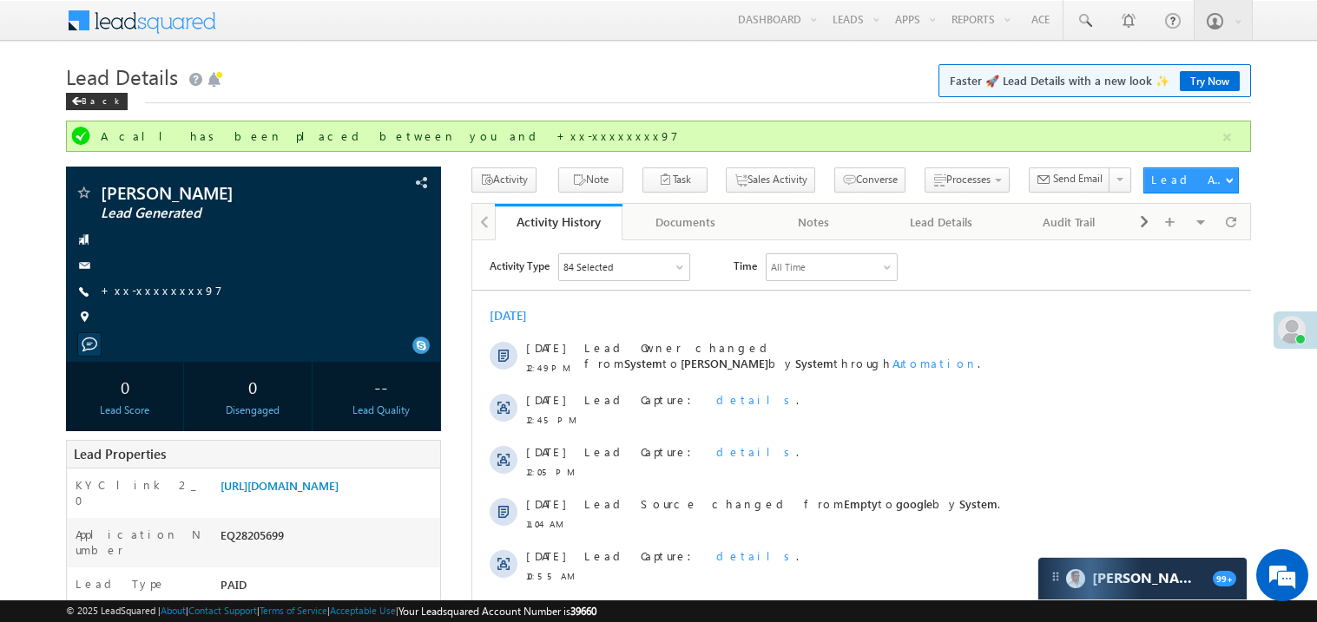
click at [803, 84] on h1 "Lead Details Faster 🚀 Lead Details with a new look ✨ Try Now" at bounding box center [658, 75] width 1185 height 34
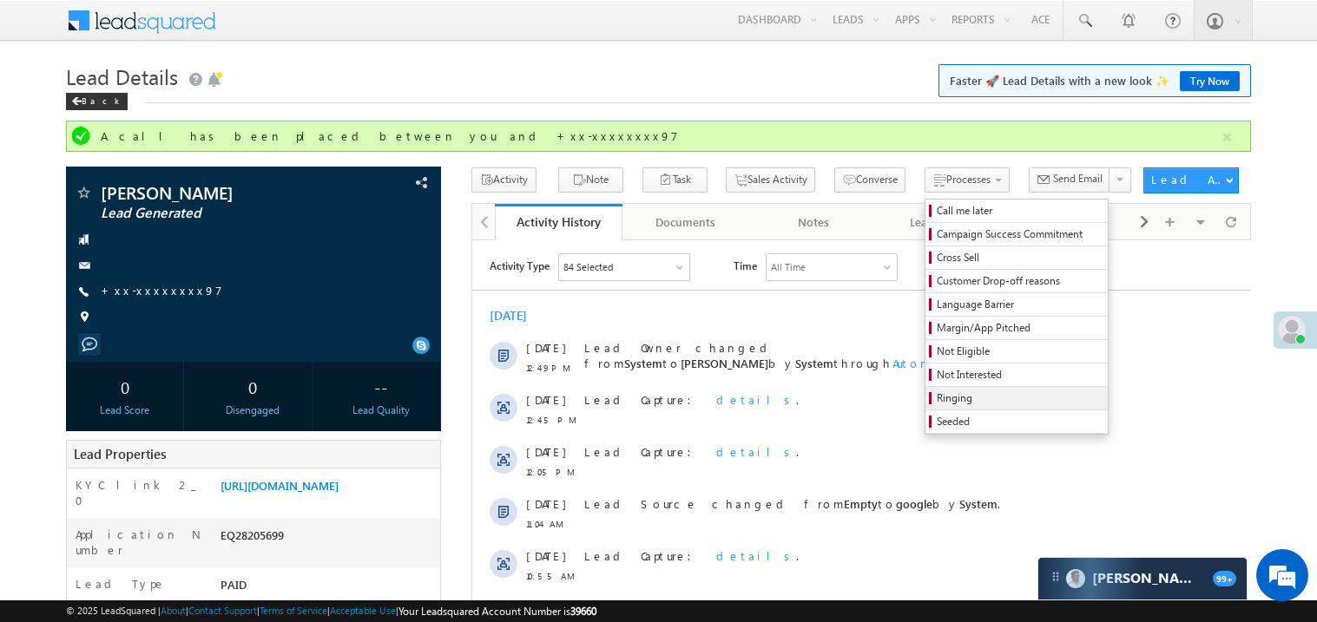
click at [954, 401] on span "Ringing" at bounding box center [1018, 399] width 165 height 16
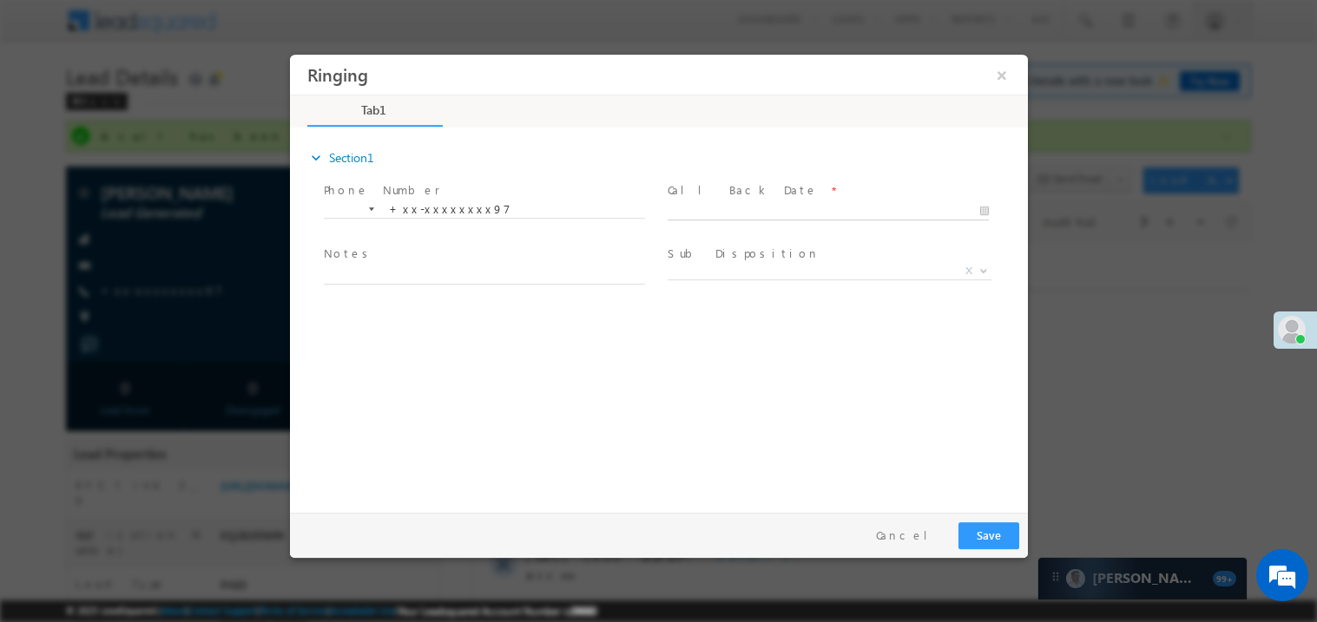
click at [719, 218] on body "Ringing ×" at bounding box center [658, 279] width 738 height 450
type input "09/02/25 12:57 PM"
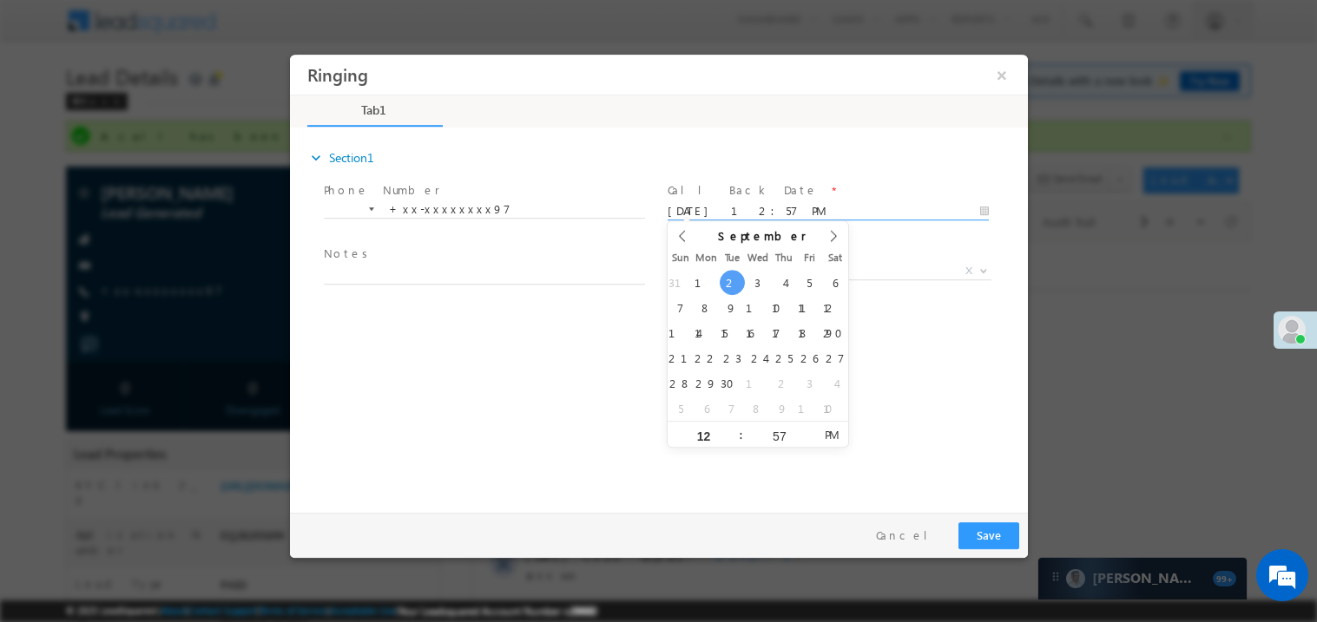
click at [408, 283] on span at bounding box center [483, 292] width 320 height 19
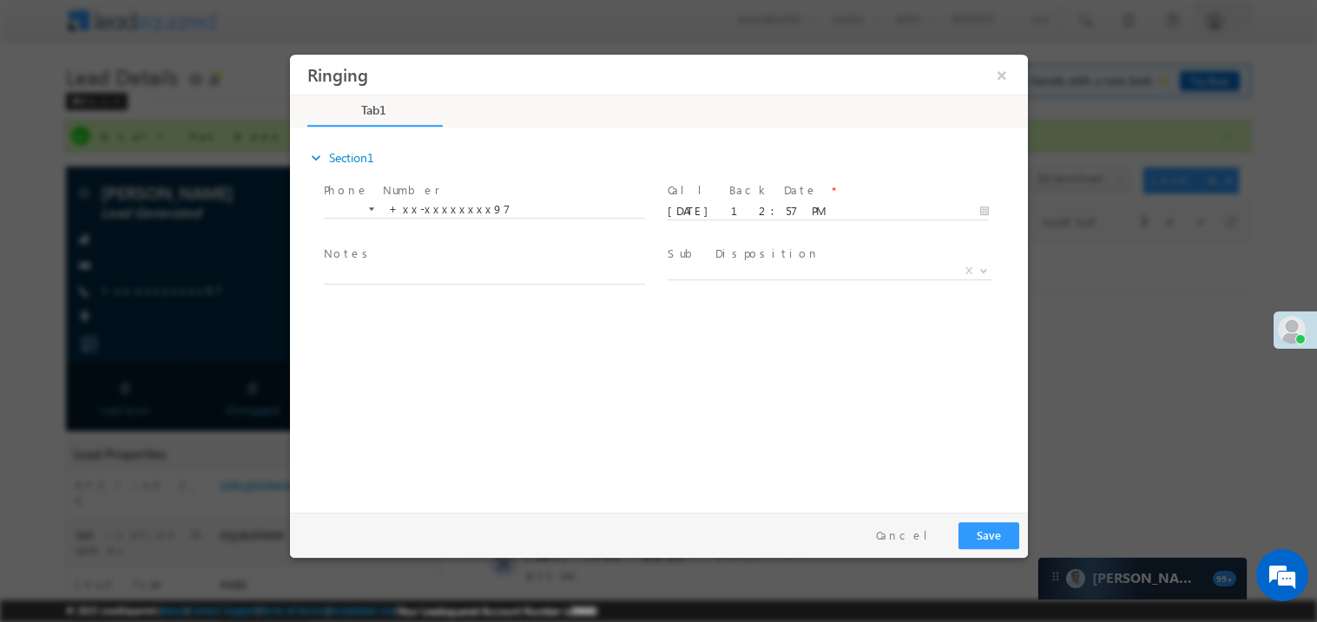
click at [405, 283] on span at bounding box center [483, 292] width 320 height 19
click at [398, 280] on textarea at bounding box center [483, 274] width 321 height 20
type textarea "ring"
click at [984, 536] on button "Save" at bounding box center [987, 535] width 61 height 27
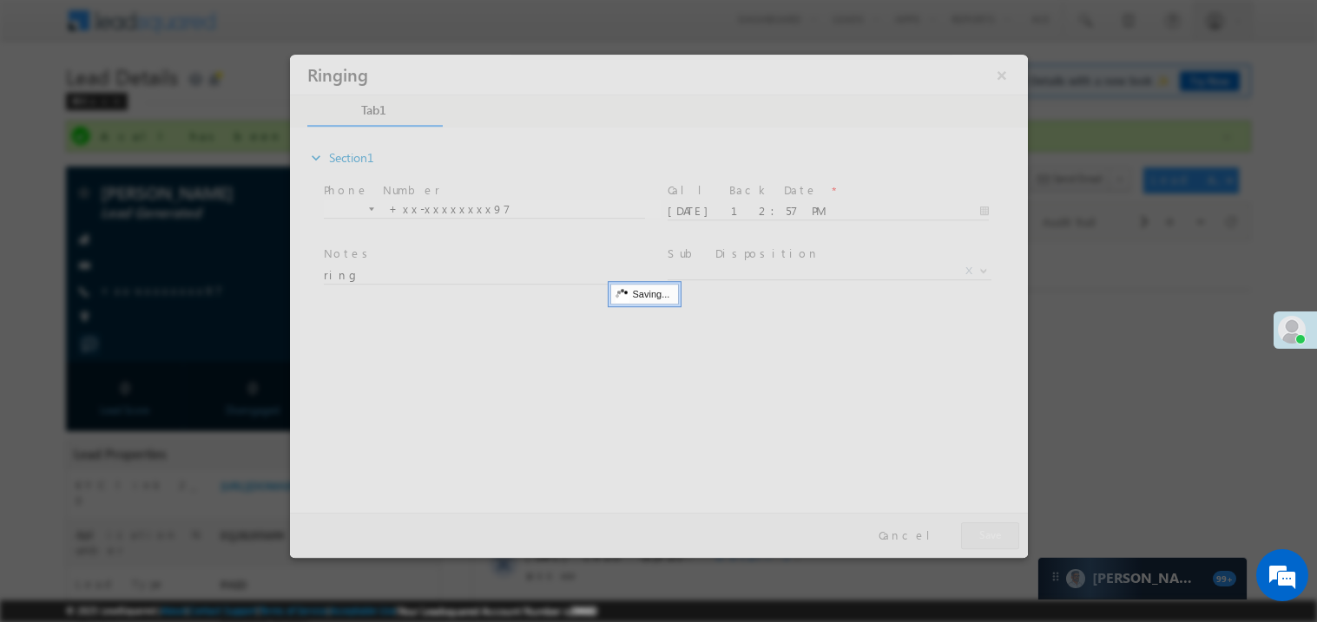
click at [984, 536] on div at bounding box center [658, 305] width 738 height 503
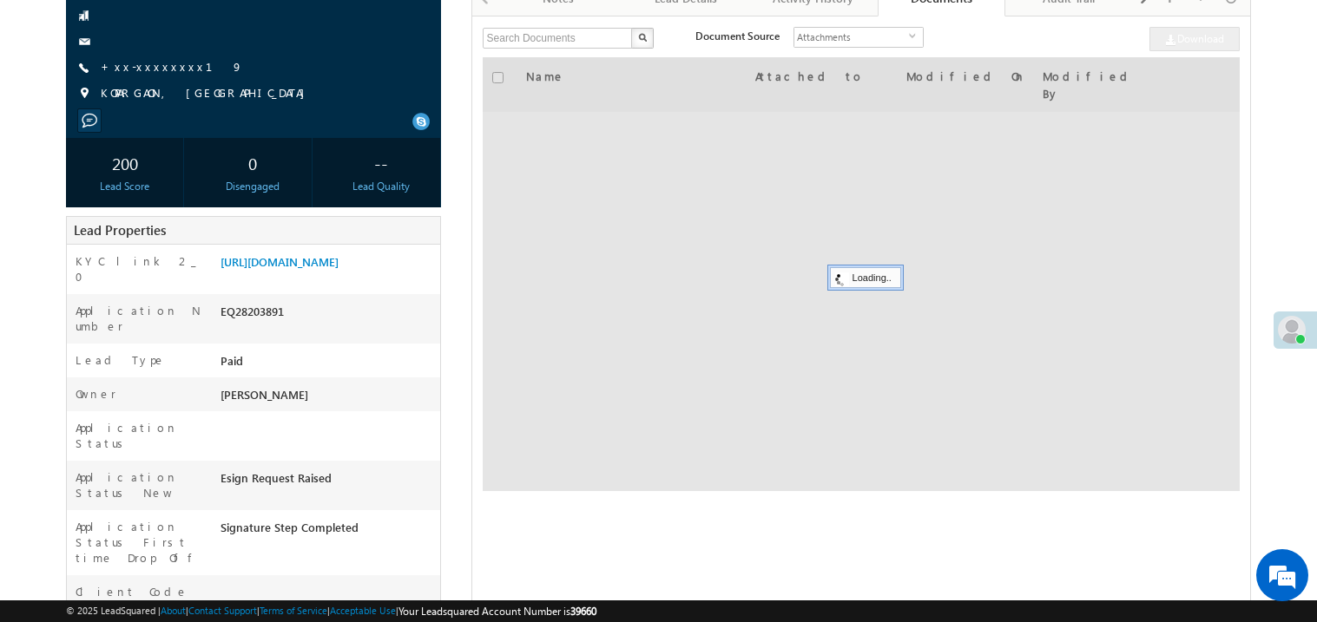
scroll to position [173, 0]
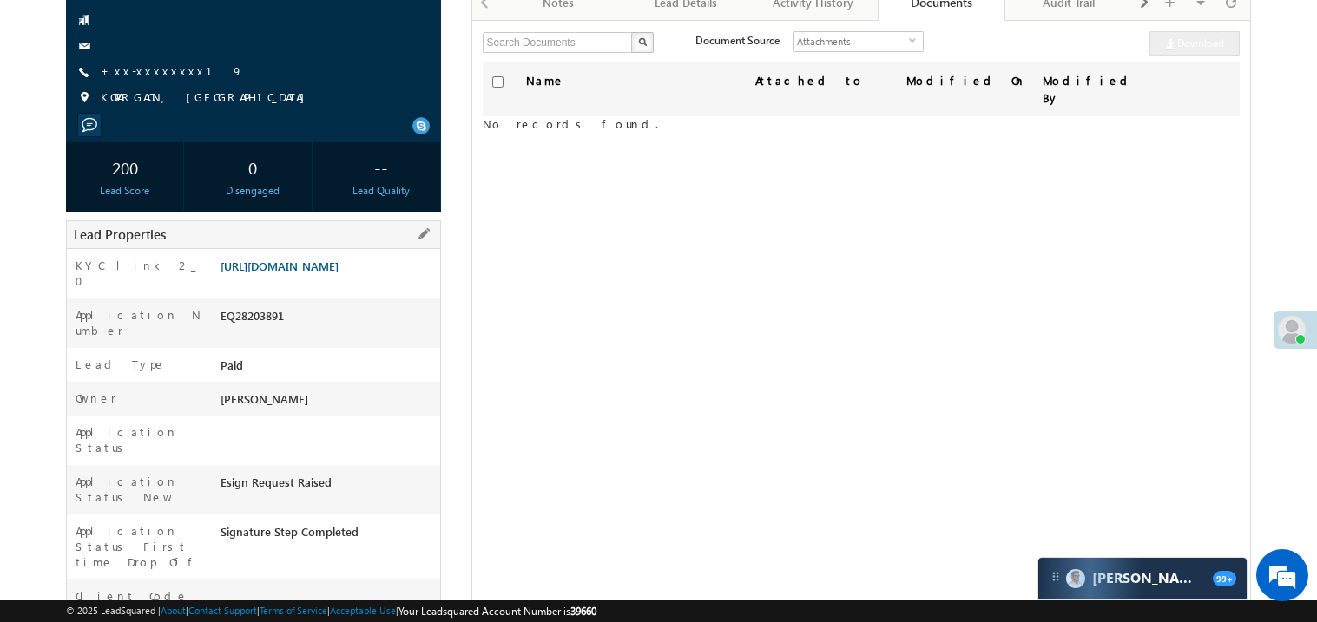
click at [311, 273] on link "https://angelbroking1-pk3em7sa.customui-test.leadsquared.com?leadId=43a80c49-9b…" at bounding box center [279, 266] width 118 height 15
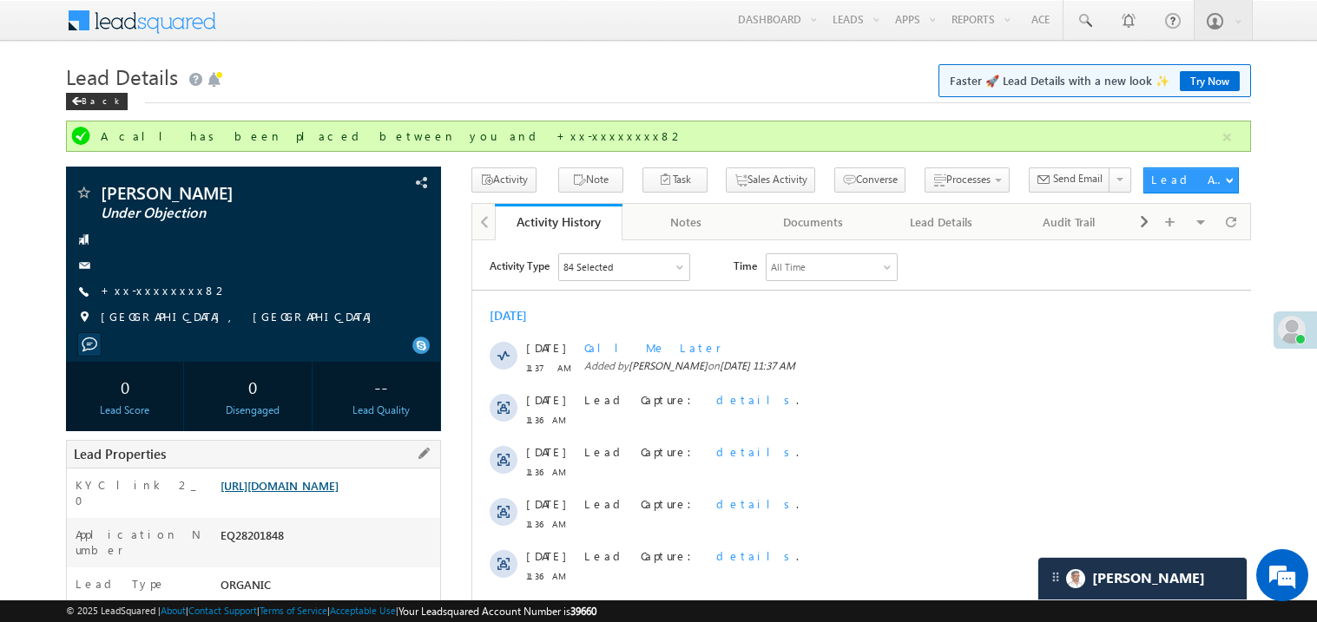
click at [312, 488] on link "[URL][DOMAIN_NAME]" at bounding box center [279, 485] width 118 height 15
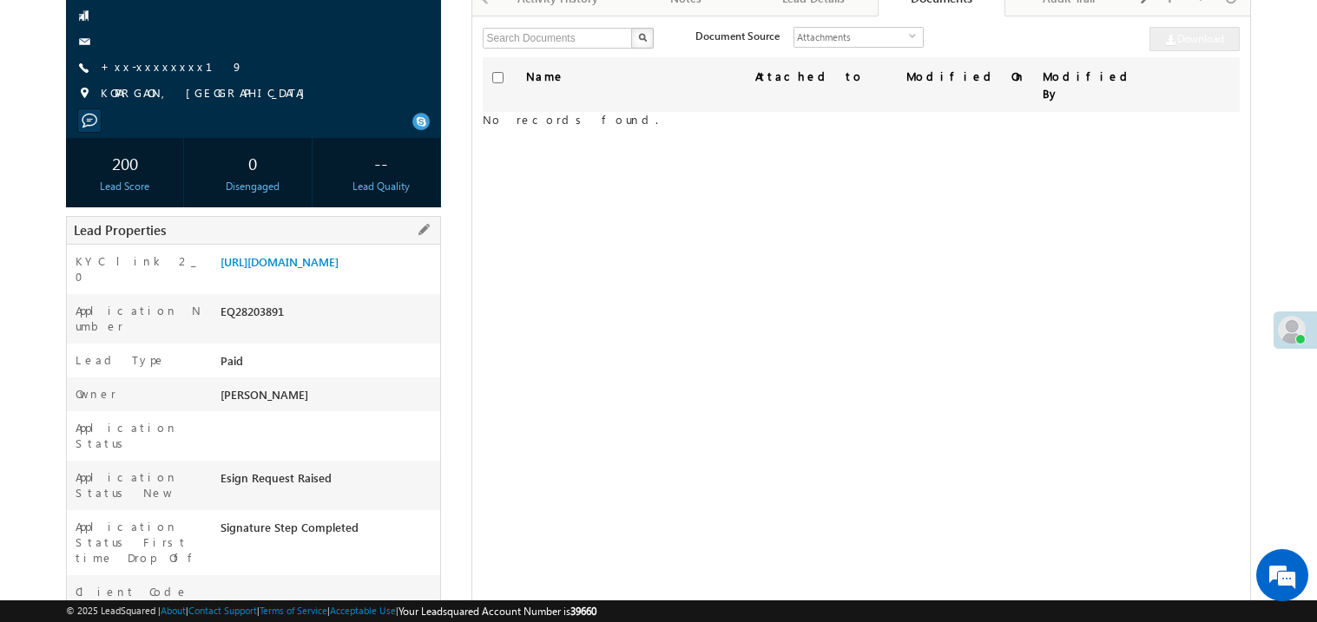
scroll to position [173, 0]
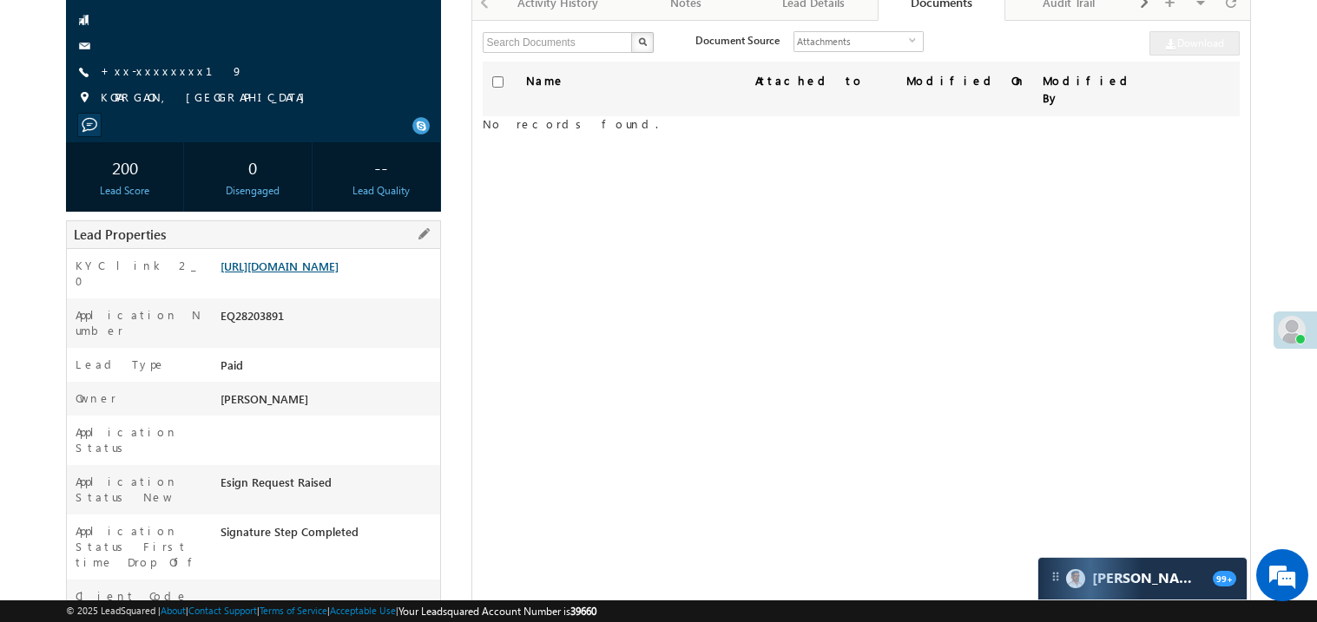
click at [303, 271] on link "[URL][DOMAIN_NAME]" at bounding box center [279, 266] width 118 height 15
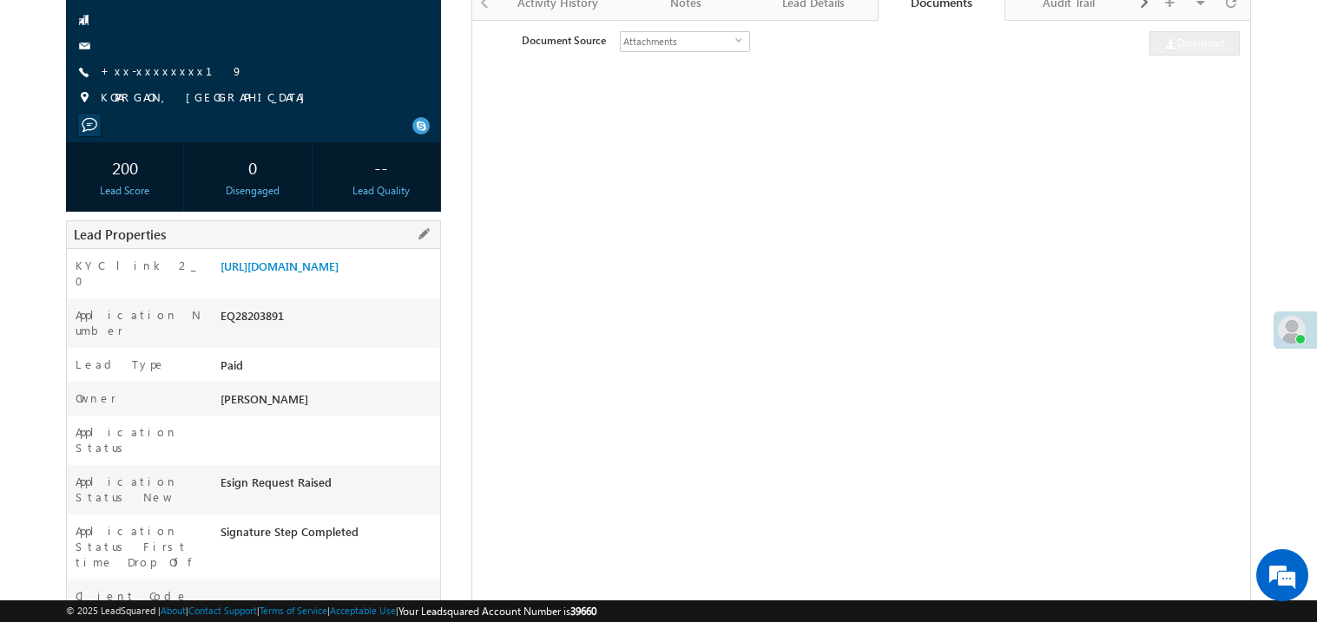
scroll to position [173, 0]
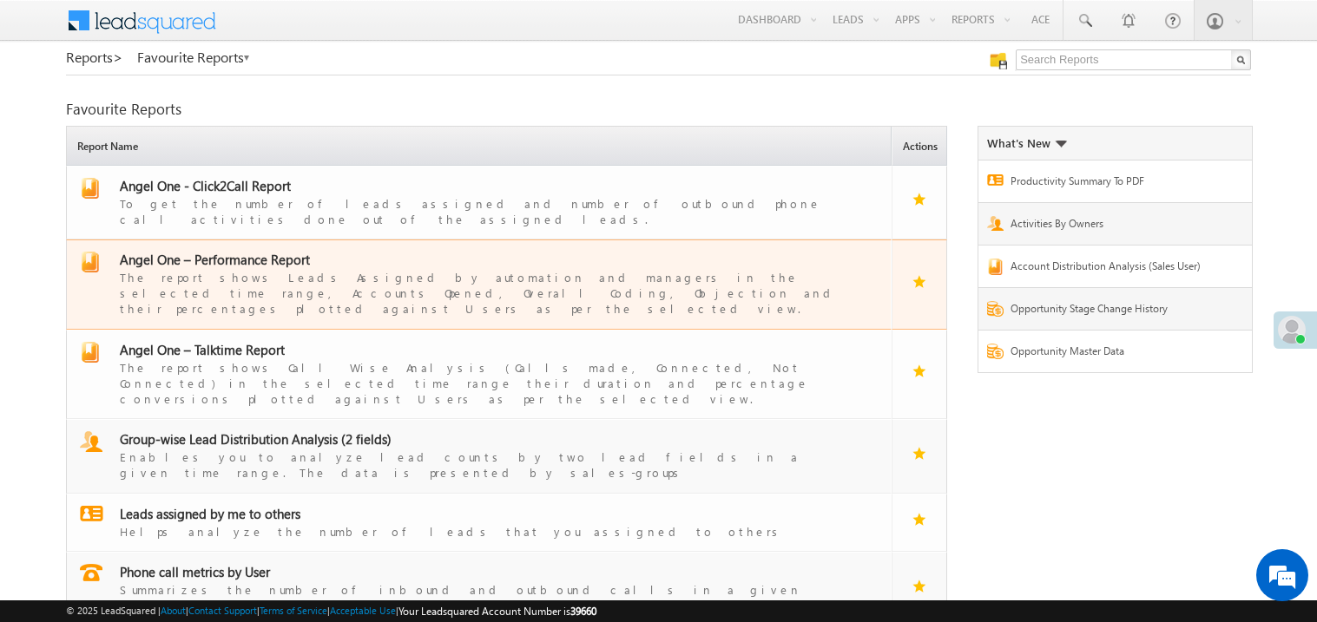
click at [253, 251] on span "Angel One – Performance Report" at bounding box center [215, 259] width 190 height 17
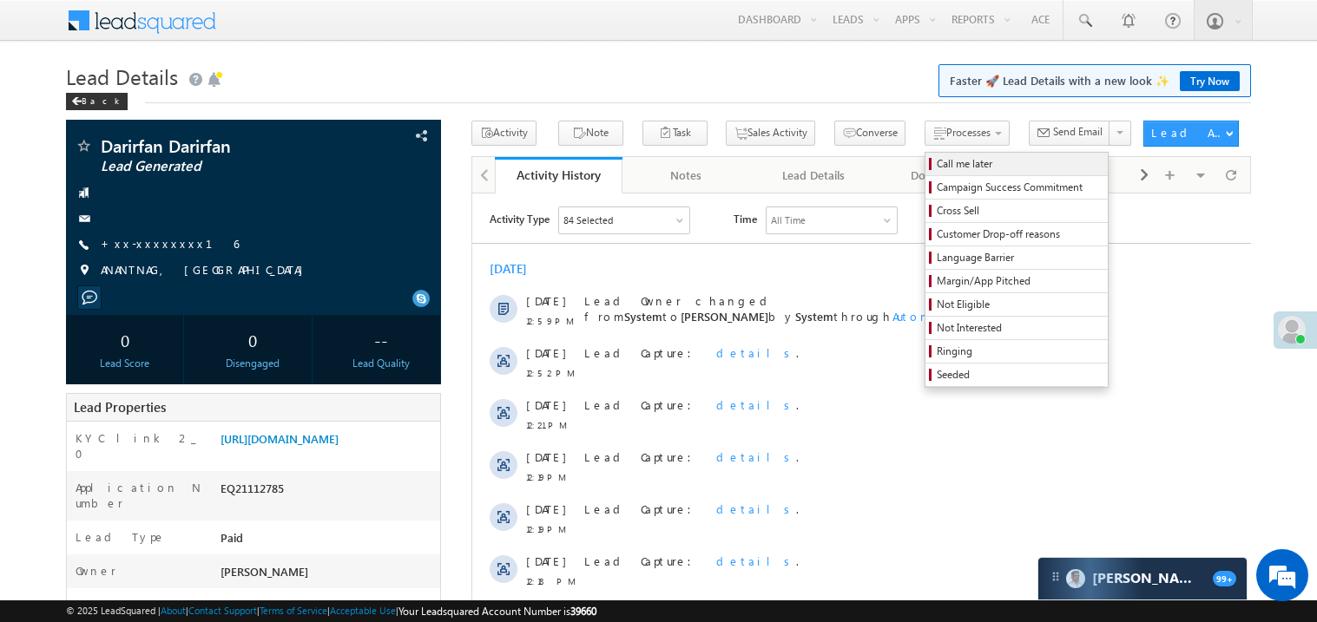
click at [936, 161] on span "Call me later" at bounding box center [1018, 164] width 165 height 16
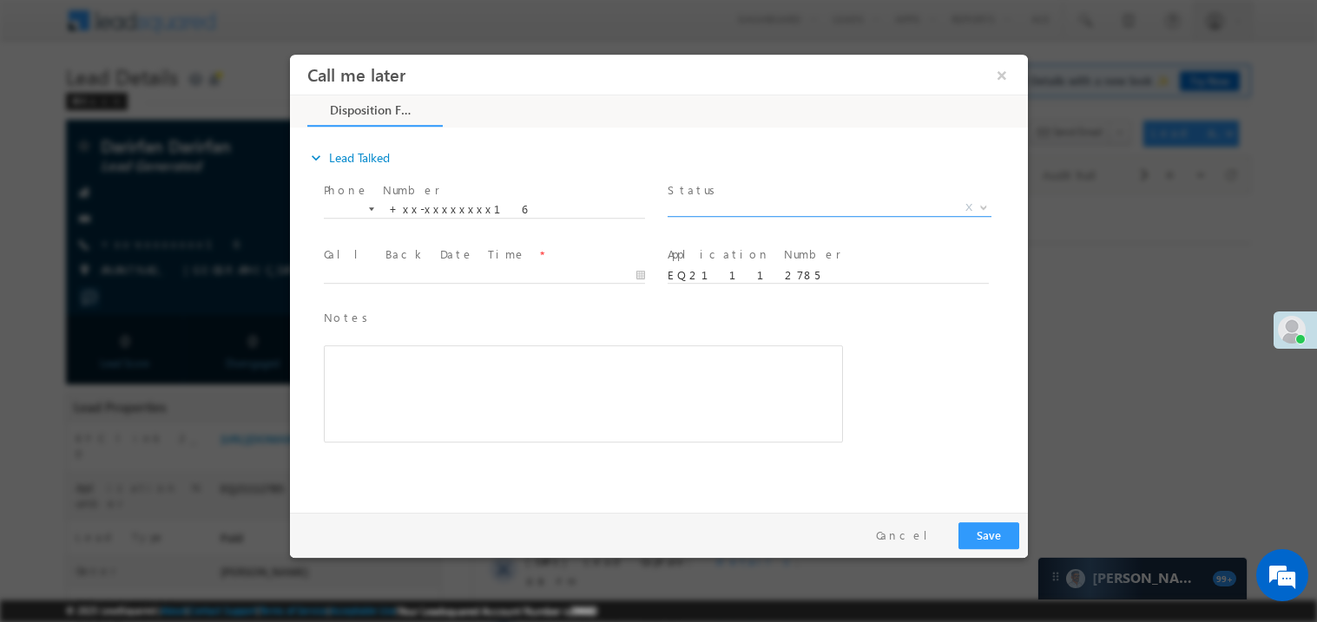
click at [721, 206] on span "X" at bounding box center [829, 207] width 324 height 17
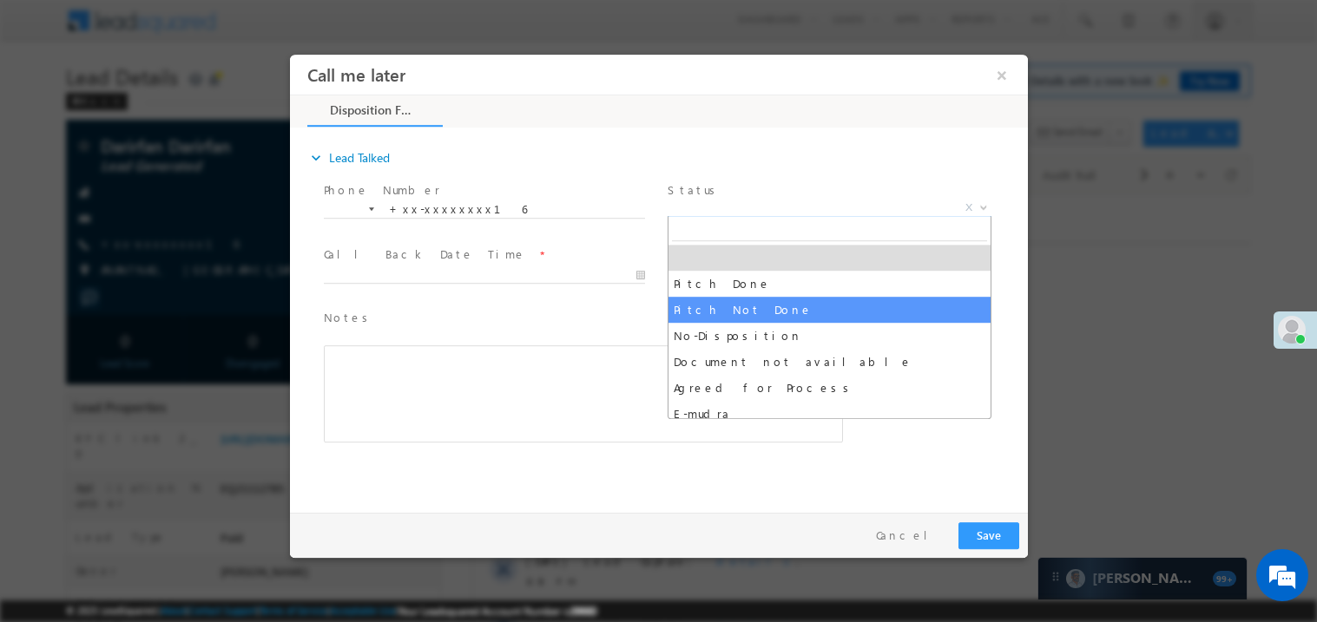
select select "Pitch Not Done"
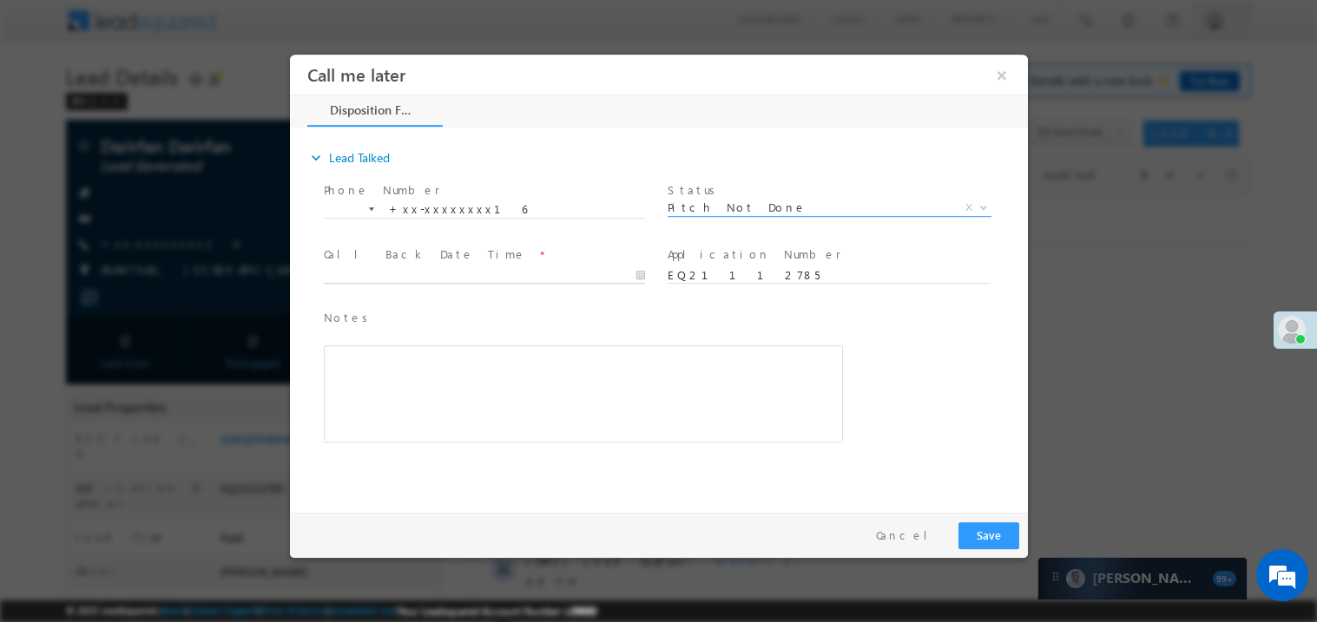
click at [391, 279] on body "Call me later ×" at bounding box center [658, 279] width 738 height 450
type input "09/02/25 1:24 PM"
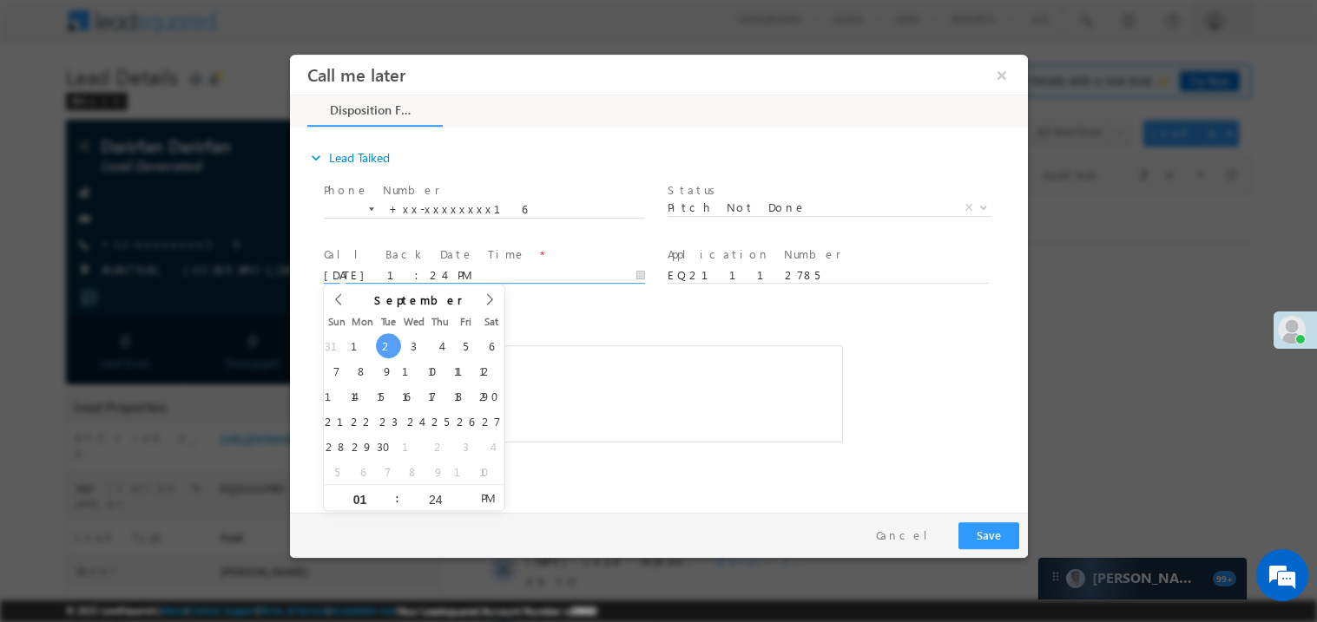
click at [568, 345] on div "Rich Text Editor, 40788eee-0fb2-11ec-a811-0adc8a9d82c2__tab1__section1__Notes__…" at bounding box center [582, 393] width 519 height 97
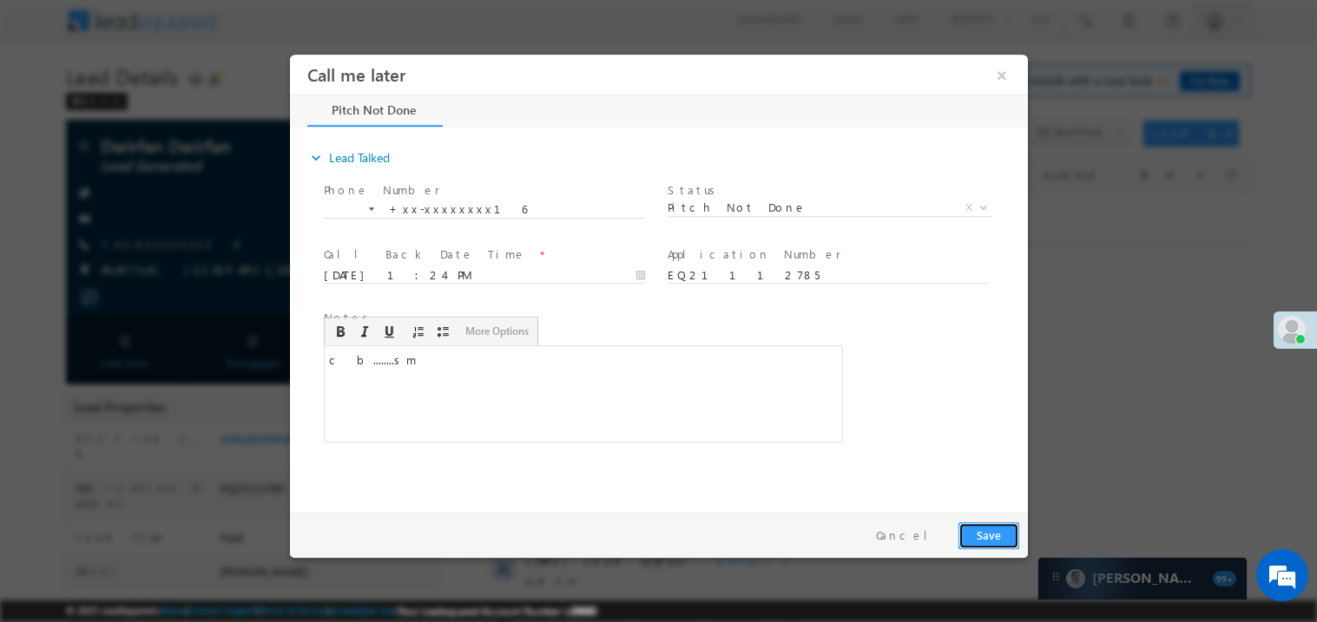
click at [986, 524] on button "Save" at bounding box center [987, 535] width 61 height 27
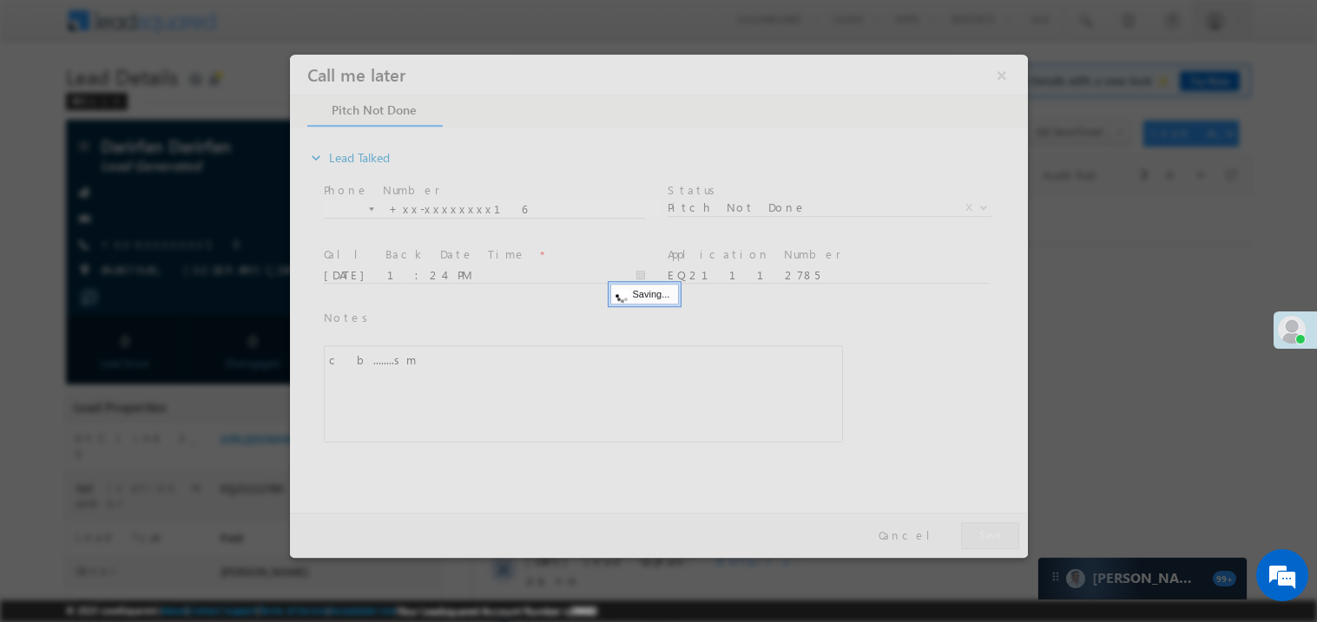
click at [986, 524] on div at bounding box center [658, 305] width 738 height 503
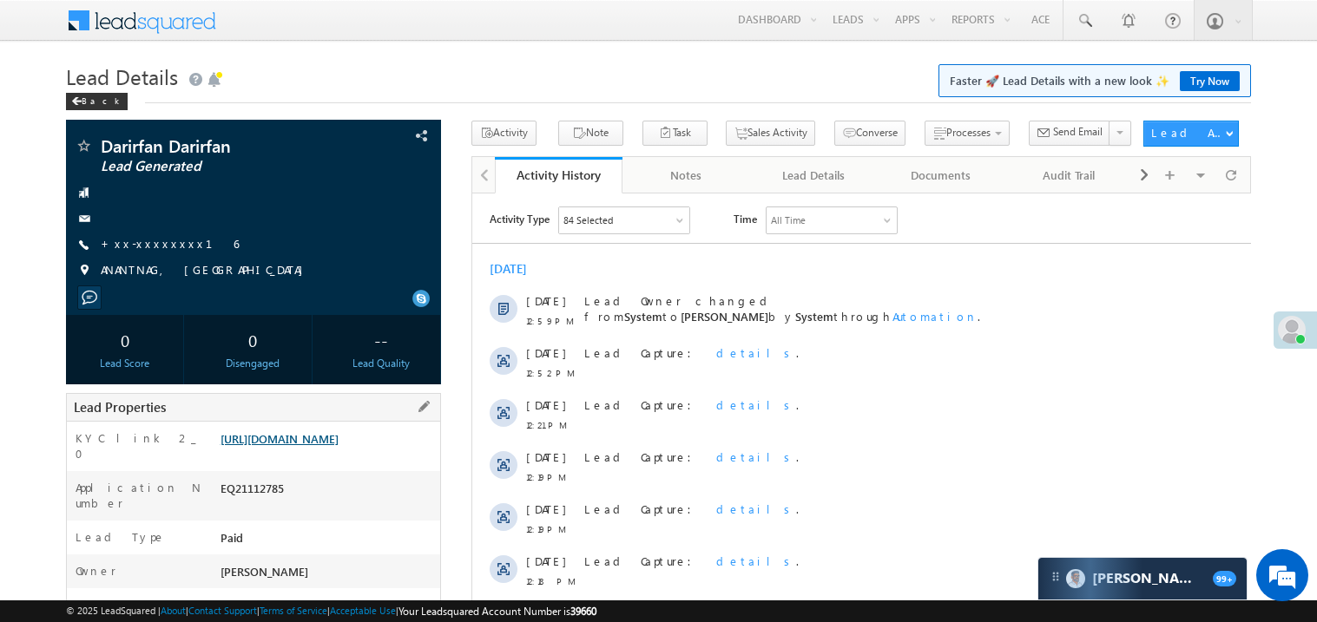
click at [269, 446] on link "https://angelbroking1-pk3em7sa.customui-test.leadsquared.com?leadId=4a552dc7-b7…" at bounding box center [279, 438] width 118 height 15
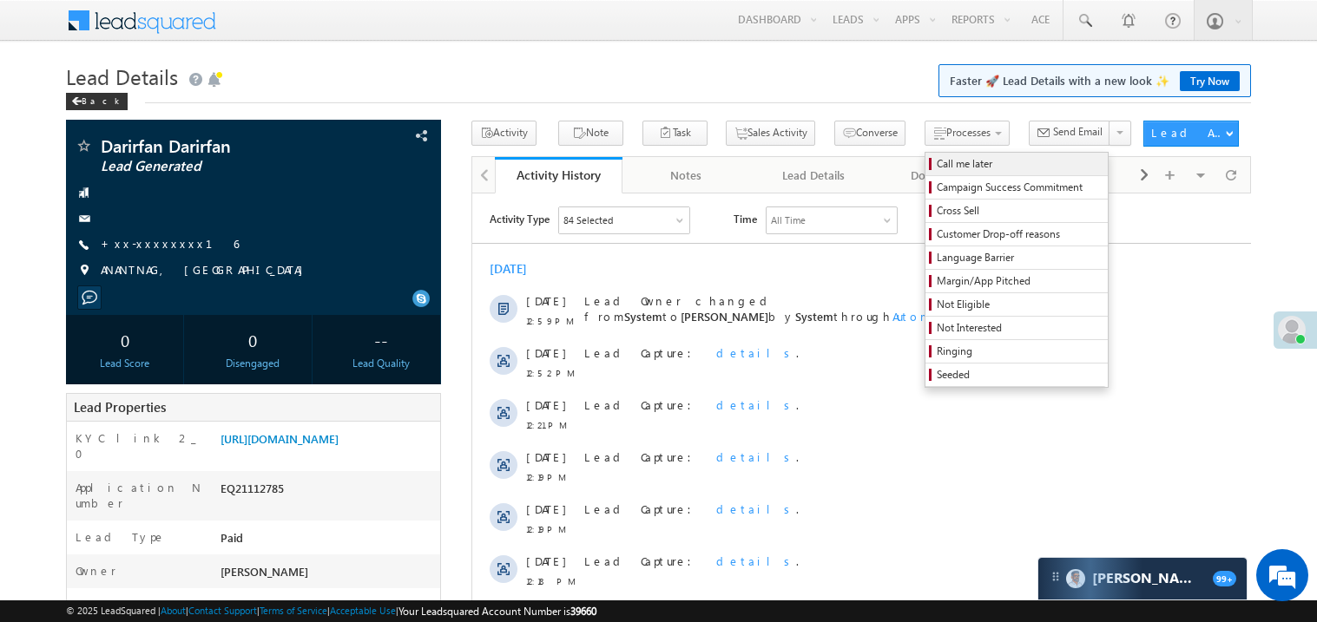
click at [936, 171] on span "Call me later" at bounding box center [1018, 164] width 165 height 16
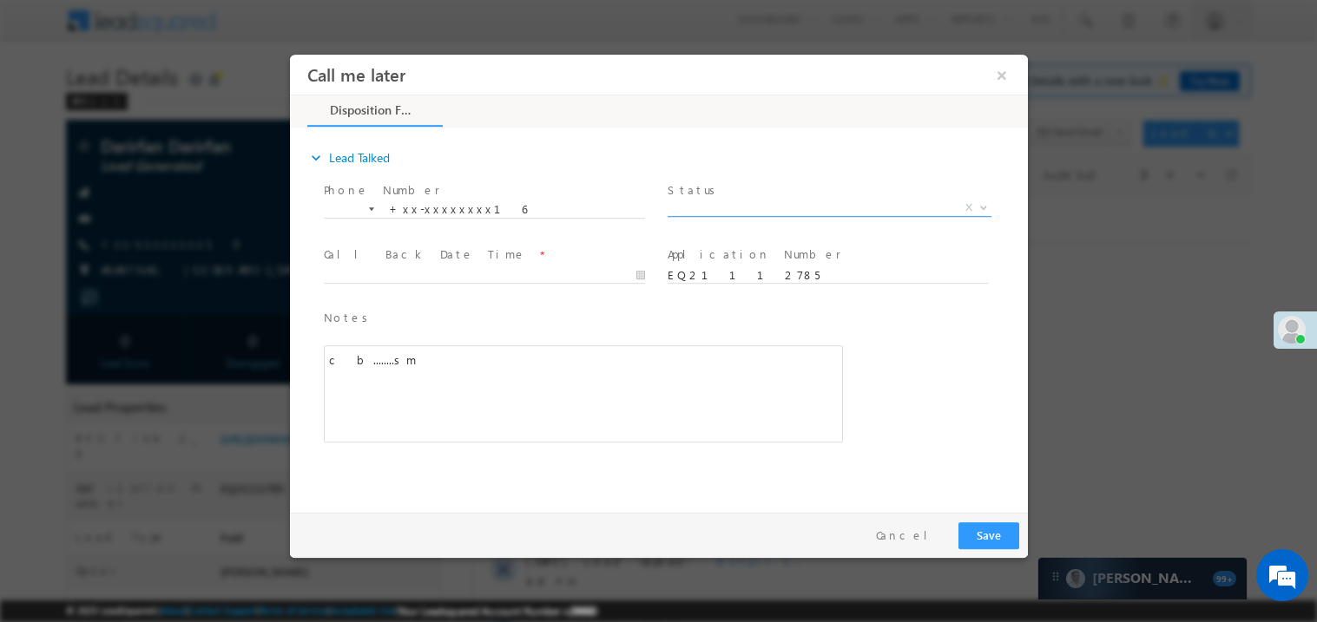
click at [703, 210] on span "X" at bounding box center [829, 207] width 324 height 17
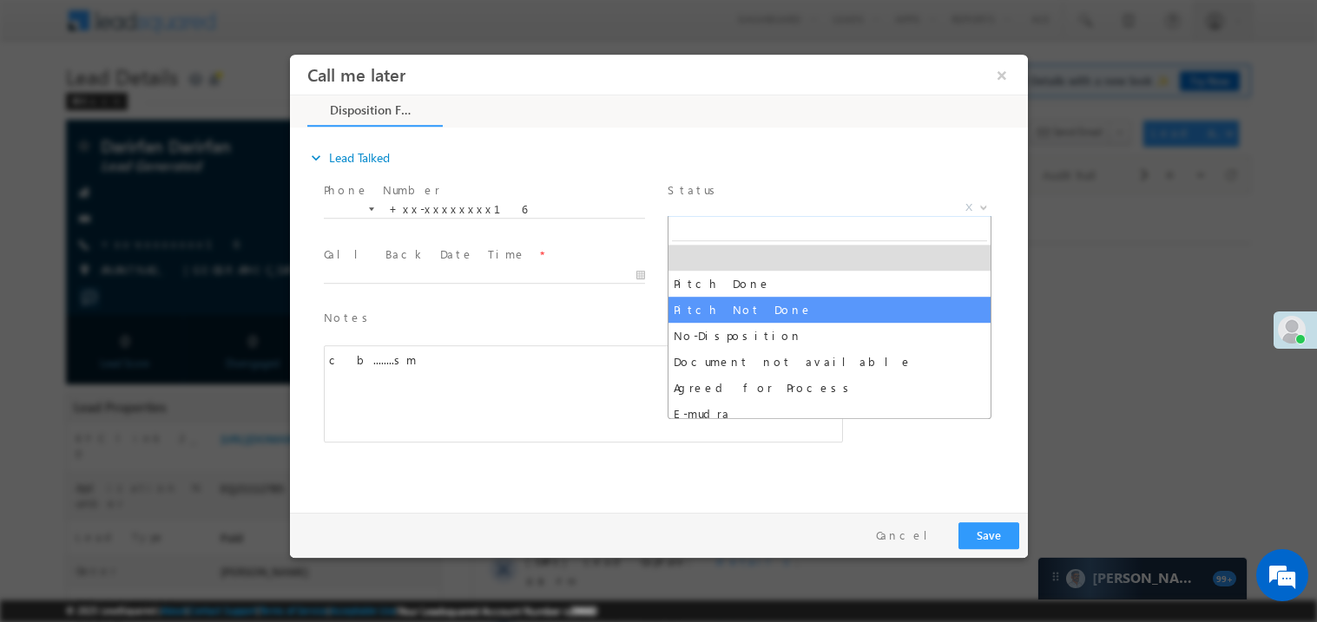
select select "Pitch Not Done"
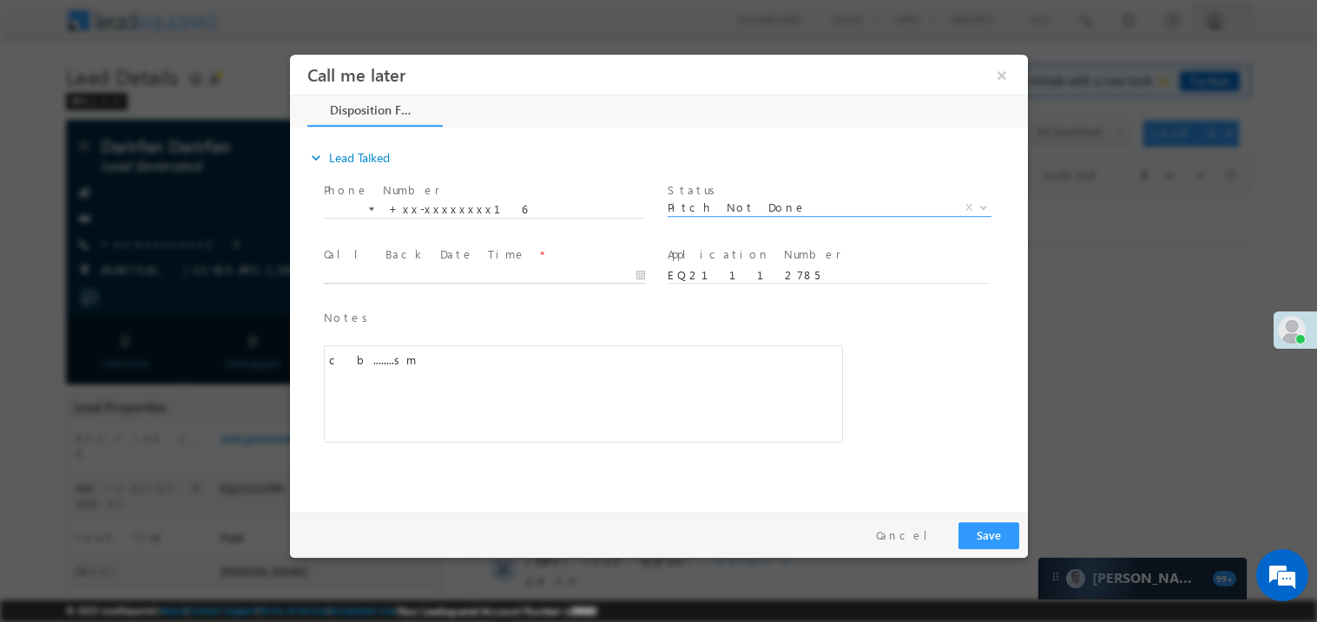
click at [415, 280] on body "Call me later ×" at bounding box center [658, 279] width 738 height 450
type input "09/02/25 1:25 PM"
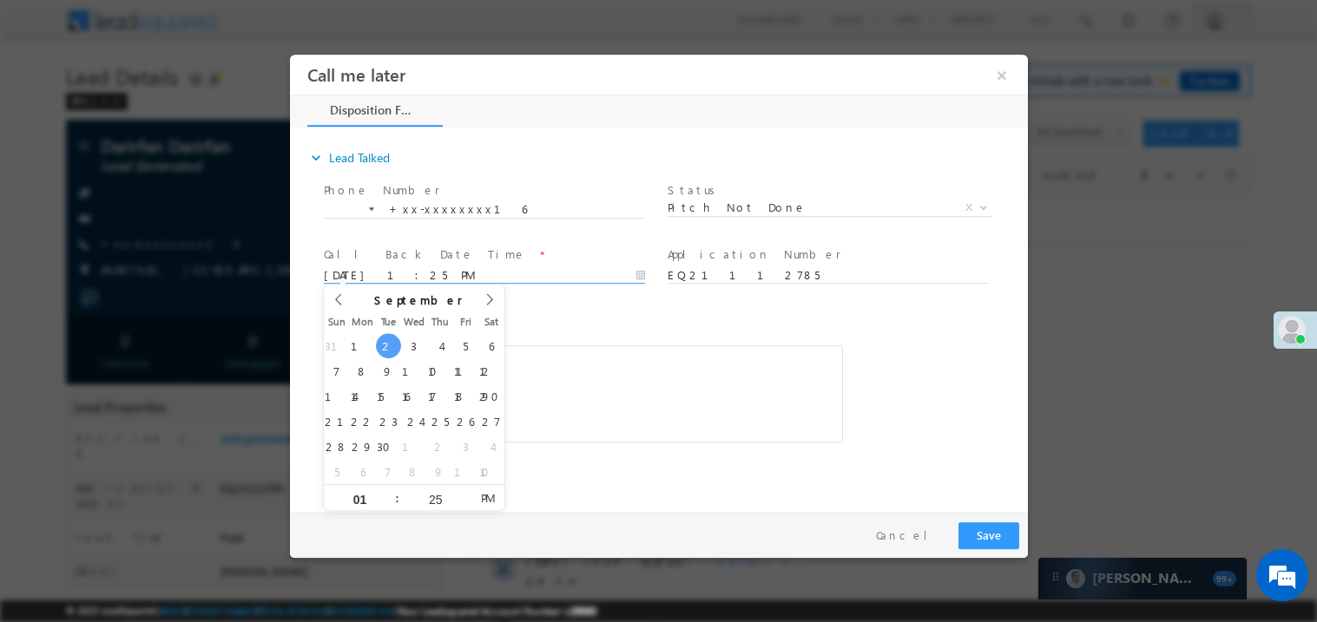
click at [525, 332] on div "Notes * c b........sm Editor toolbars Basic Styles Bold Italic Underline Paragr…" at bounding box center [582, 375] width 519 height 135
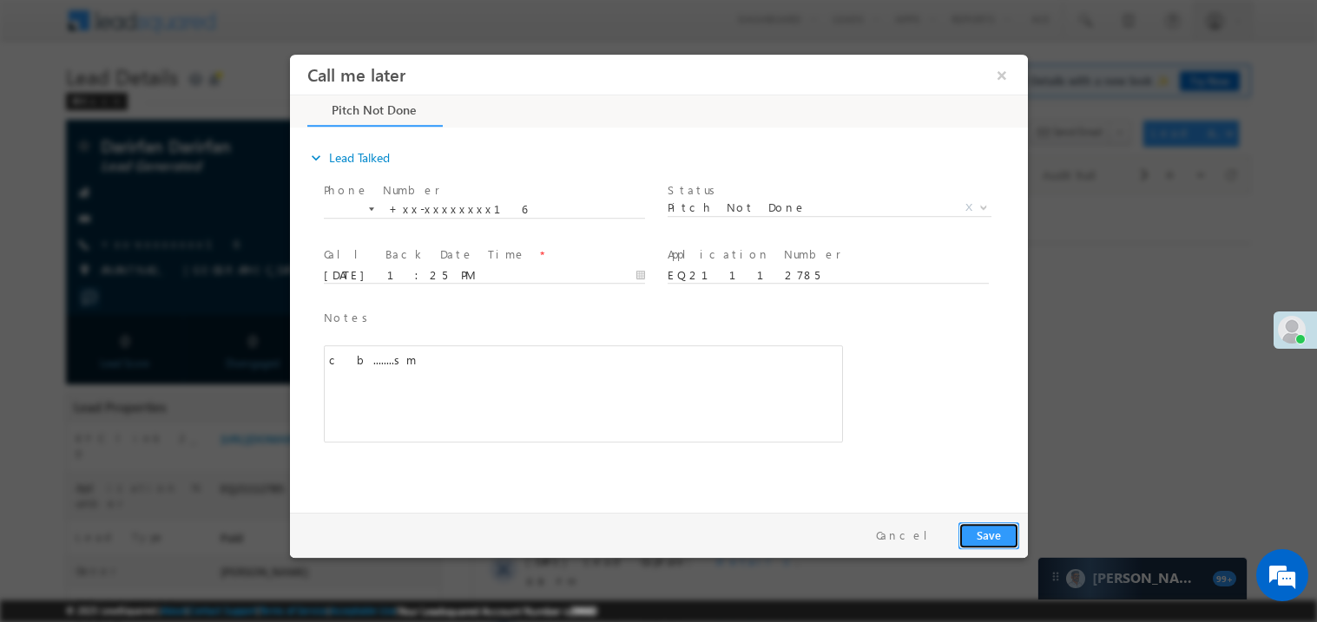
click at [981, 532] on button "Save" at bounding box center [987, 535] width 61 height 27
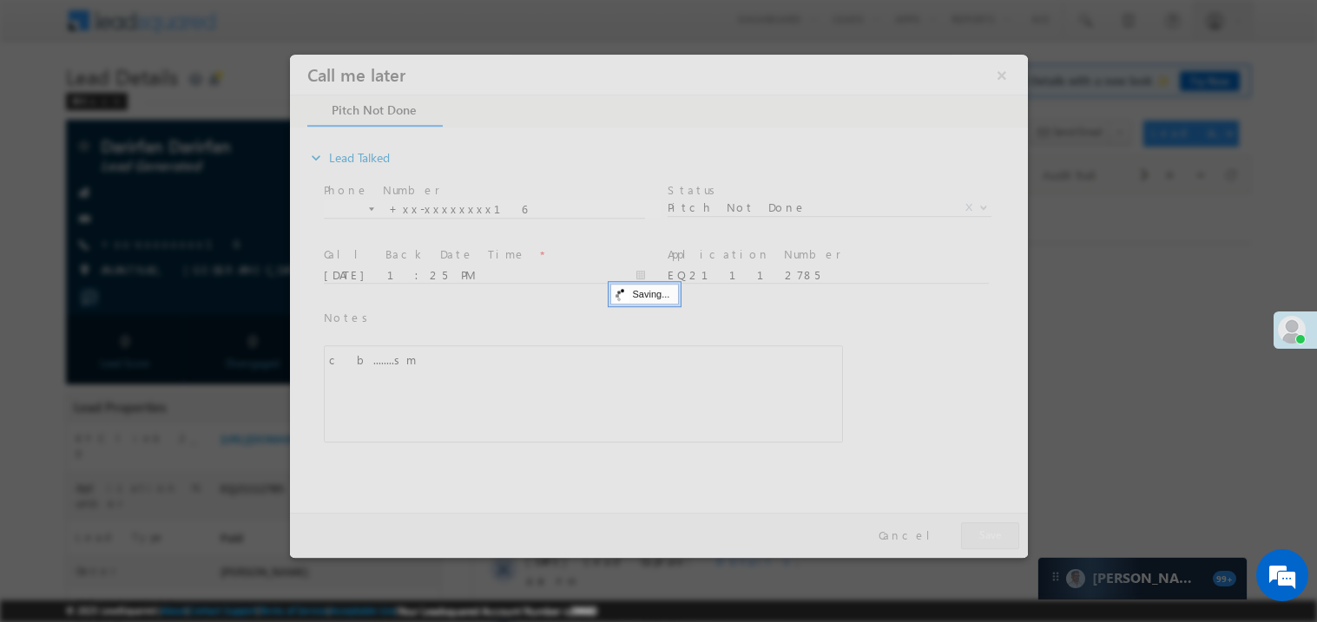
click at [981, 532] on div at bounding box center [658, 305] width 738 height 503
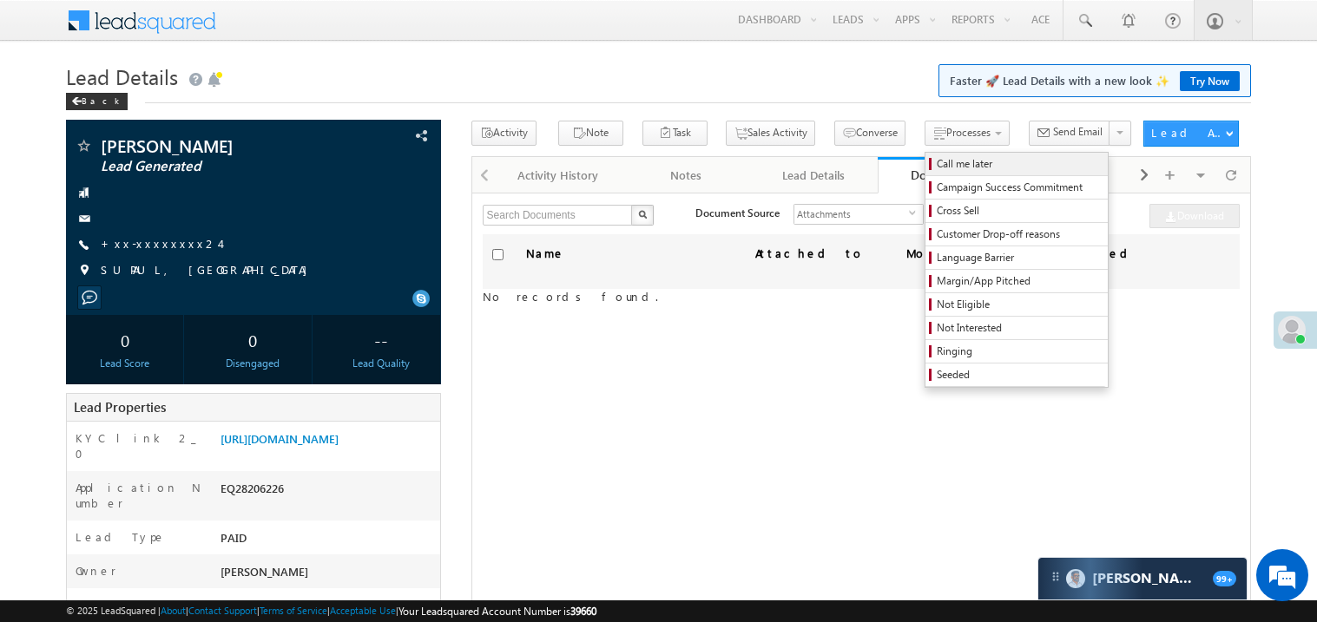
click at [936, 163] on span "Call me later" at bounding box center [1018, 164] width 165 height 16
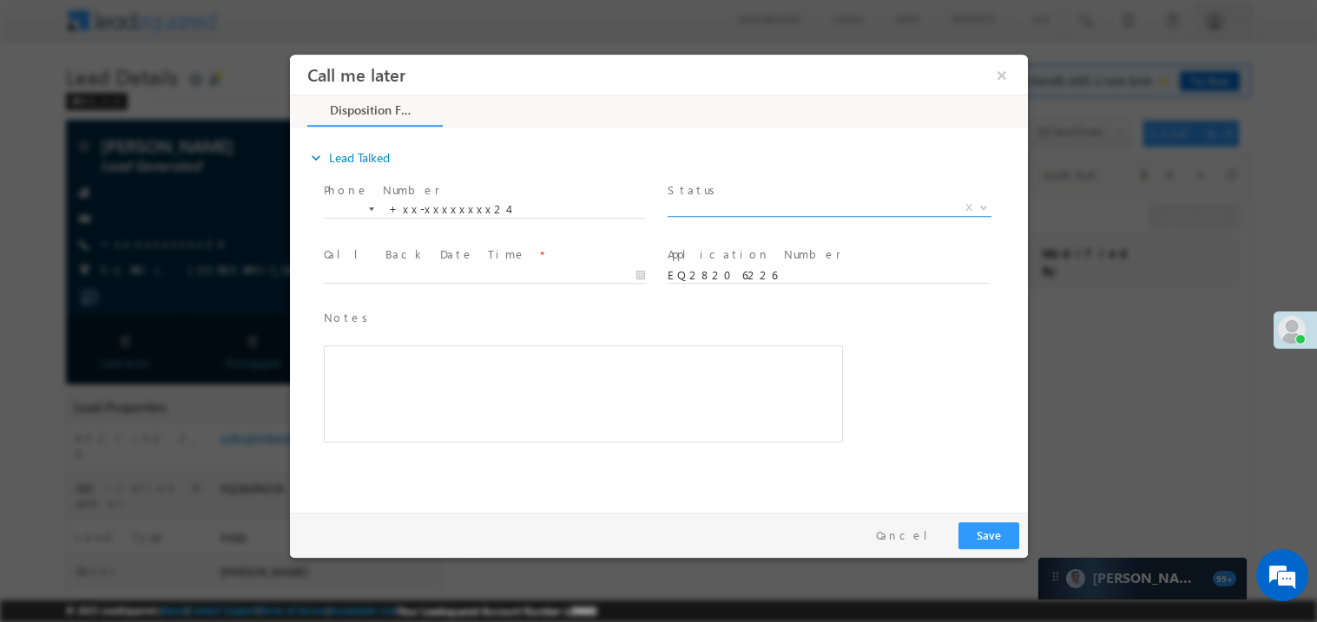
click at [715, 212] on span "X" at bounding box center [829, 207] width 324 height 17
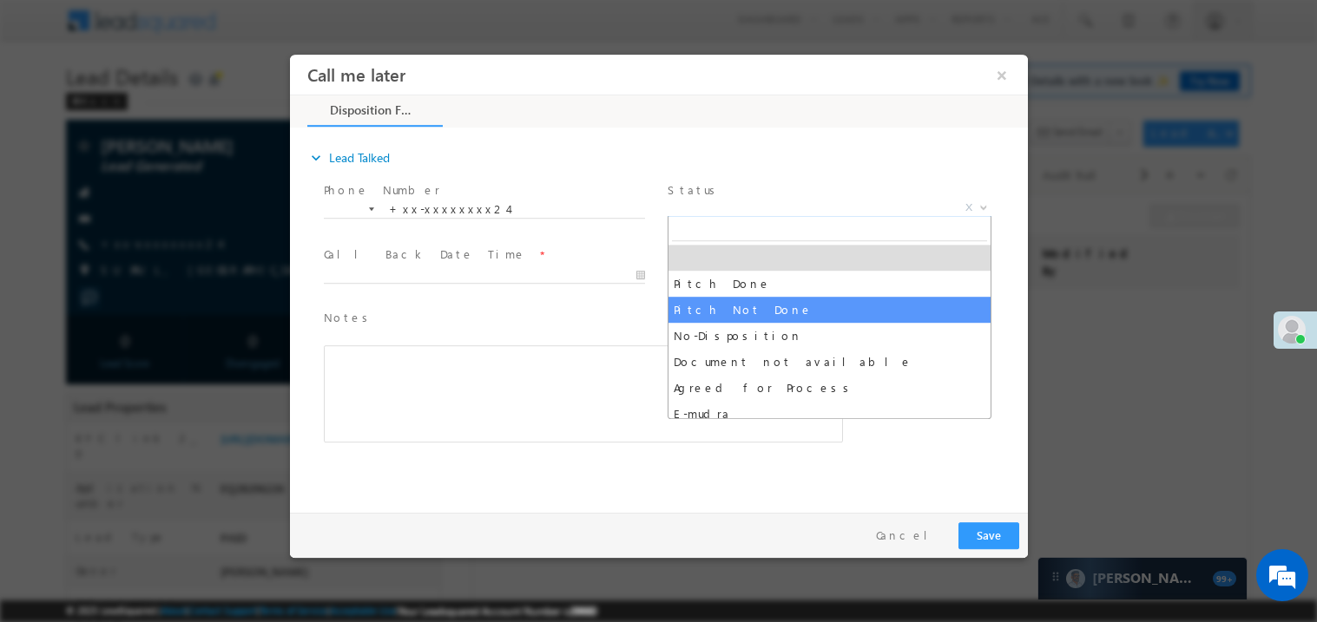
select select "Pitch Not Done"
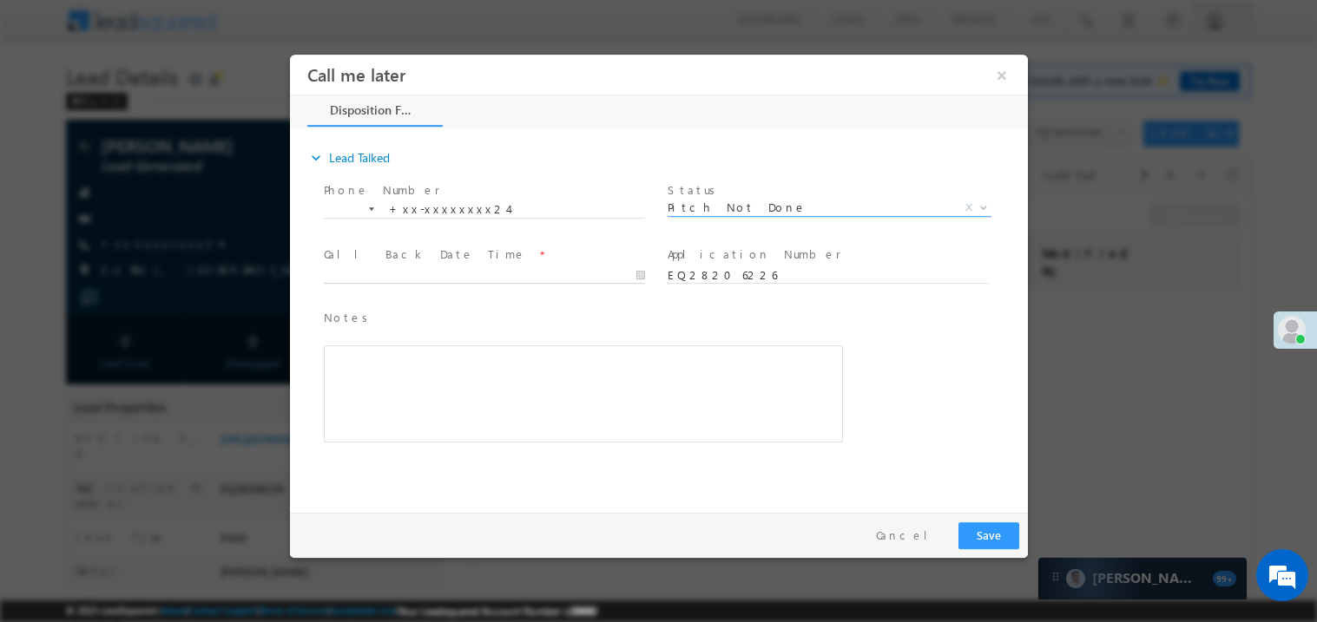
click at [368, 275] on body "Call me later ×" at bounding box center [658, 279] width 738 height 450
type input "[DATE] 1:26 PM"
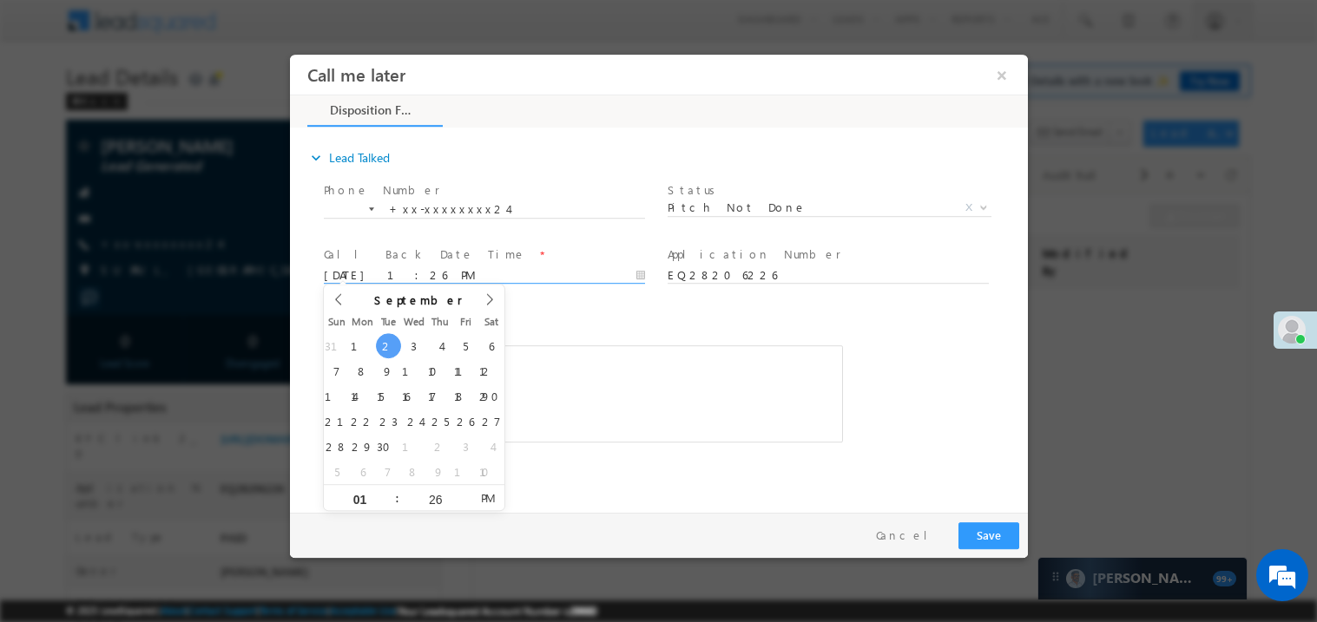
click at [502, 334] on div "31 1 2 3 4 5 6 7 8 9 10 11 12 13 14 15 16 17 18 19 20 21 22 23 24 25 26 27 28 2…" at bounding box center [413, 407] width 181 height 151
click at [575, 380] on div "Rich Text Editor, 40788eee-0fb2-11ec-a811-0adc8a9d82c2__tab1__section1__Notes__…" at bounding box center [582, 393] width 519 height 97
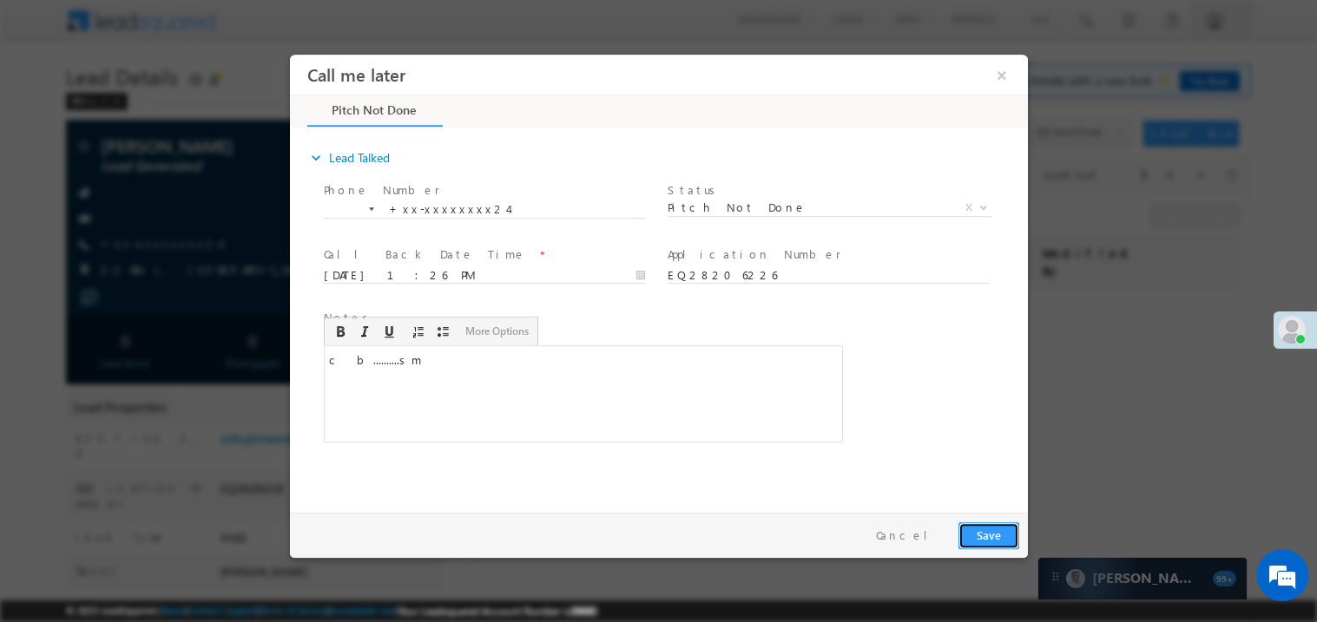
click at [976, 542] on button "Save" at bounding box center [987, 535] width 61 height 27
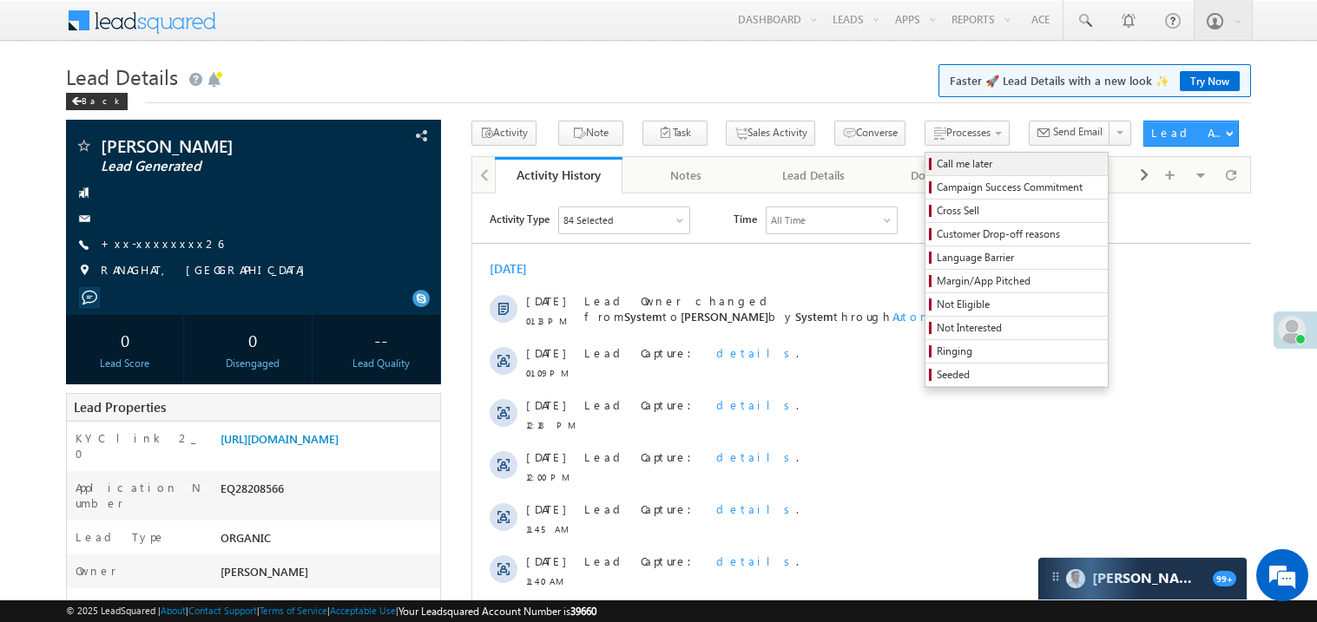
click at [936, 167] on span "Call me later" at bounding box center [1018, 164] width 165 height 16
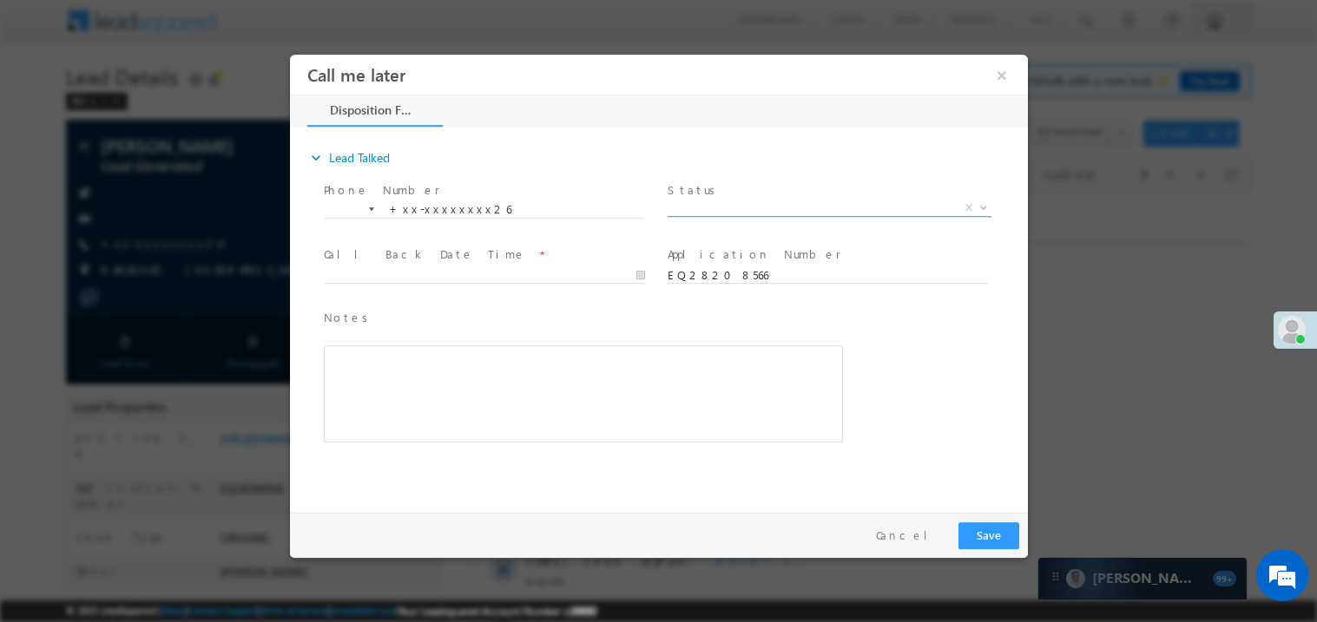
click at [724, 205] on span "X" at bounding box center [829, 207] width 324 height 17
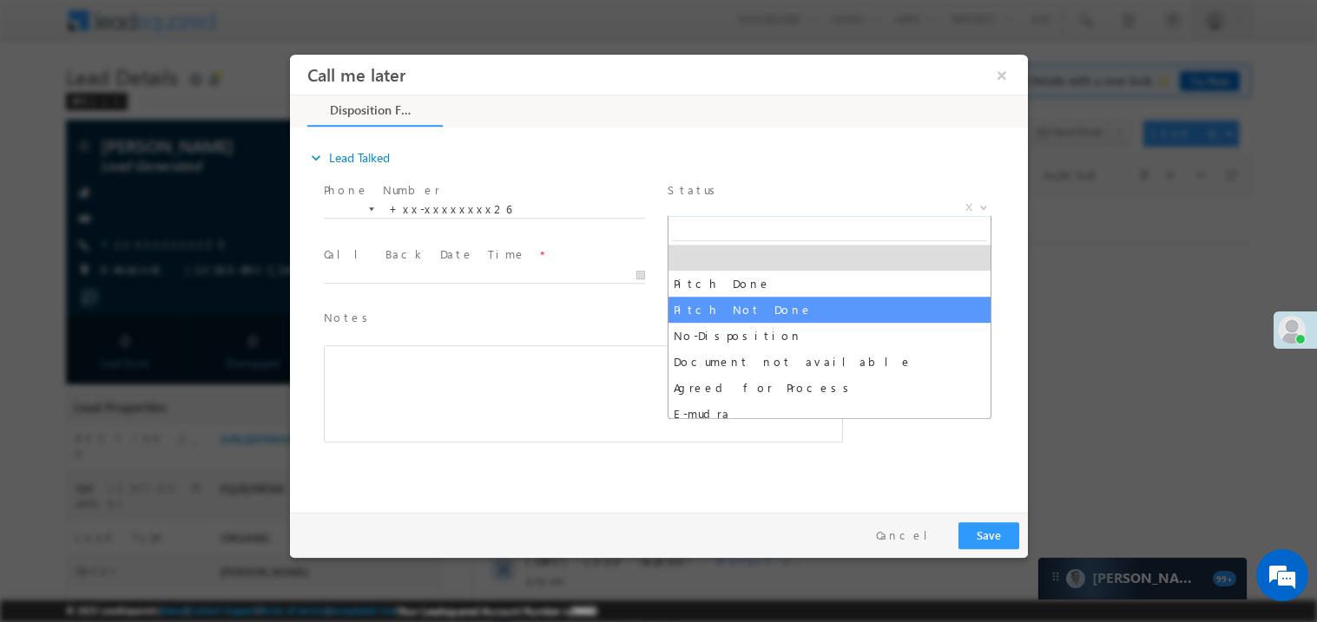
select select "Pitch Not Done"
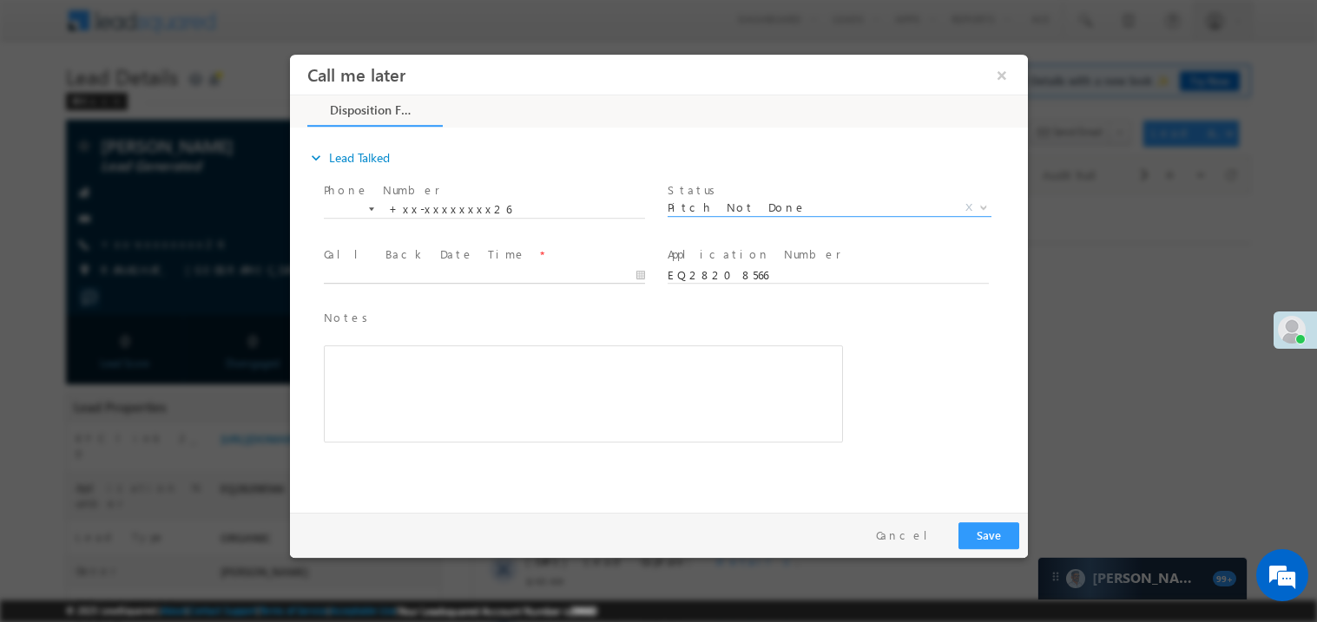
click at [444, 266] on body "Call me later ×" at bounding box center [658, 279] width 738 height 450
type input "[DATE] 1:26 PM"
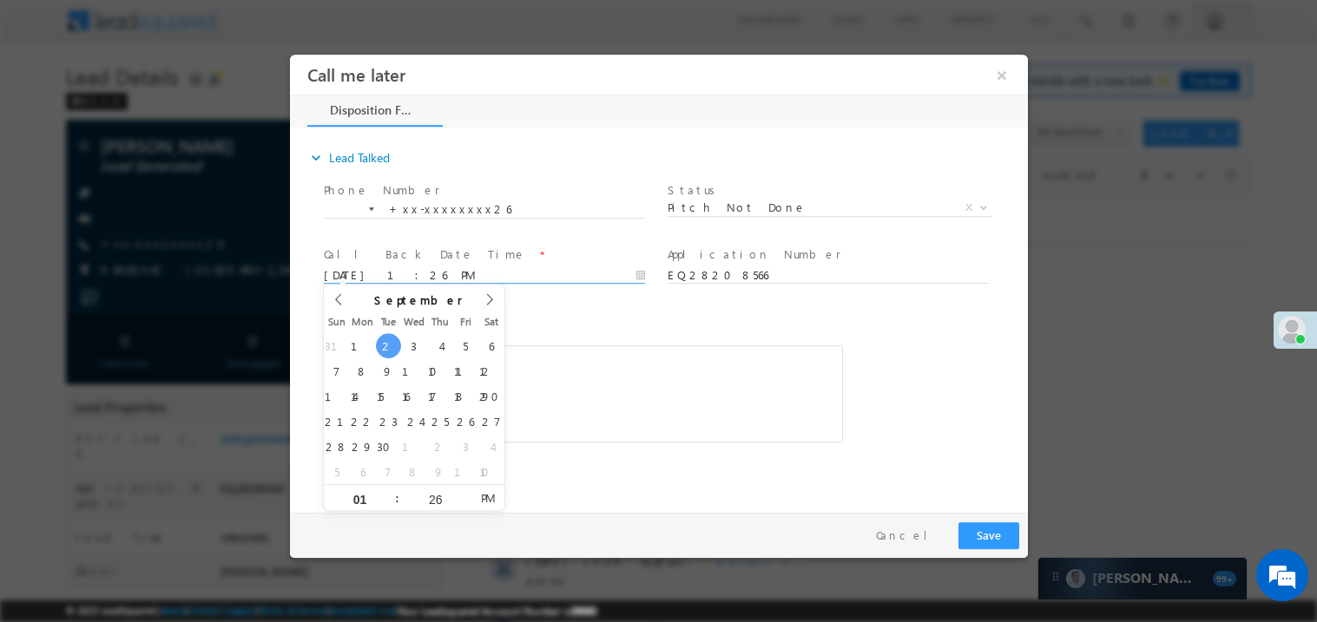
click at [662, 417] on div "Rich Text Editor, 40788eee-0fb2-11ec-a811-0adc8a9d82c2__tab1__section1__Notes__…" at bounding box center [582, 393] width 519 height 97
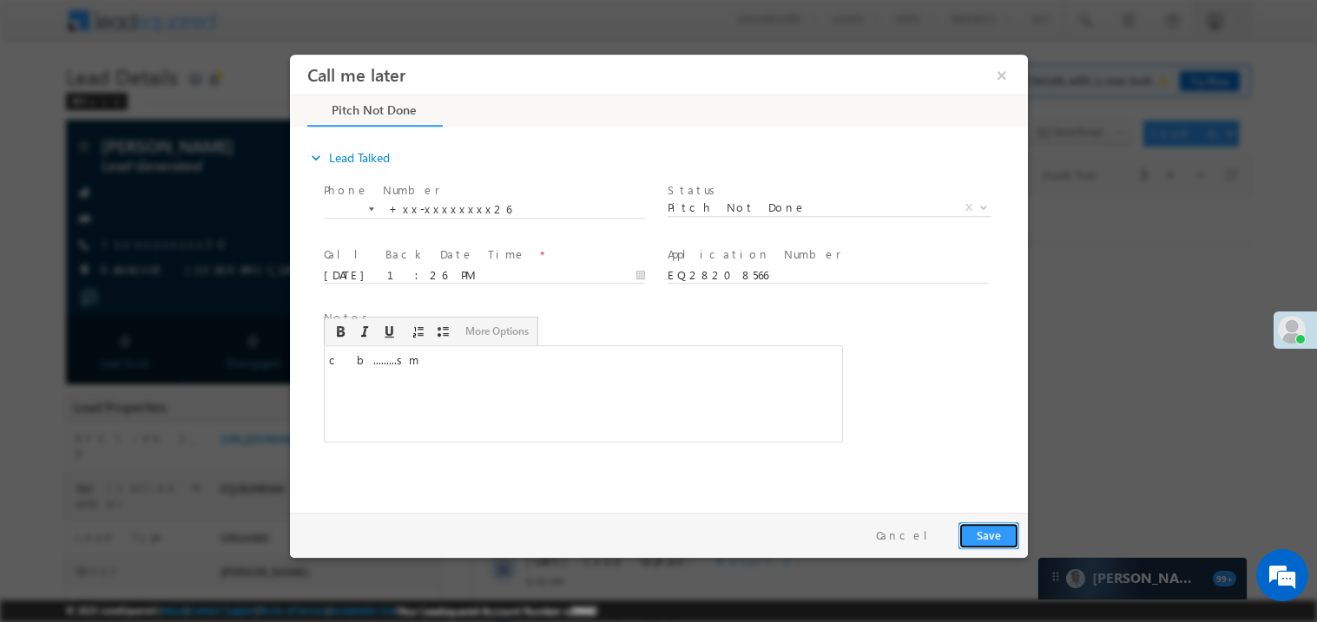
click at [1009, 541] on button "Save" at bounding box center [987, 535] width 61 height 27
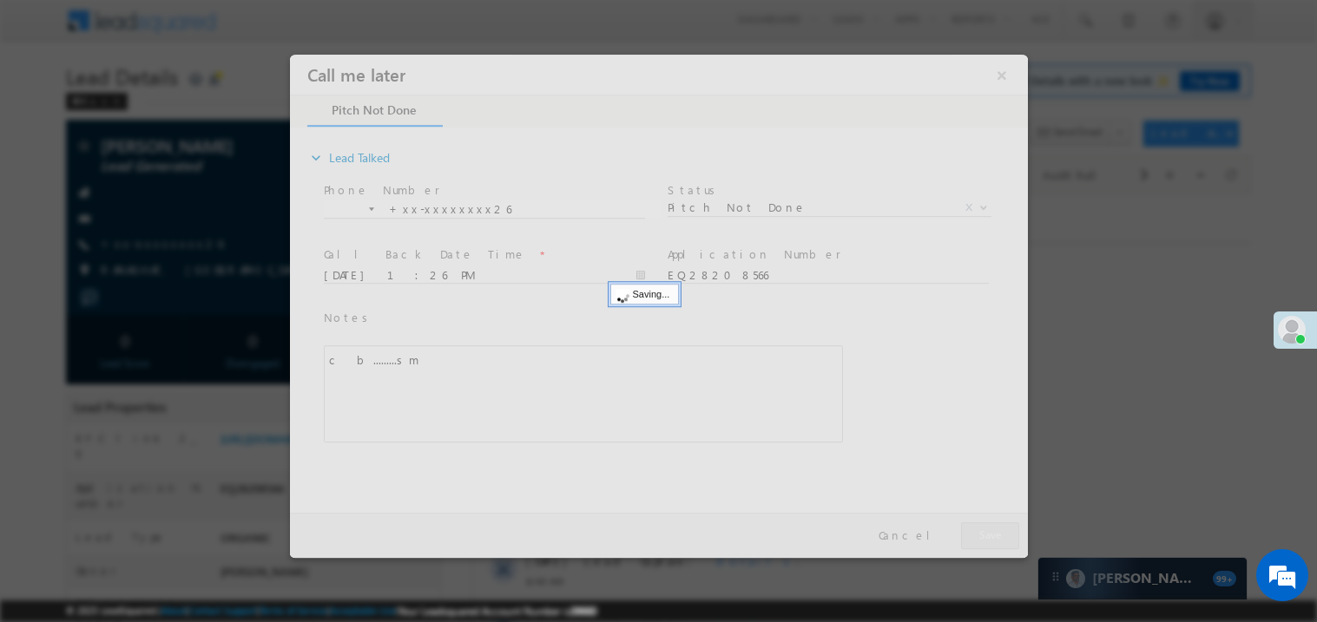
click at [1009, 541] on div at bounding box center [658, 305] width 738 height 503
